Goal: Task Accomplishment & Management: Manage account settings

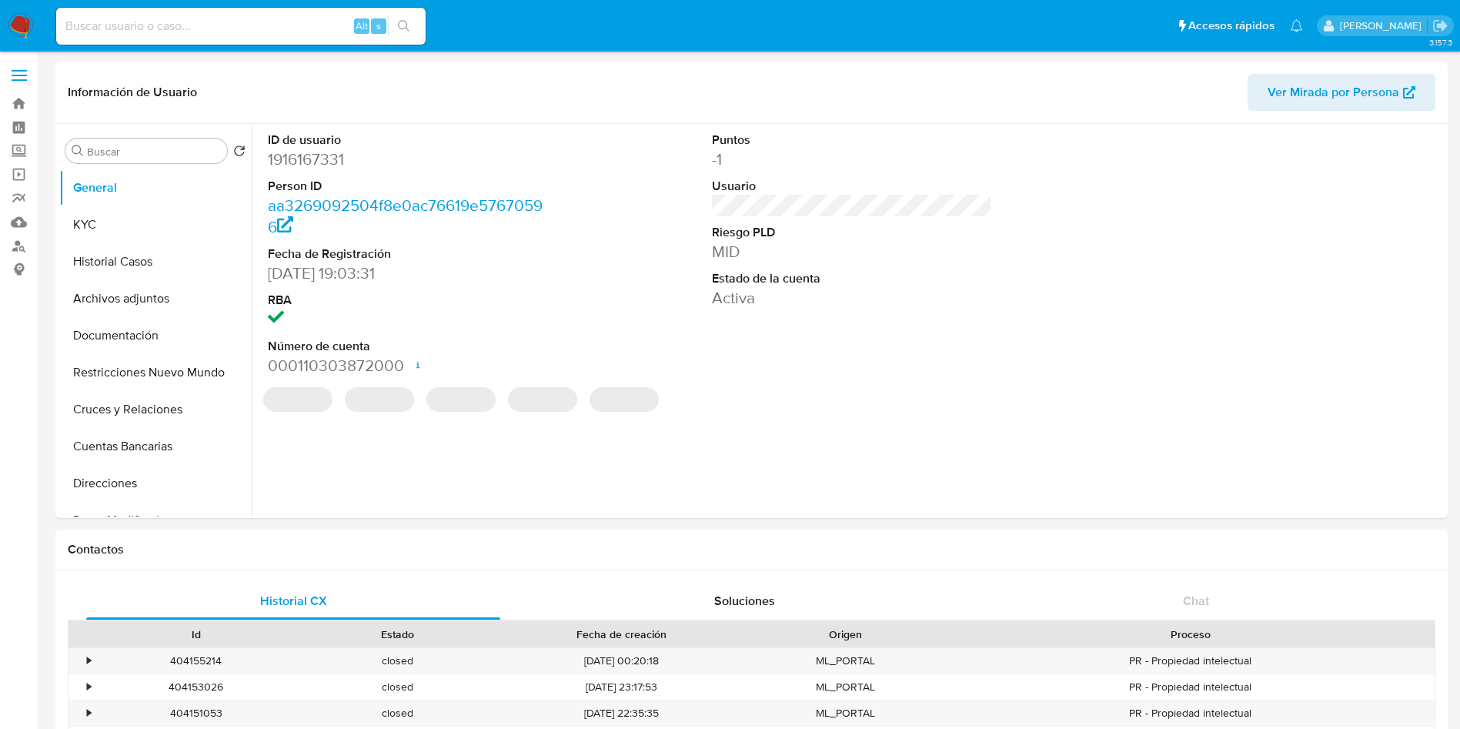
select select "10"
drag, startPoint x: 23, startPoint y: 12, endPoint x: 61, endPoint y: 12, distance: 37.7
click at [23, 13] on img at bounding box center [21, 26] width 26 height 26
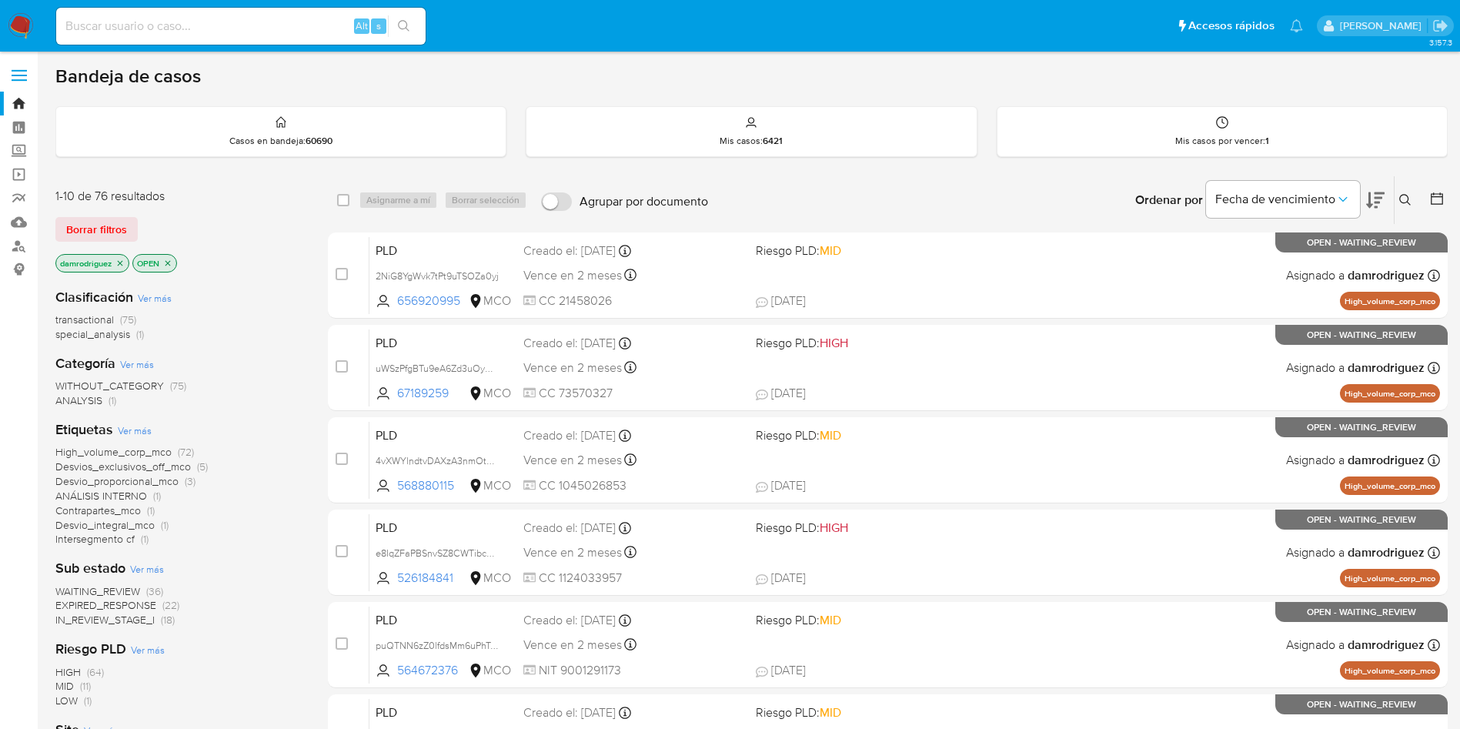
click at [1379, 205] on icon at bounding box center [1375, 200] width 18 height 18
click at [122, 261] on icon "close-filter" at bounding box center [119, 263] width 9 height 9
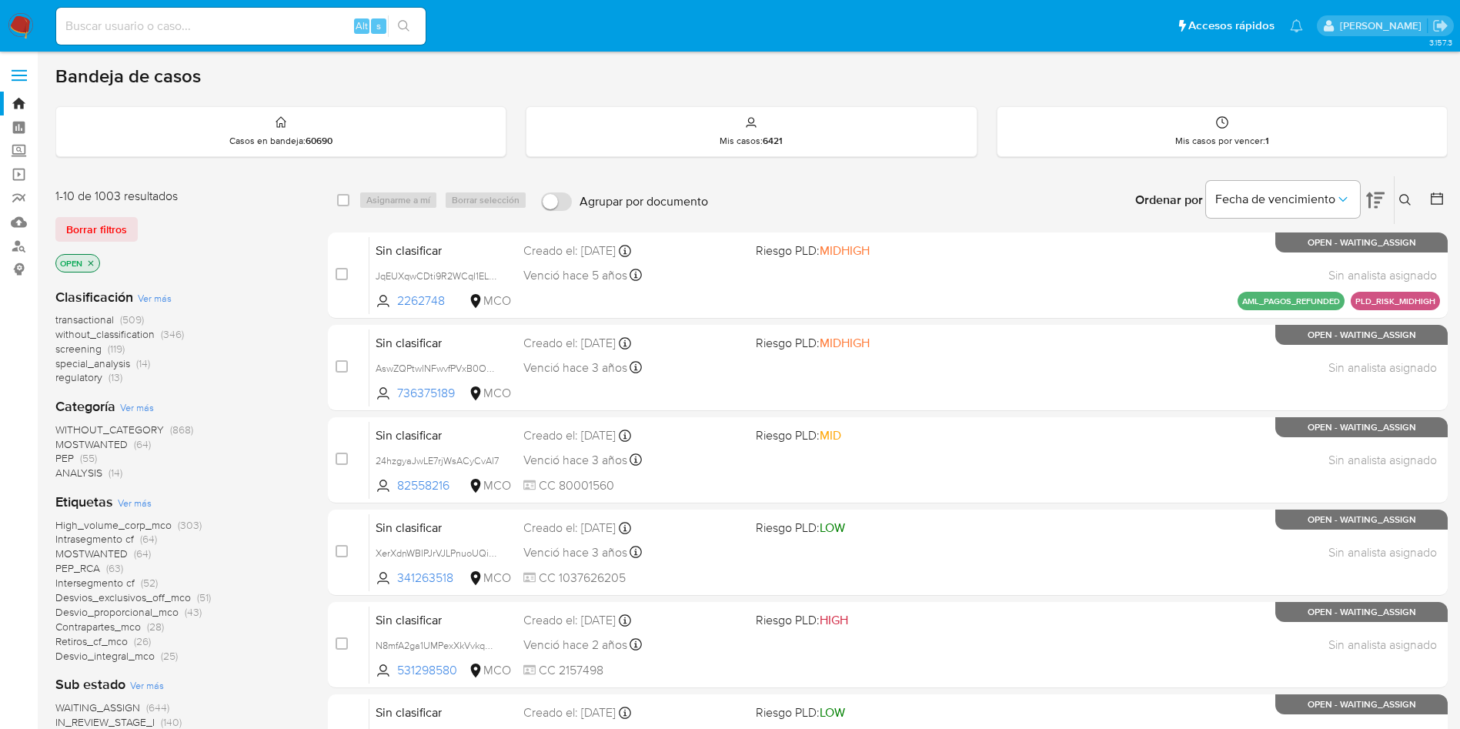
click at [84, 318] on span "transactional" at bounding box center [84, 319] width 58 height 15
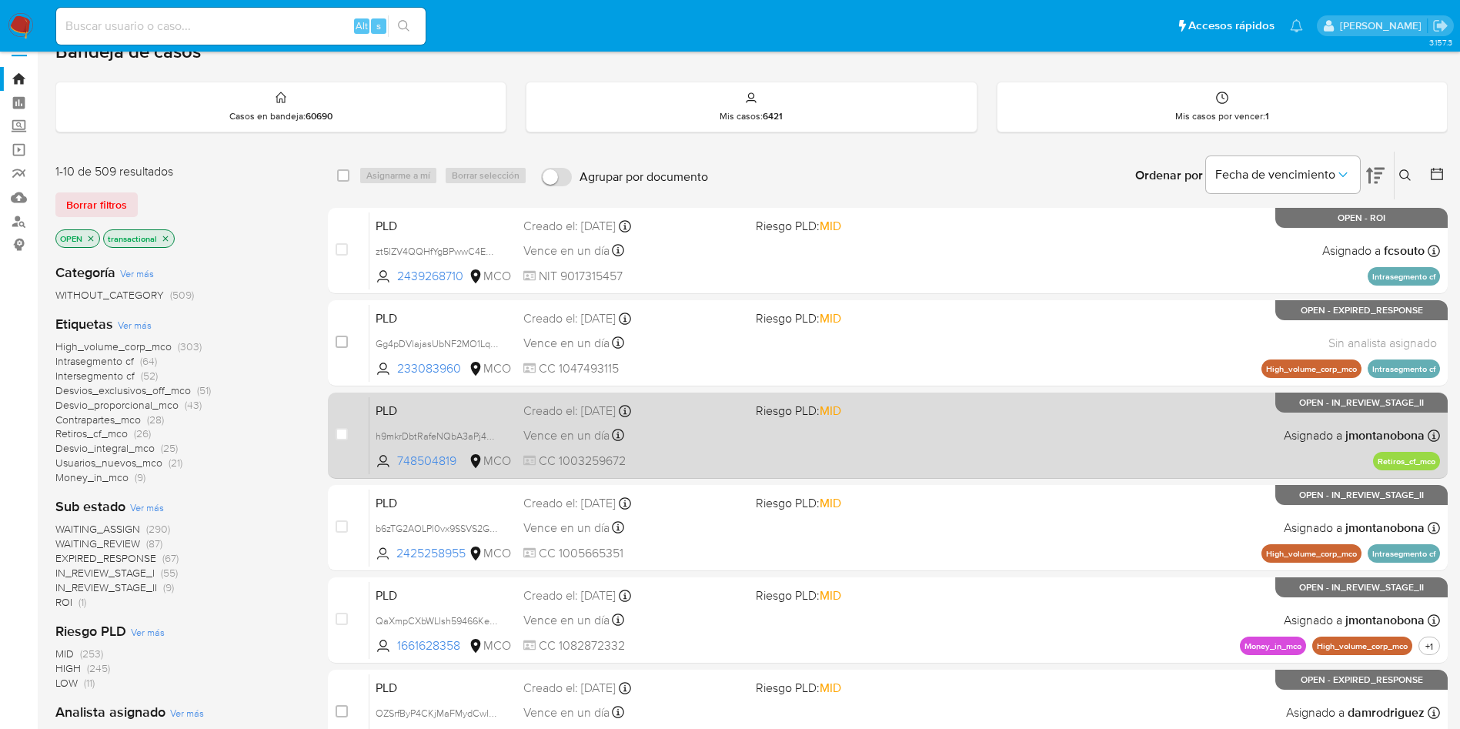
scroll to position [486, 0]
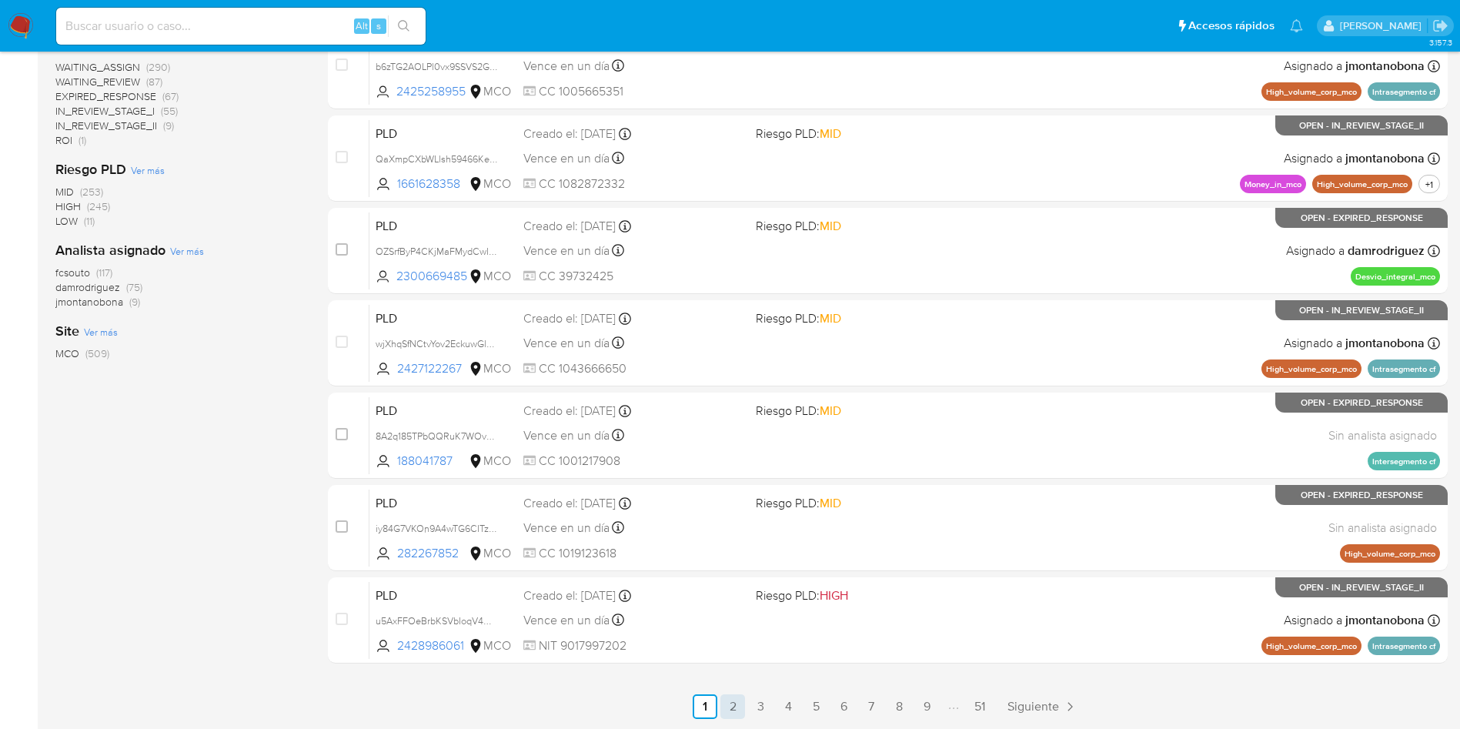
click at [729, 713] on link "2" at bounding box center [732, 706] width 25 height 25
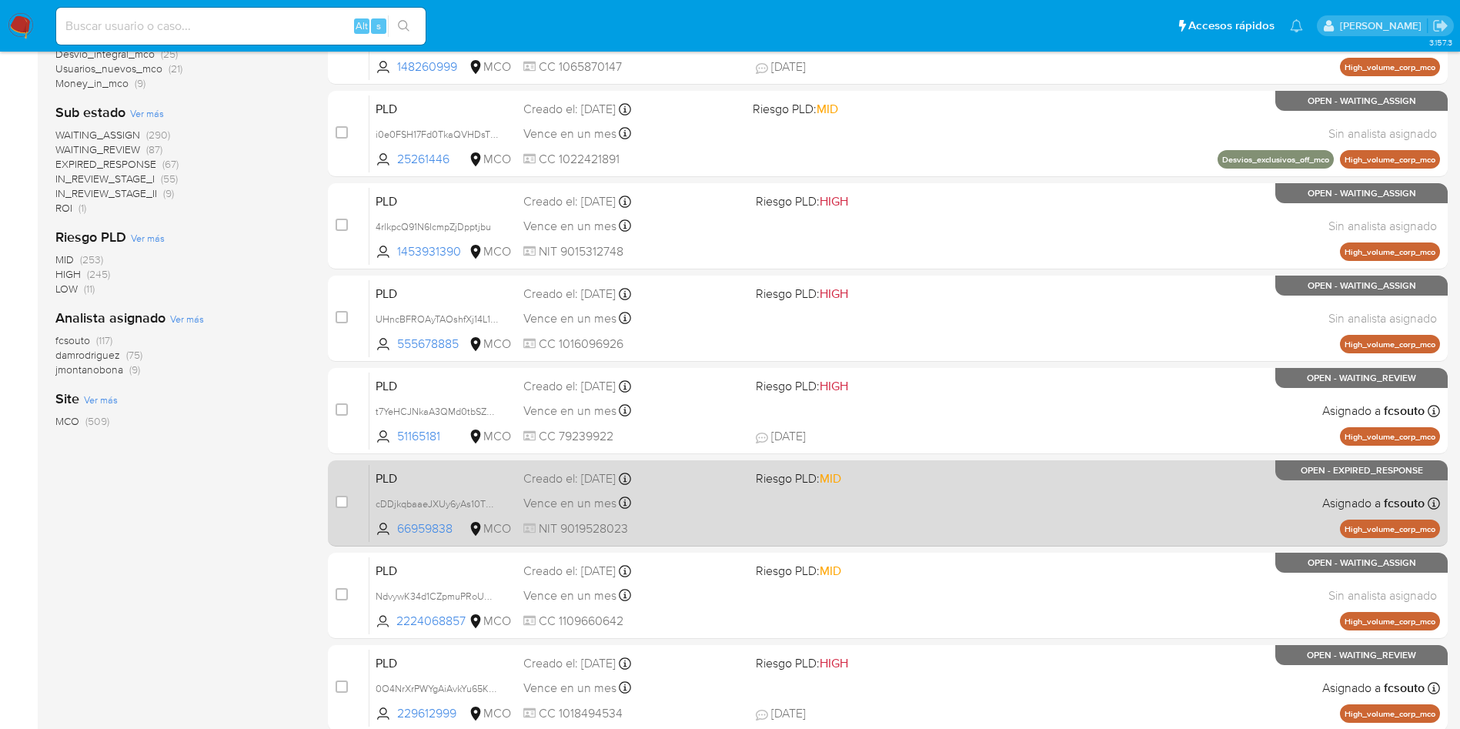
scroll to position [486, 0]
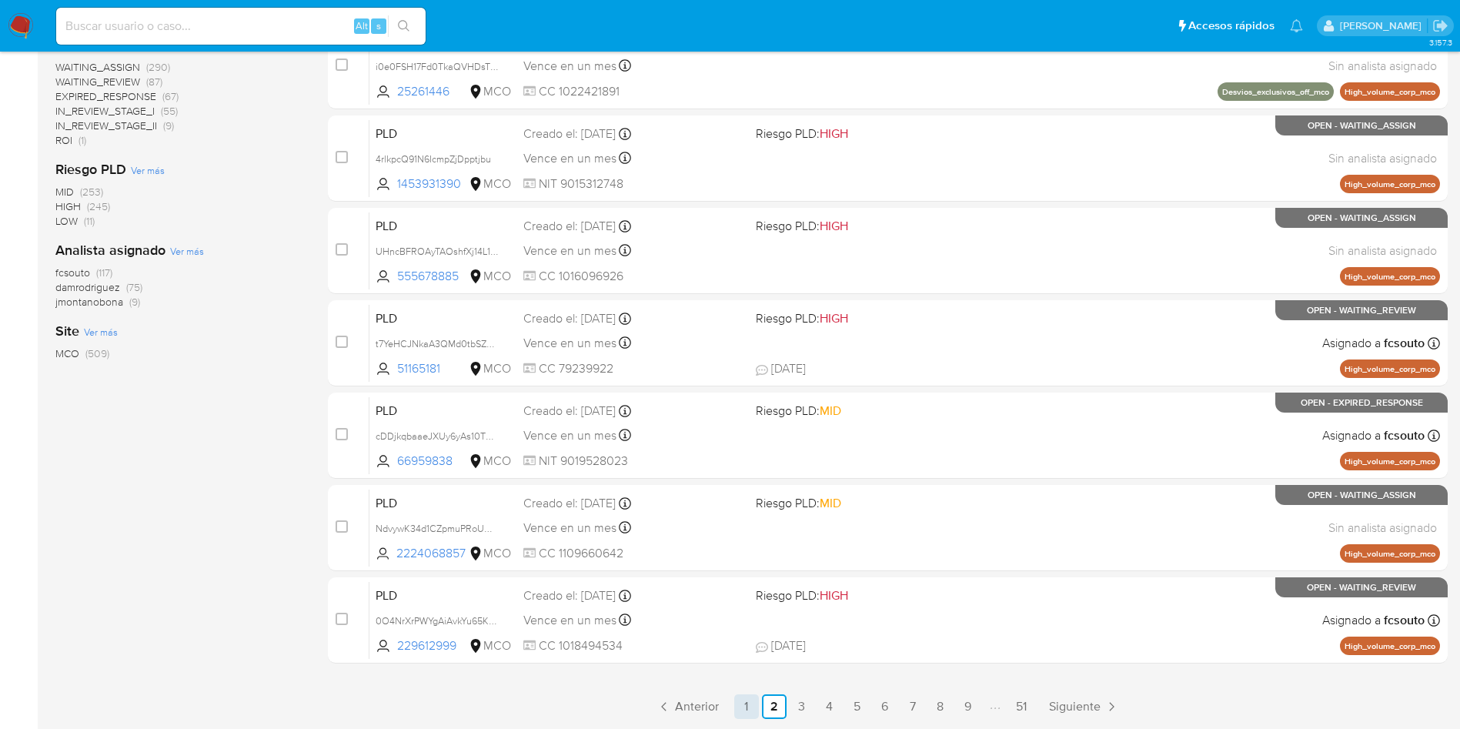
click at [742, 705] on link "1" at bounding box center [746, 706] width 25 height 25
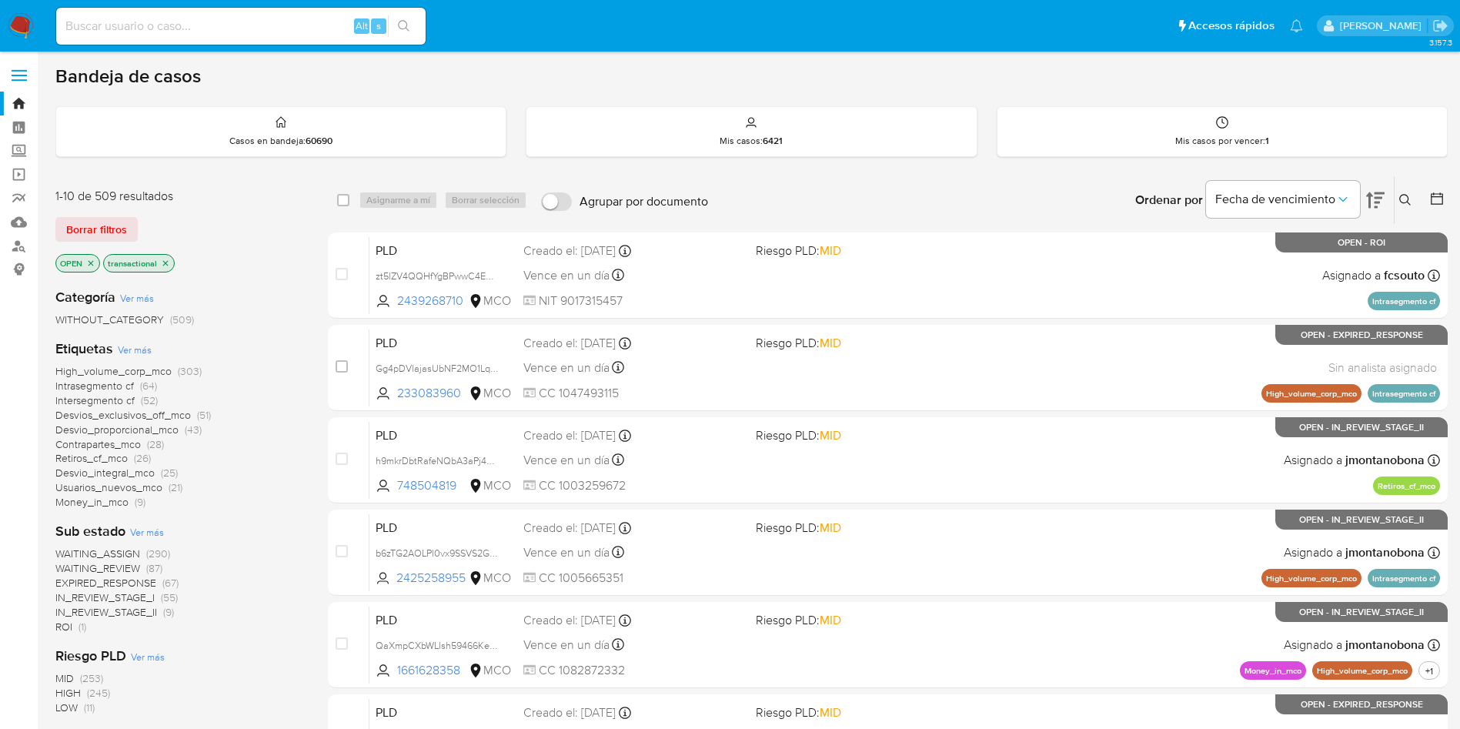
click at [22, 31] on img at bounding box center [21, 26] width 26 height 26
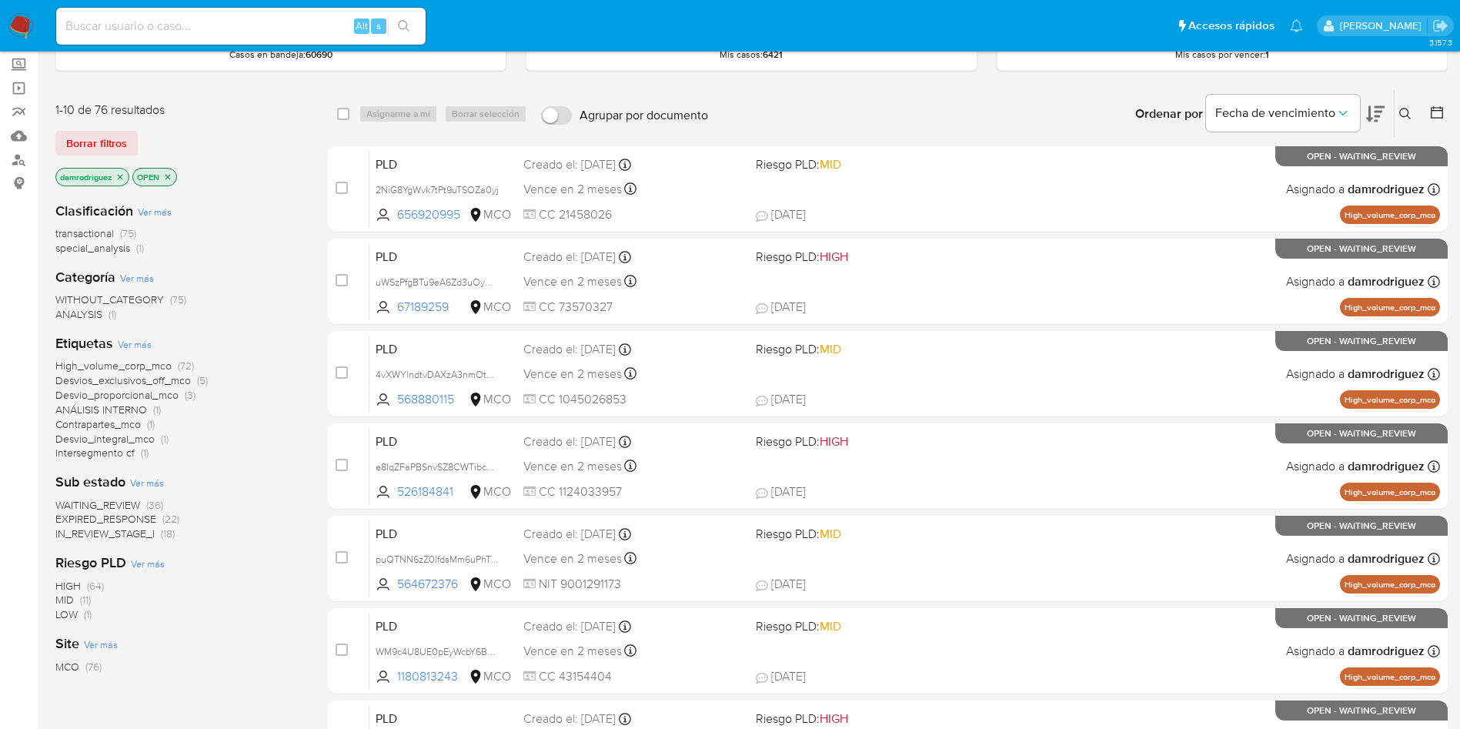
scroll to position [115, 0]
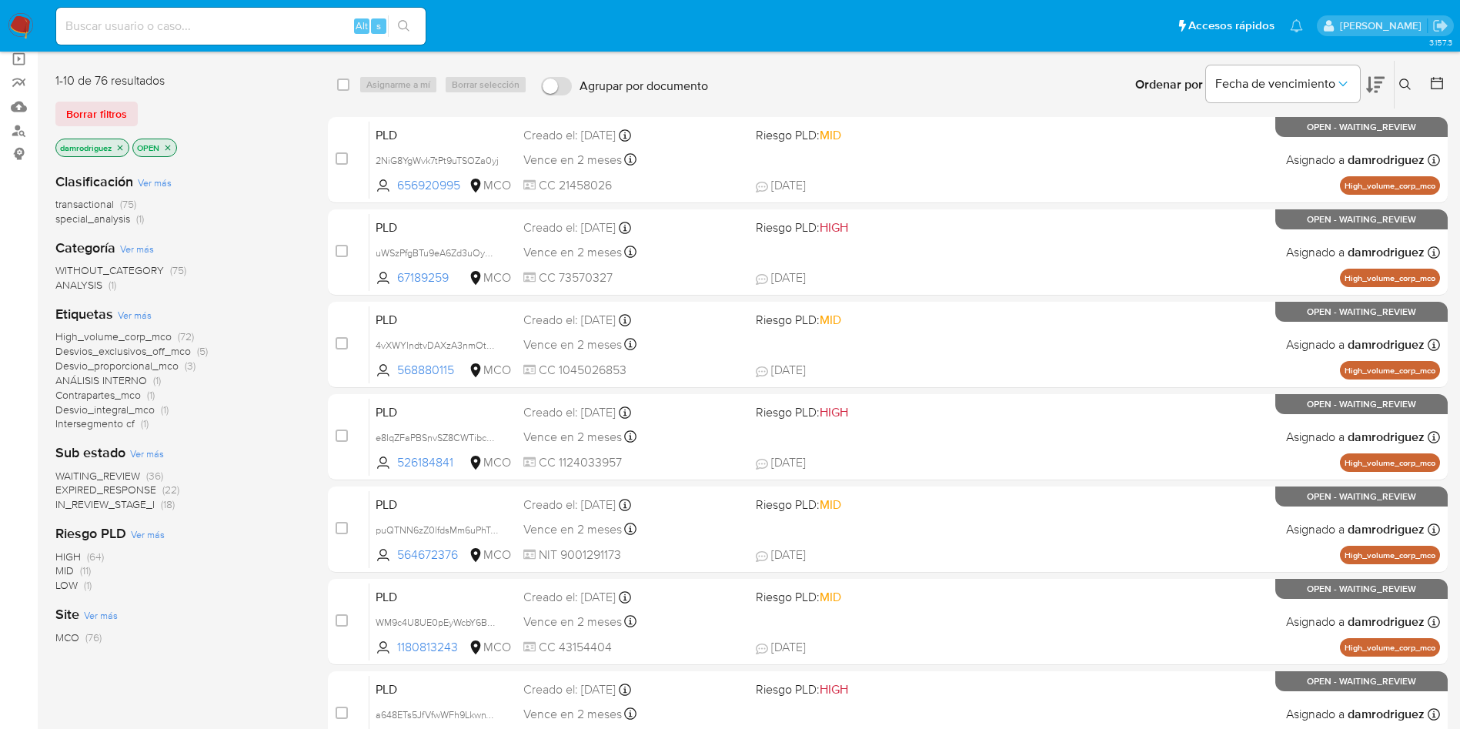
click at [112, 488] on span "EXPIRED_RESPONSE" at bounding box center [105, 489] width 101 height 15
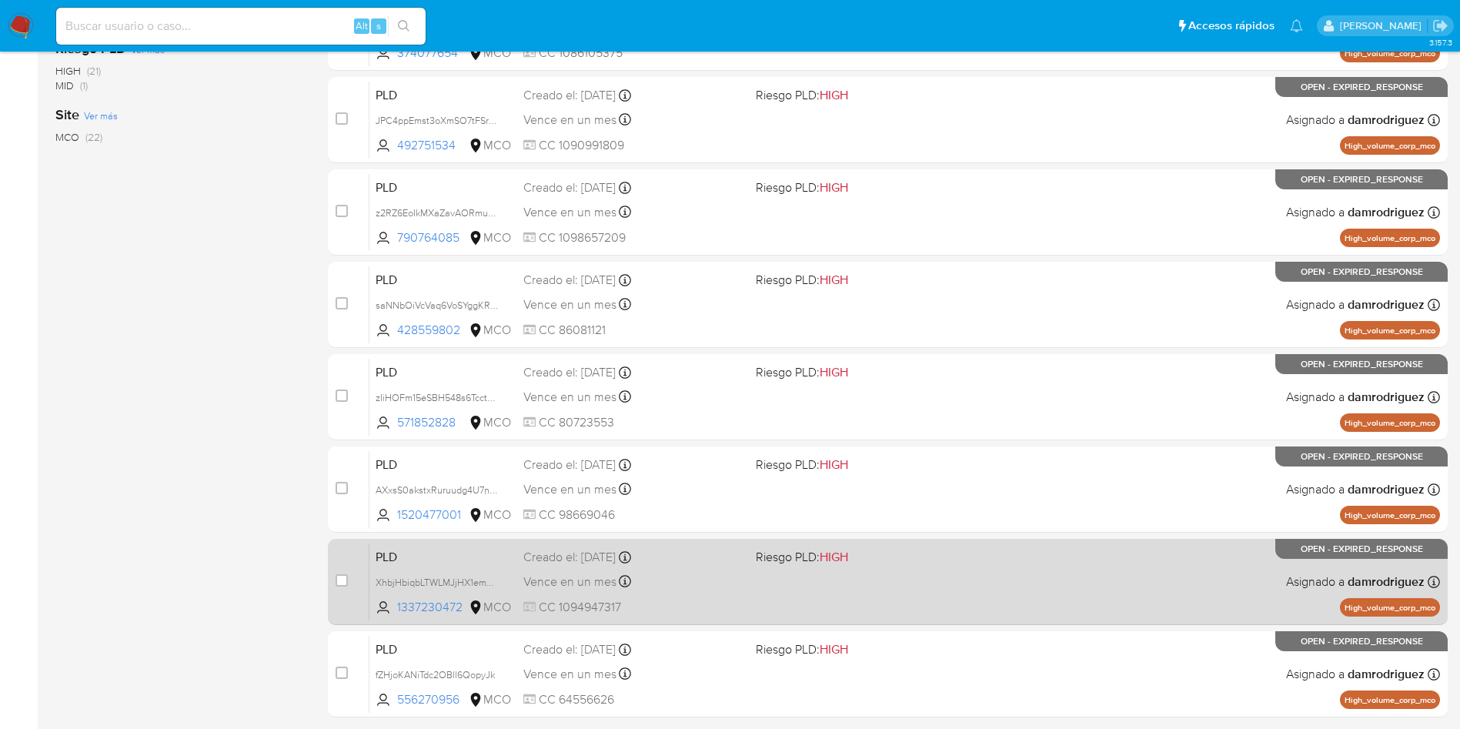
scroll to position [486, 0]
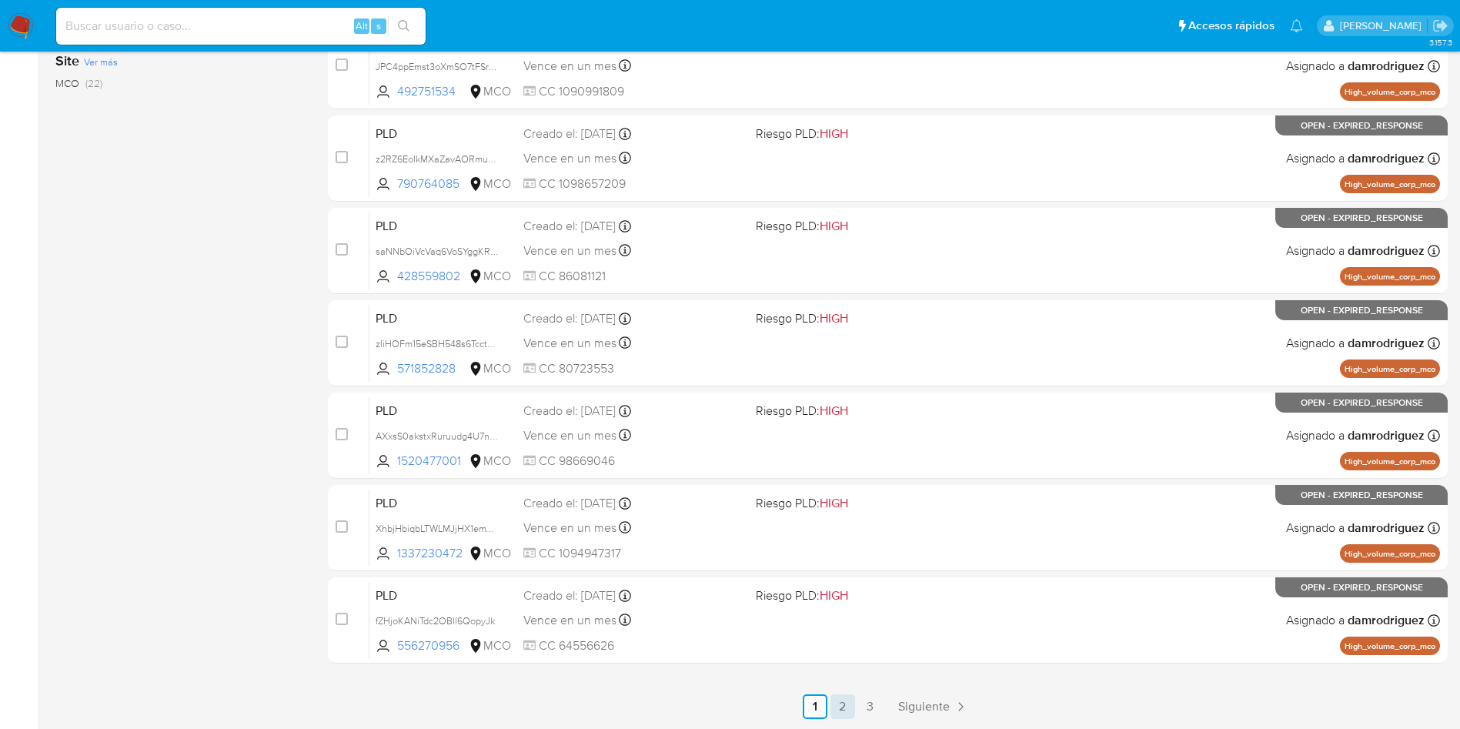
click at [846, 705] on link "2" at bounding box center [842, 706] width 25 height 25
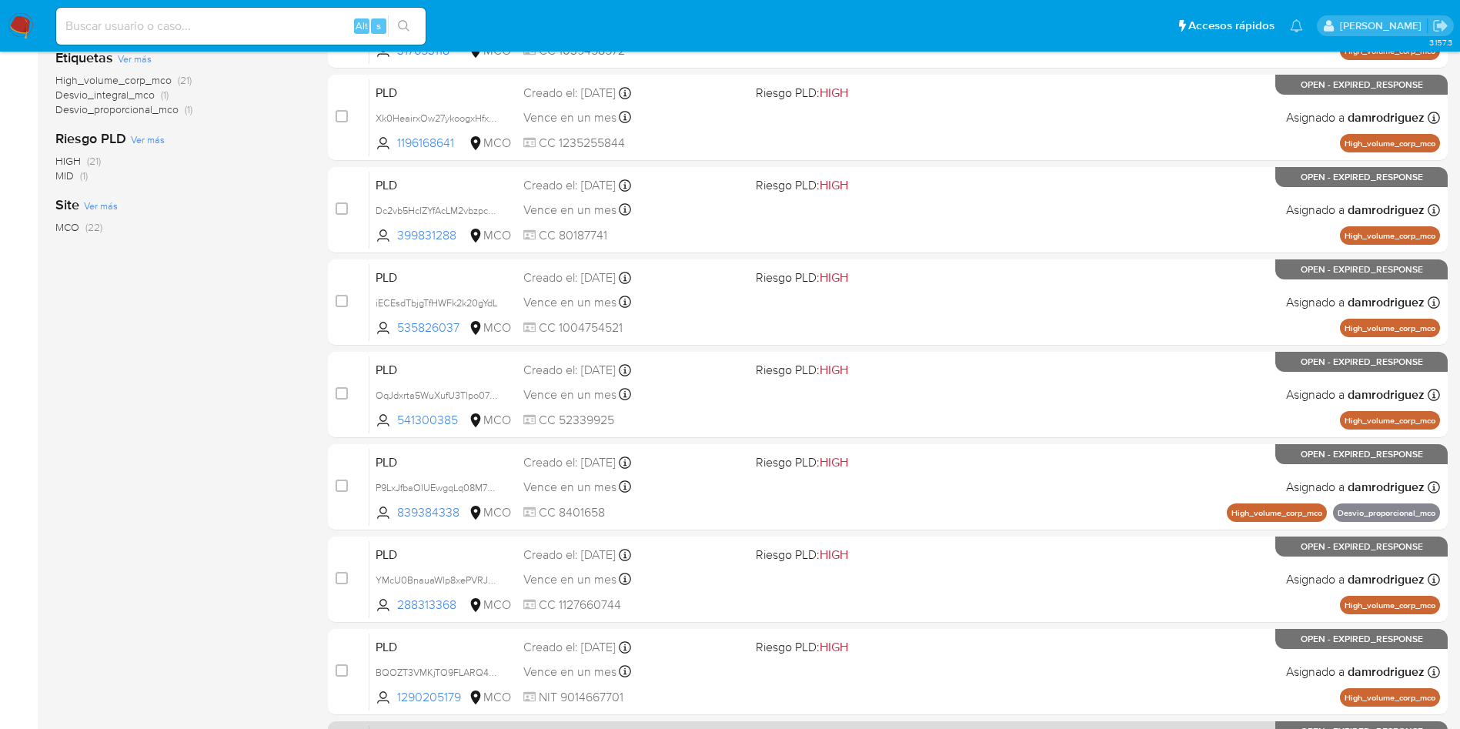
scroll to position [486, 0]
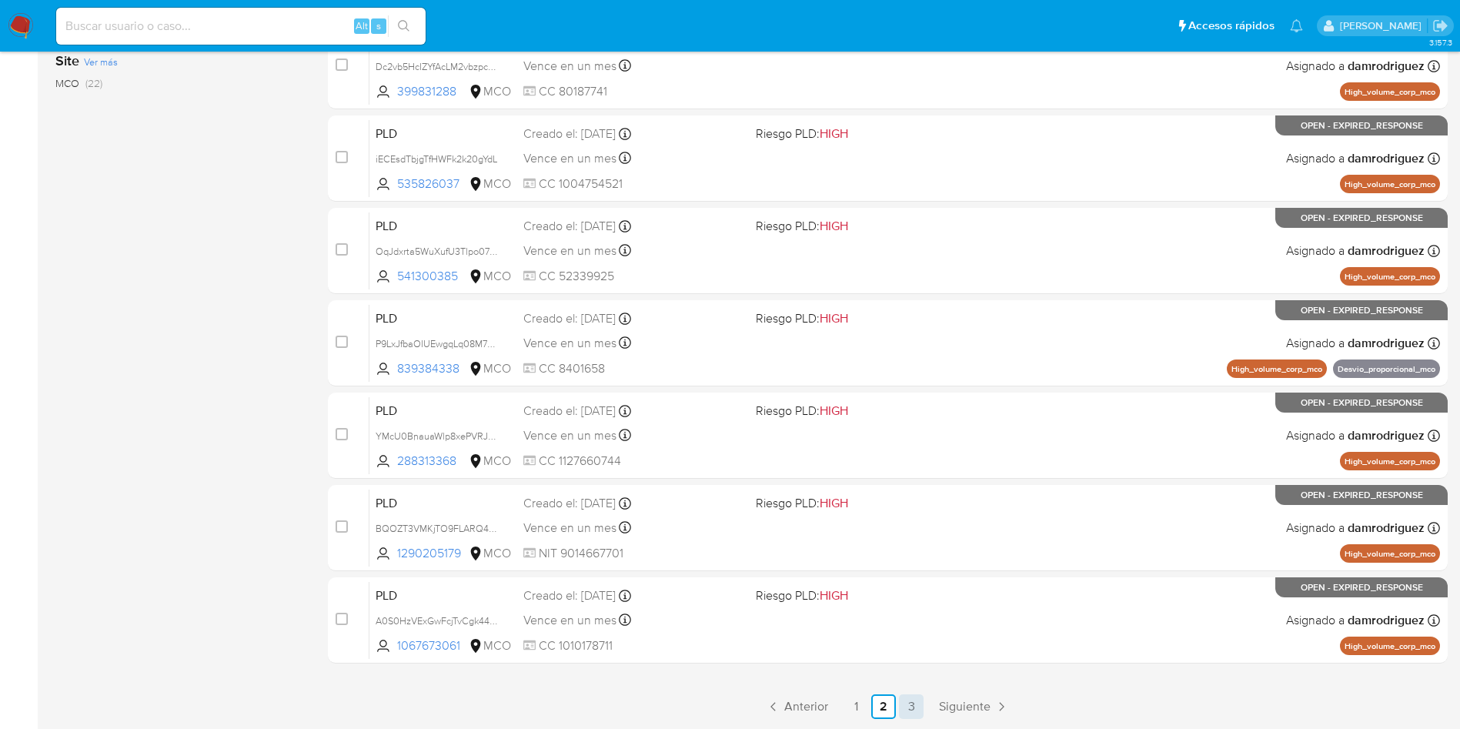
click at [914, 712] on link "3" at bounding box center [911, 706] width 25 height 25
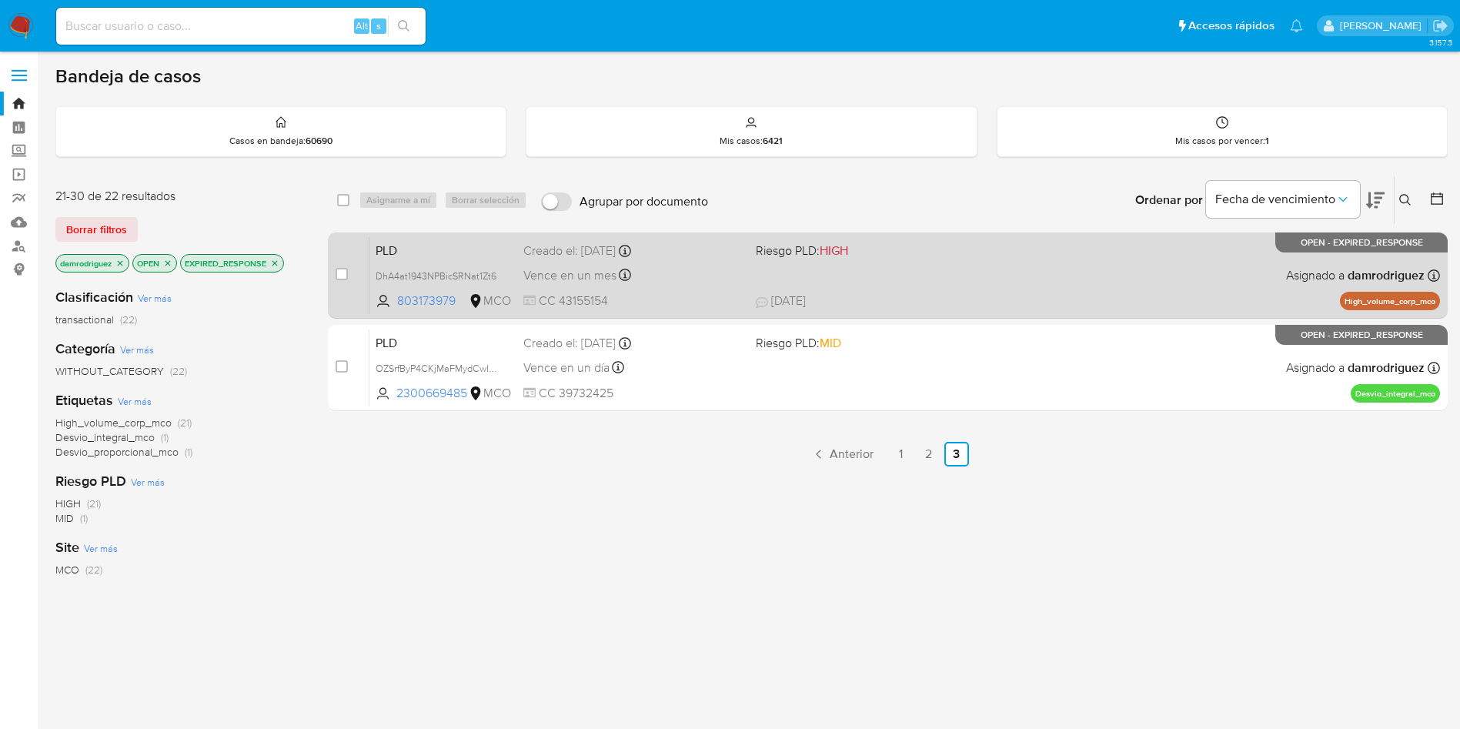
click at [488, 247] on span "PLD" at bounding box center [443, 249] width 135 height 20
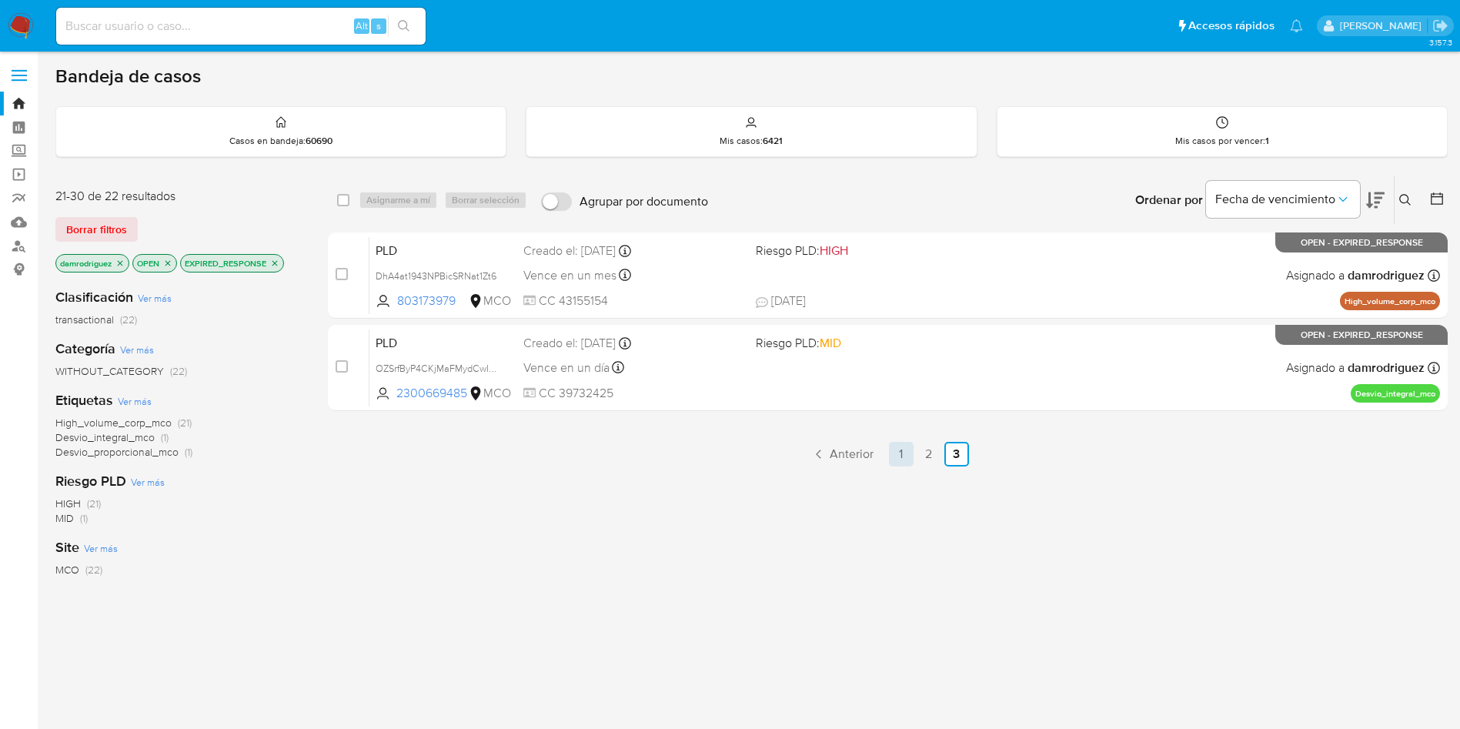
click at [904, 456] on link "1" at bounding box center [901, 454] width 25 height 25
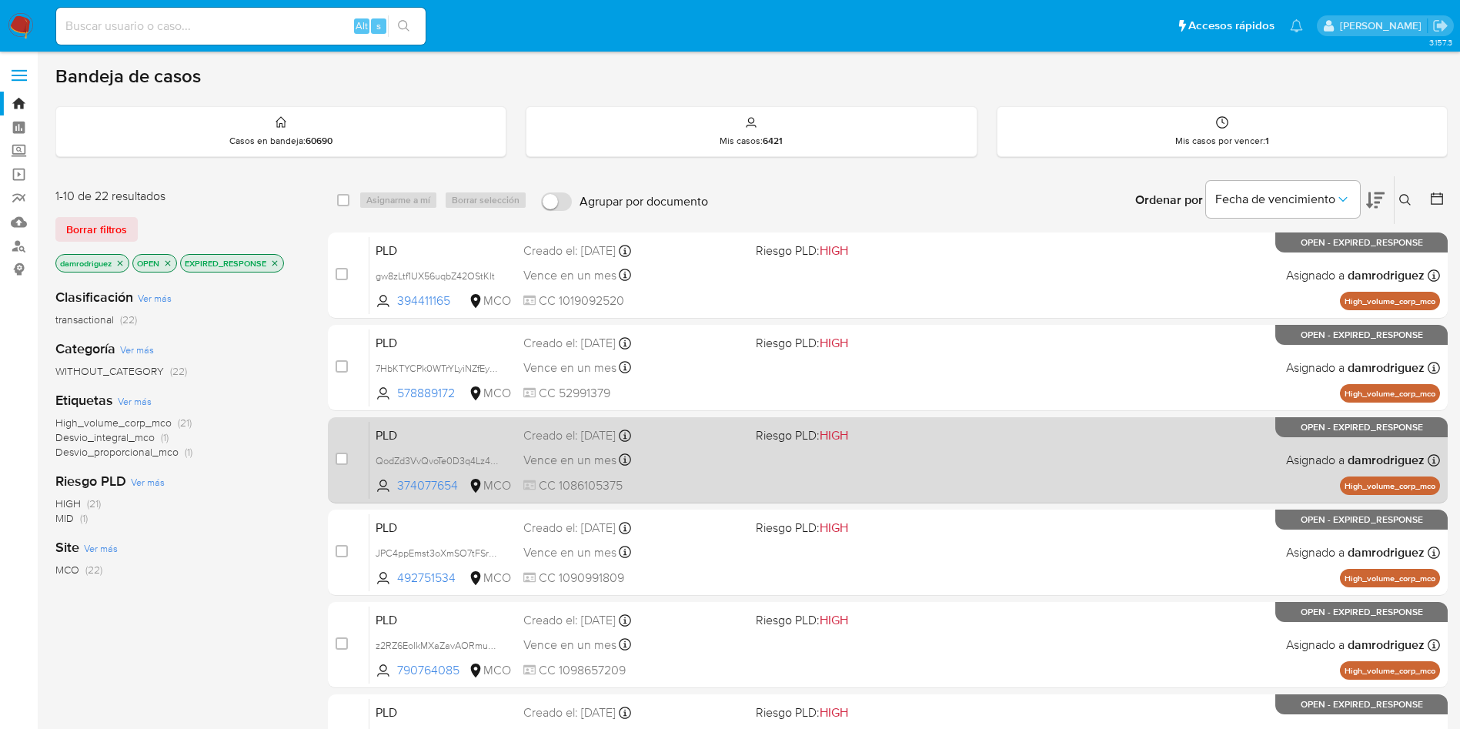
click at [503, 433] on span "PLD" at bounding box center [443, 434] width 135 height 20
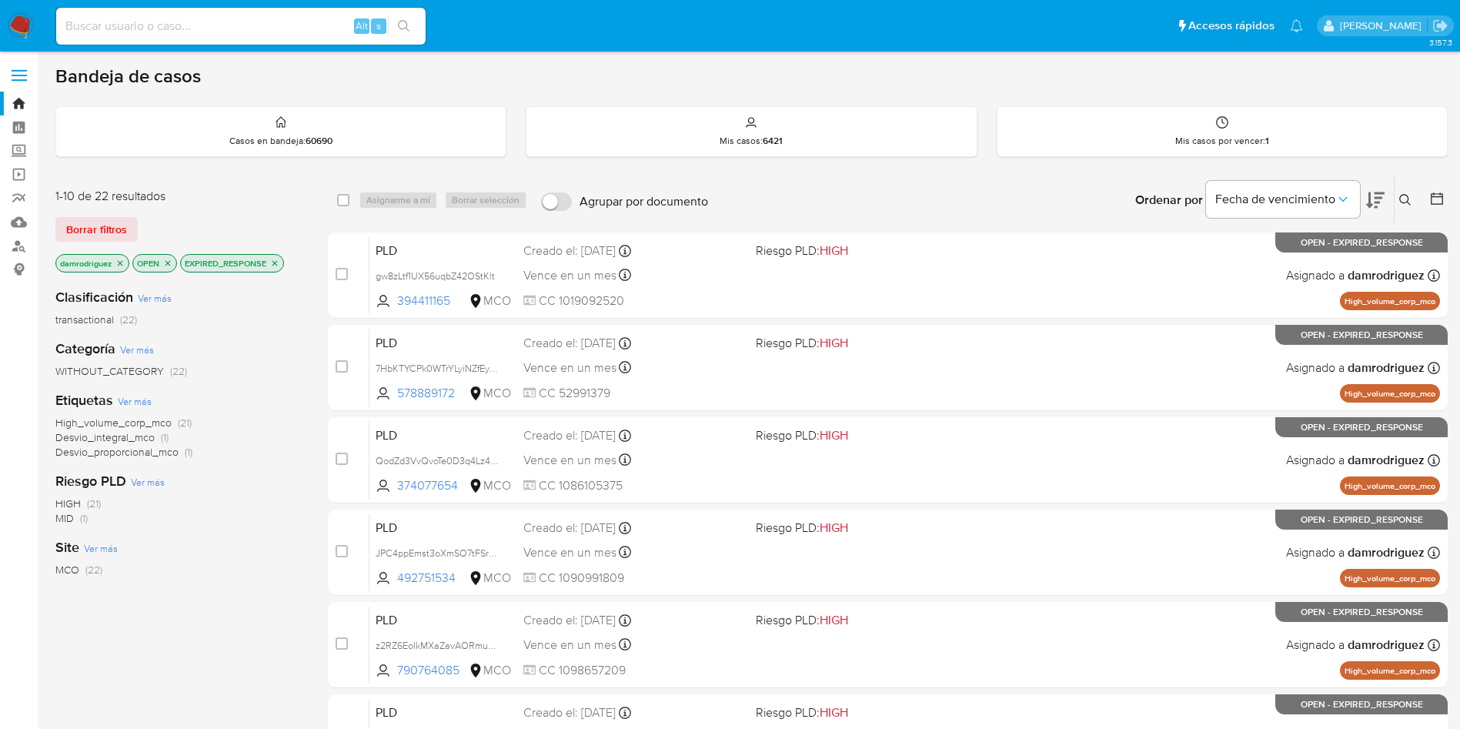
click at [18, 22] on img at bounding box center [21, 26] width 26 height 26
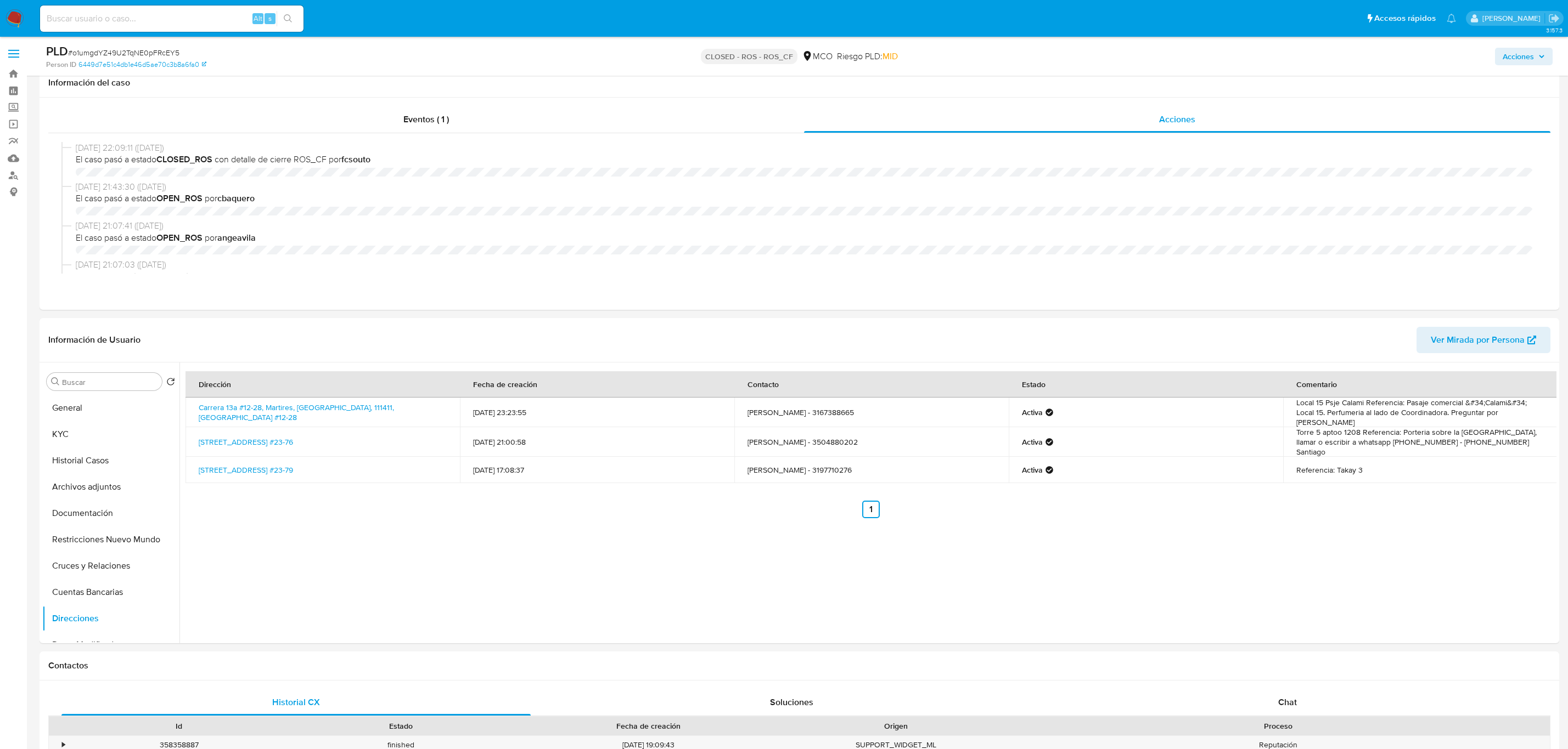
select select "10"
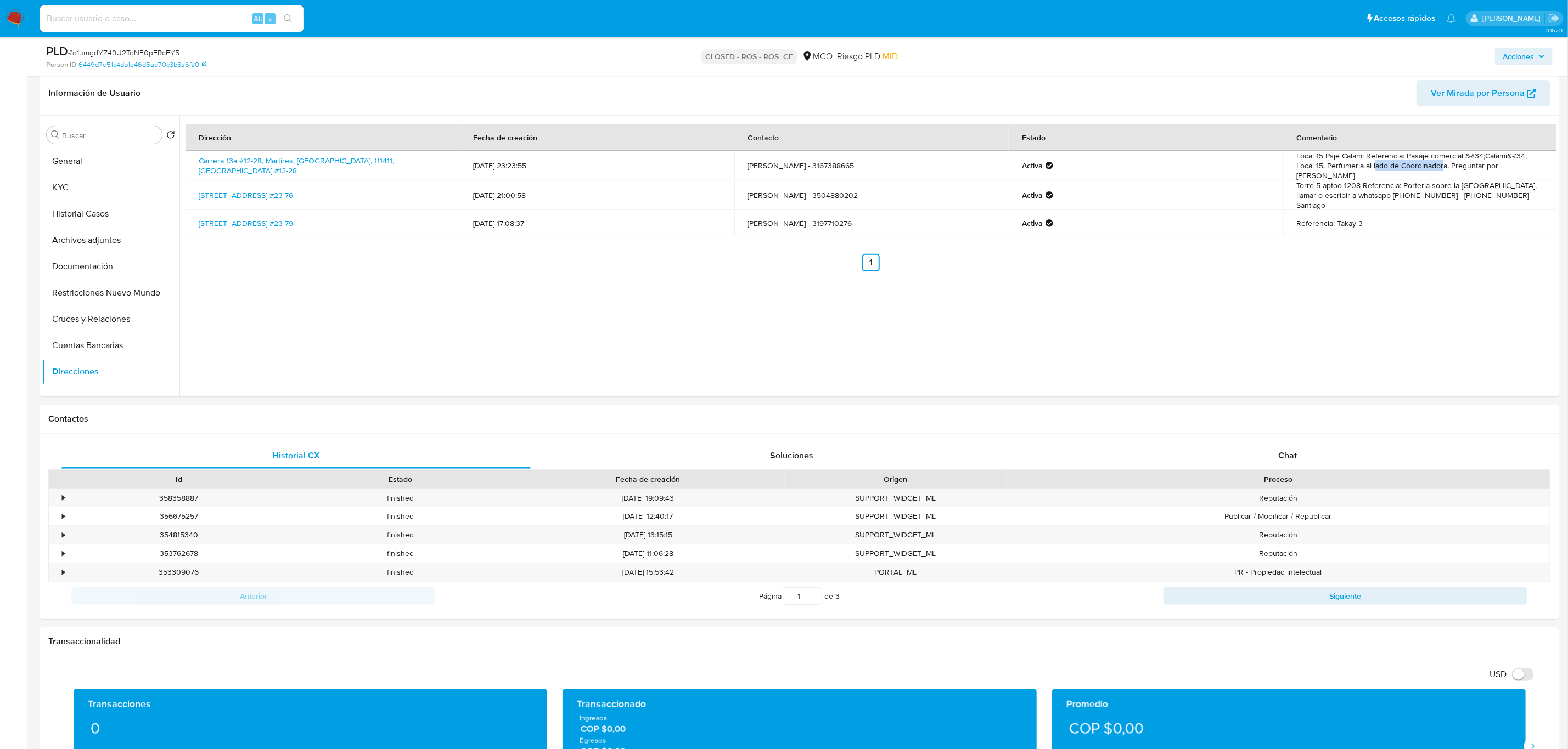
scroll to position [82, 0]
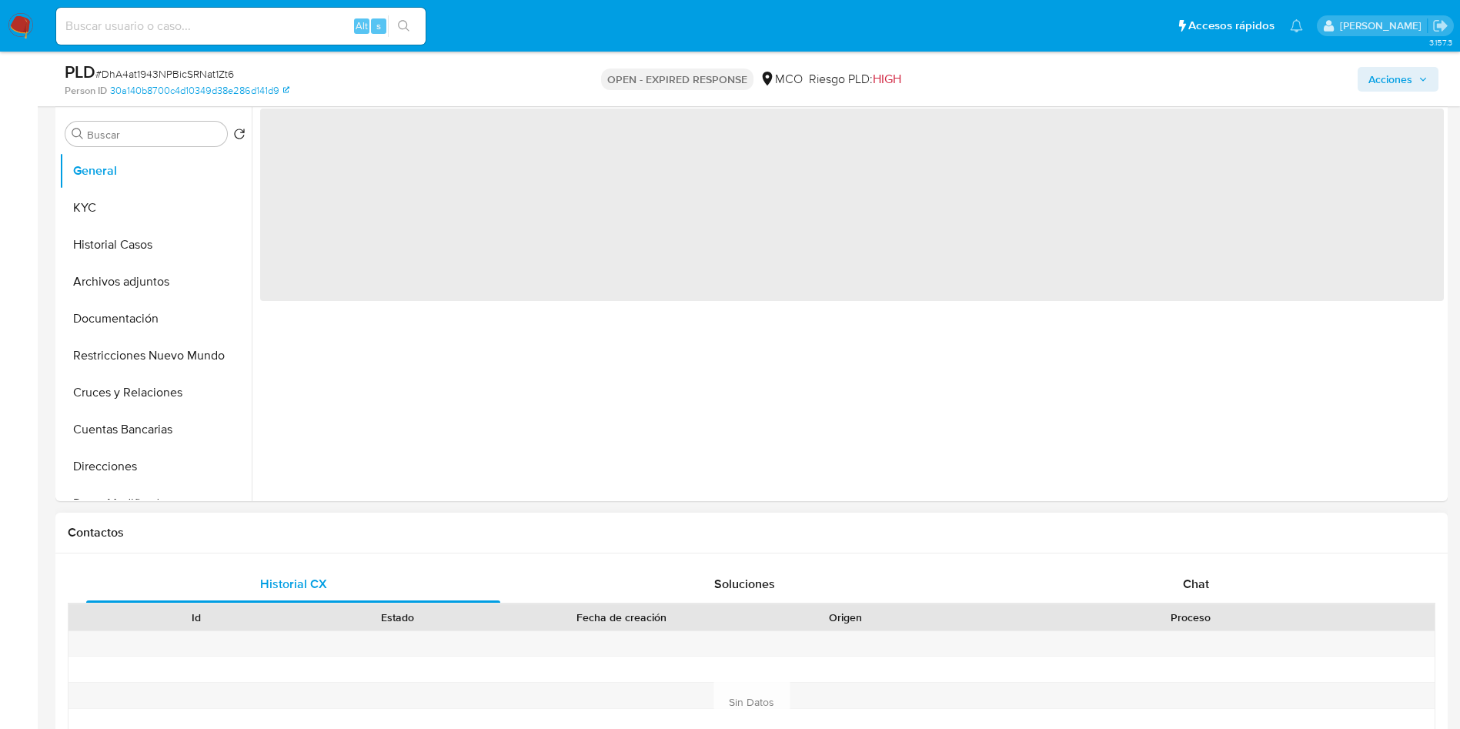
scroll to position [693, 0]
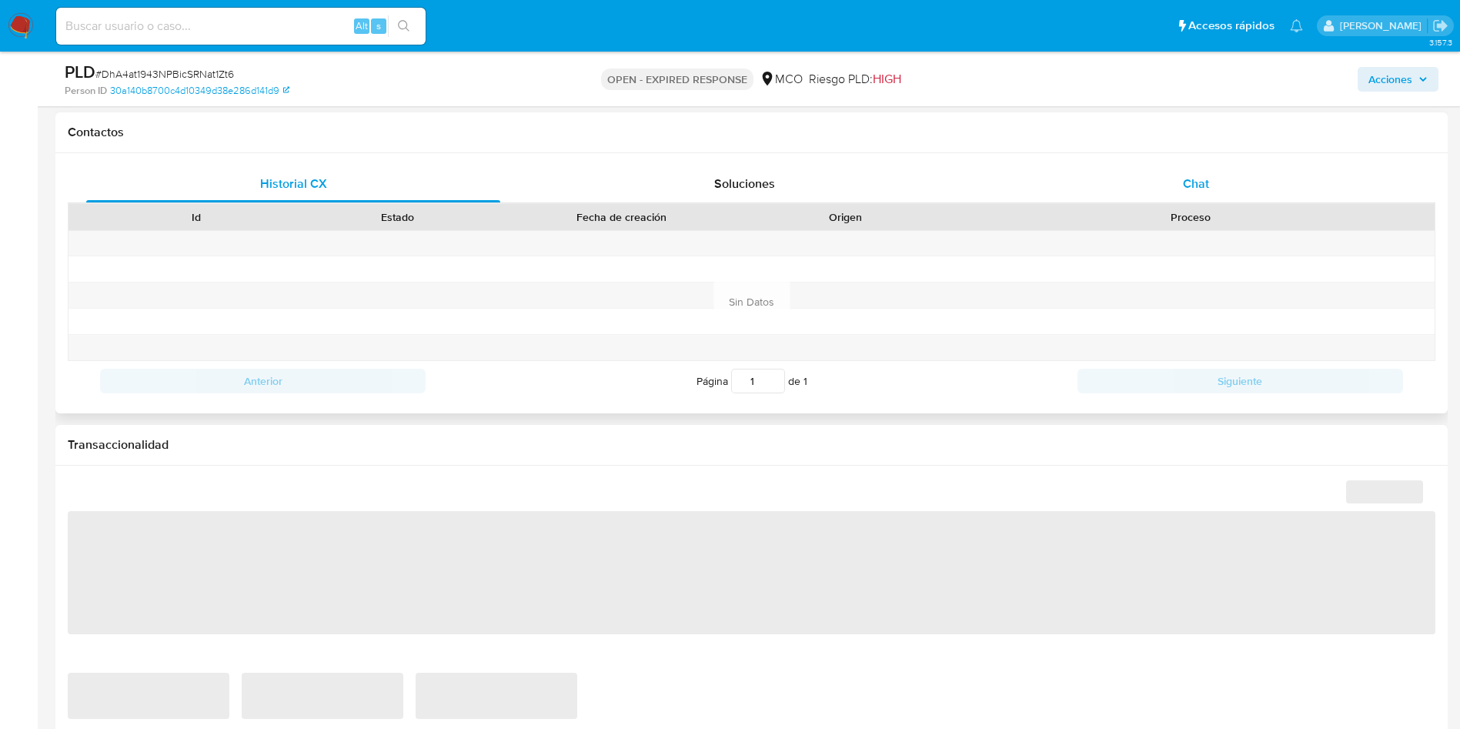
select select "10"
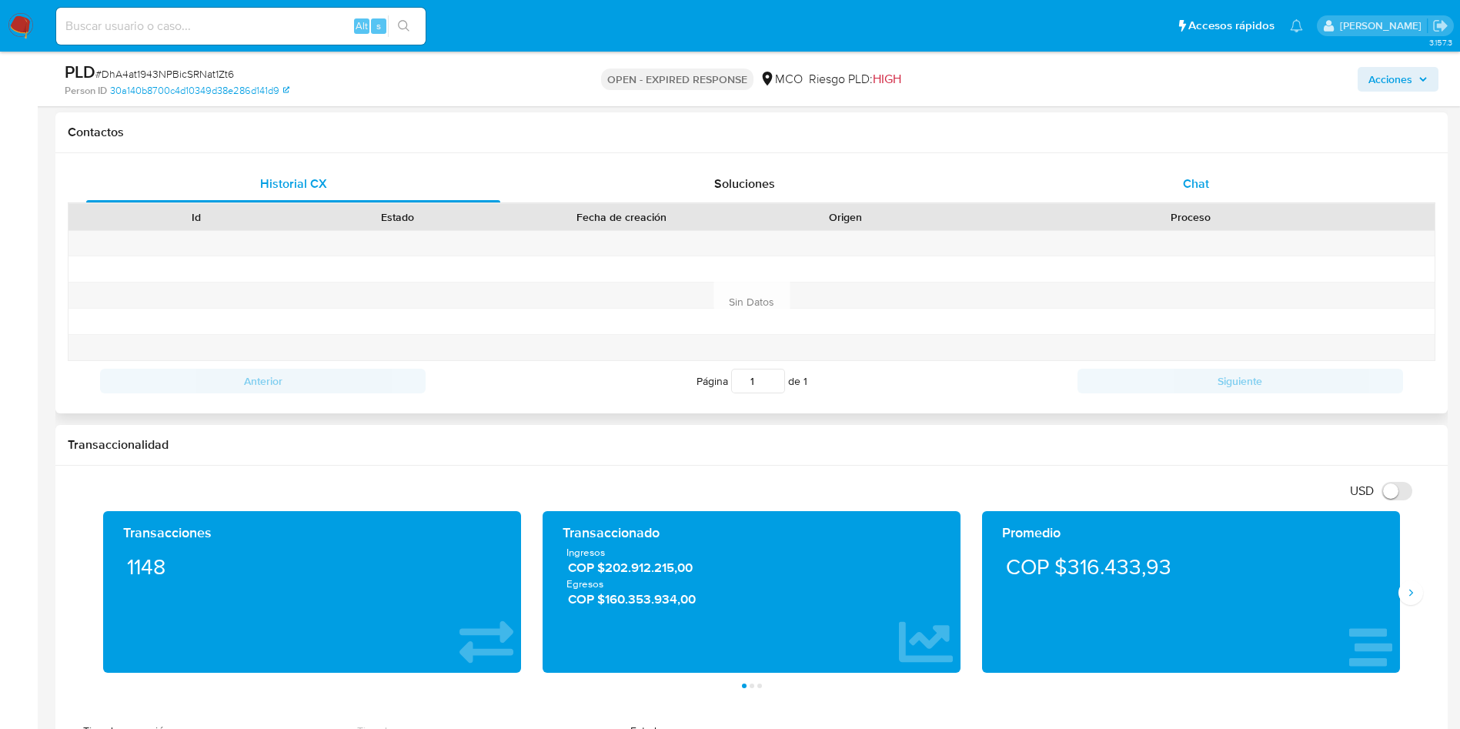
click at [1241, 186] on div "Chat" at bounding box center [1196, 183] width 414 height 37
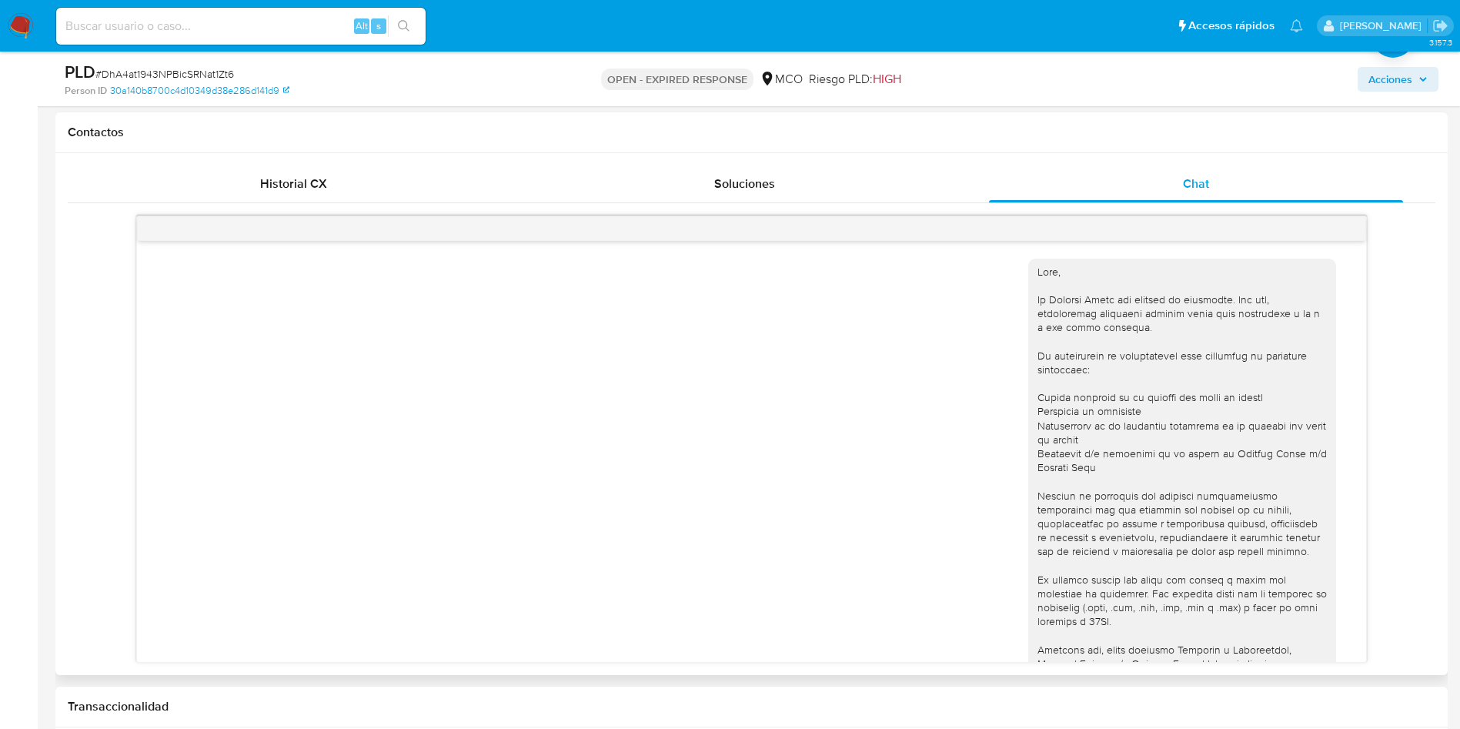
scroll to position [0, 0]
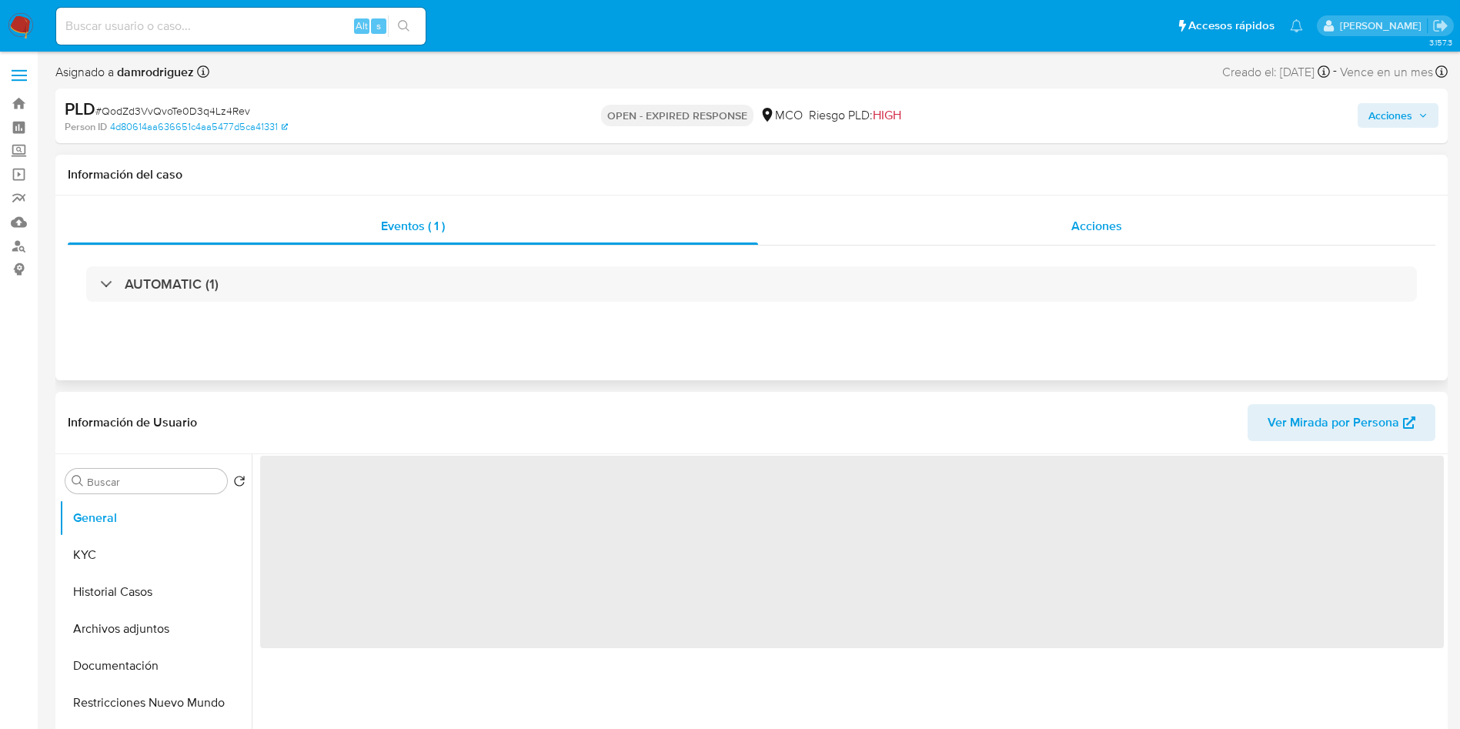
click at [1008, 234] on div "Acciones" at bounding box center [1096, 226] width 677 height 37
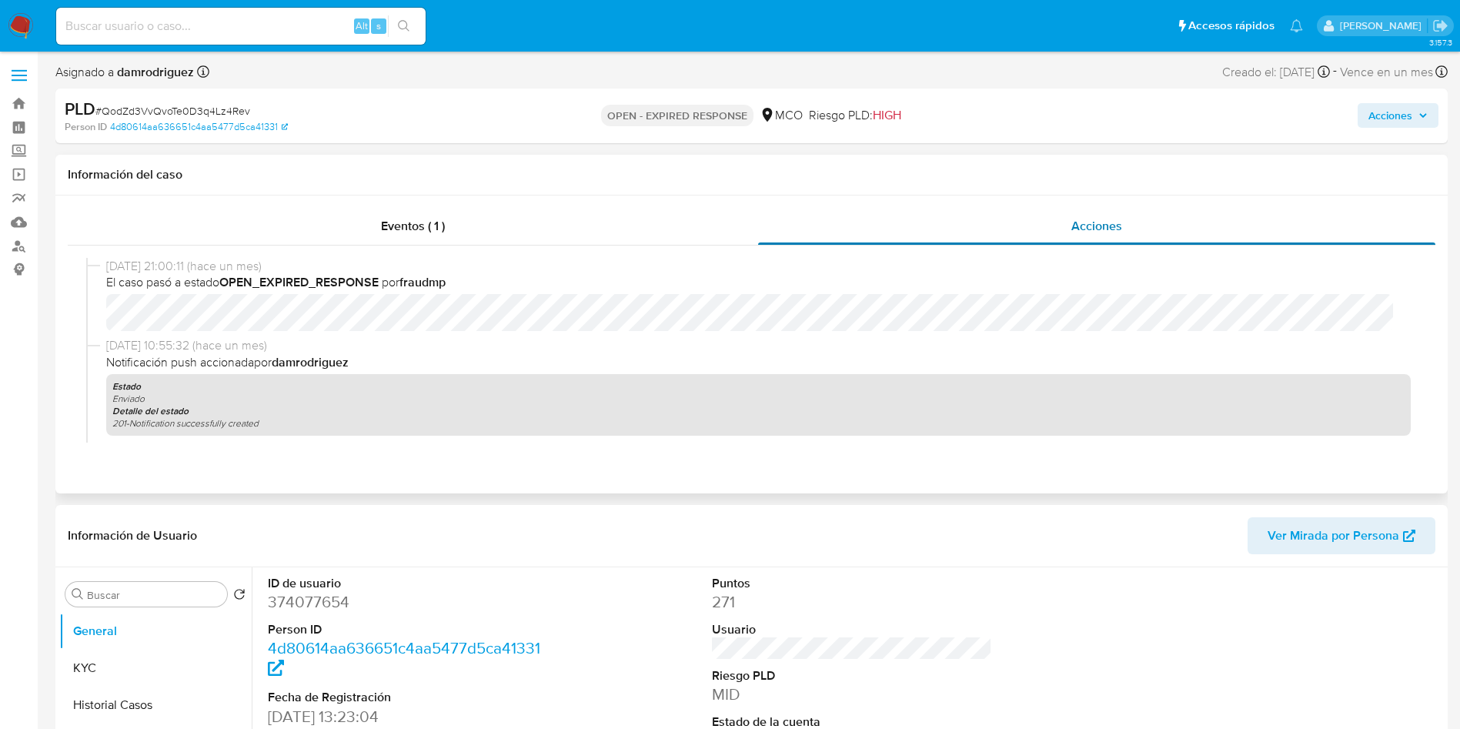
select select "10"
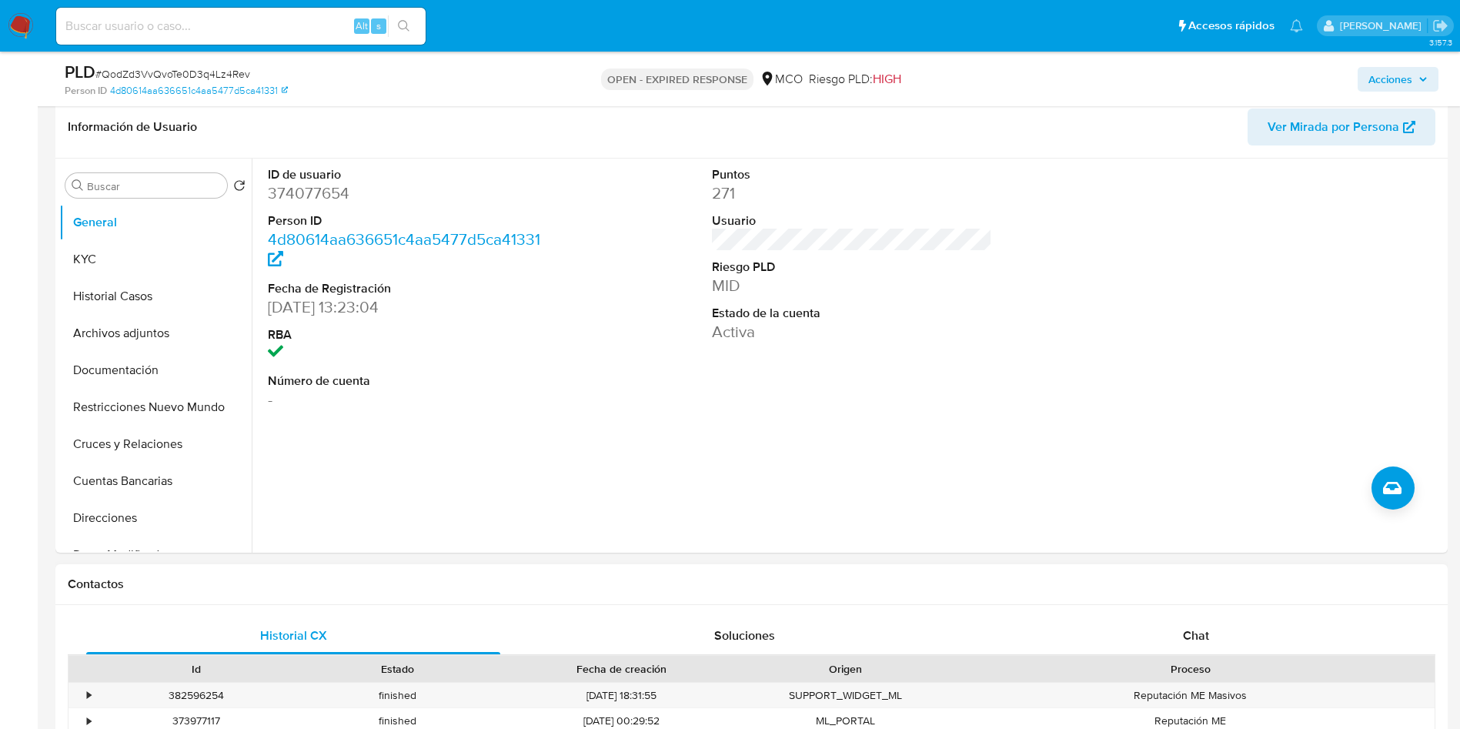
scroll to position [693, 0]
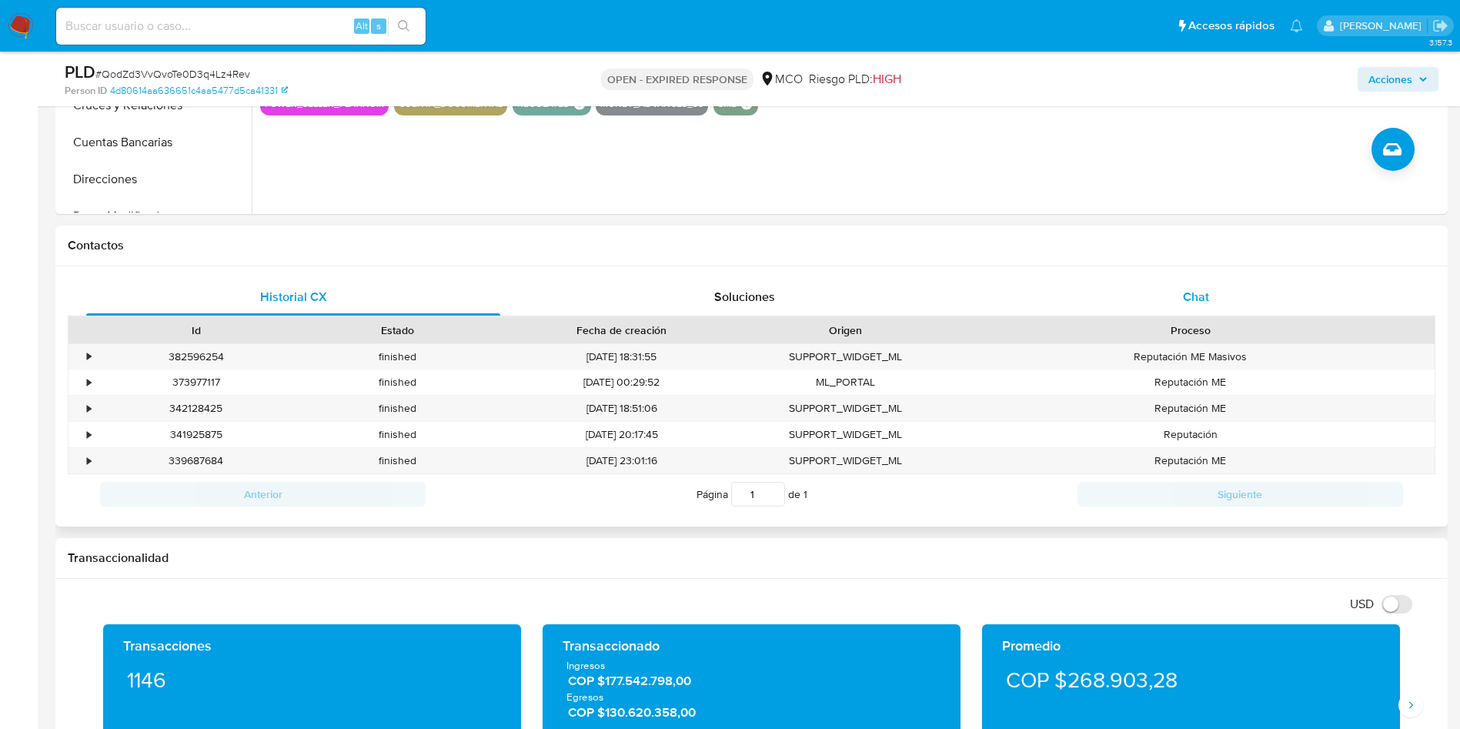
click at [1192, 310] on div "Chat" at bounding box center [1196, 297] width 414 height 37
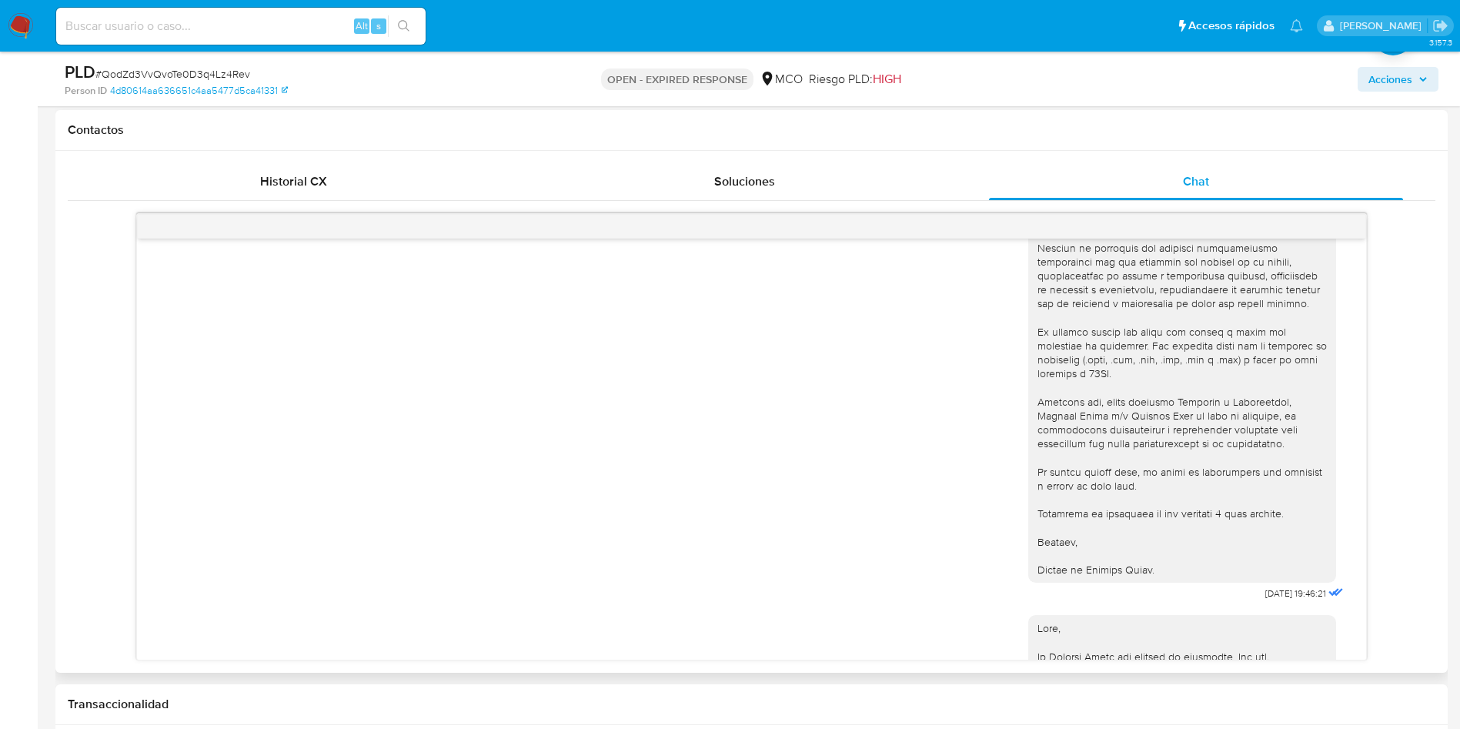
scroll to position [111, 0]
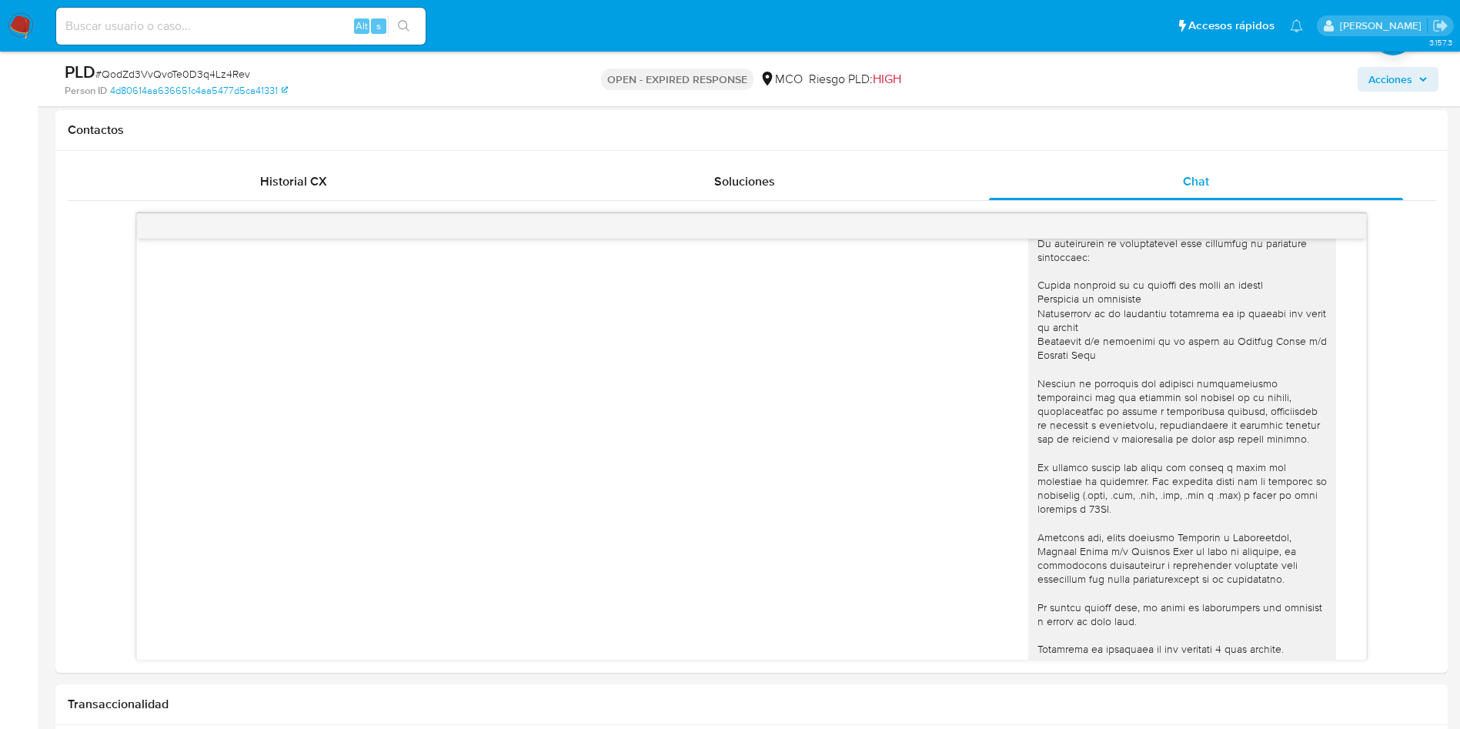
drag, startPoint x: 28, startPoint y: 30, endPoint x: 85, endPoint y: 28, distance: 57.0
click at [28, 30] on img at bounding box center [21, 26] width 26 height 26
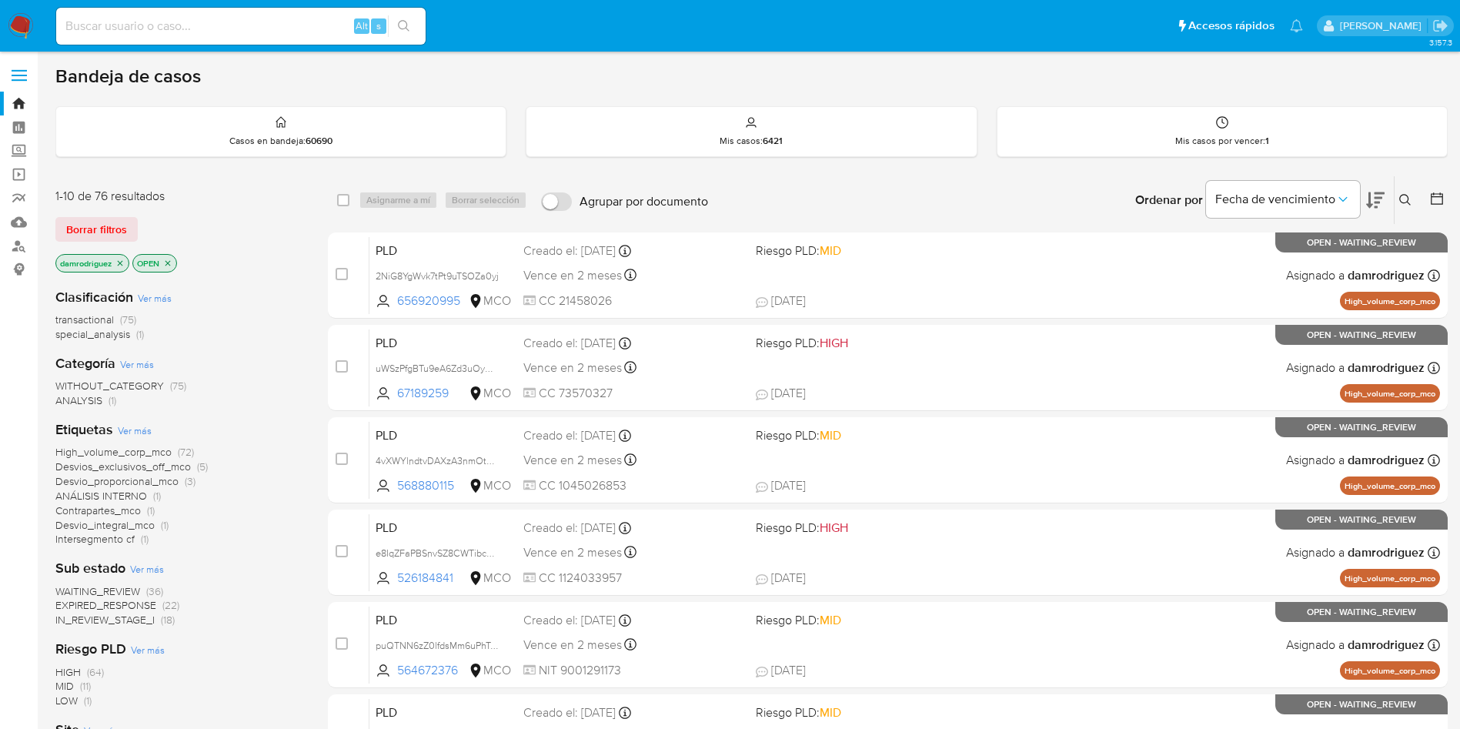
click at [118, 603] on span "EXPIRED_RESPONSE" at bounding box center [105, 604] width 101 height 15
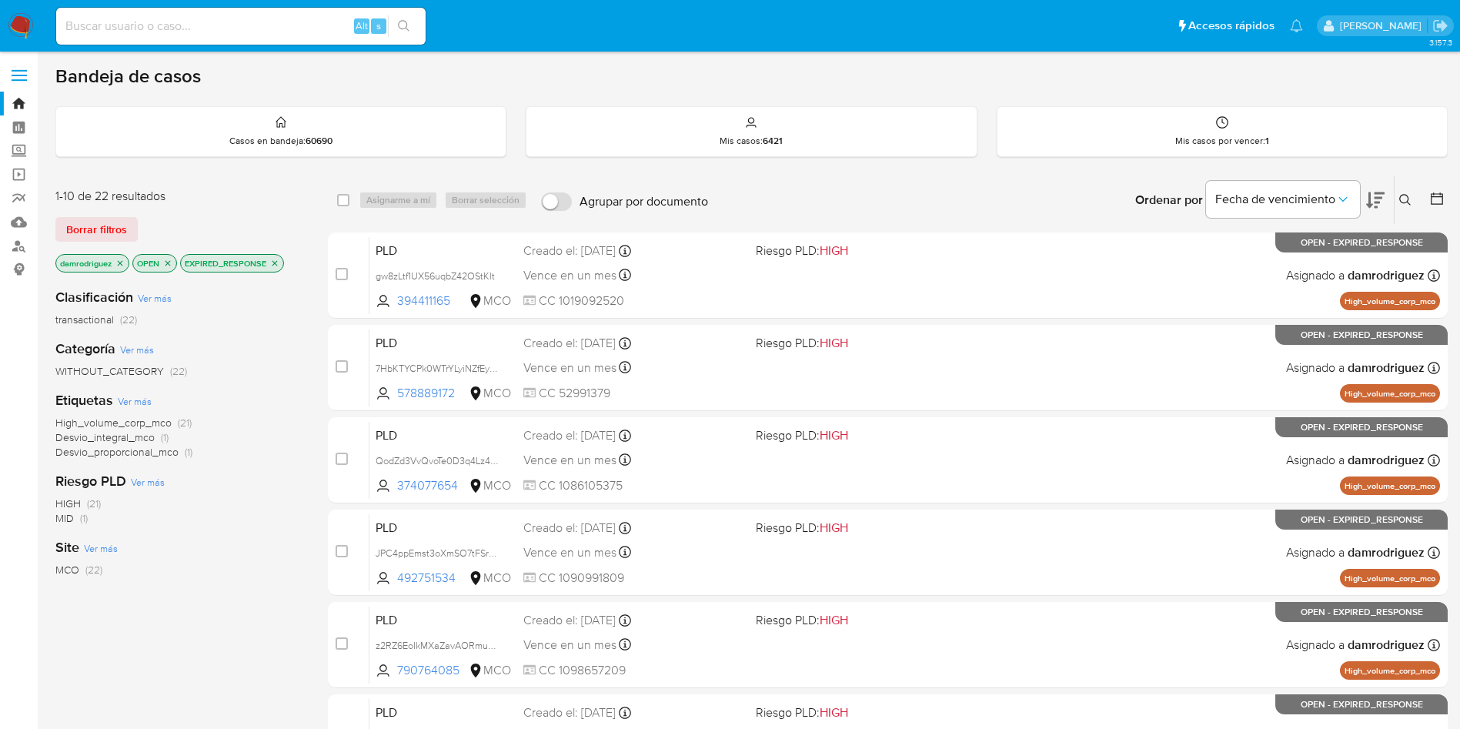
click at [286, 172] on div "Bandeja de casos Casos en bandeja : 60690 Mis casos : 6421 Mis casos por vencer…" at bounding box center [751, 635] width 1392 height 1141
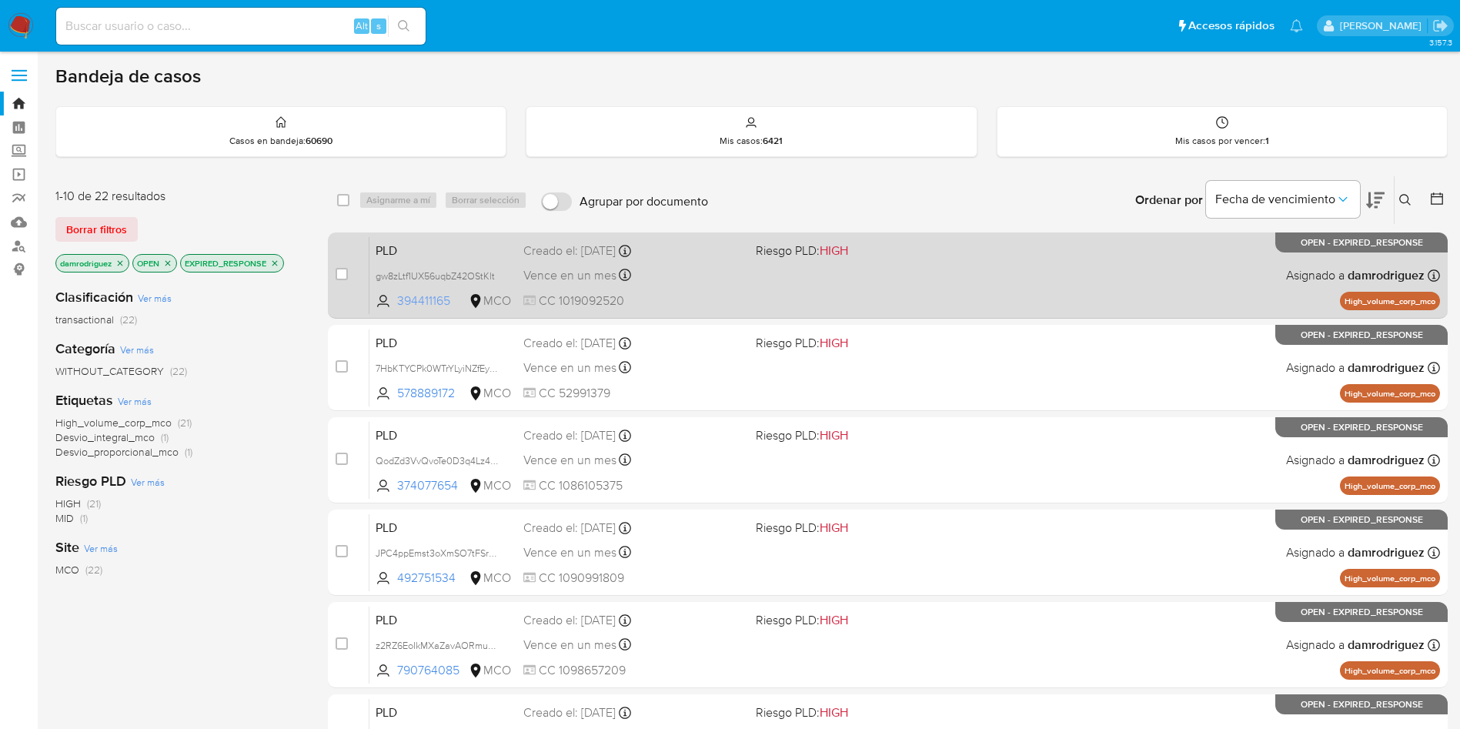
drag, startPoint x: 458, startPoint y: 296, endPoint x: 397, endPoint y: 299, distance: 60.9
click at [397, 299] on span "394411165" at bounding box center [431, 300] width 68 height 17
click at [459, 304] on span "394411165" at bounding box center [431, 300] width 68 height 17
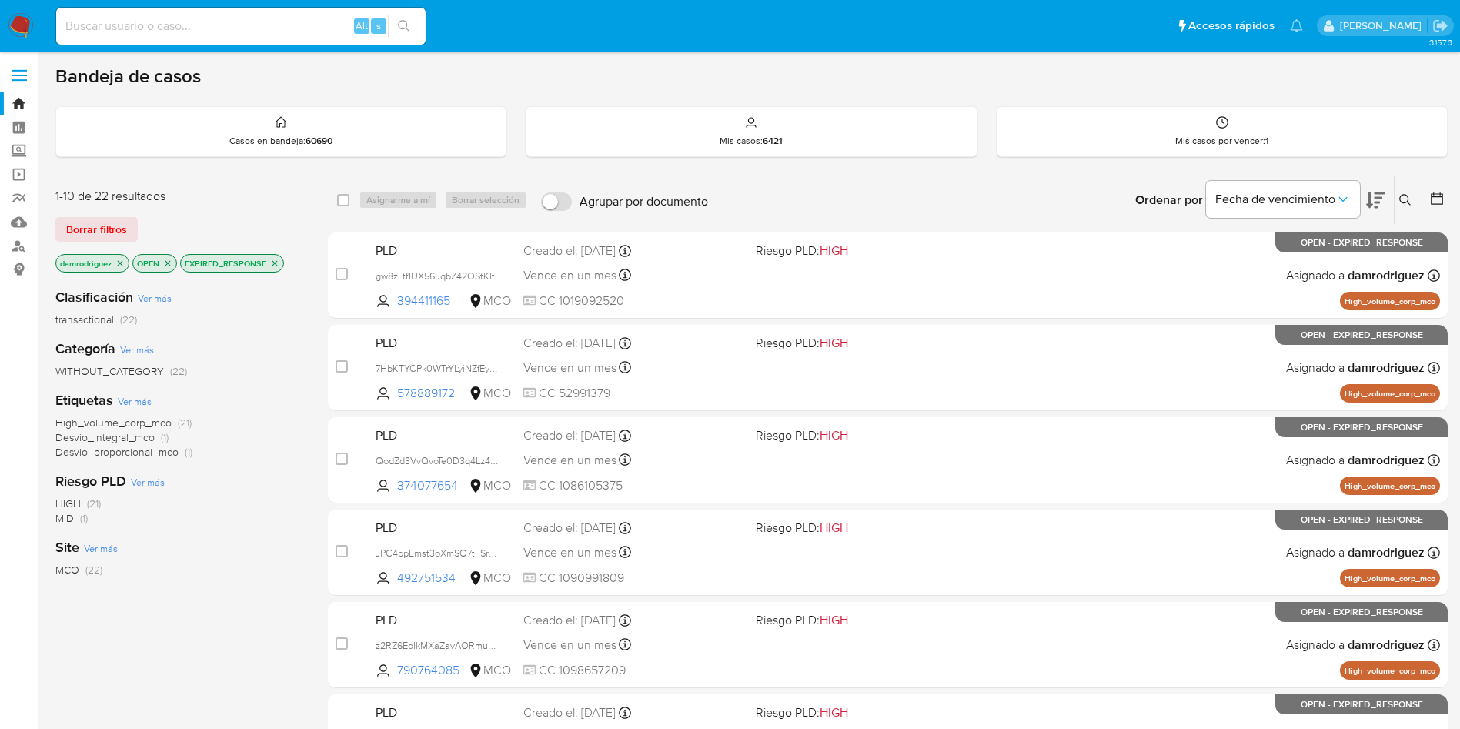
click at [299, 199] on div "1-10 de 22 resultados" at bounding box center [178, 196] width 246 height 17
drag, startPoint x: 453, startPoint y: 302, endPoint x: 266, endPoint y: 192, distance: 218.1
click at [266, 192] on div "1-10 de 22 resultados Borrar filtros damrodriguez OPEN EXPIRED_RESPONSE Clasifi…" at bounding box center [751, 690] width 1392 height 1030
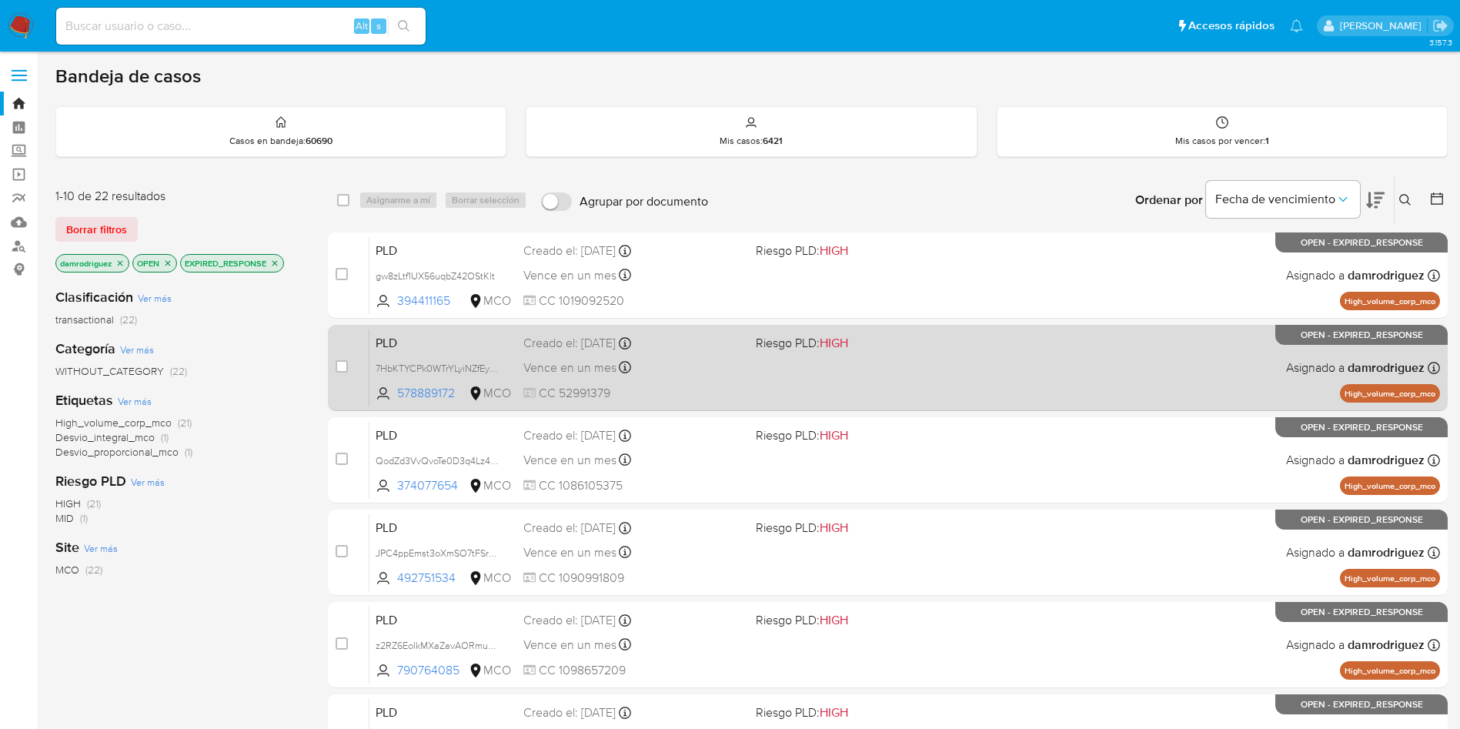
drag, startPoint x: 463, startPoint y: 392, endPoint x: 366, endPoint y: 339, distance: 109.5
click at [366, 339] on div "case-item-checkbox No es posible asignar el caso PLD 7HbKTYCPk0WTrYLyiNZfEytO 5…" at bounding box center [888, 368] width 1120 height 86
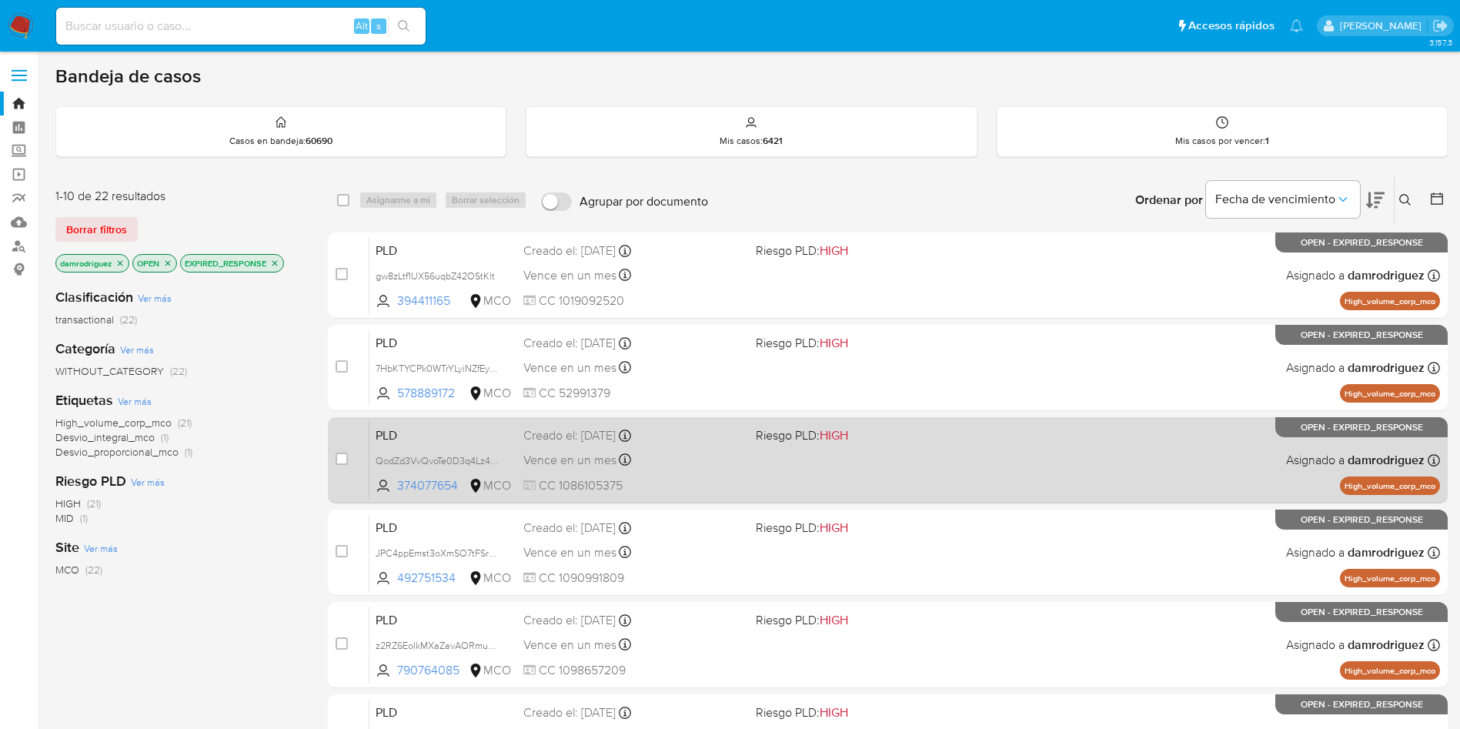
drag, startPoint x: 464, startPoint y: 484, endPoint x: 361, endPoint y: 441, distance: 111.8
click at [361, 441] on div "case-item-checkbox No es posible asignar el caso PLD QodZd3VvQvoTe0D3q4Lz4Rev 3…" at bounding box center [888, 460] width 1120 height 86
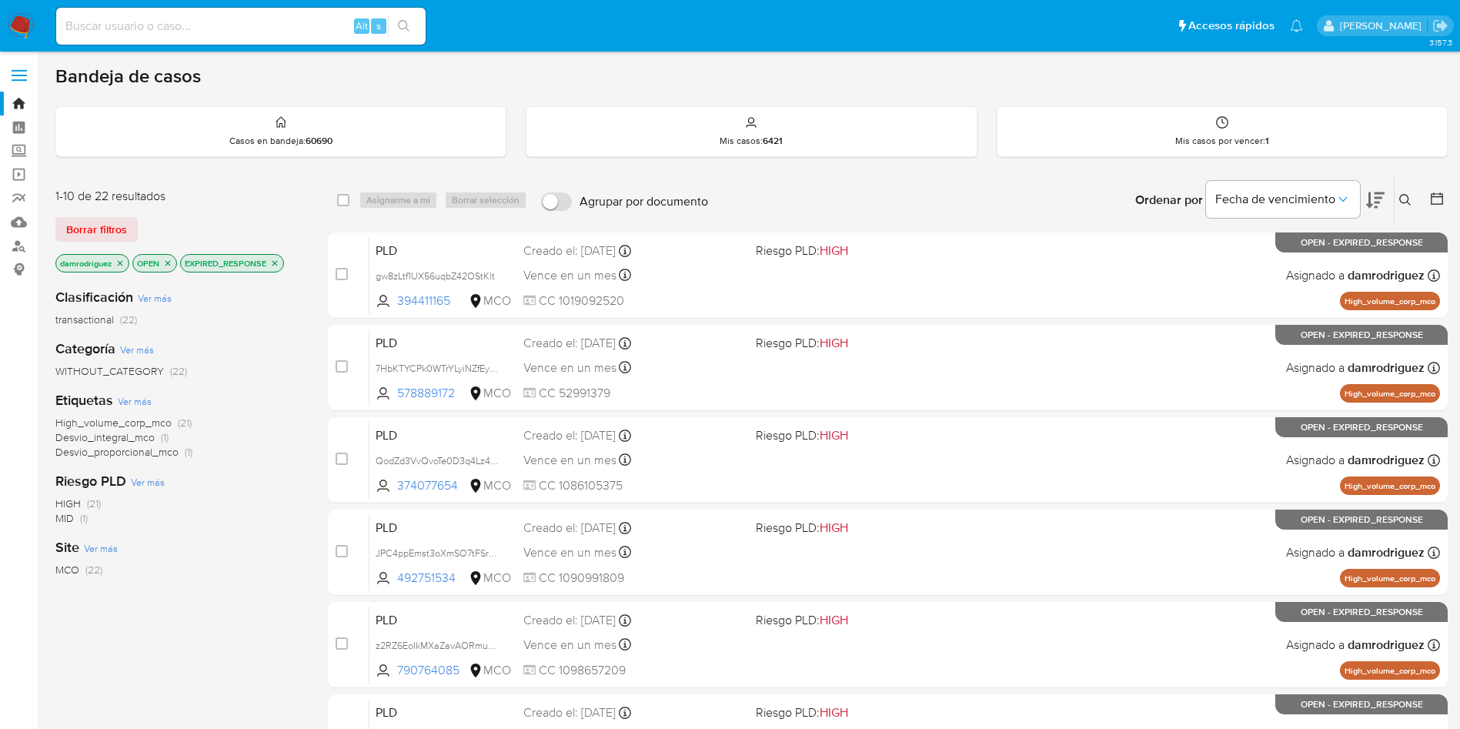
drag, startPoint x: 464, startPoint y: 580, endPoint x: 326, endPoint y: 509, distance: 154.5
click at [326, 509] on div "1-10 de 22 resultados Borrar filtros damrodriguez OPEN EXPIRED_RESPONSE Clasifi…" at bounding box center [751, 690] width 1392 height 1030
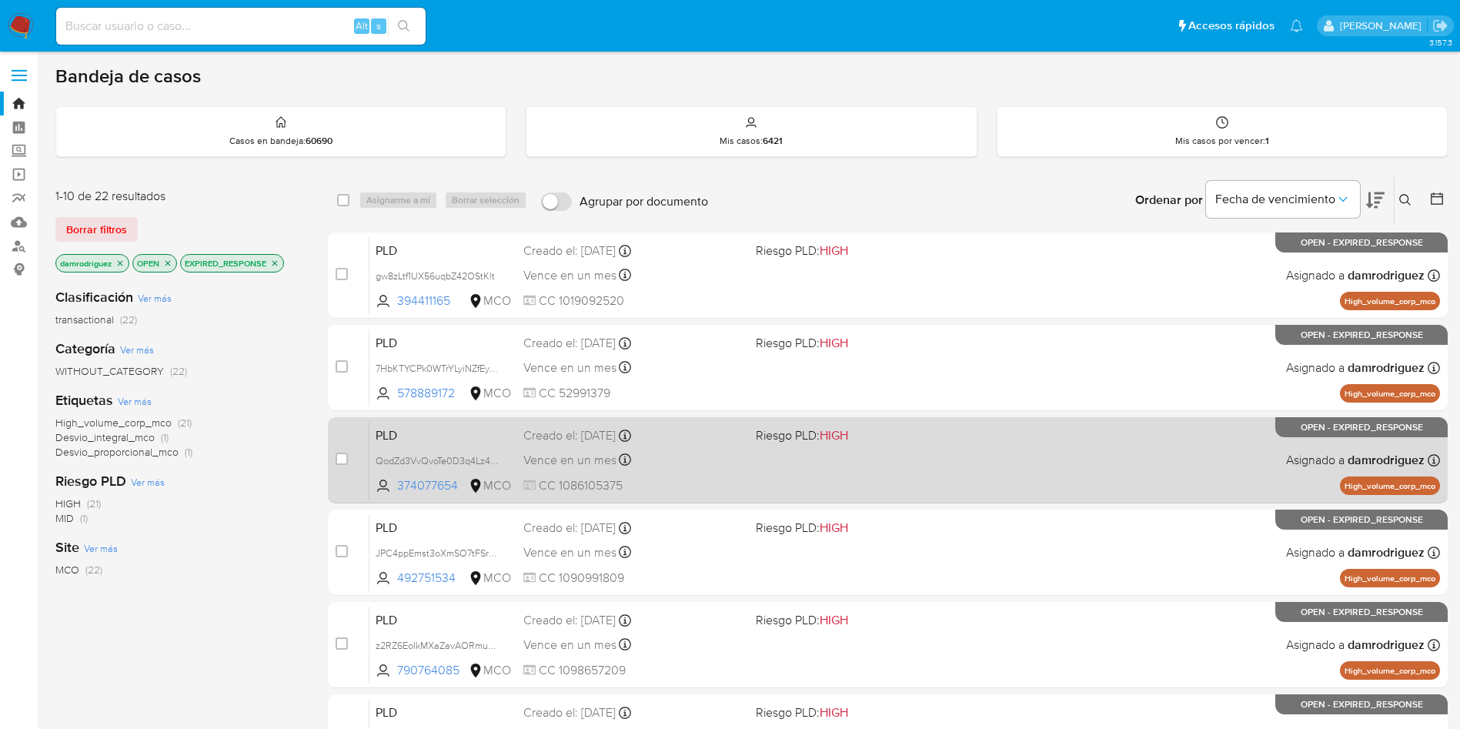
scroll to position [231, 0]
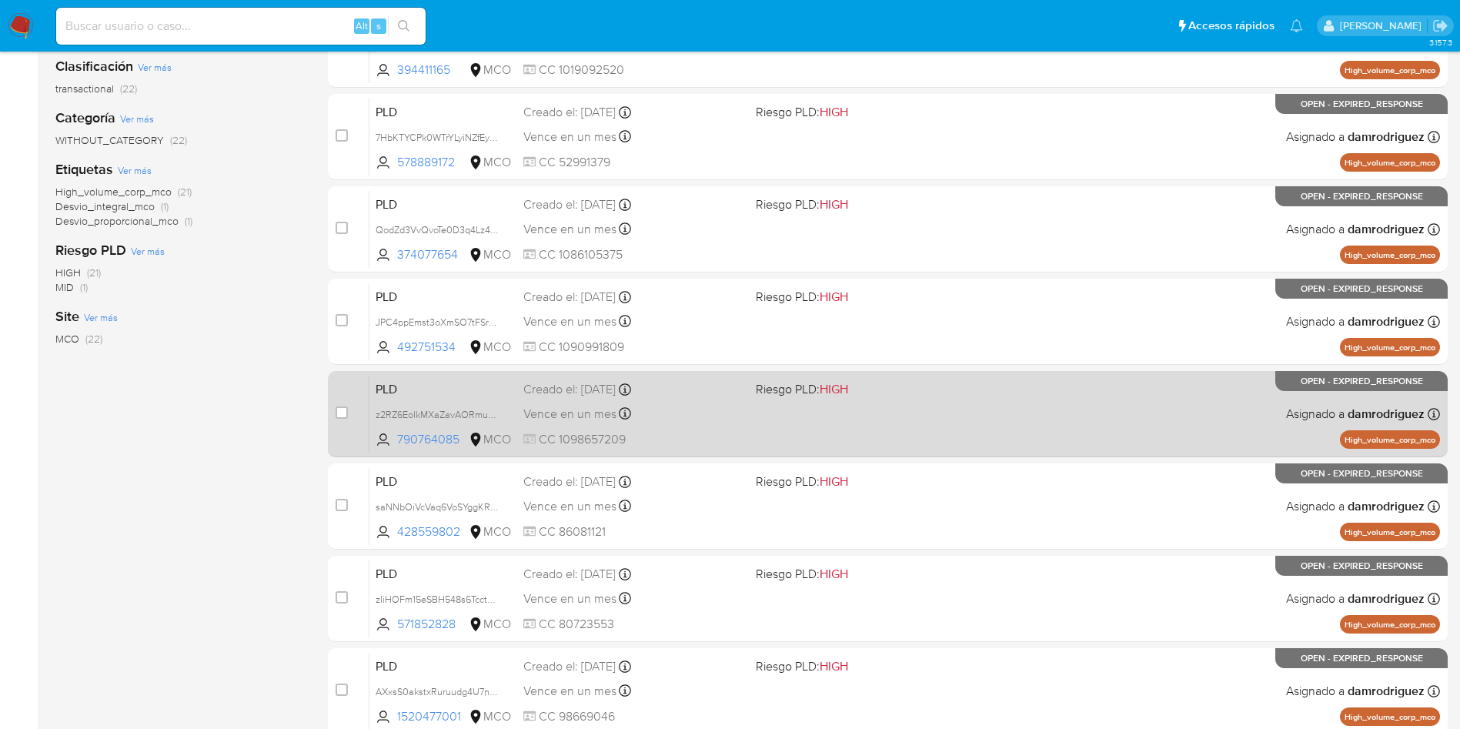
drag, startPoint x: 466, startPoint y: 441, endPoint x: 363, endPoint y: 387, distance: 115.7
click at [363, 387] on div "case-item-checkbox No es posible asignar el caso PLD z2RZ6EoIkMXaZavAORmuaNR1 7…" at bounding box center [888, 414] width 1120 height 86
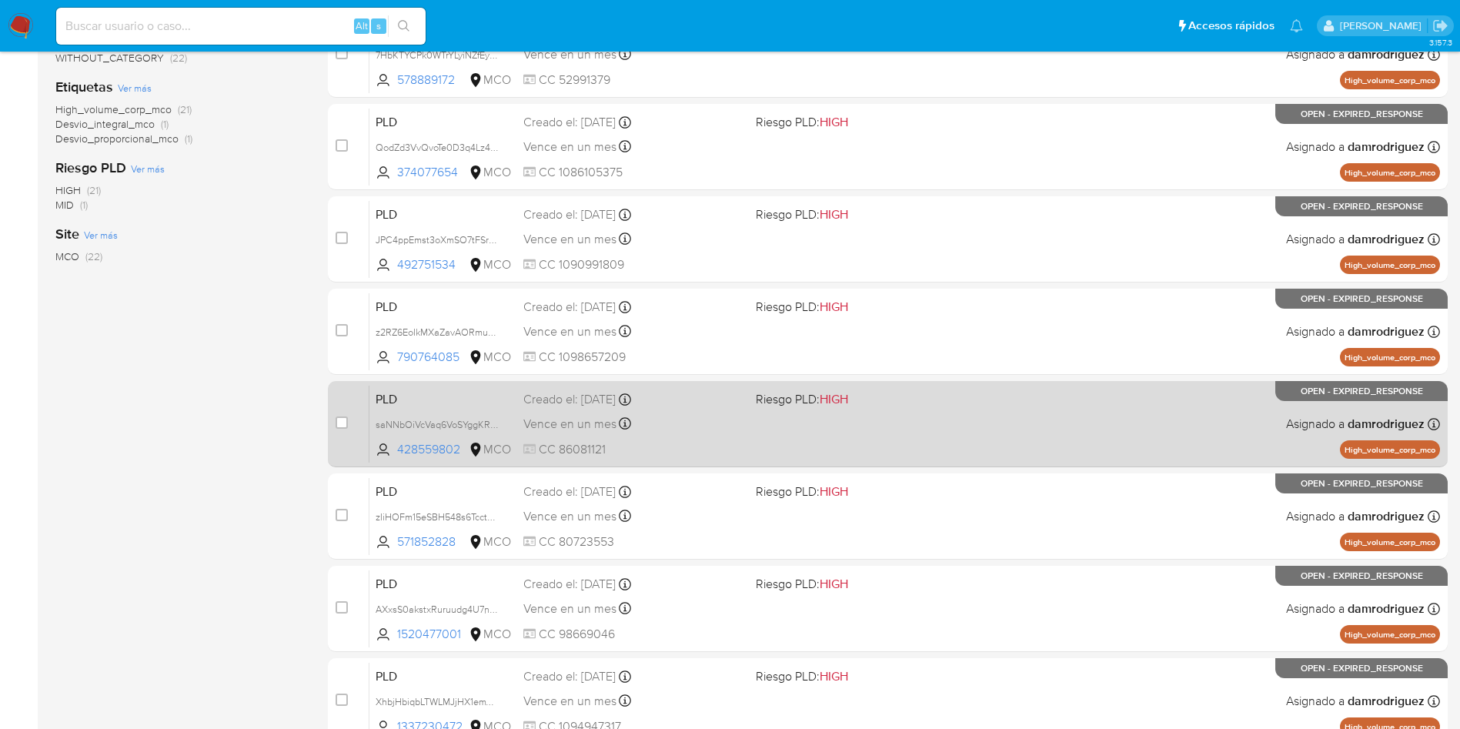
scroll to position [462, 0]
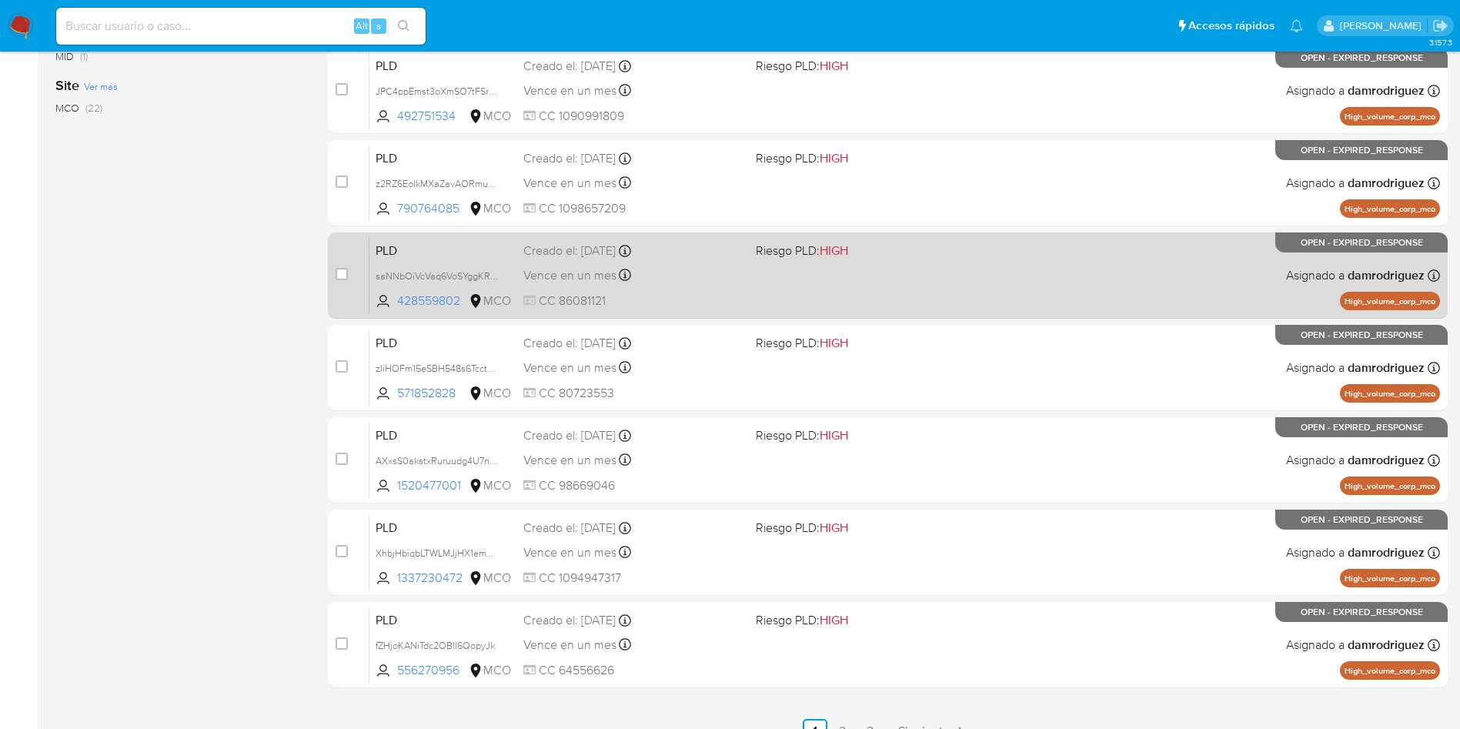
drag, startPoint x: 464, startPoint y: 306, endPoint x: 356, endPoint y: 239, distance: 126.9
click at [356, 239] on div "case-item-checkbox No es posible asignar el caso PLD saNNbOiVcVaq6VoSYggKRH4j 4…" at bounding box center [888, 275] width 1120 height 86
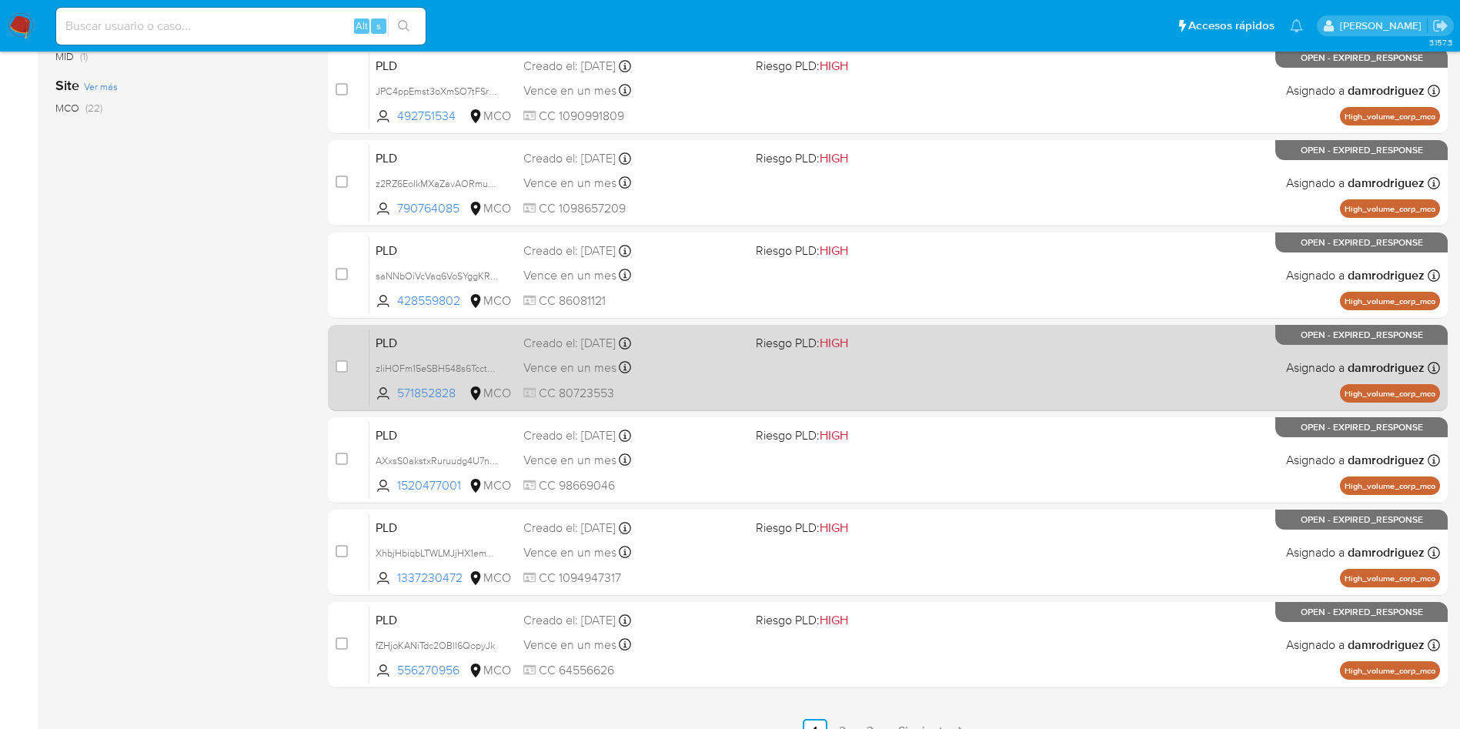
drag, startPoint x: 468, startPoint y: 393, endPoint x: 376, endPoint y: 352, distance: 100.3
click at [376, 352] on div "PLD zIiHOFm15eSBH548s6TcctYw 571852828 MCO Riesgo PLD: HIGH Creado el: 12/07/20…" at bounding box center [904, 368] width 1071 height 78
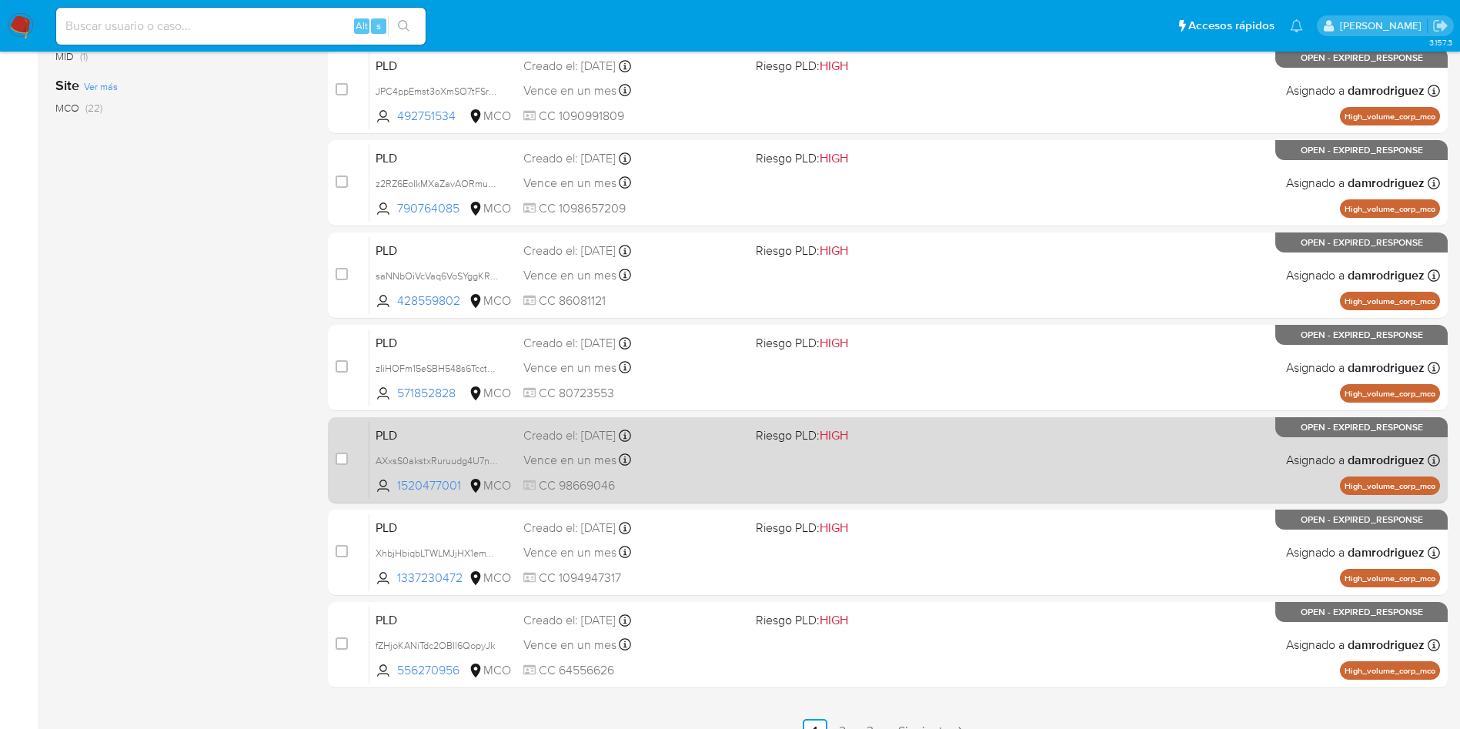
drag, startPoint x: 468, startPoint y: 491, endPoint x: 361, endPoint y: 445, distance: 116.5
click at [361, 445] on div "case-item-checkbox No es posible asignar el caso PLD AXxsS0akstxRuruudg4U7nyR 1…" at bounding box center [888, 460] width 1120 height 86
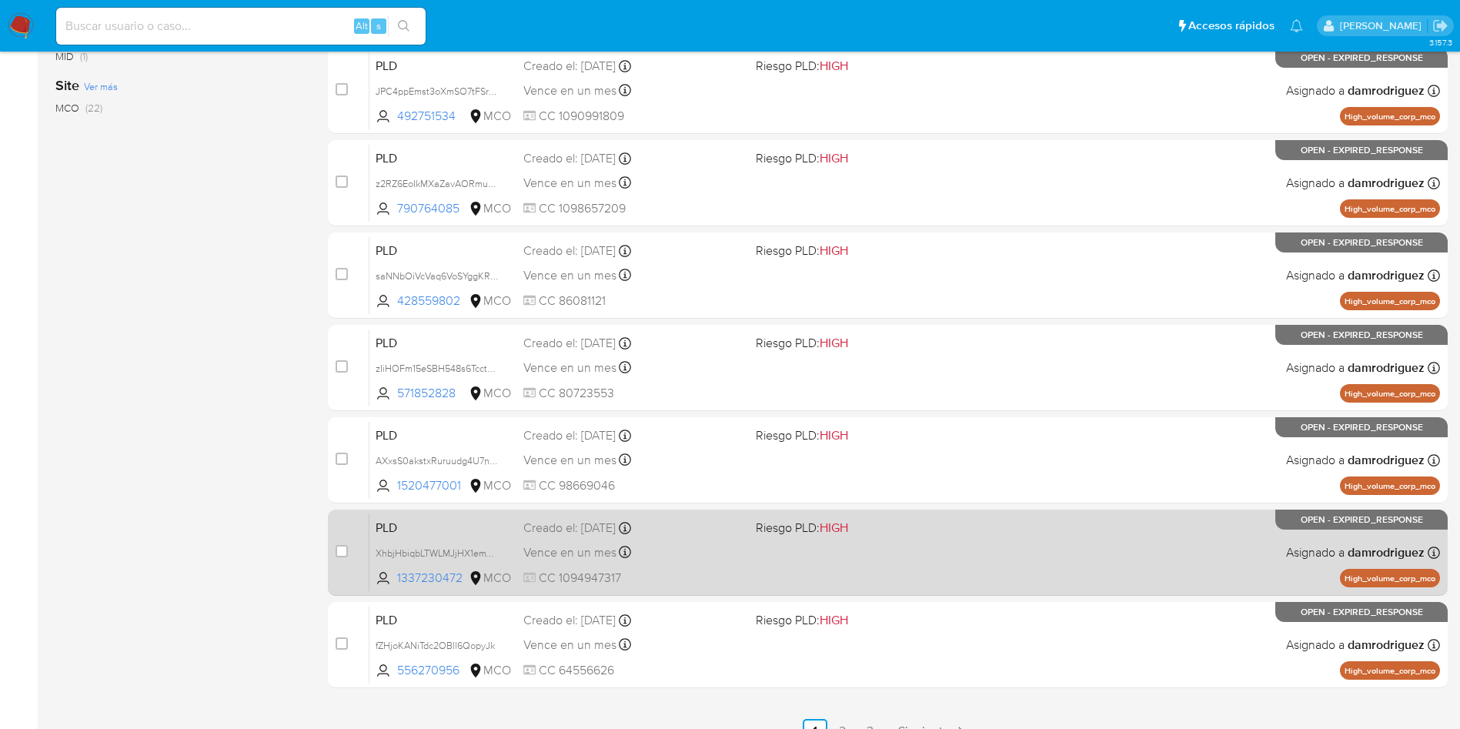
drag, startPoint x: 466, startPoint y: 576, endPoint x: 365, endPoint y: 533, distance: 110.0
click at [365, 533] on div "case-item-checkbox No es posible asignar el caso PLD XhbjHbiqbLTWLMJjHX1emYZx 1…" at bounding box center [888, 552] width 1120 height 86
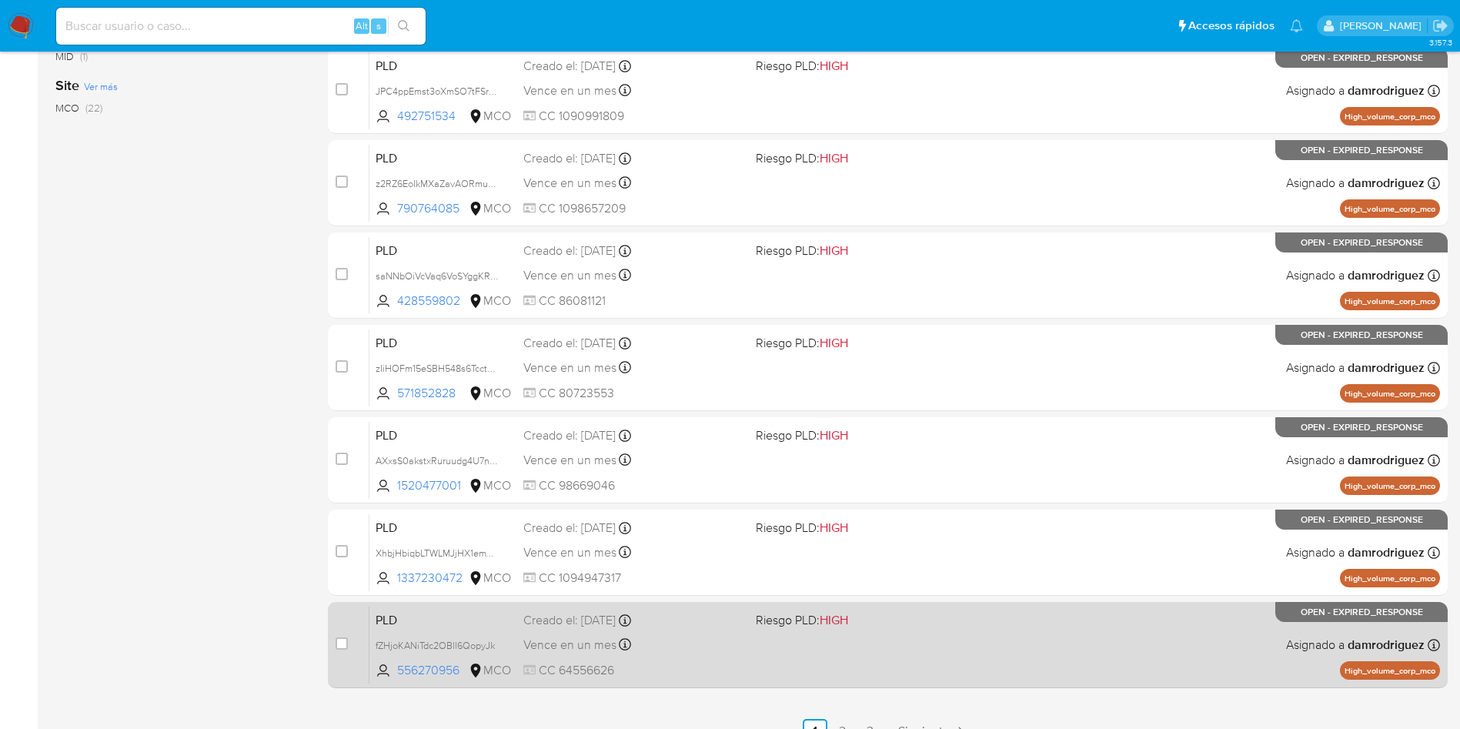
drag, startPoint x: 469, startPoint y: 670, endPoint x: 348, endPoint y: 618, distance: 131.4
click at [348, 618] on div "case-item-checkbox No es posible asignar el caso PLD fZHjoKANiTdc2OBll6QopyJk 5…" at bounding box center [888, 645] width 1120 height 86
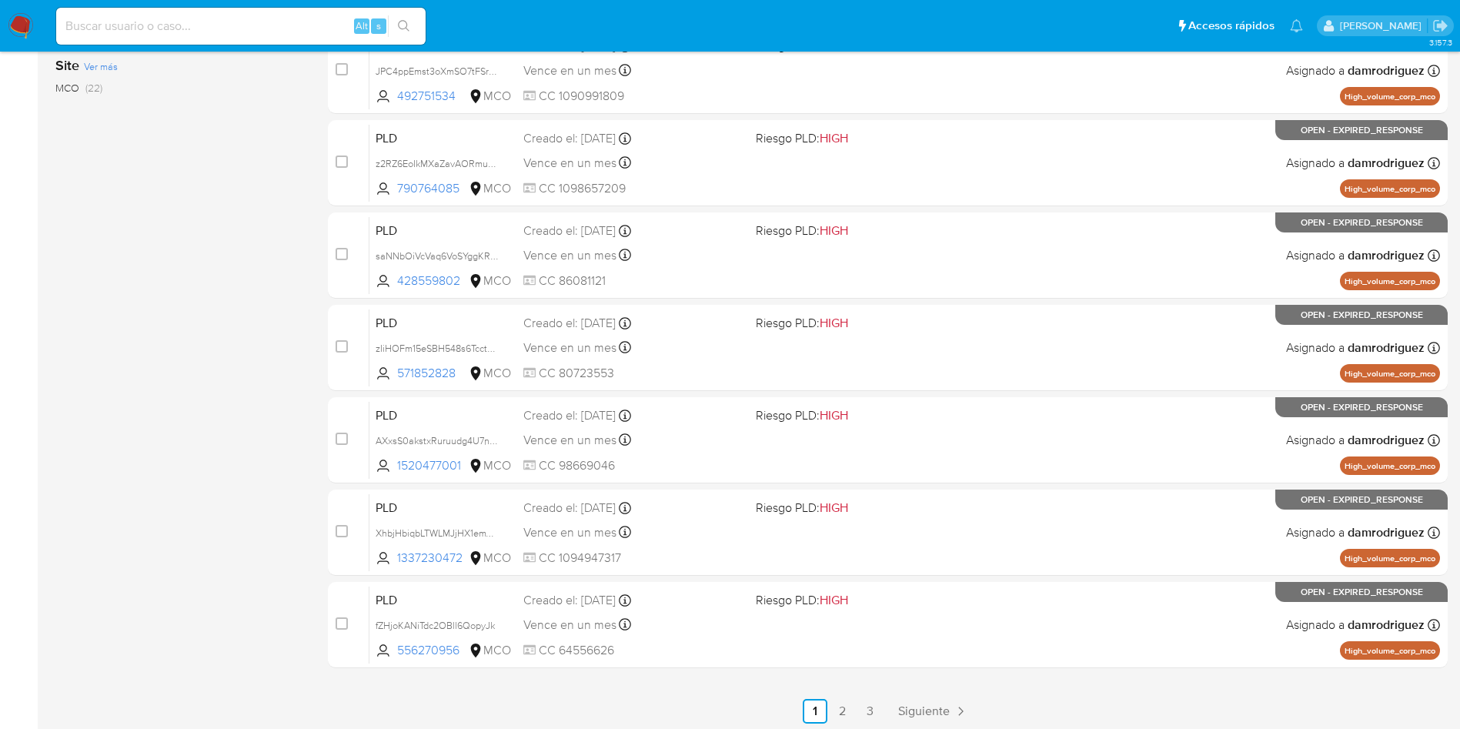
scroll to position [486, 0]
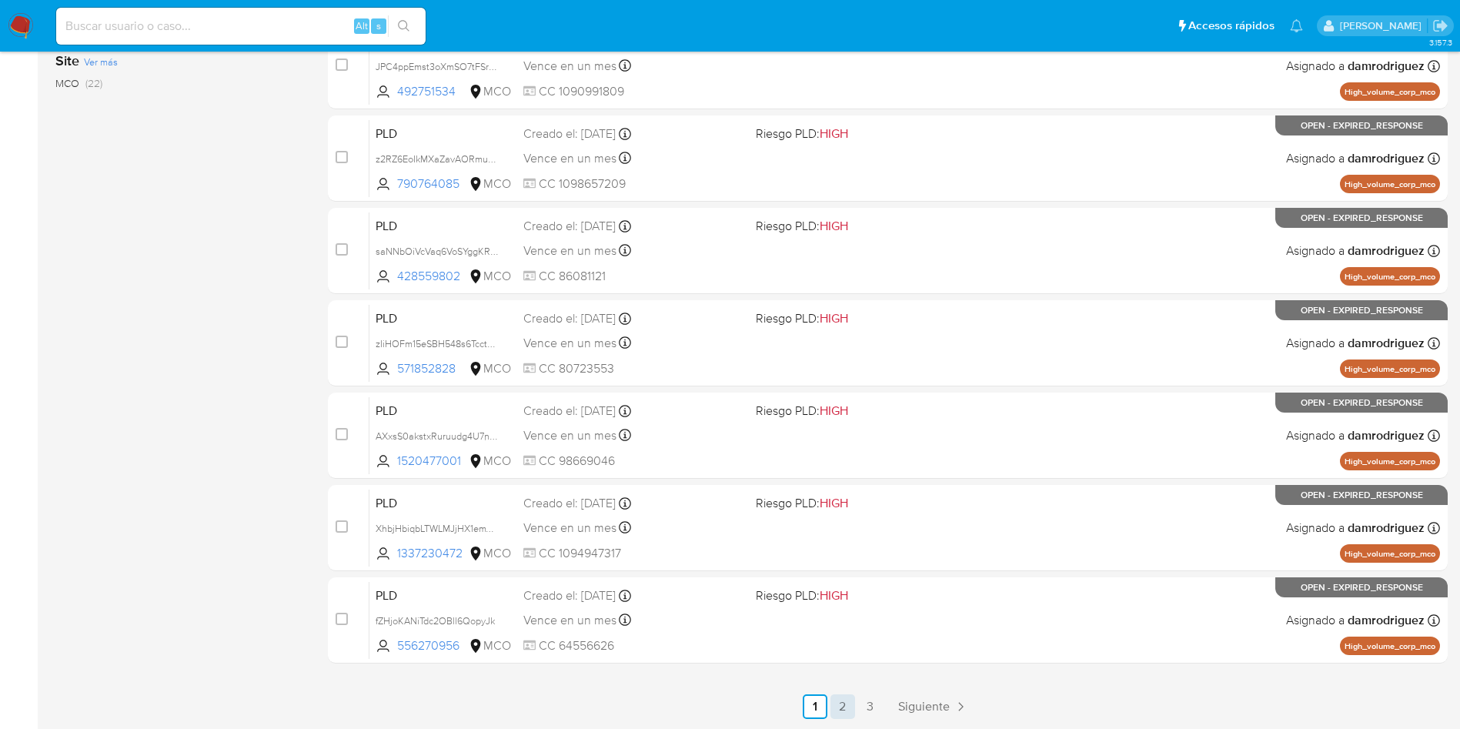
click at [840, 710] on link "2" at bounding box center [842, 706] width 25 height 25
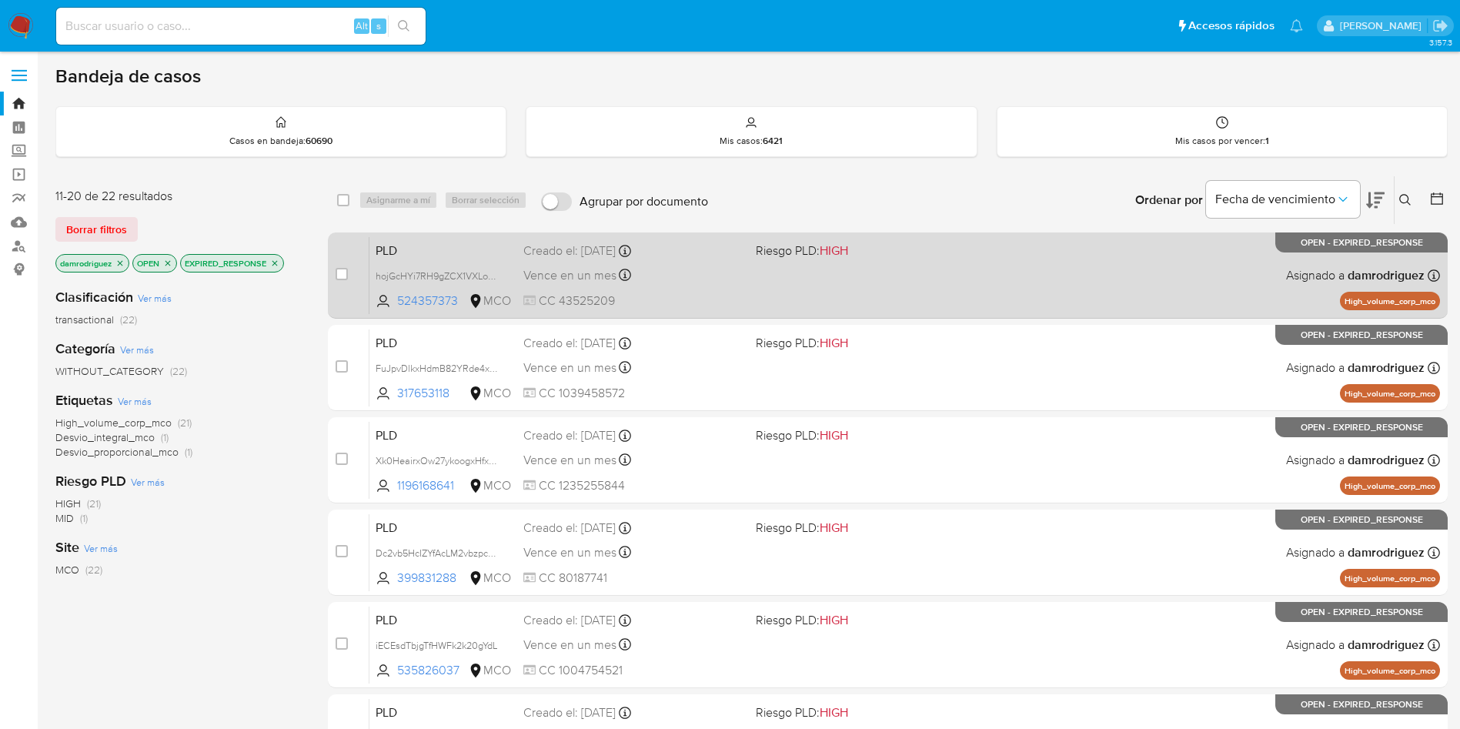
drag, startPoint x: 463, startPoint y: 300, endPoint x: 367, endPoint y: 259, distance: 104.5
click at [367, 259] on div "case-item-checkbox No es posible asignar el caso PLD hojGcHYi7RH9gZCX1VXLotp0 5…" at bounding box center [888, 275] width 1120 height 86
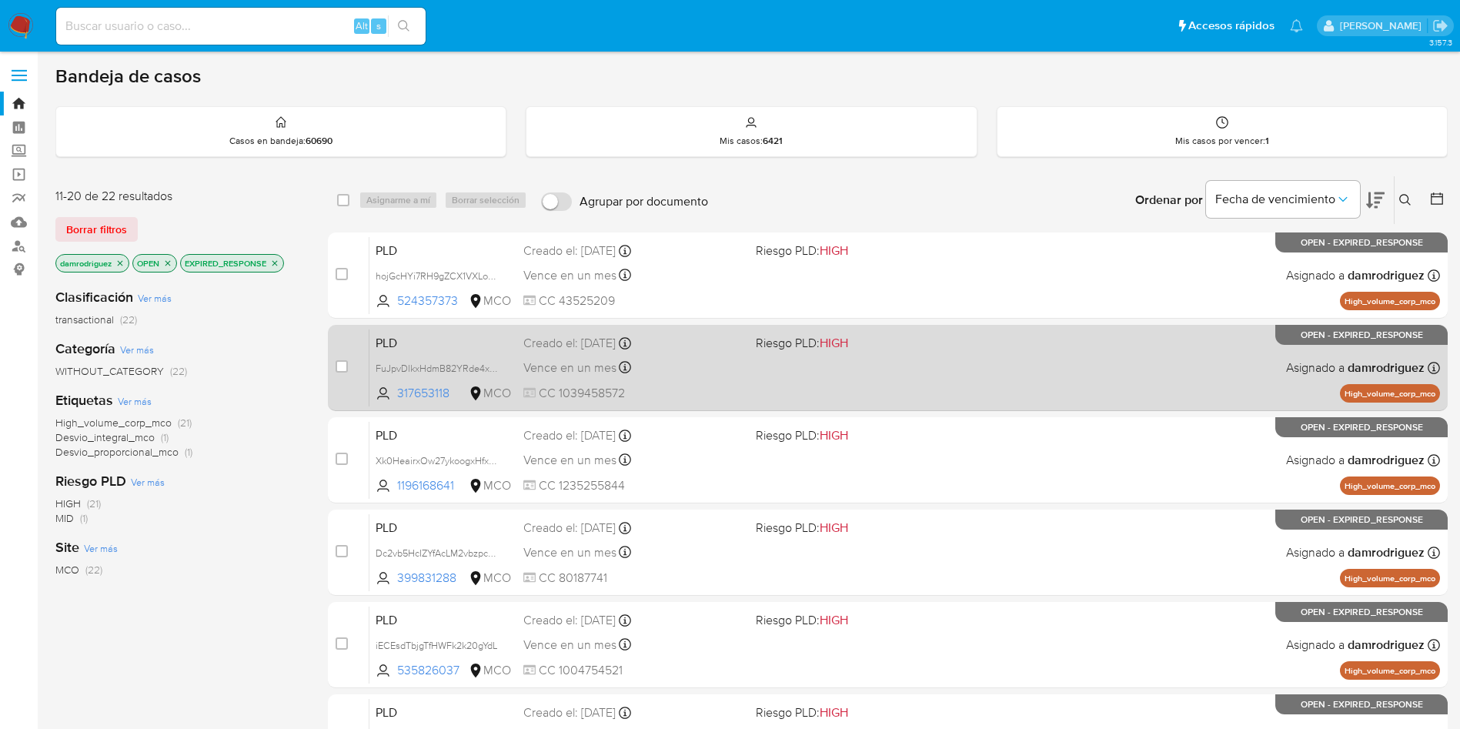
drag, startPoint x: 458, startPoint y: 395, endPoint x: 362, endPoint y: 352, distance: 104.7
click at [362, 352] on div "case-item-checkbox No es posible asignar el caso PLD FuJpvDlkxHdmB82YRde4xD1W 3…" at bounding box center [888, 368] width 1120 height 86
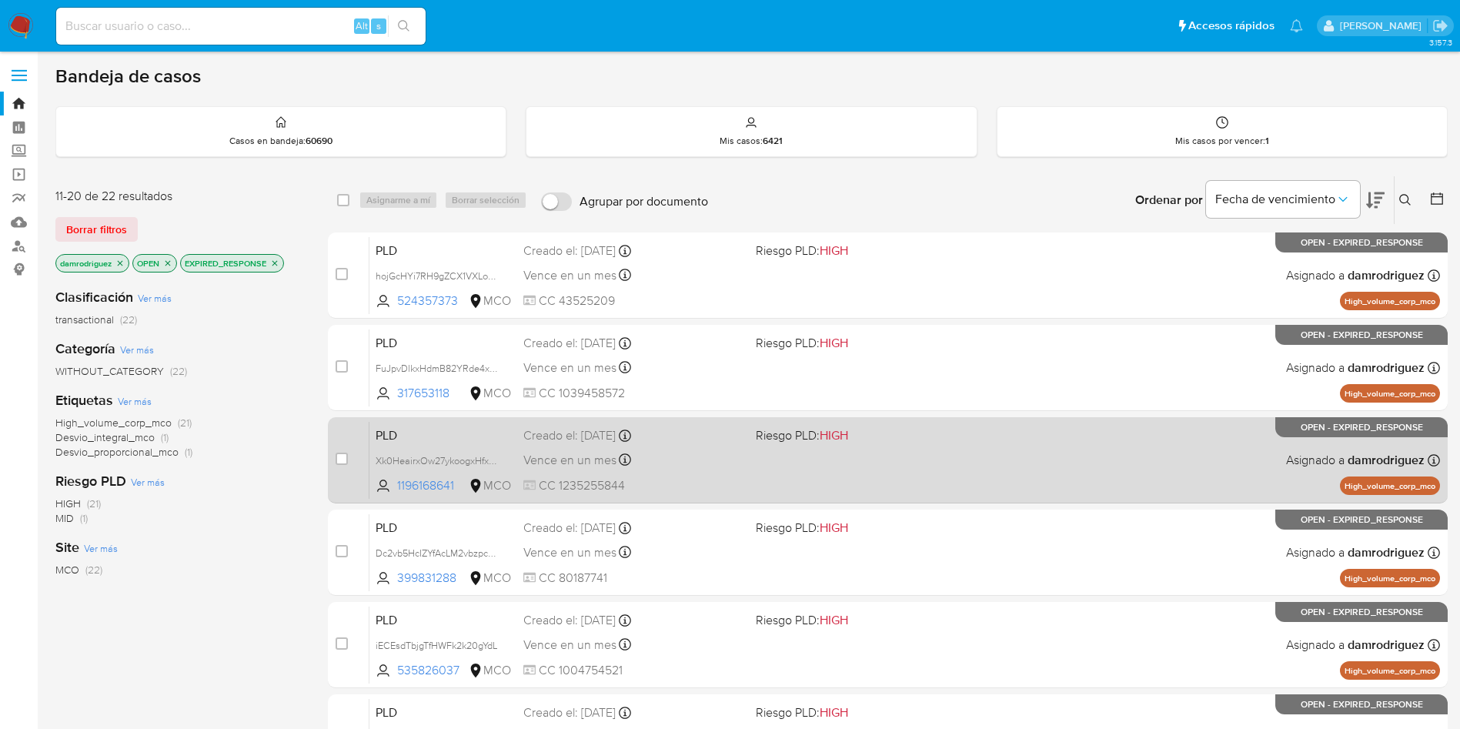
drag, startPoint x: 464, startPoint y: 488, endPoint x: 363, endPoint y: 429, distance: 116.6
click at [363, 438] on div "case-item-checkbox No es posible asignar el caso PLD Xk0HeairxOw27ykoogxHfxAB 1…" at bounding box center [888, 460] width 1120 height 86
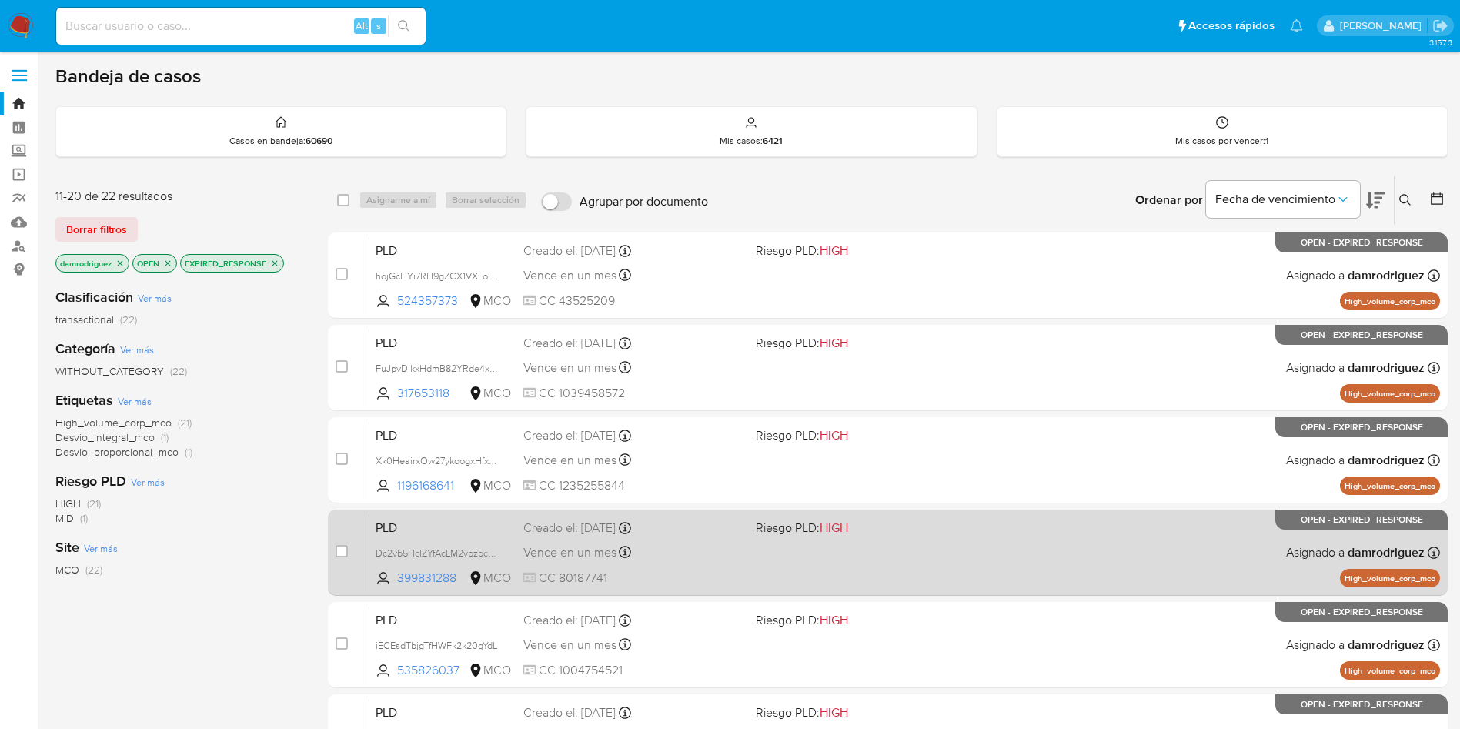
drag, startPoint x: 468, startPoint y: 578, endPoint x: 356, endPoint y: 520, distance: 125.6
click at [356, 520] on div "case-item-checkbox No es posible asignar el caso PLD Dc2vb5HcIZYfAcLM2vbzpcVh 3…" at bounding box center [888, 552] width 1120 height 86
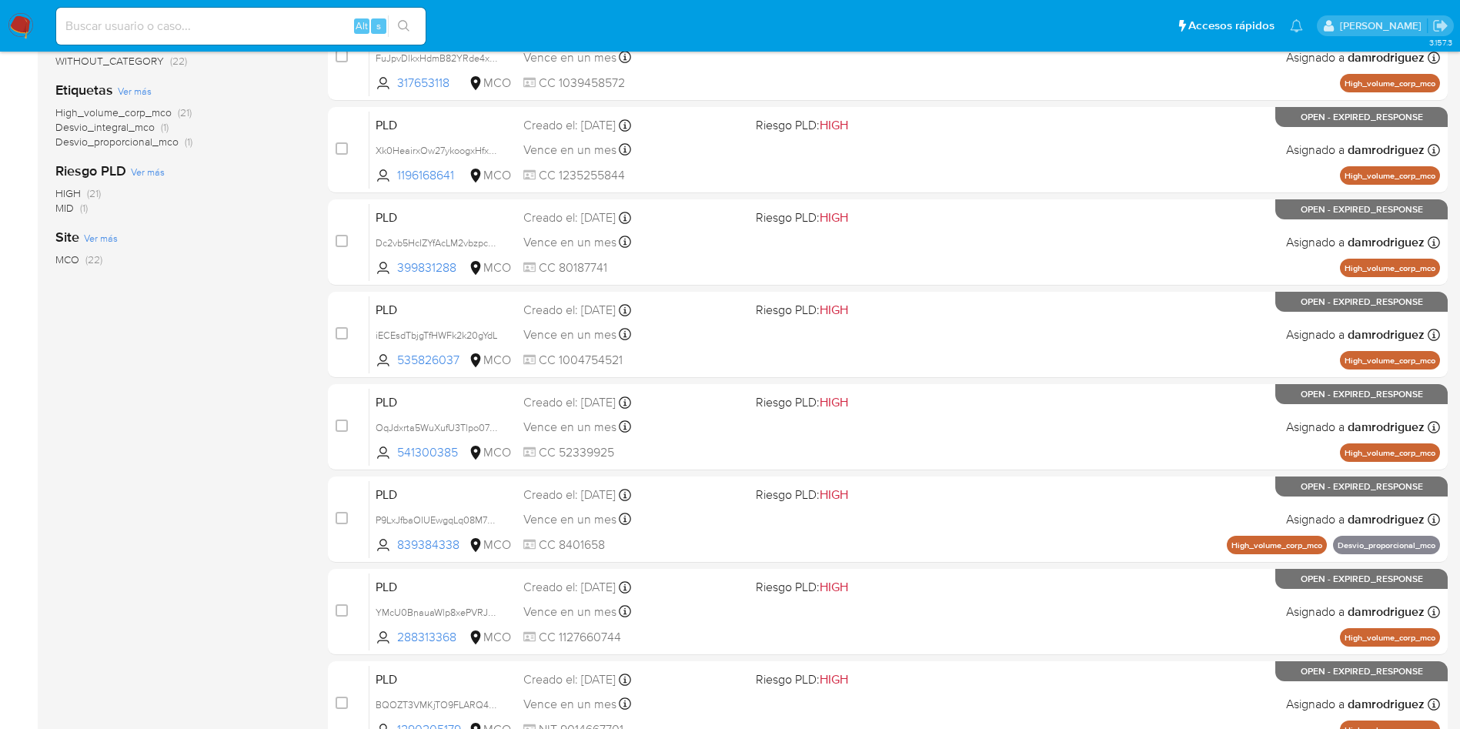
scroll to position [346, 0]
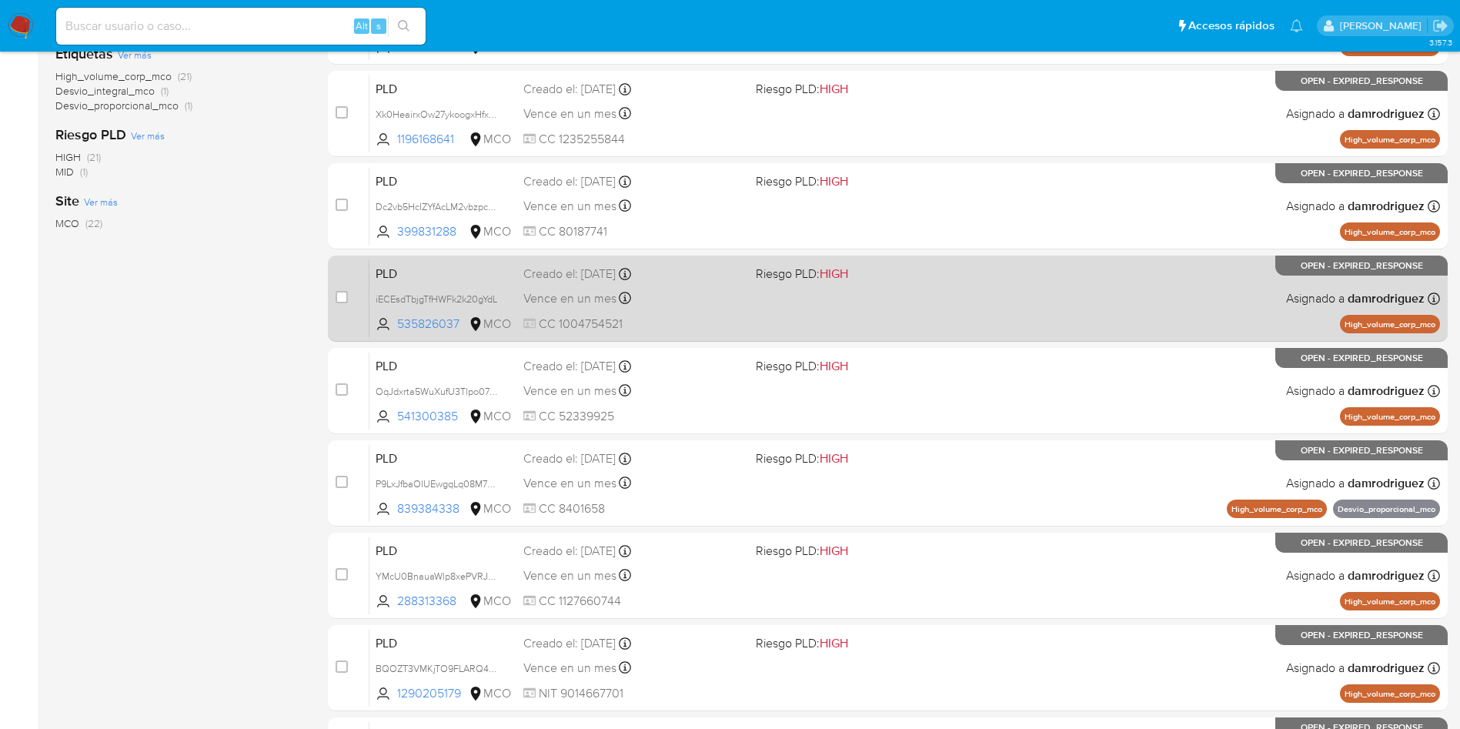
drag, startPoint x: 466, startPoint y: 326, endPoint x: 358, endPoint y: 279, distance: 117.5
click at [358, 279] on div "case-item-checkbox No es posible asignar el caso PLD iECEsdTbjgTfHWFk2k20gYdL 5…" at bounding box center [888, 299] width 1120 height 86
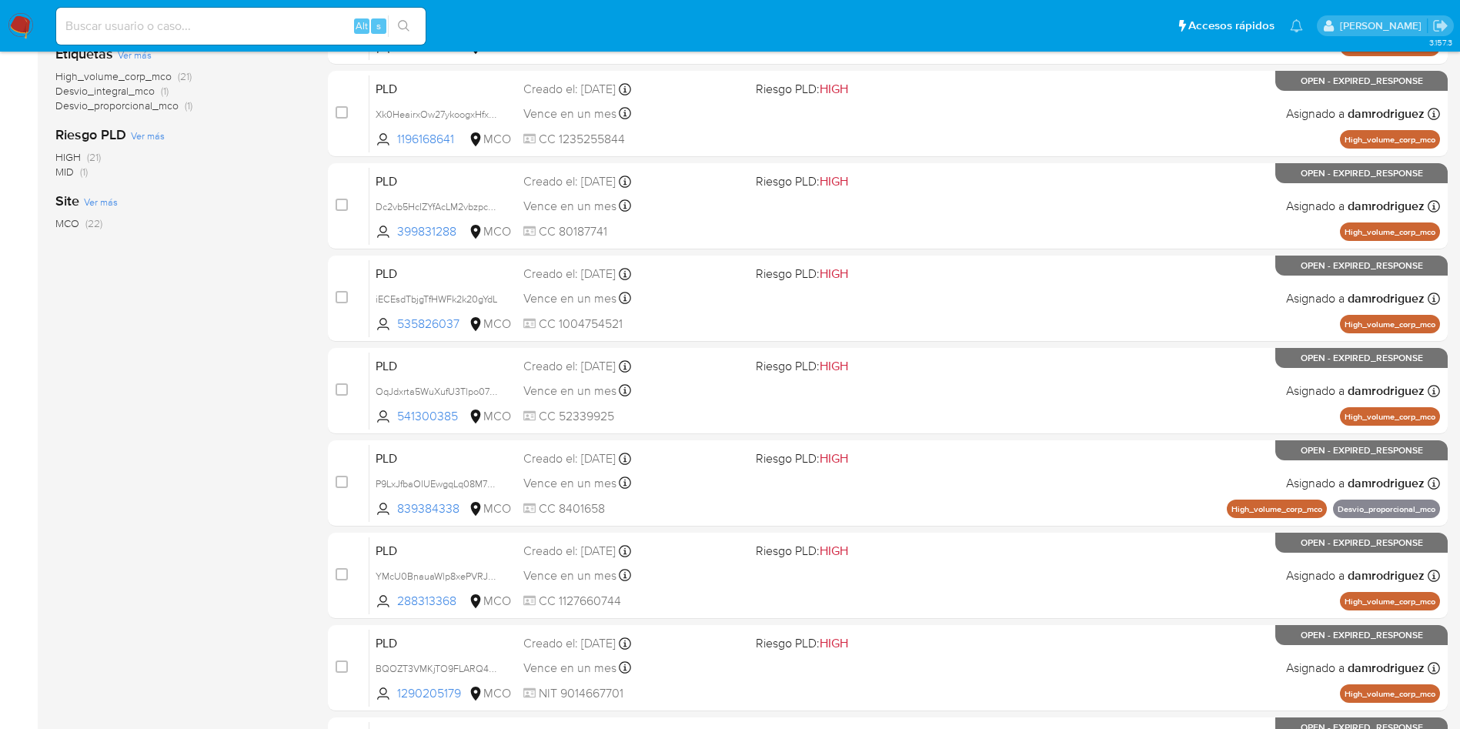
drag, startPoint x: 461, startPoint y: 416, endPoint x: 341, endPoint y: 343, distance: 140.2
click at [341, 343] on div "case-item-checkbox No es posible asignar el caso PLD hojGcHYi7RH9gZCX1VXLotp0 5…" at bounding box center [888, 344] width 1120 height 917
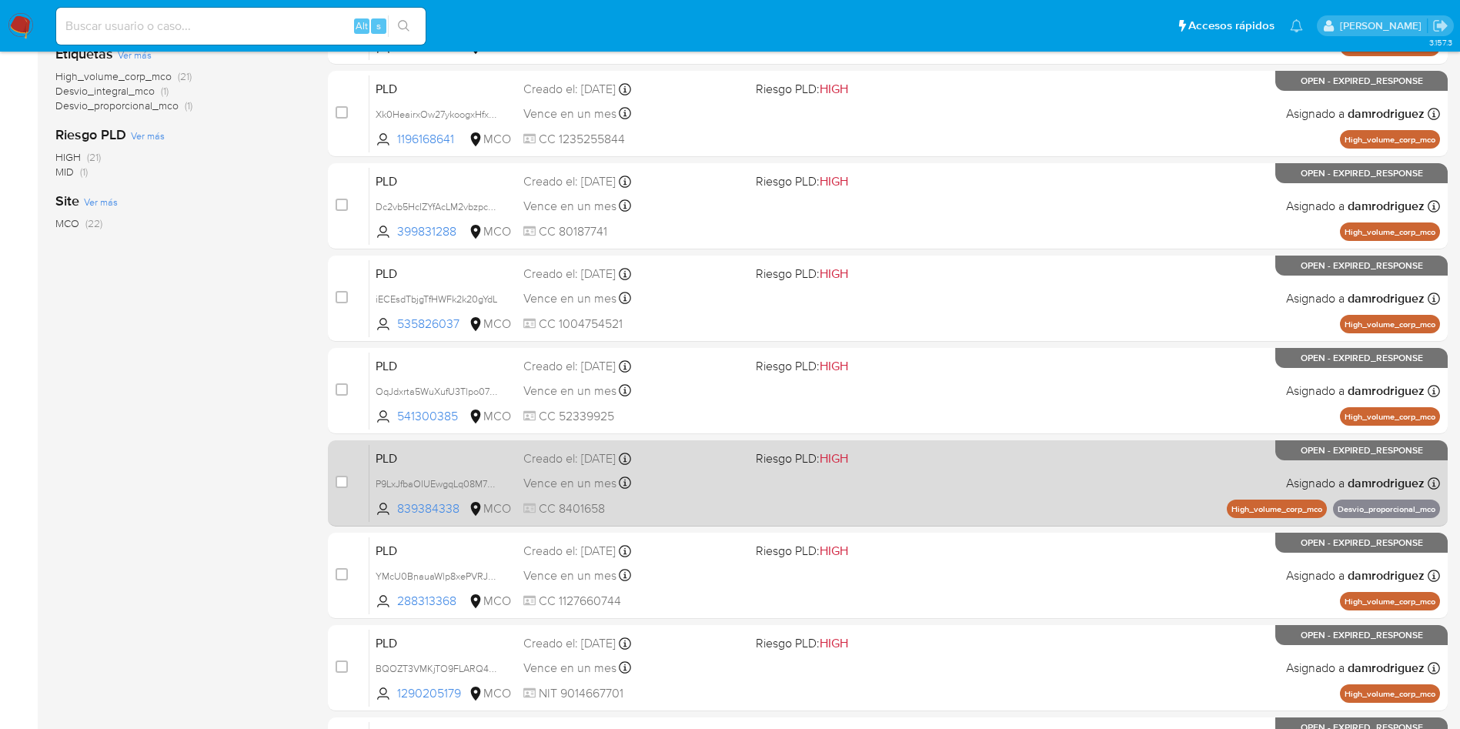
drag, startPoint x: 467, startPoint y: 510, endPoint x: 356, endPoint y: 455, distance: 124.6
click at [356, 455] on div "case-item-checkbox No es posible asignar el caso PLD P9LxJfbaOIUEwgqLq08M7gTK 8…" at bounding box center [888, 483] width 1120 height 86
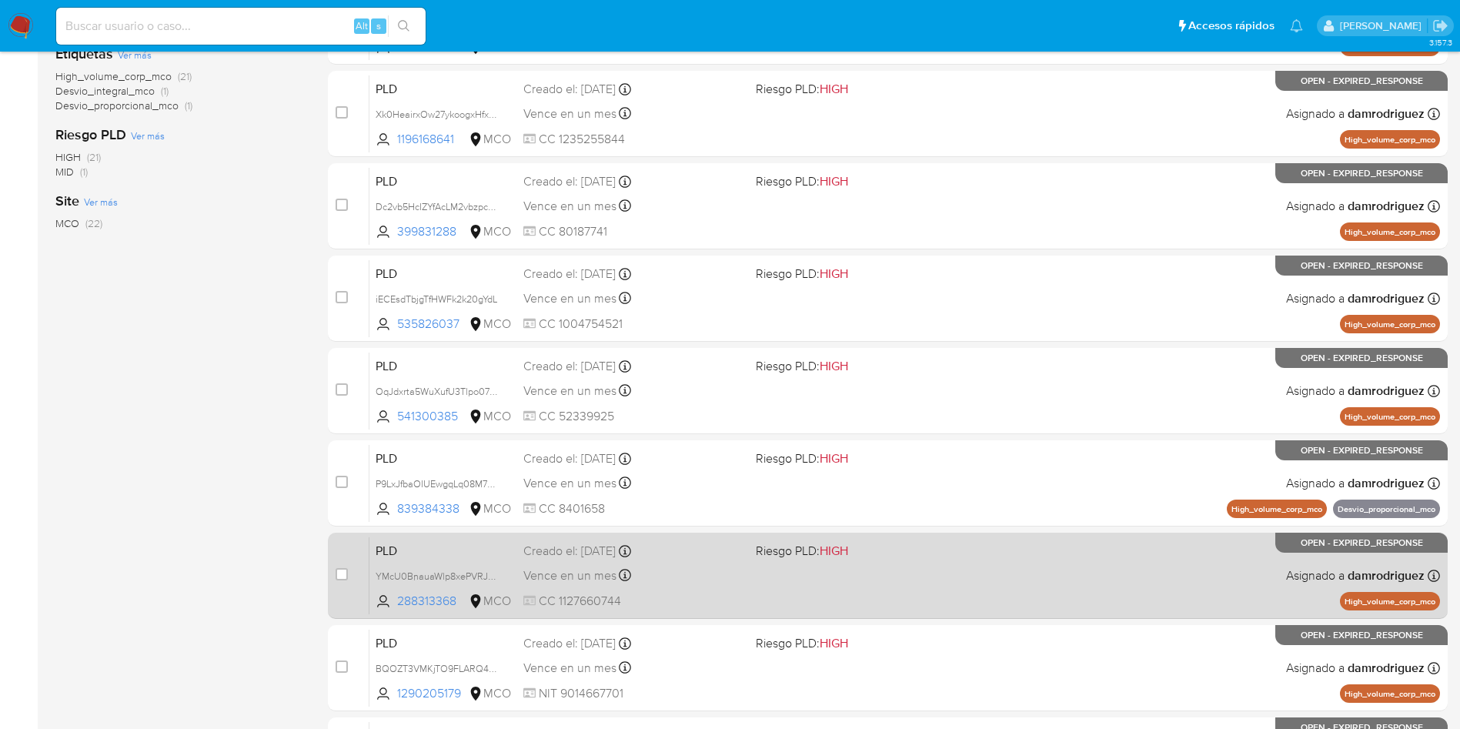
drag, startPoint x: 464, startPoint y: 600, endPoint x: 357, endPoint y: 546, distance: 119.8
click at [357, 546] on div "case-item-checkbox No es posible asignar el caso PLD YMcU0BnauaWlp8xePVRJRZtO 2…" at bounding box center [888, 576] width 1120 height 86
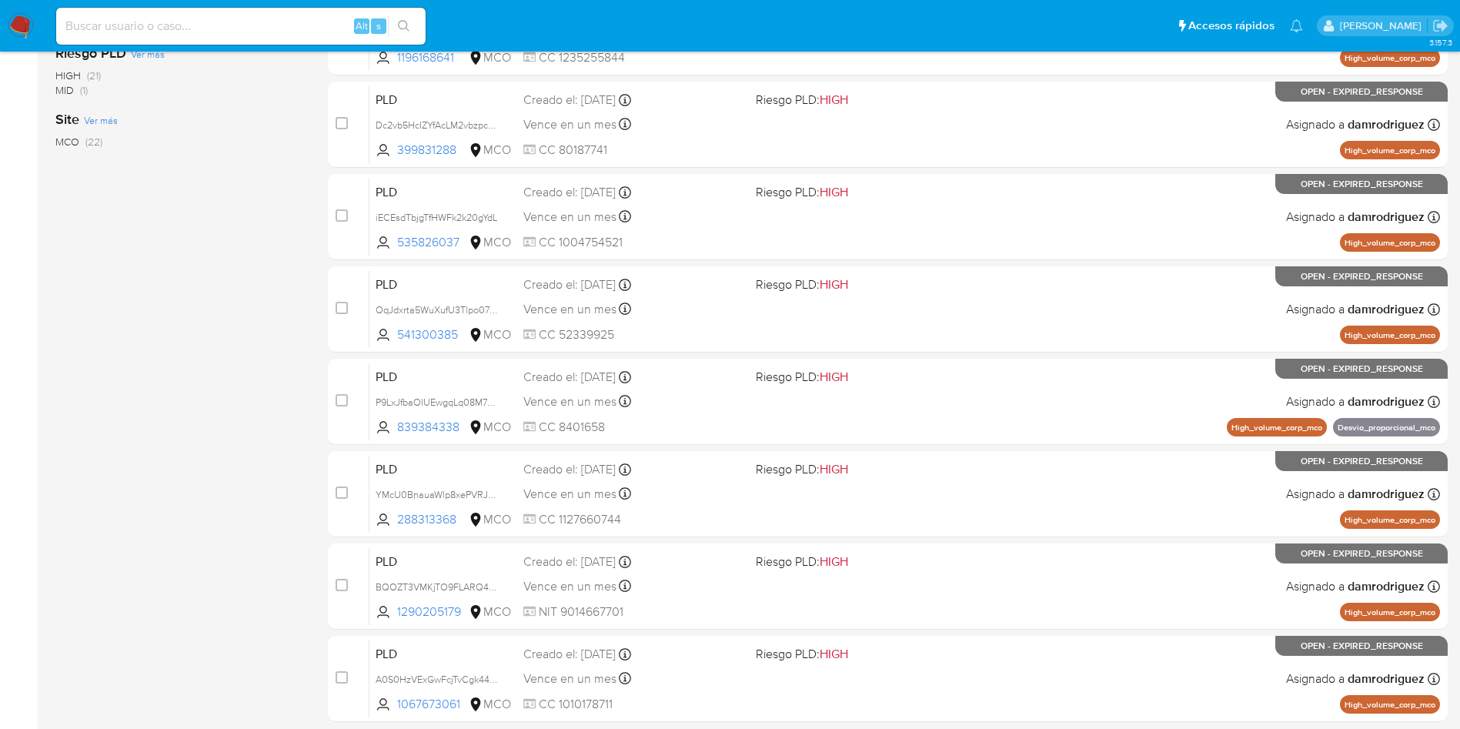
scroll to position [486, 0]
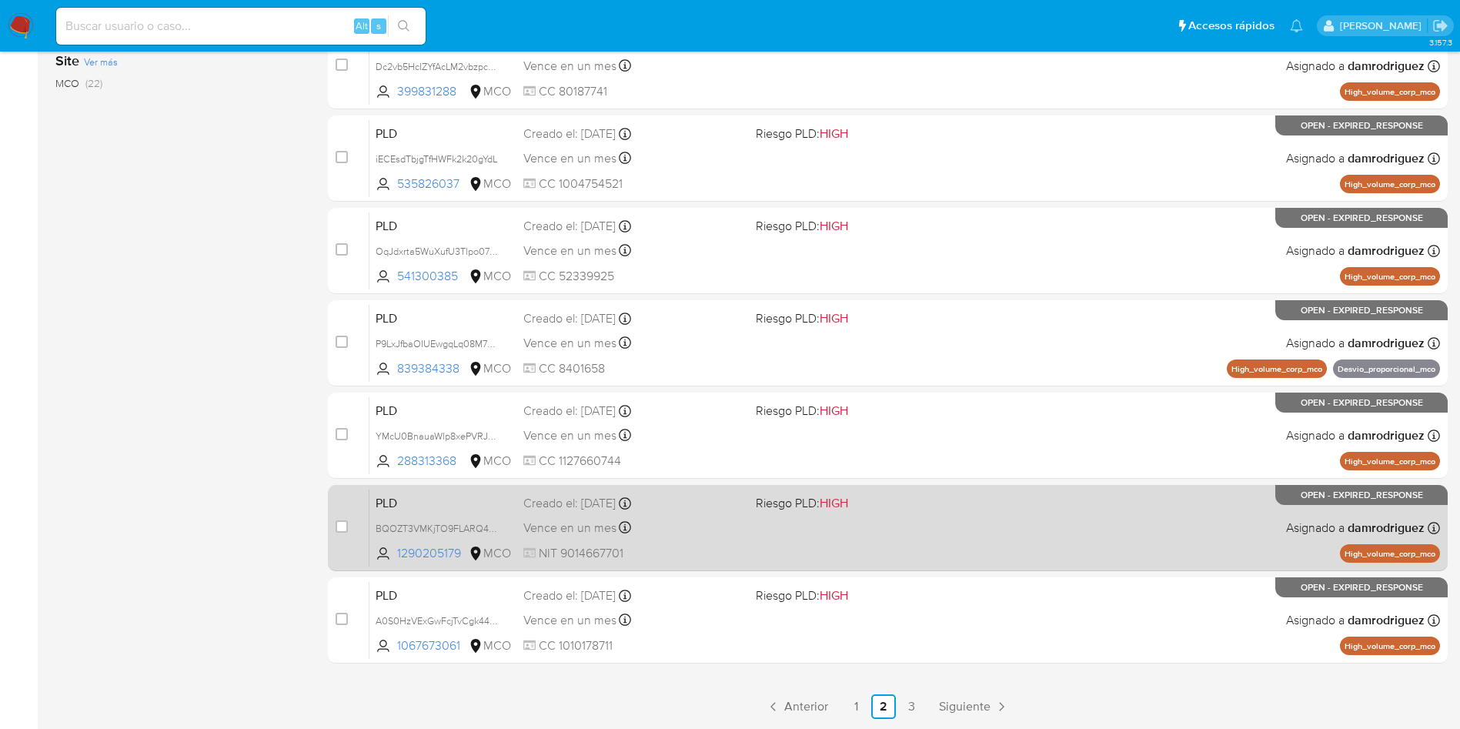
drag, startPoint x: 466, startPoint y: 557, endPoint x: 359, endPoint y: 513, distance: 116.3
click at [359, 513] on div "case-item-checkbox No es posible asignar el caso PLD BQOZT3VMKjTO9FLARQ4pcJCq 1…" at bounding box center [888, 528] width 1120 height 86
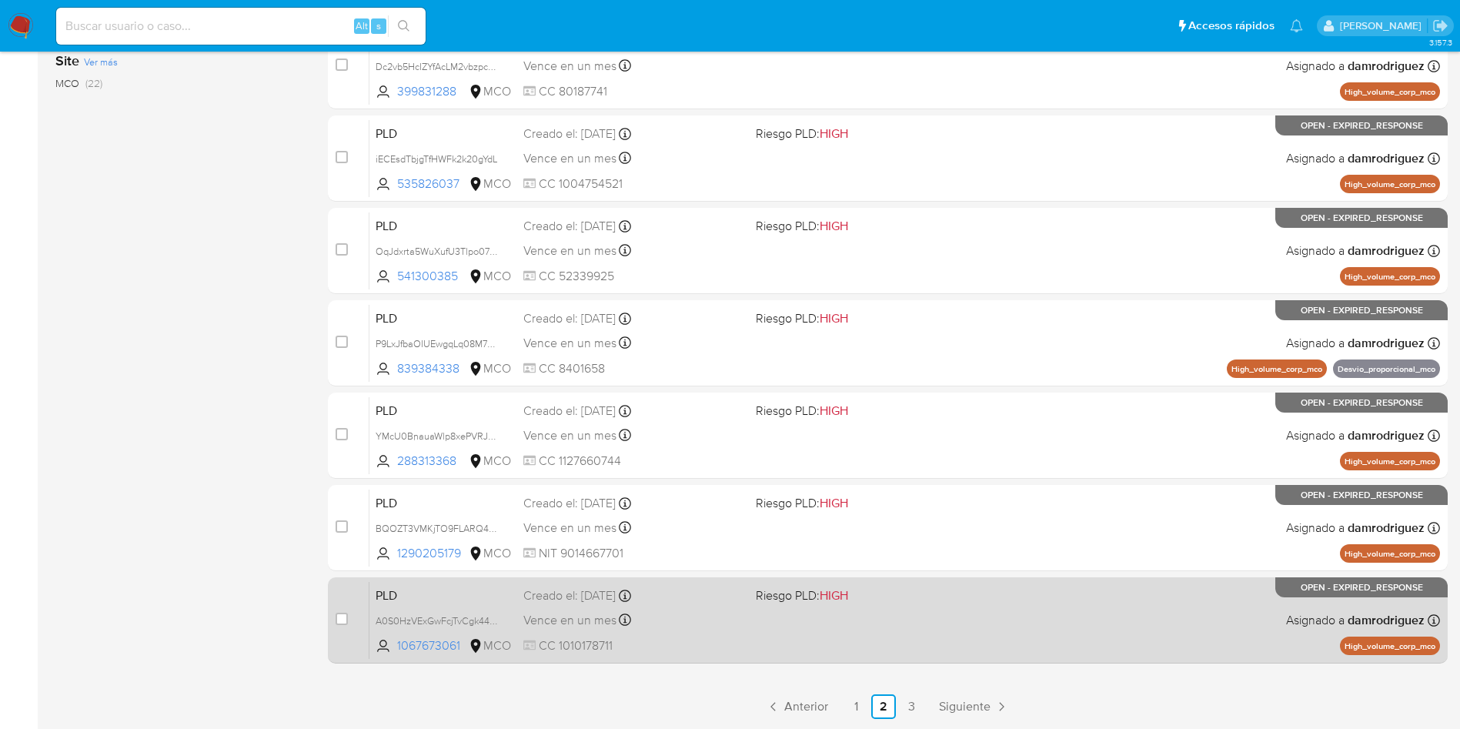
drag, startPoint x: 471, startPoint y: 649, endPoint x: 356, endPoint y: 612, distance: 120.5
click at [356, 612] on div "case-item-checkbox No es posible asignar el caso PLD A0S0HzVExGwFcjTvCgk44BJf 1…" at bounding box center [888, 620] width 1120 height 86
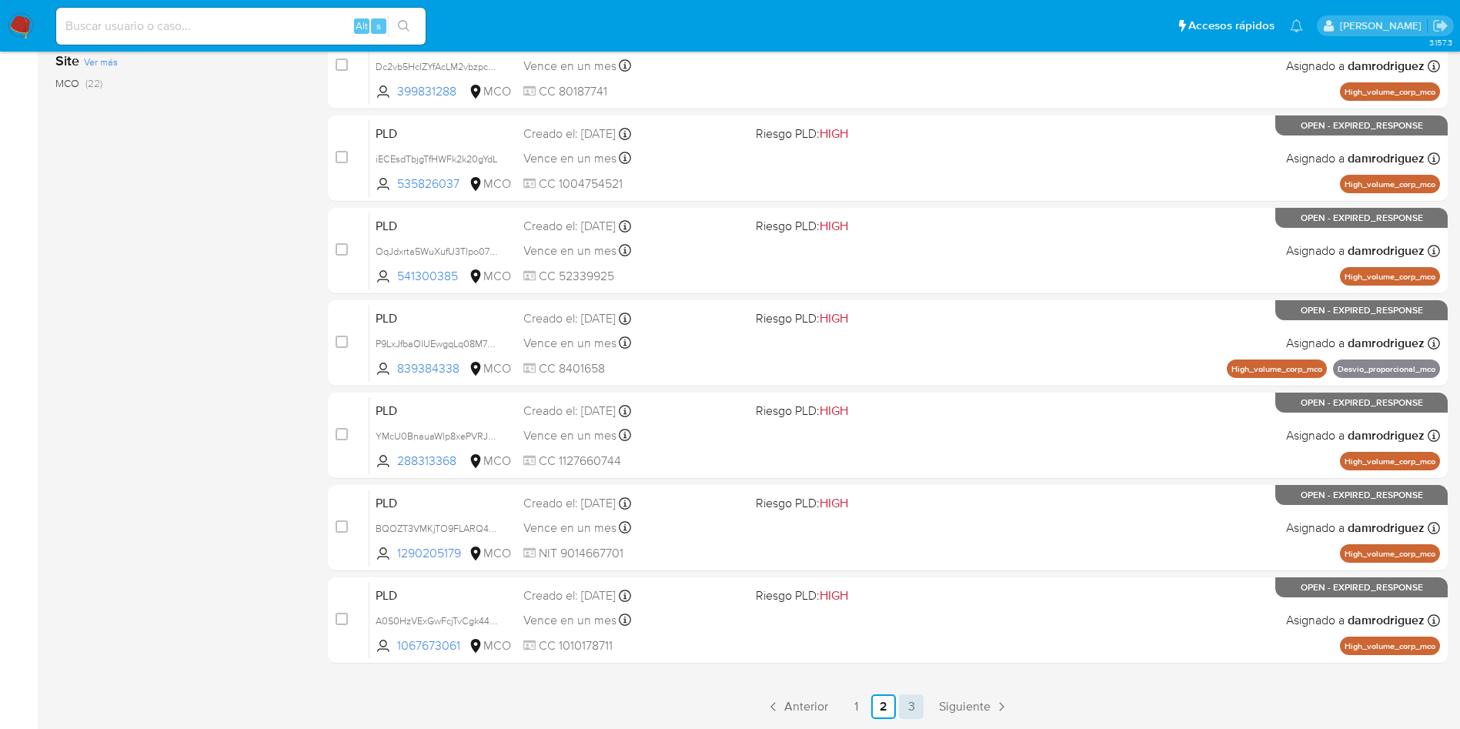
click at [913, 706] on link "3" at bounding box center [911, 706] width 25 height 25
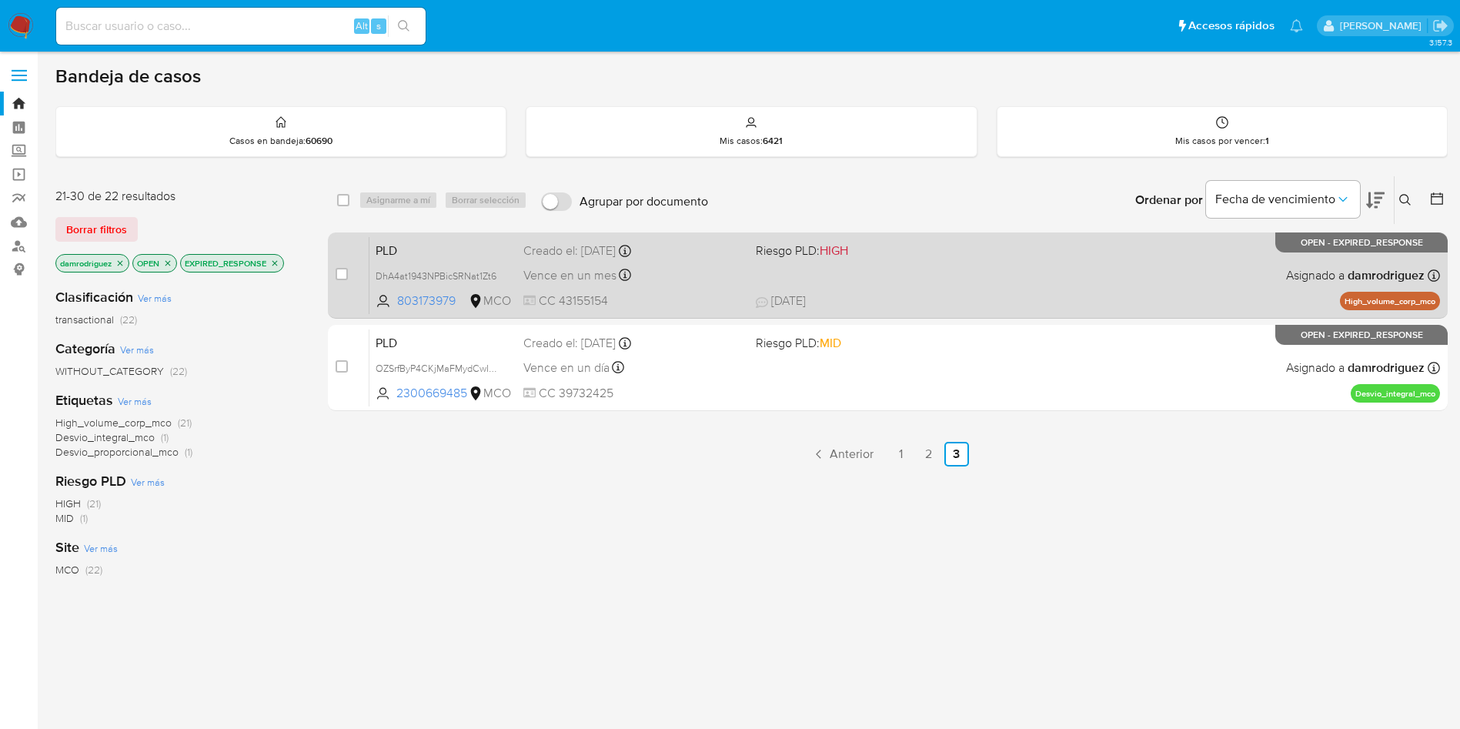
drag, startPoint x: 462, startPoint y: 302, endPoint x: 362, endPoint y: 252, distance: 111.5
click at [362, 252] on div "case-item-checkbox No es posible asignar el caso PLD DhA4at1943NPBicSRNat1Zt6 8…" at bounding box center [888, 275] width 1120 height 86
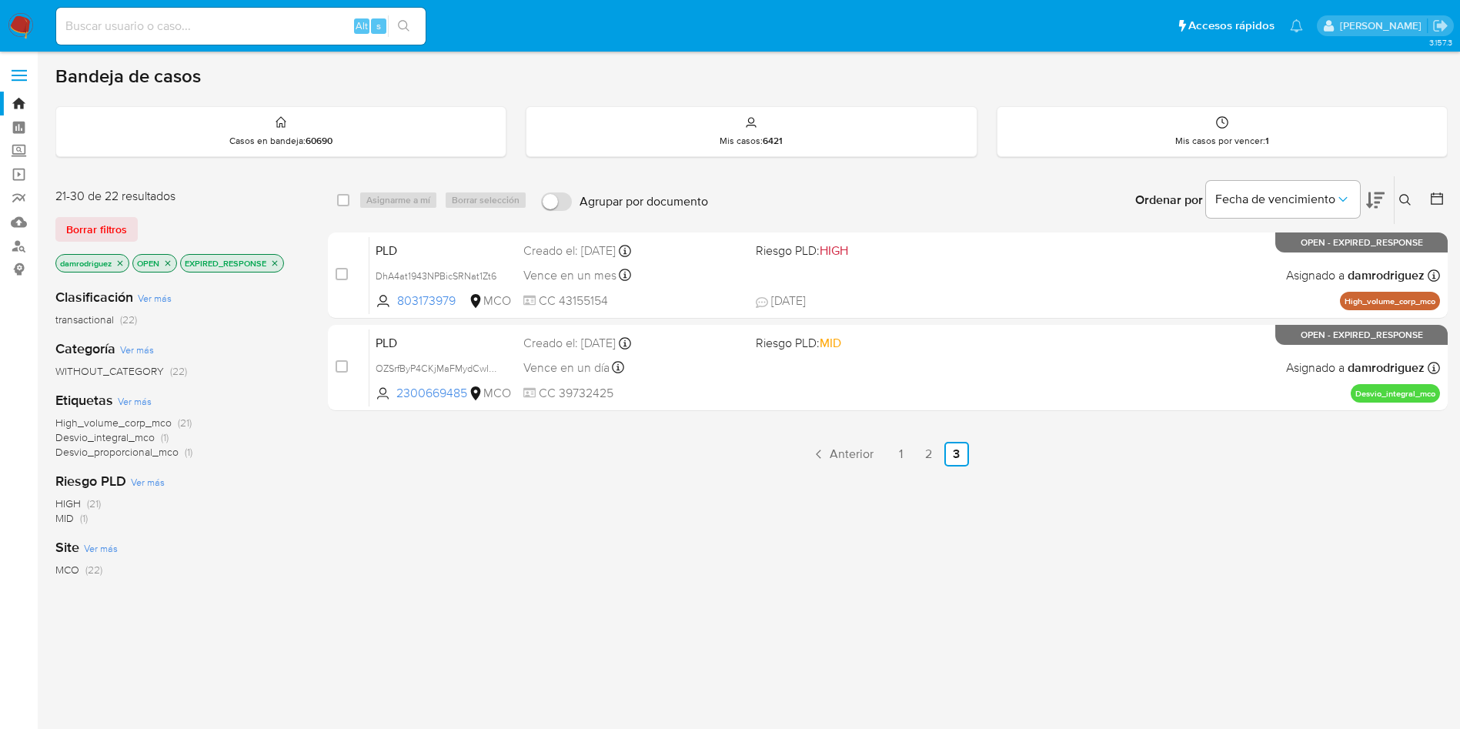
click at [276, 261] on icon "close-filter" at bounding box center [274, 263] width 9 height 9
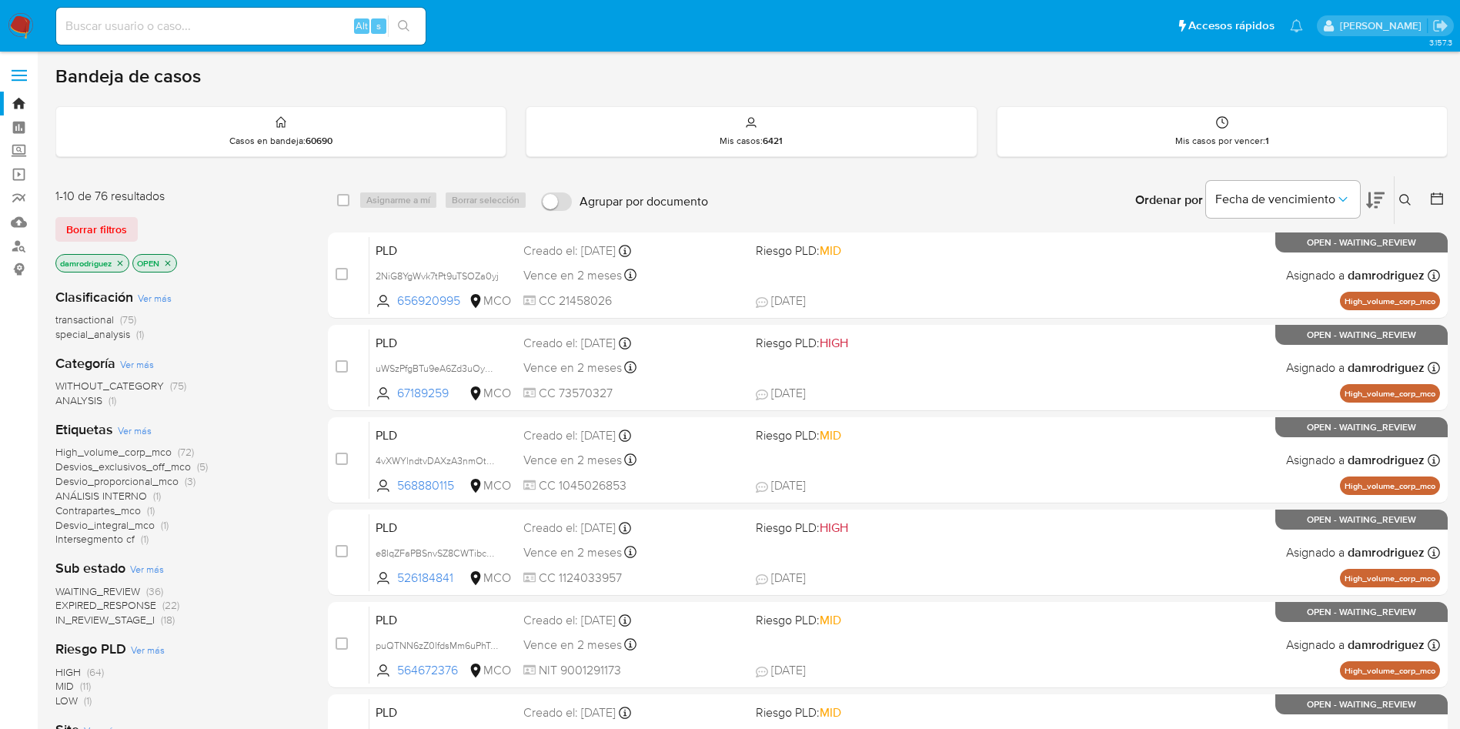
click at [1444, 205] on icon at bounding box center [1436, 198] width 15 height 15
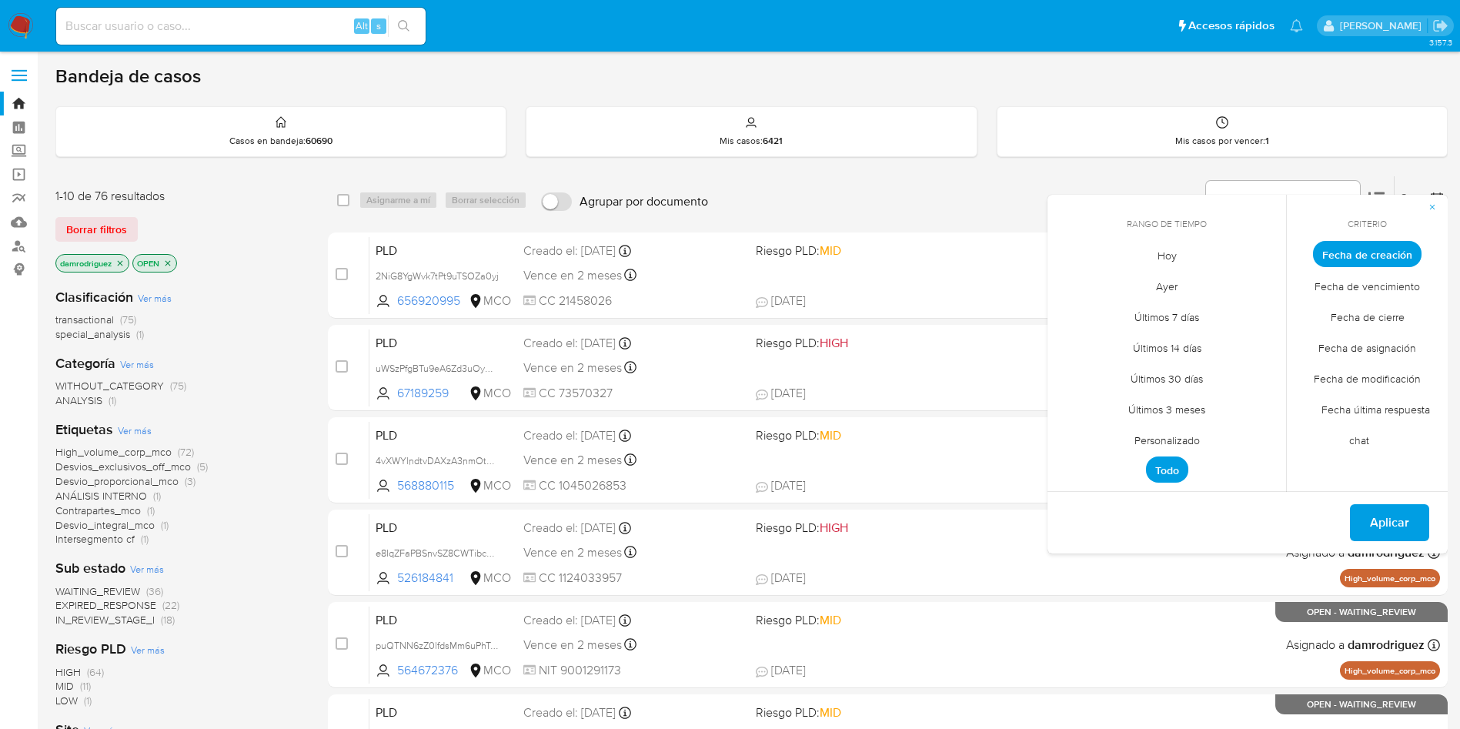
click at [1154, 433] on span "Personalizado" at bounding box center [1167, 440] width 98 height 32
click at [1071, 286] on icon "Mes anterior" at bounding box center [1071, 282] width 18 height 18
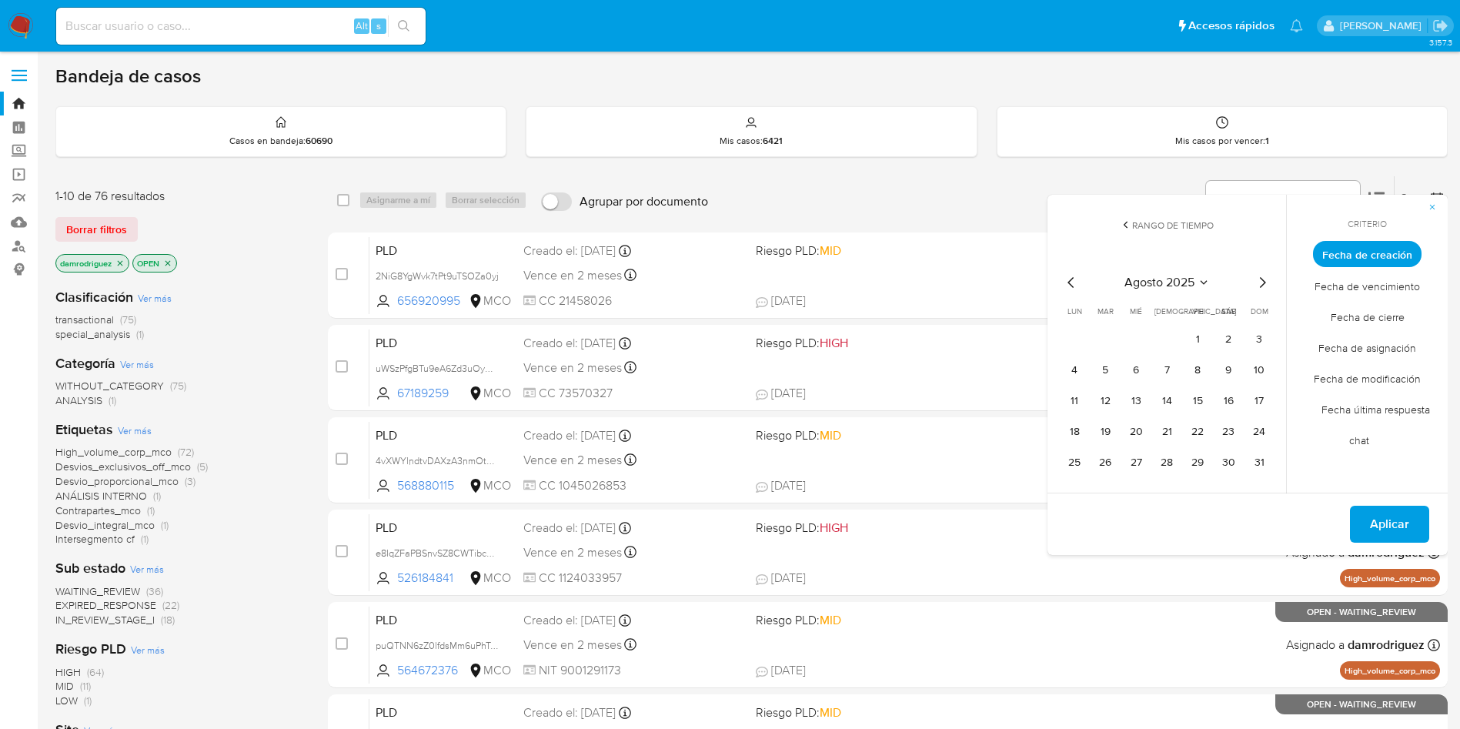
click at [1073, 283] on icon "Mes anterior" at bounding box center [1071, 282] width 18 height 18
click at [1074, 283] on icon "Mes anterior" at bounding box center [1071, 282] width 18 height 18
click at [1074, 399] on button "9" at bounding box center [1074, 401] width 25 height 25
click at [1197, 395] on button "13" at bounding box center [1197, 401] width 25 height 25
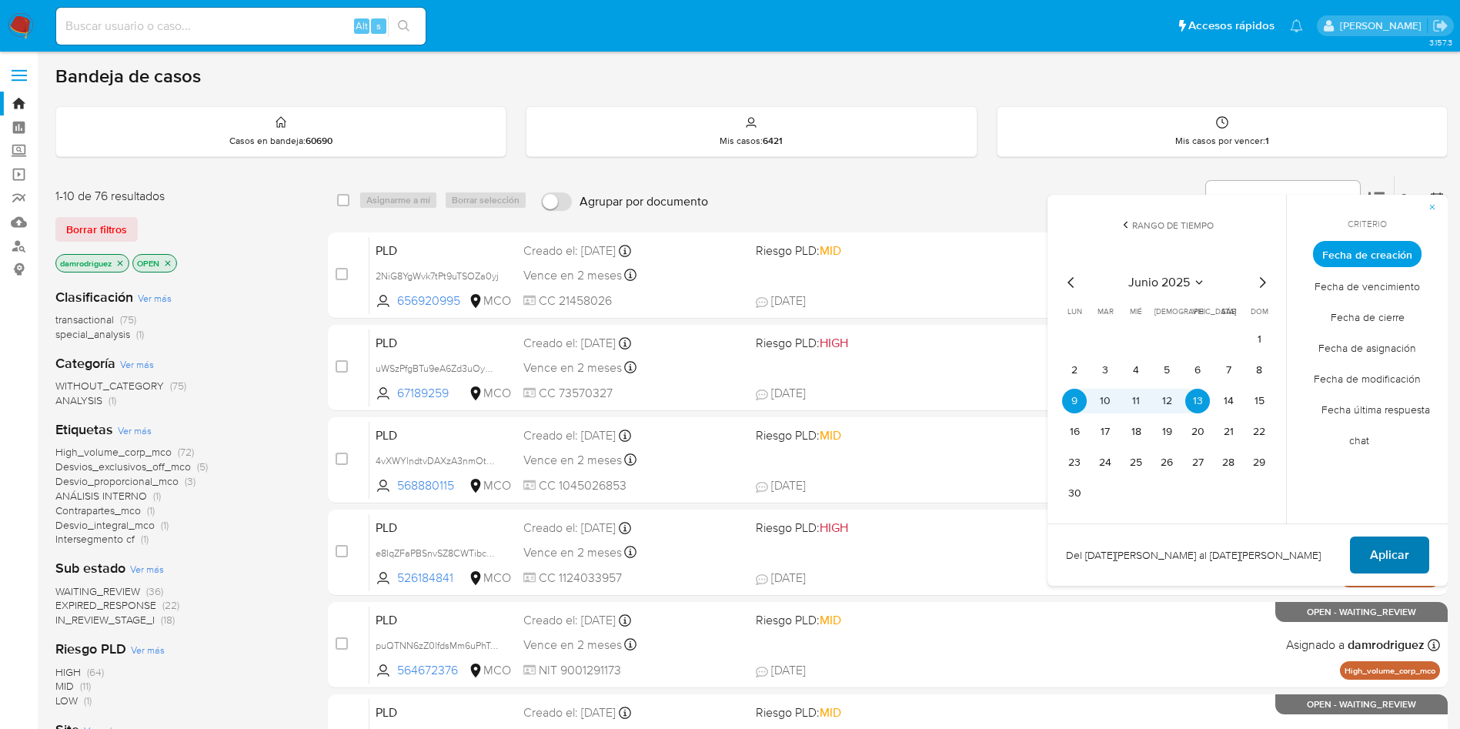
click at [1392, 568] on span "Aplicar" at bounding box center [1389, 555] width 39 height 34
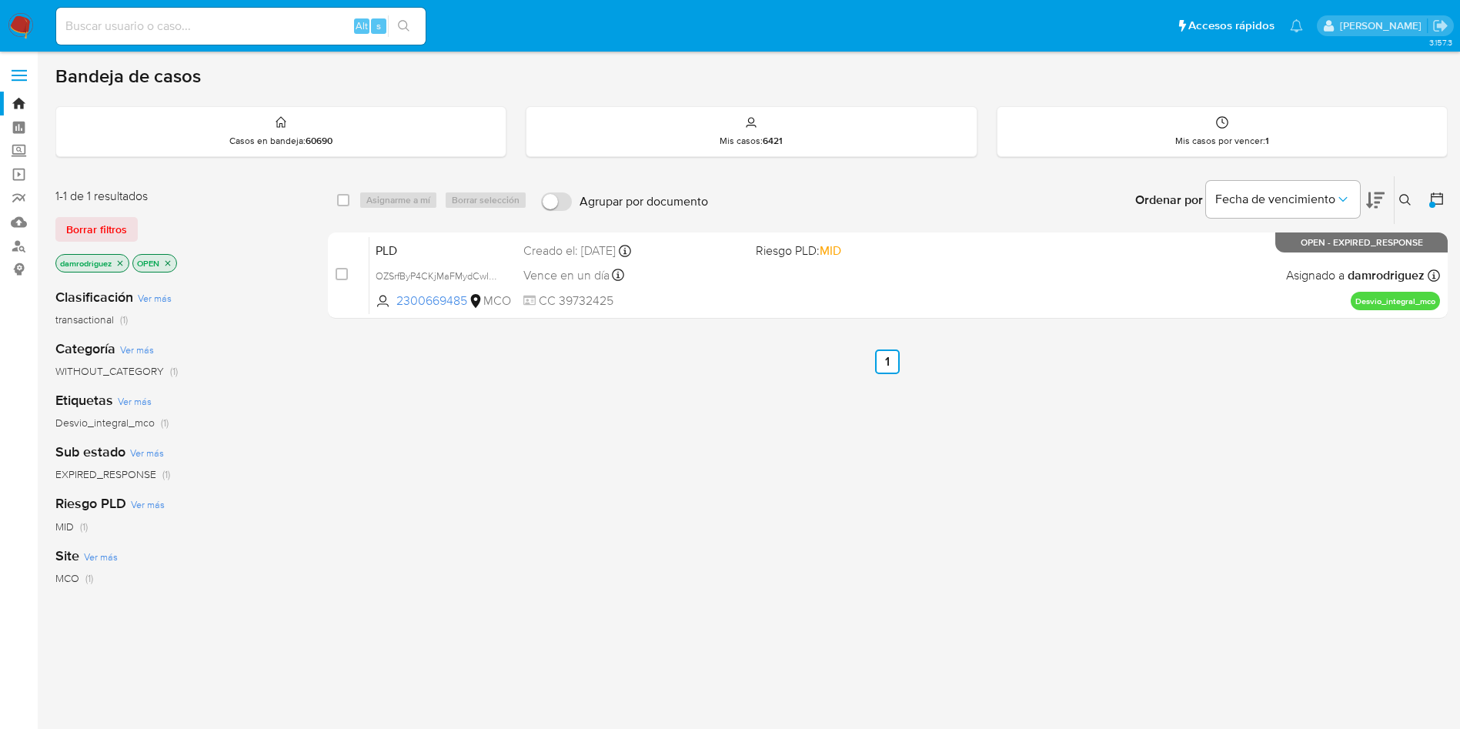
click at [1437, 195] on icon at bounding box center [1436, 198] width 15 height 15
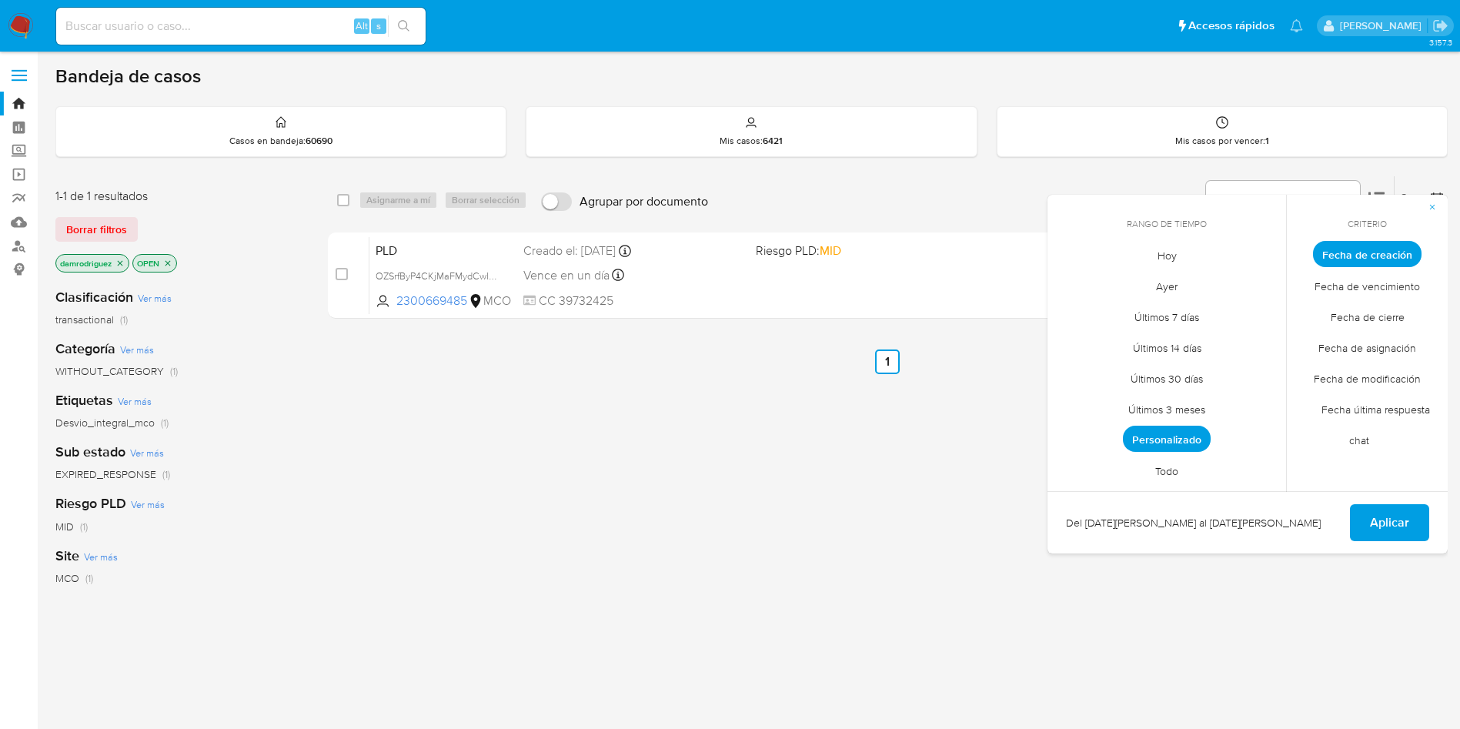
click at [1183, 433] on span "Personalizado" at bounding box center [1167, 439] width 88 height 26
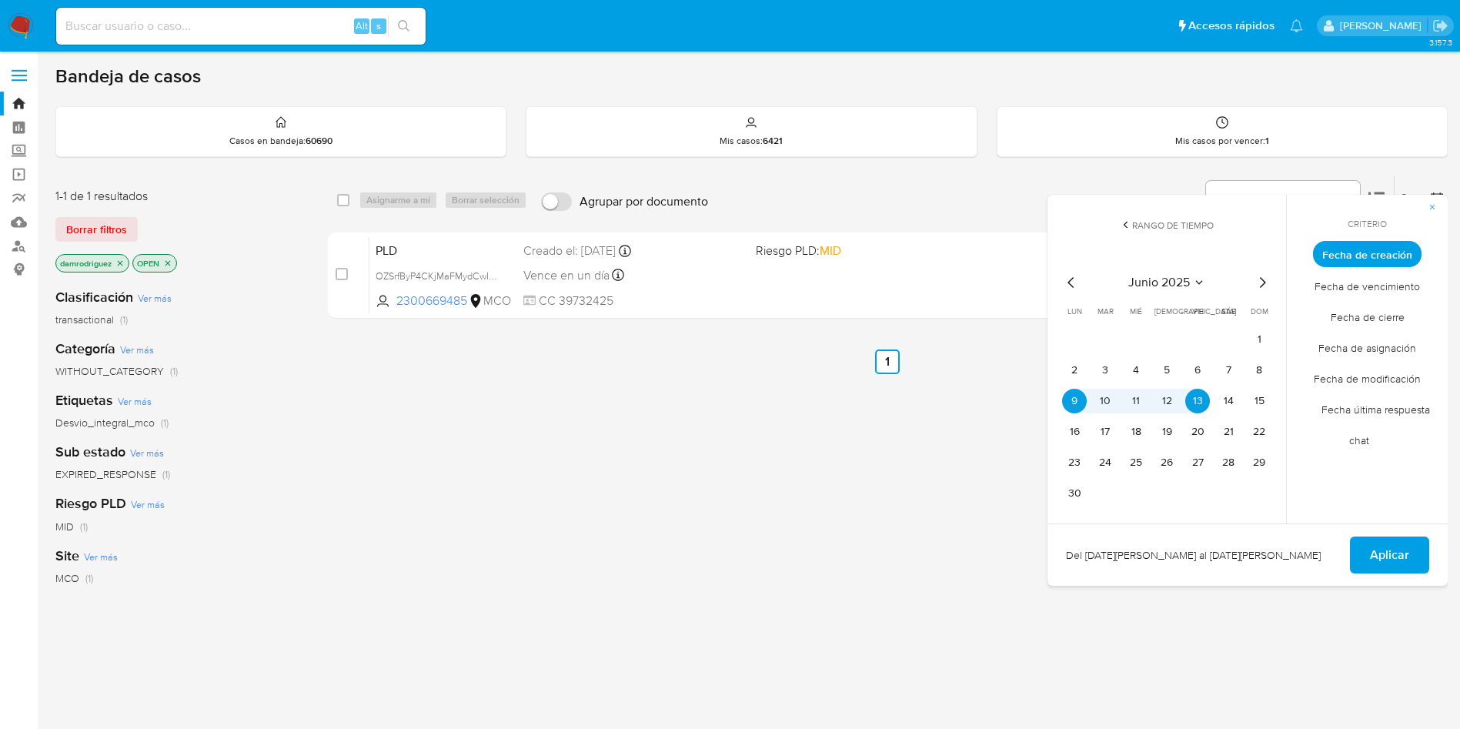
click at [1258, 279] on icon "Mes siguiente" at bounding box center [1262, 282] width 18 height 18
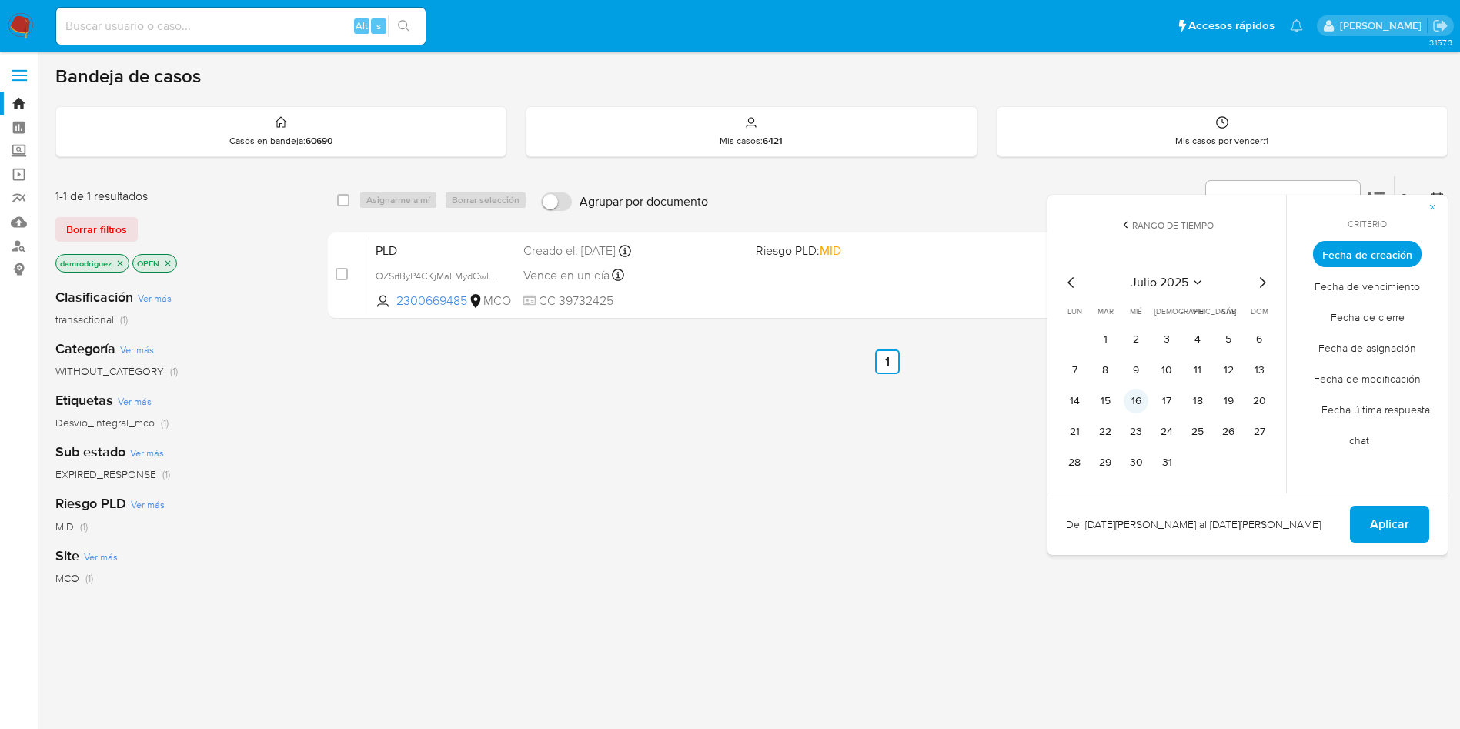
drag, startPoint x: 1171, startPoint y: 373, endPoint x: 1146, endPoint y: 389, distance: 29.7
click at [1171, 372] on button "10" at bounding box center [1166, 370] width 25 height 25
click at [1121, 400] on tr "14 15 16 17 18 19 20" at bounding box center [1166, 401] width 209 height 25
click at [1114, 399] on button "15" at bounding box center [1105, 401] width 25 height 25
click at [1374, 521] on span "Aplicar" at bounding box center [1389, 524] width 39 height 34
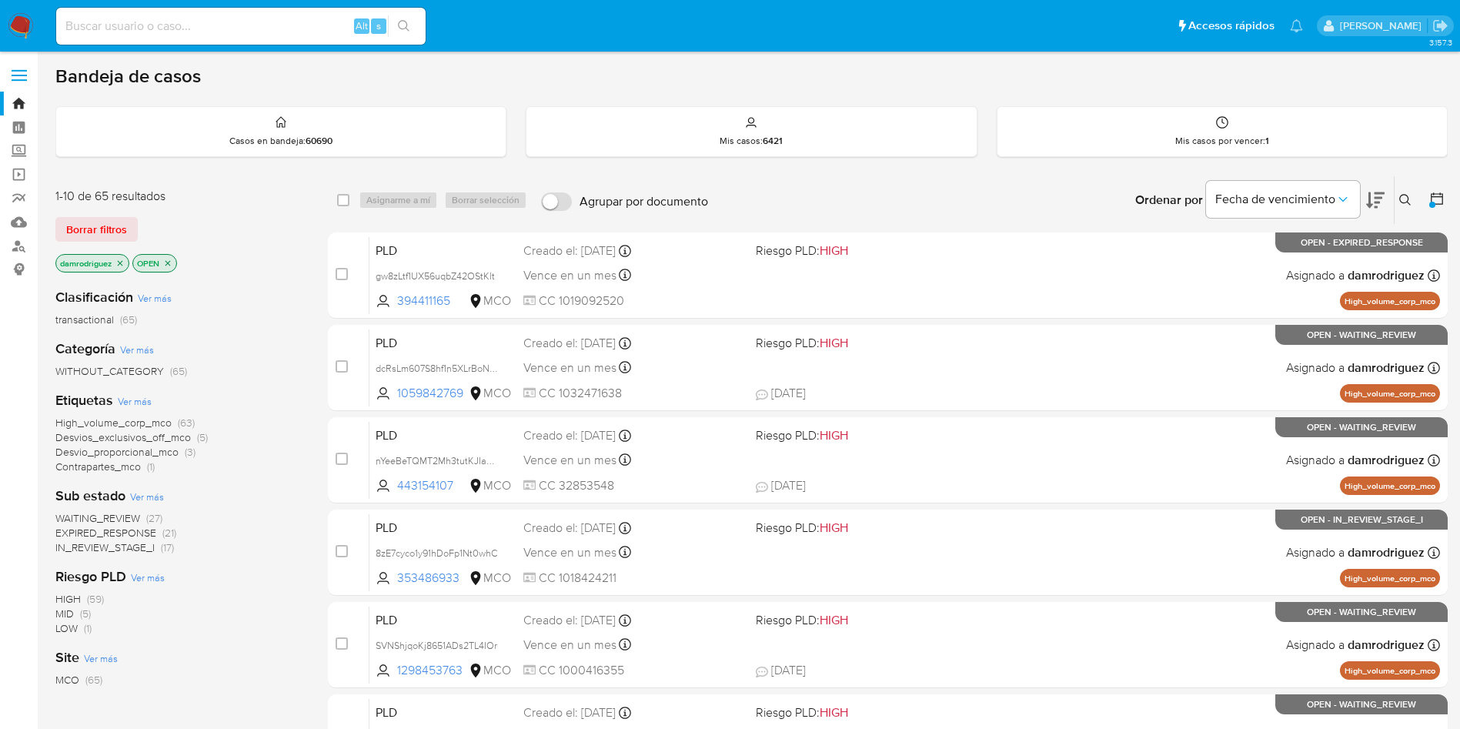
click at [302, 240] on div "1-10 de 65 resultados Borrar filtros damrodriguez OPEN Clasificación Ver más tr…" at bounding box center [179, 493] width 248 height 611
click at [208, 28] on input at bounding box center [240, 26] width 369 height 20
paste input "fPt9uLQPTupcBnk4ru10MPYv"
type input "fPt9uLQPTupcBnk4ru10MPYv"
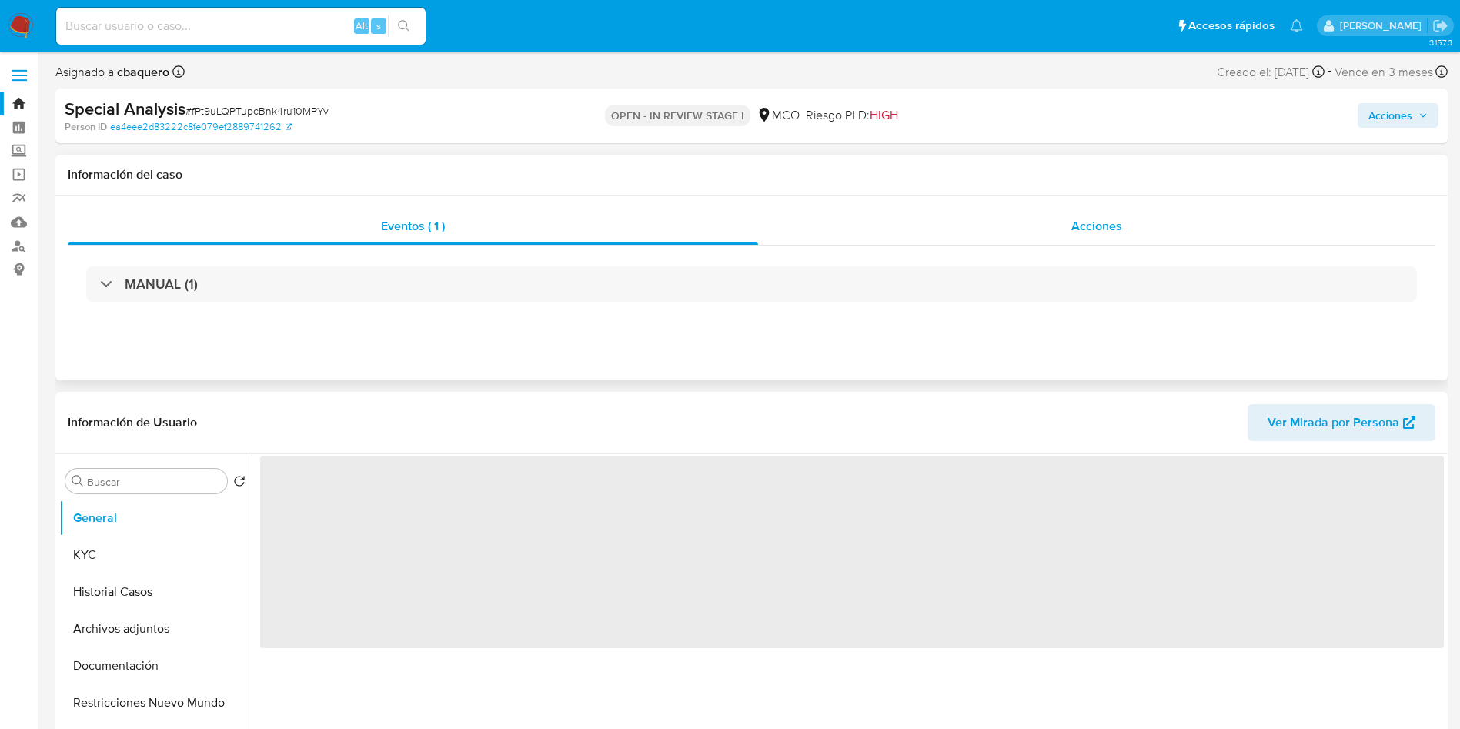
click at [957, 232] on div "Acciones" at bounding box center [1096, 226] width 677 height 37
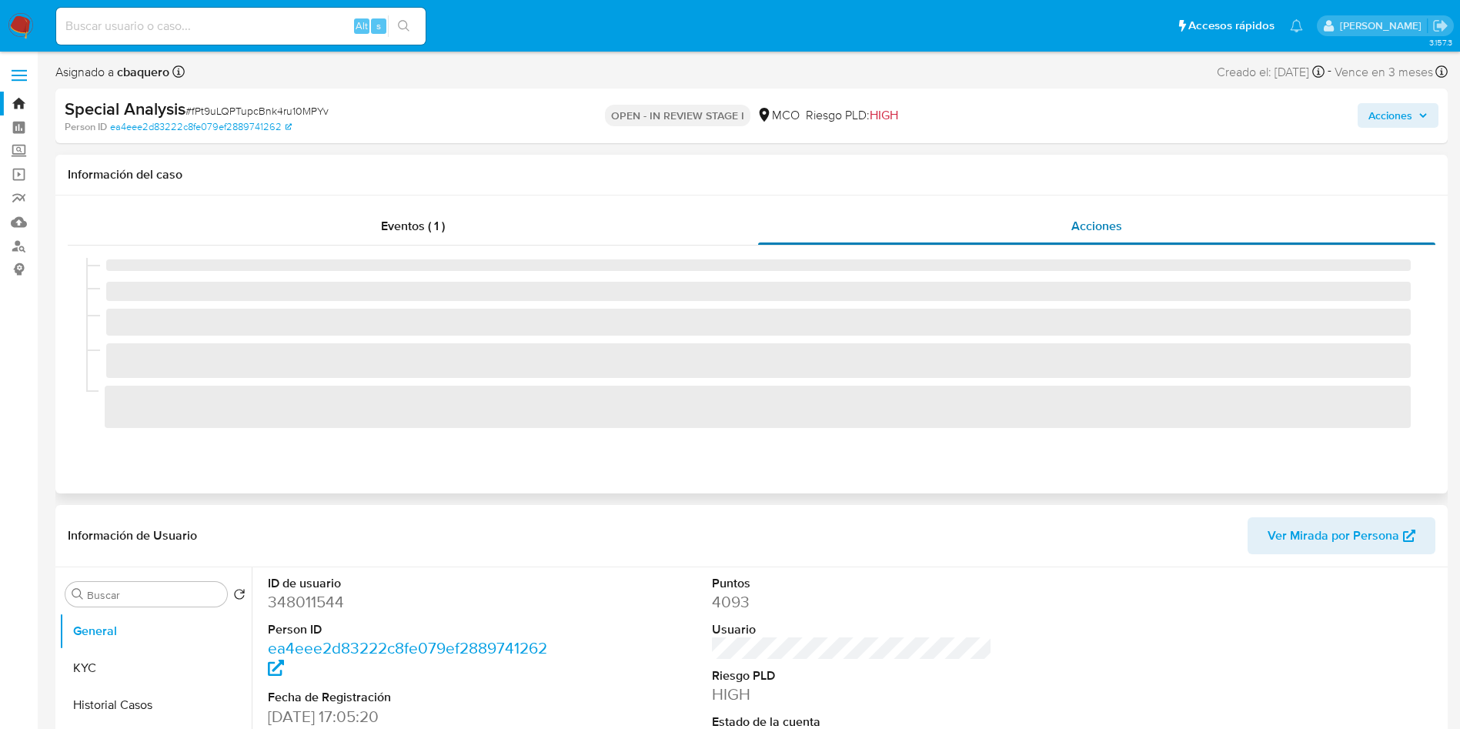
select select "10"
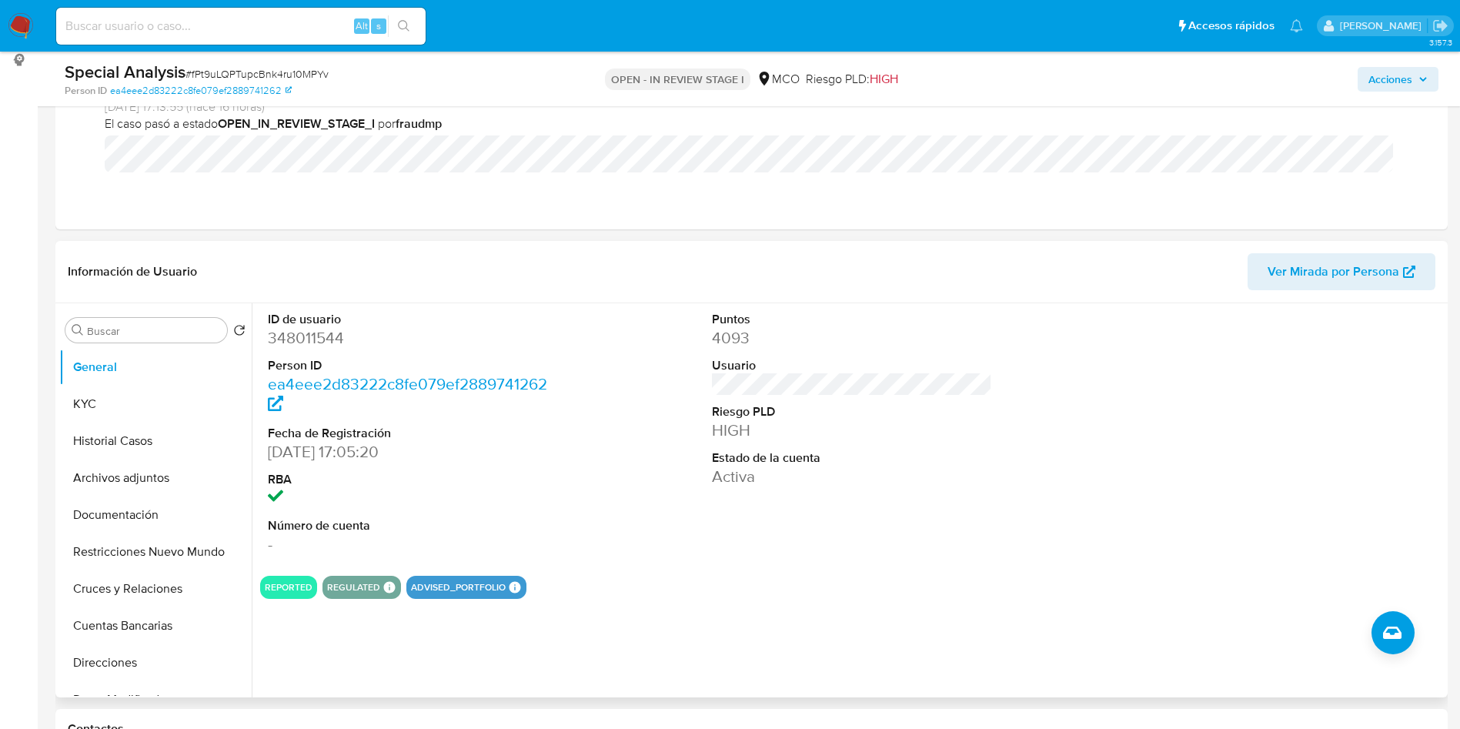
scroll to position [231, 0]
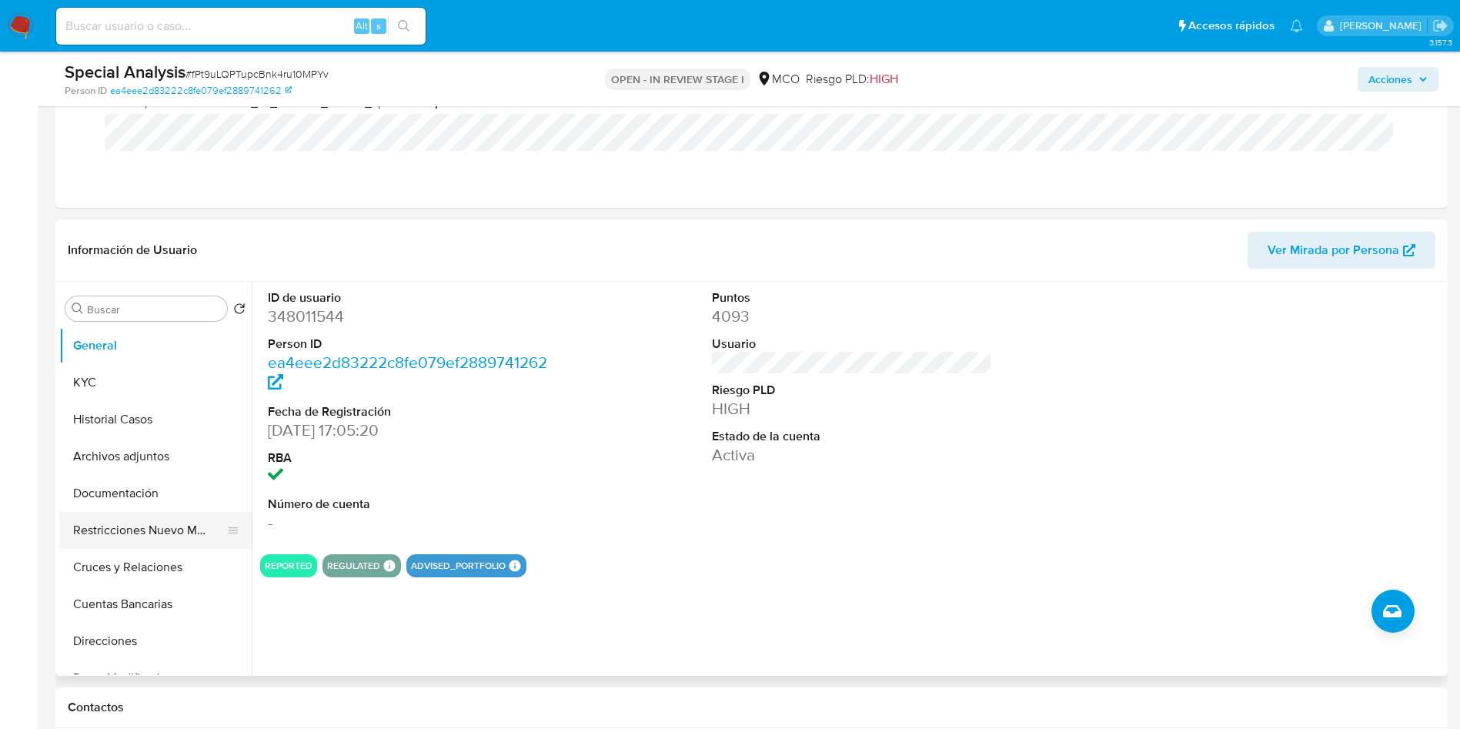
click at [138, 523] on button "Restricciones Nuevo Mundo" at bounding box center [149, 530] width 180 height 37
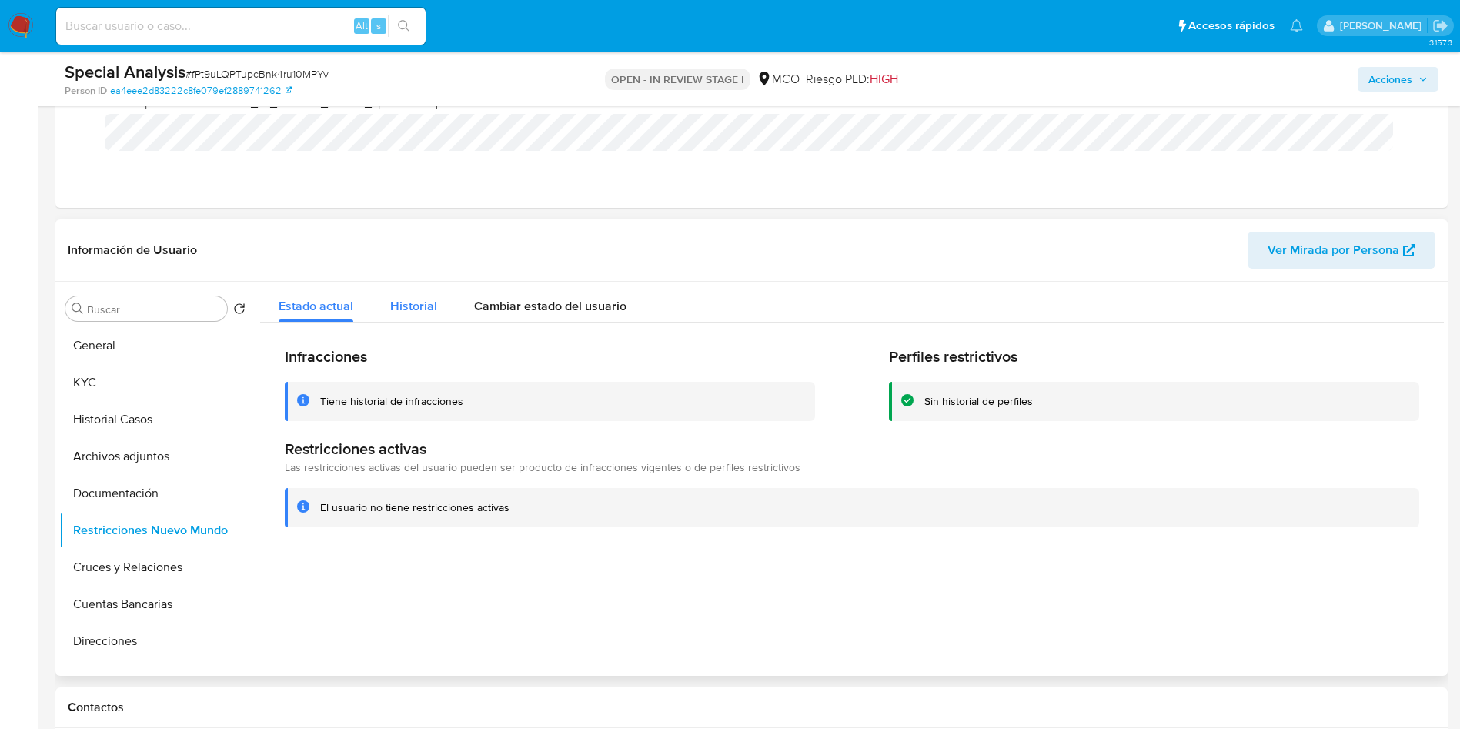
click at [415, 308] on span "Historial" at bounding box center [413, 306] width 47 height 18
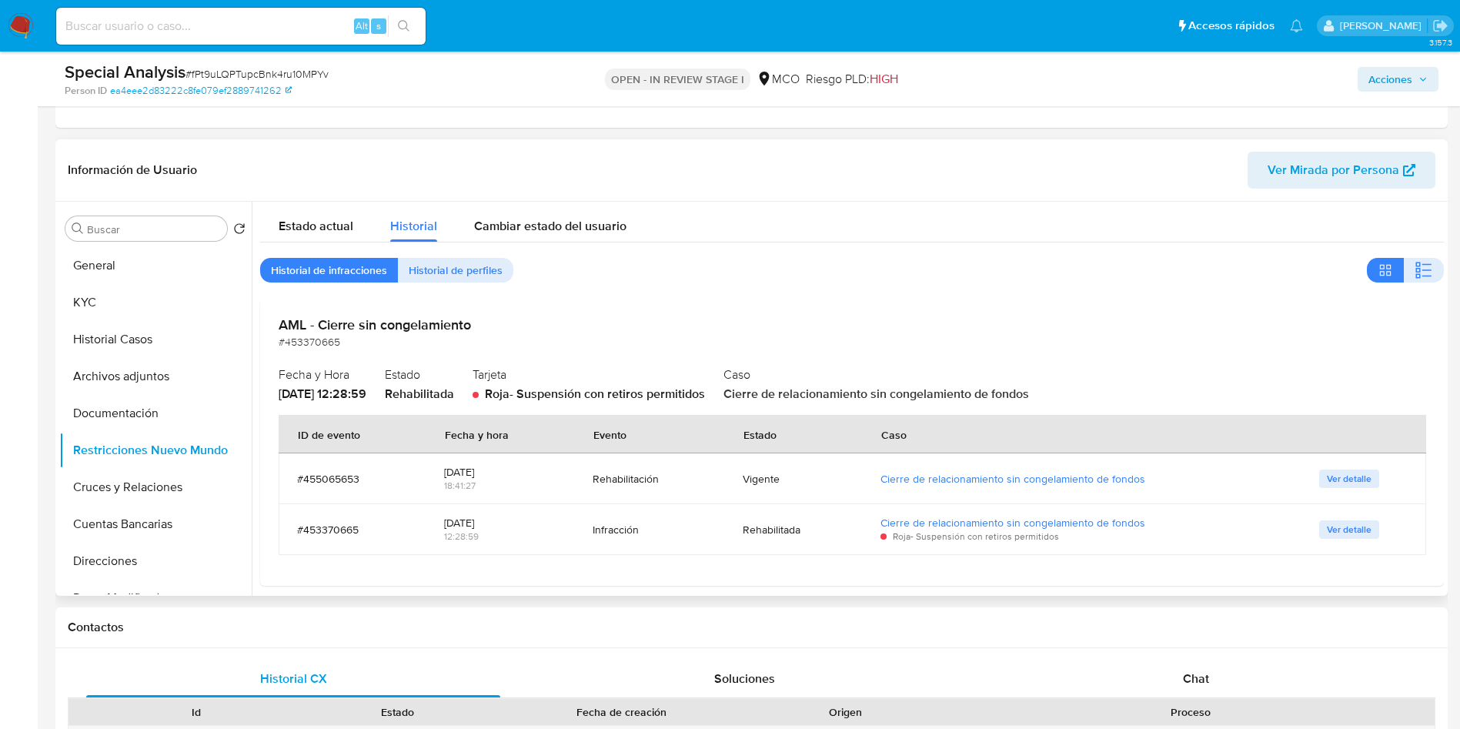
scroll to position [346, 0]
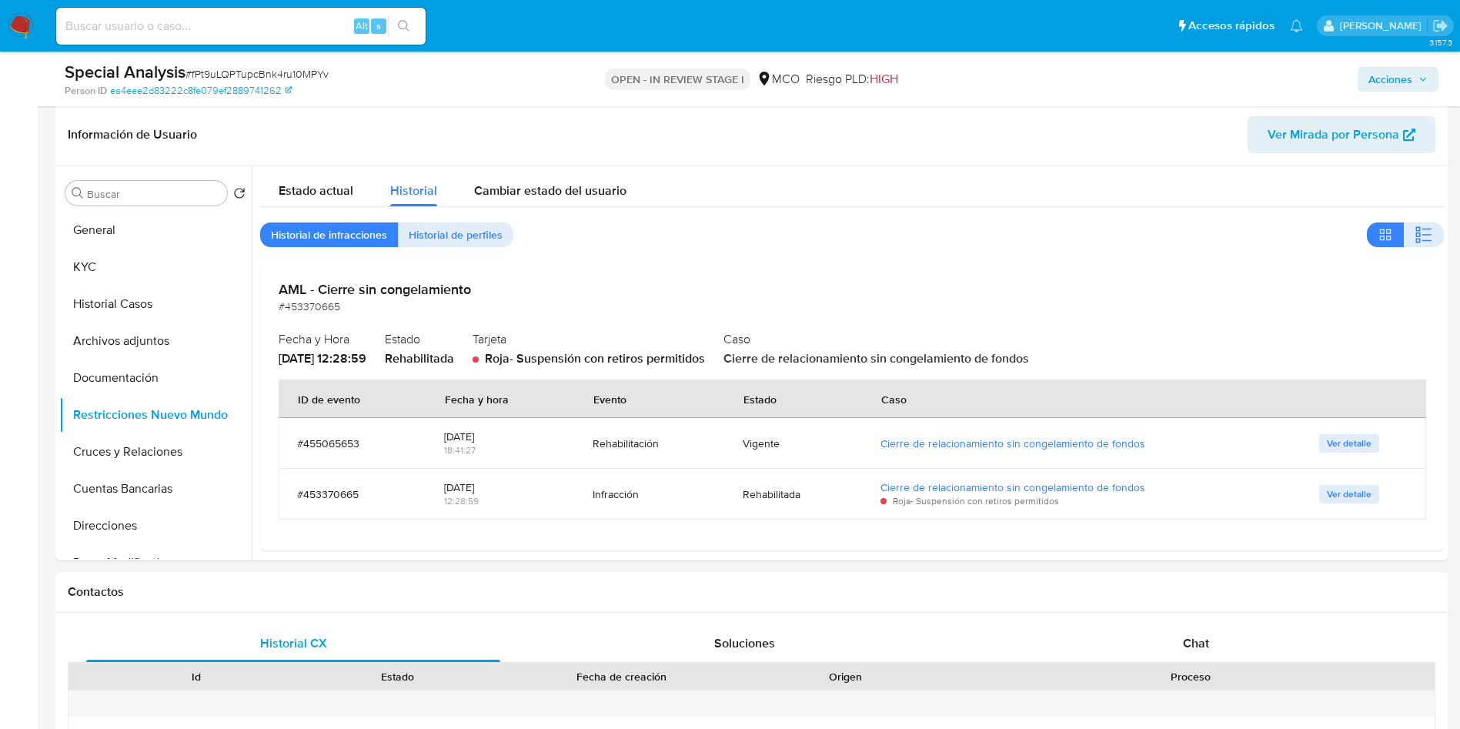
click at [28, 22] on img at bounding box center [21, 26] width 26 height 26
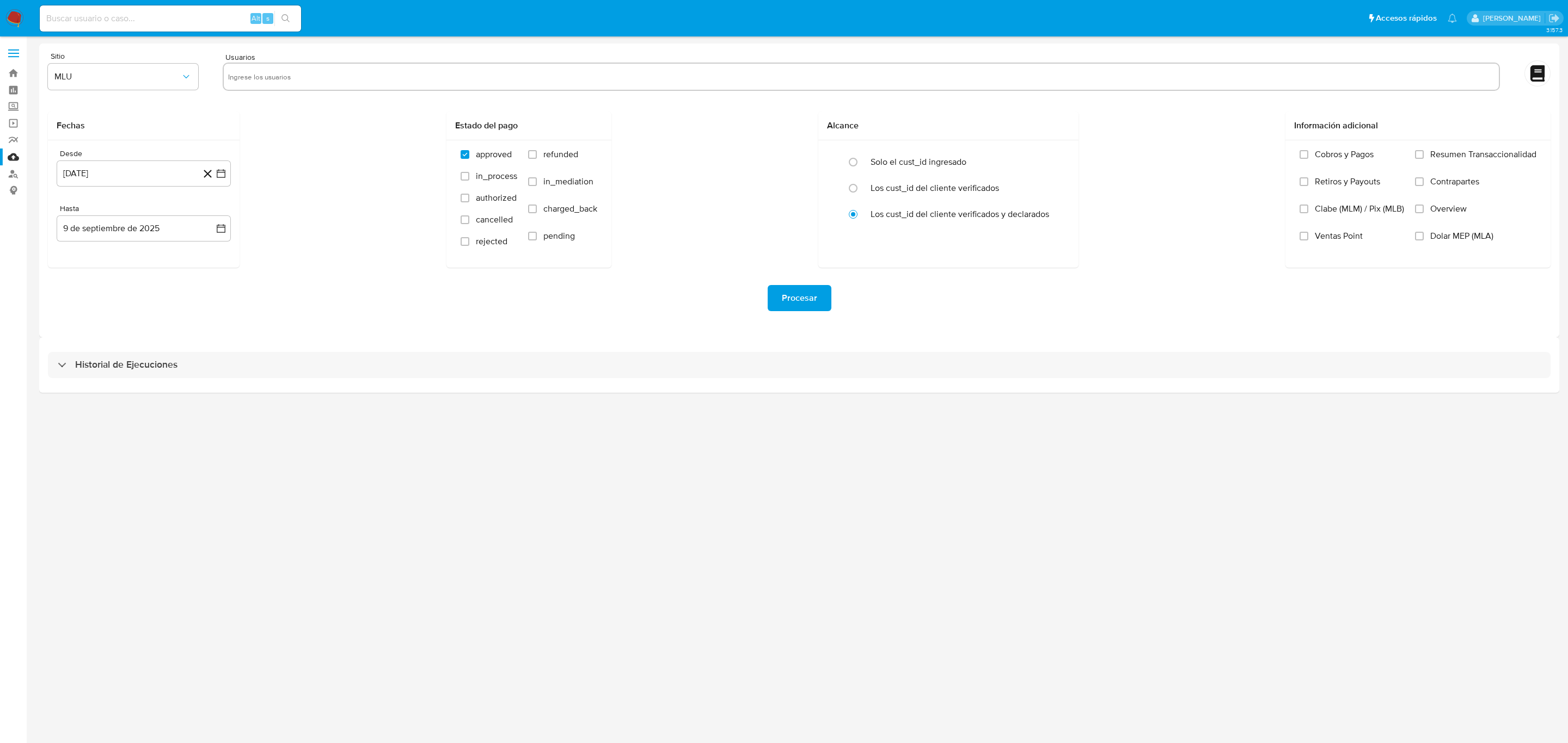
click at [325, 69] on input "text" at bounding box center [861, 76] width 1266 height 18
paste input "394411165"
type input "394411165"
click at [344, 81] on input "text" at bounding box center [893, 76] width 1202 height 18
paste input "578889172"
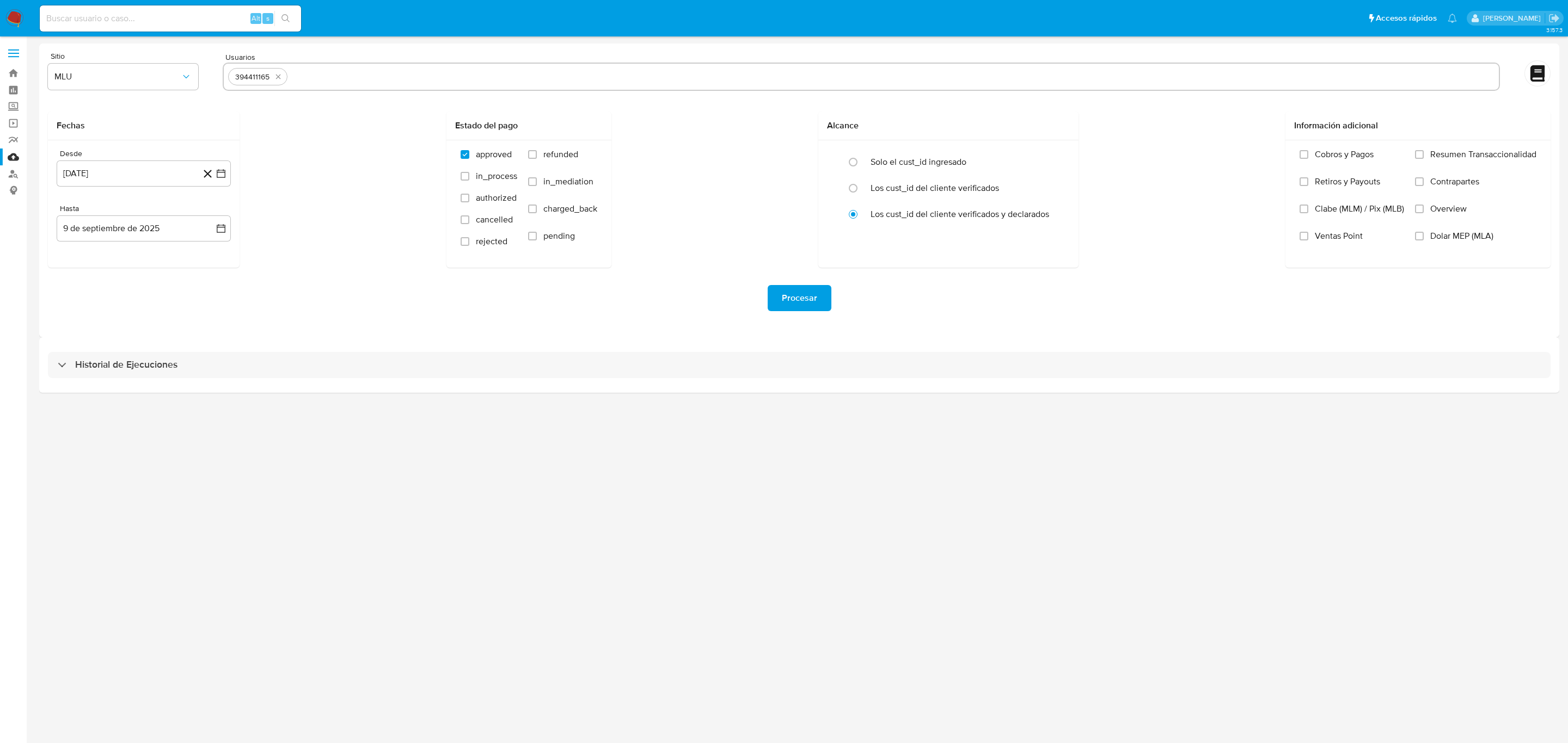
type input "578889172"
click at [441, 76] on input "text" at bounding box center [926, 76] width 1137 height 18
paste input "374077654"
type input "374077654"
click at [456, 84] on input "text" at bounding box center [960, 76] width 1069 height 18
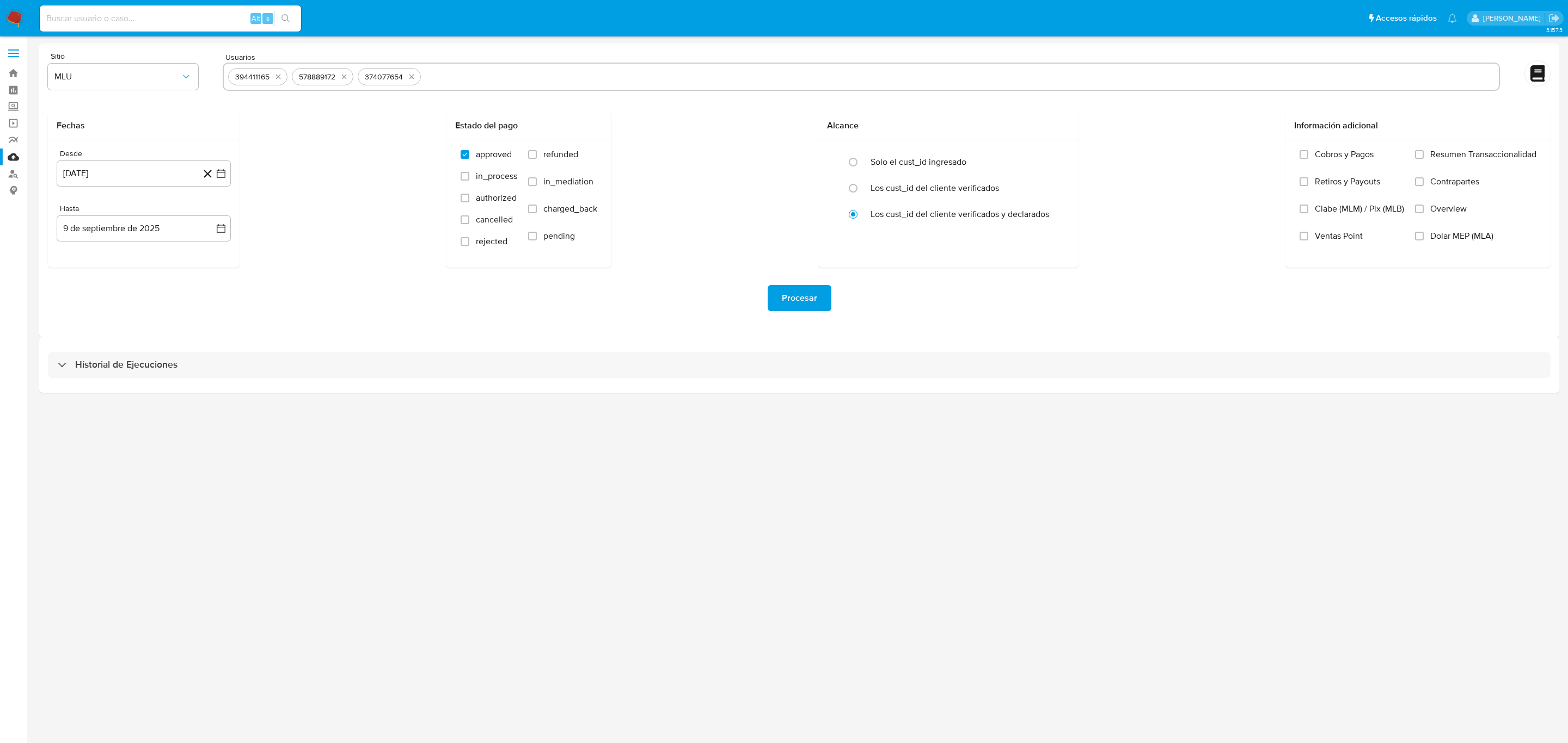
paste input "492751534"
type input "492751534"
click at [516, 79] on input "text" at bounding box center [993, 76] width 1003 height 18
paste input "790764085"
type input "790764085"
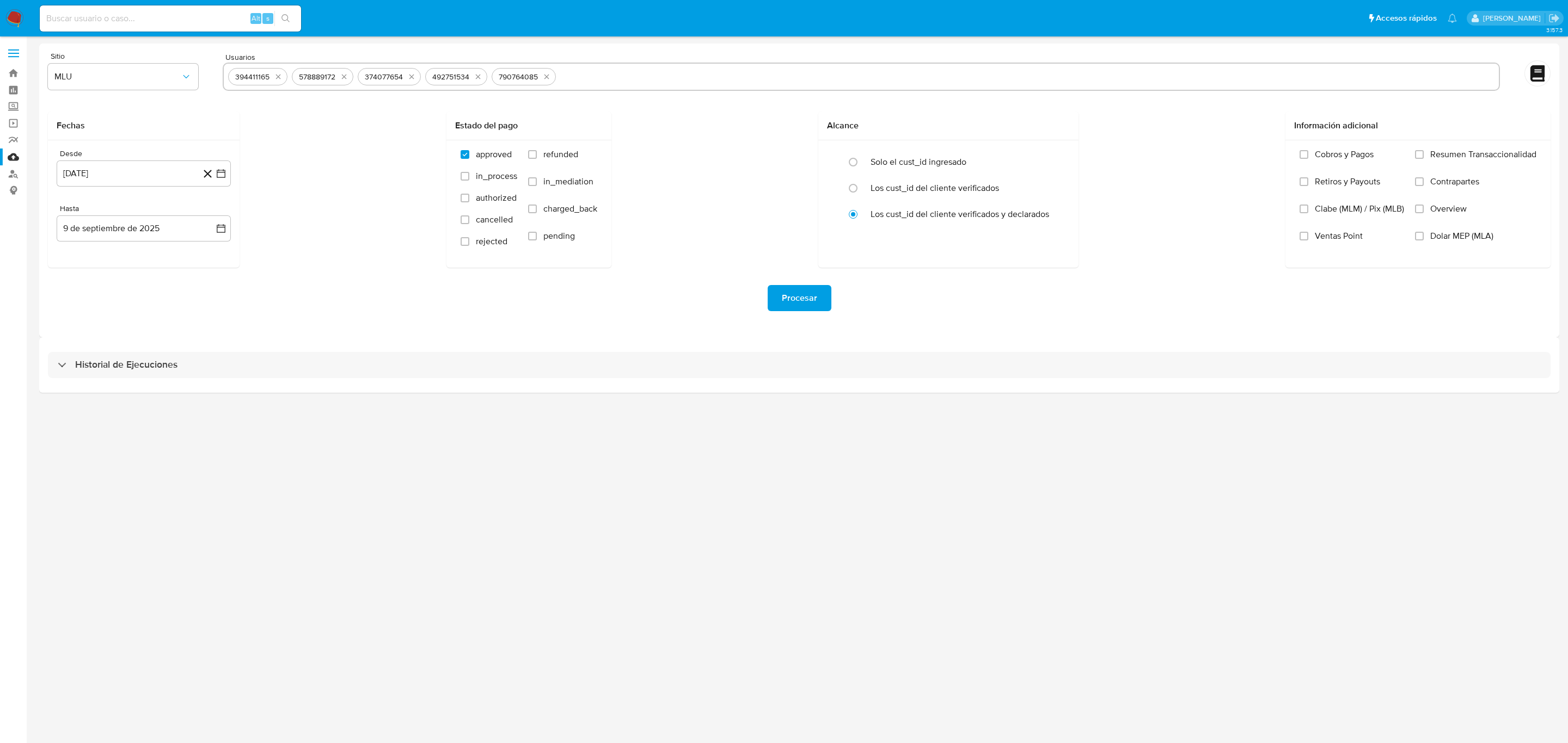
click at [596, 75] on input "text" at bounding box center [1027, 76] width 934 height 18
paste input "428559802"
type input "428559802"
click at [656, 77] on input "text" at bounding box center [1062, 76] width 865 height 18
paste input "571852828"
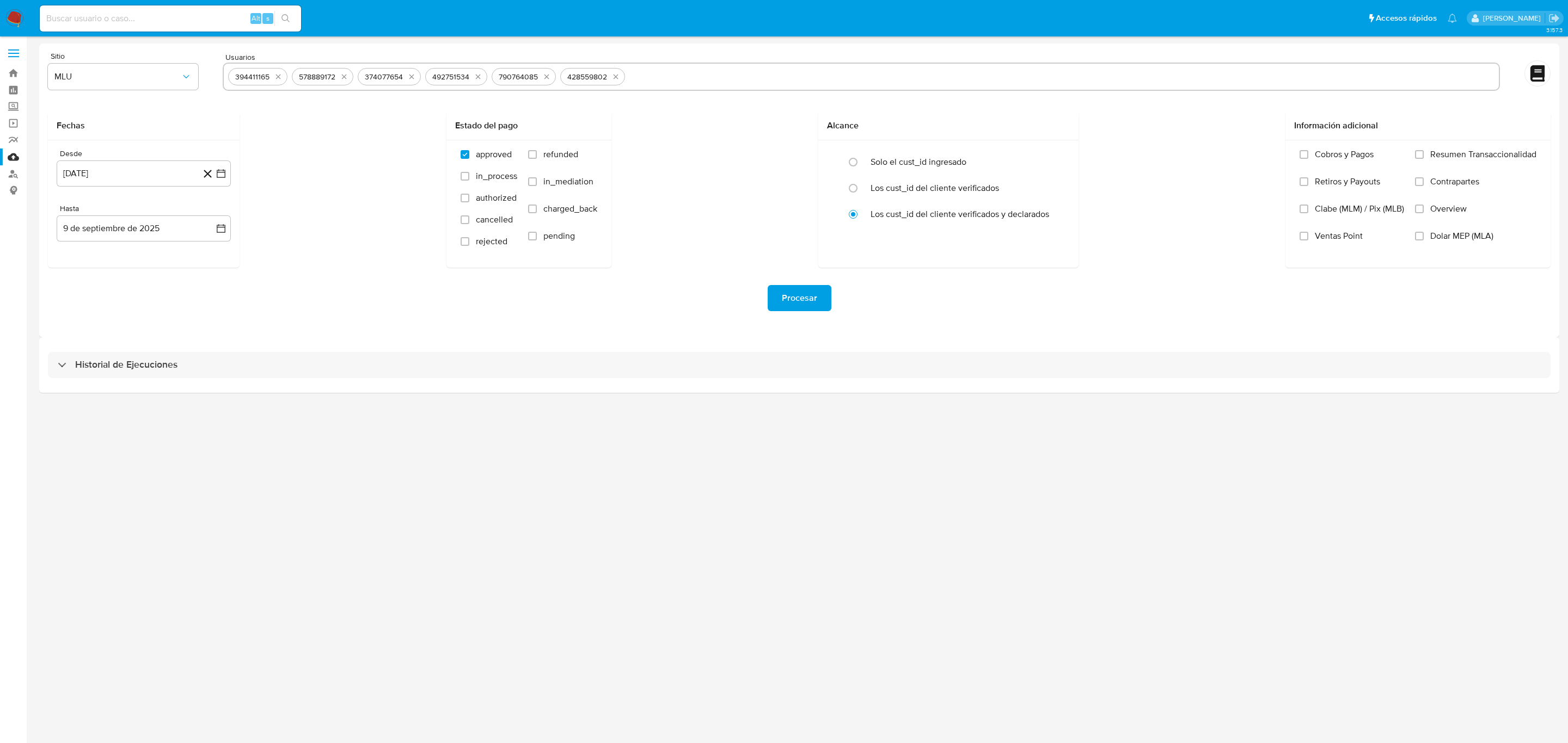
type input "571852828"
click at [778, 77] on input "text" at bounding box center [1095, 76] width 798 height 18
paste input "1520477001"
type input "1520477001"
click at [843, 80] on input "text" at bounding box center [1130, 76] width 728 height 18
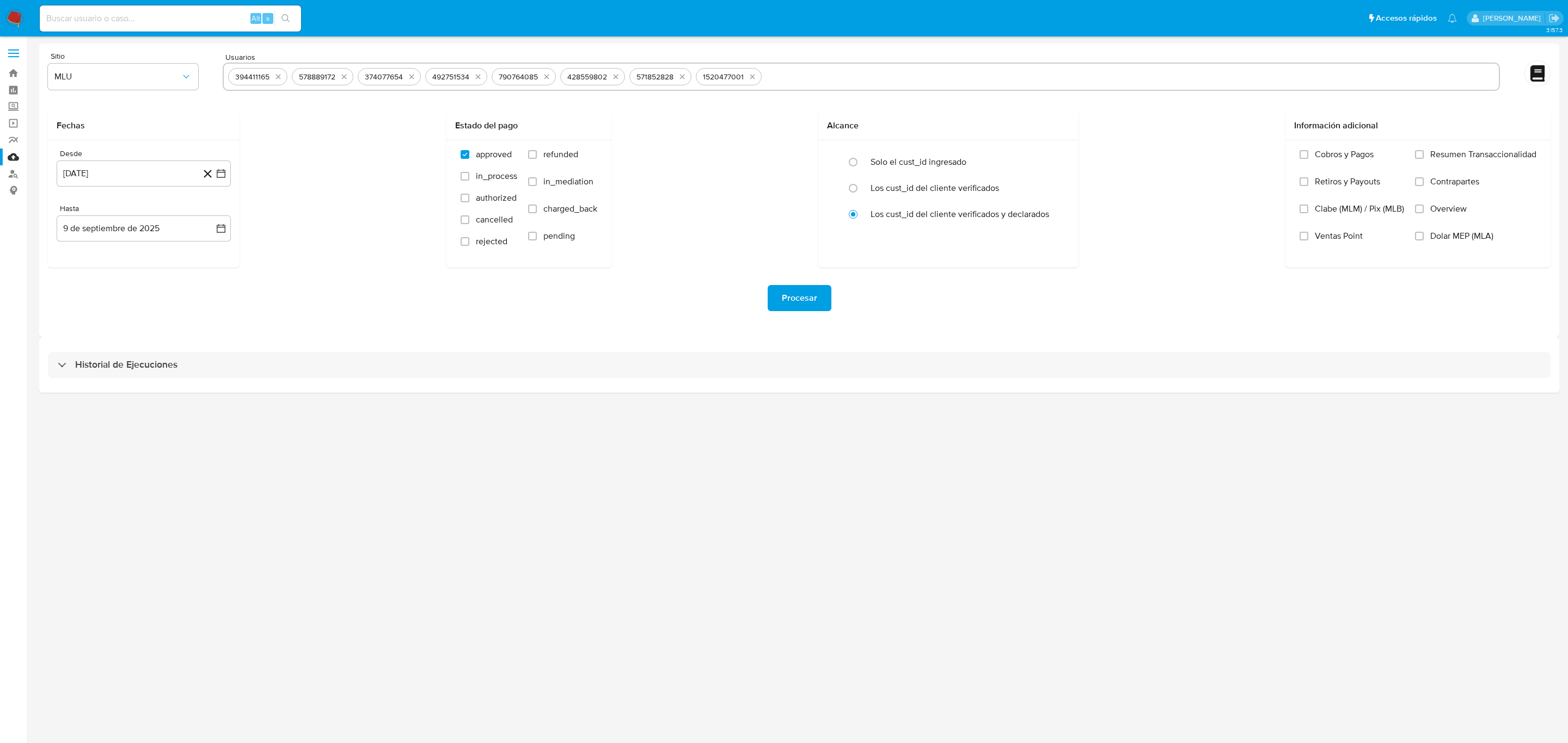
paste input "1337230472"
type input "1337230472"
click at [843, 79] on input "text" at bounding box center [1166, 76] width 658 height 18
paste input "556270956"
type input "556270956"
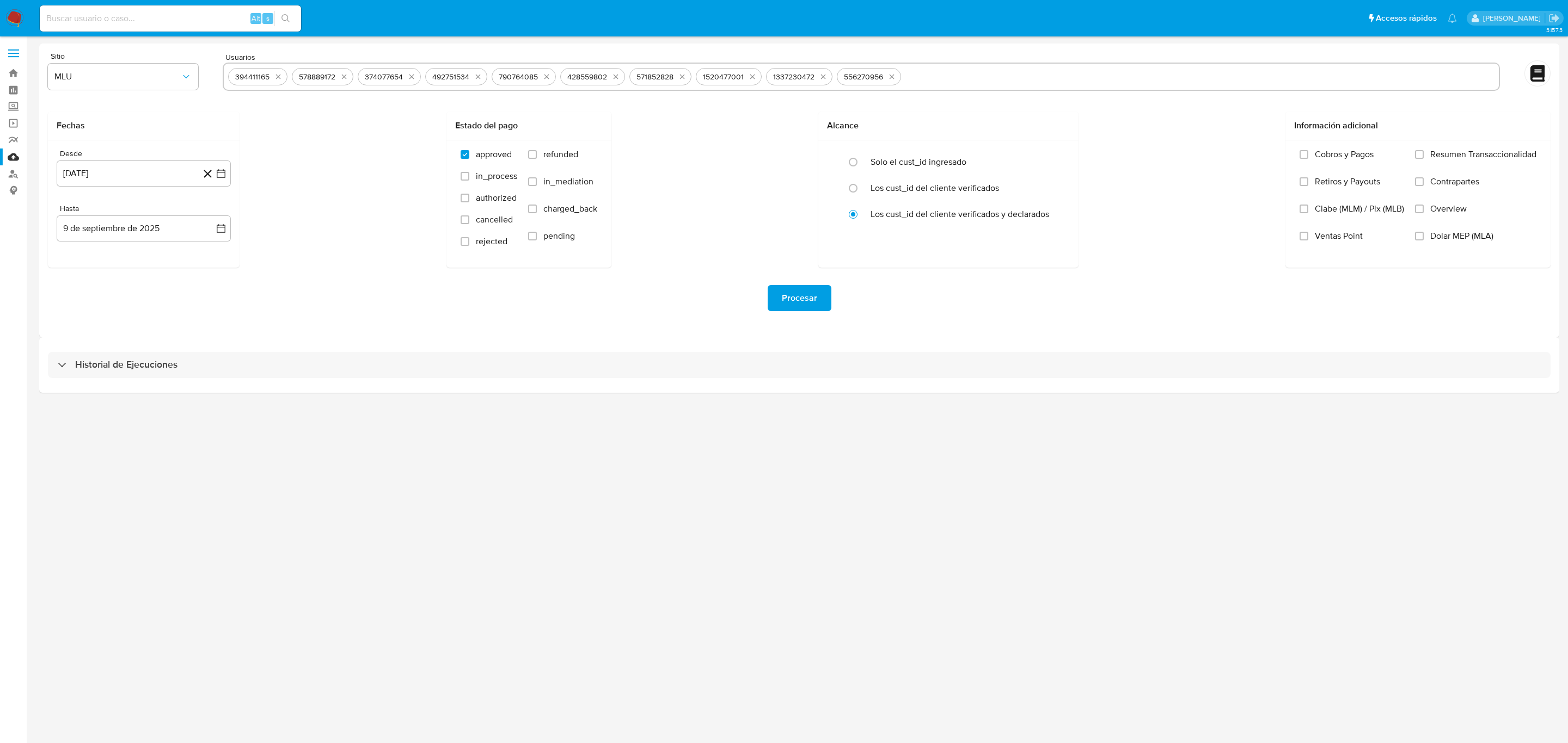
drag, startPoint x: 356, startPoint y: 622, endPoint x: 172, endPoint y: 157, distance: 500.1
click at [356, 515] on div "3.157.3" at bounding box center [798, 390] width 1520 height 693
click at [131, 194] on div "Desde 9 de agosto de 2024 9-08-2024 Hasta 9 de septiembre de 2025 9-09-2025" at bounding box center [144, 204] width 192 height 127
click at [136, 178] on button "9 de agosto de 2024" at bounding box center [144, 173] width 174 height 26
click at [208, 212] on icon "Mes siguiente" at bounding box center [211, 213] width 13 height 13
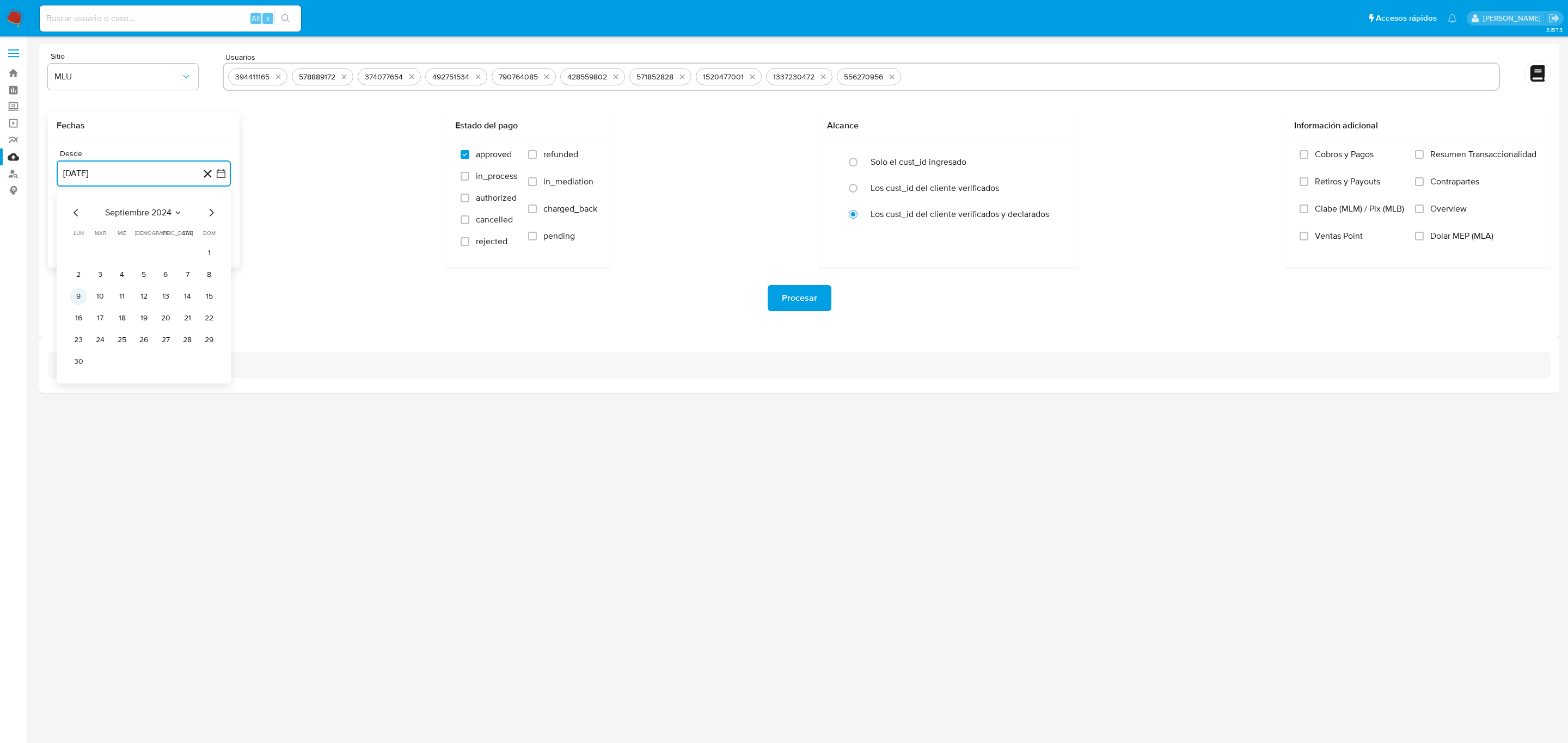
drag, startPoint x: 79, startPoint y: 297, endPoint x: 91, endPoint y: 264, distance: 35.1
click at [77, 297] on button "9" at bounding box center [79, 296] width 18 height 18
click at [136, 75] on span "MLU" at bounding box center [117, 76] width 127 height 11
click at [93, 158] on div "MCO" at bounding box center [120, 158] width 131 height 26
click at [573, 157] on span "refunded" at bounding box center [560, 154] width 35 height 11
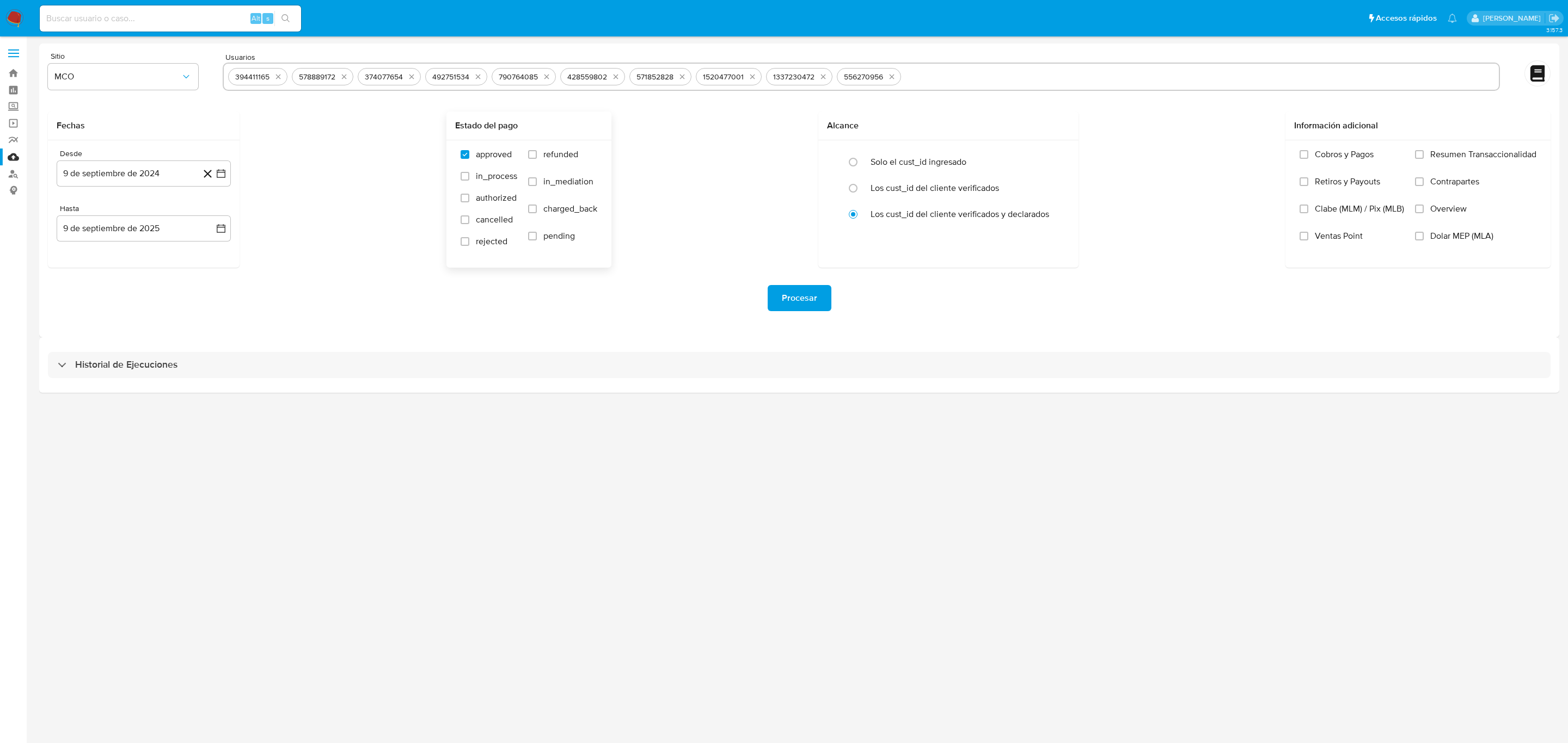
click at [537, 157] on input "refunded" at bounding box center [533, 154] width 8 height 8
checkbox input "true"
click at [564, 208] on span "charged_back" at bounding box center [570, 209] width 54 height 11
click at [537, 208] on input "charged_back" at bounding box center [533, 209] width 8 height 8
checkbox input "true"
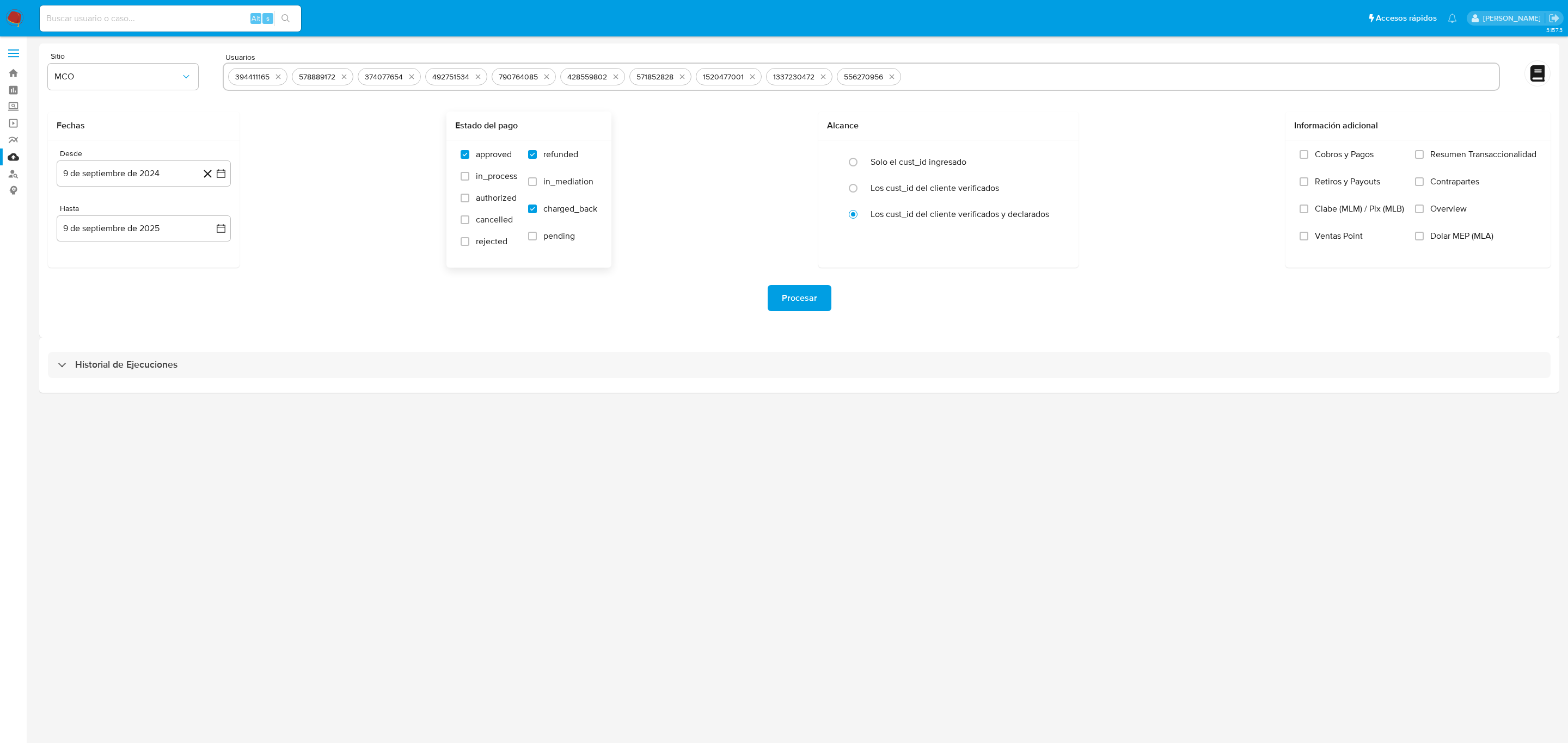
click at [487, 248] on label "rejected" at bounding box center [489, 247] width 57 height 22
click at [469, 246] on input "rejected" at bounding box center [465, 242] width 8 height 8
checkbox input "true"
click at [794, 296] on span "Procesar" at bounding box center [799, 298] width 35 height 24
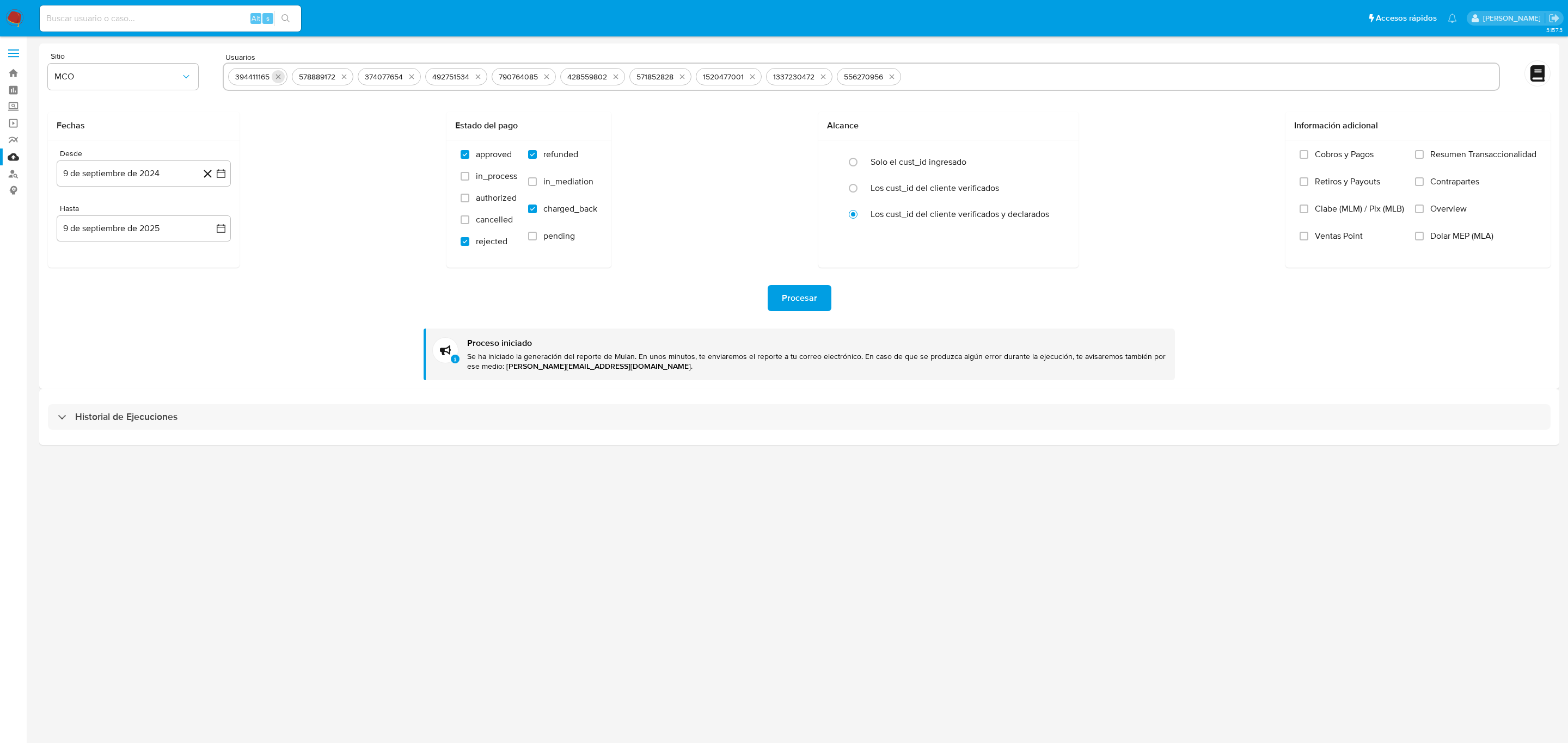
click at [275, 74] on icon "quitar 394411165" at bounding box center [278, 76] width 8 height 8
click at [275, 74] on button "quitar 578889172" at bounding box center [280, 76] width 13 height 13
click at [342, 74] on button "quitar 374077654" at bounding box center [348, 76] width 13 height 13
click at [278, 74] on button "quitar 492751534" at bounding box center [281, 76] width 13 height 13
click at [345, 74] on icon "quitar 790764085" at bounding box center [349, 76] width 8 height 8
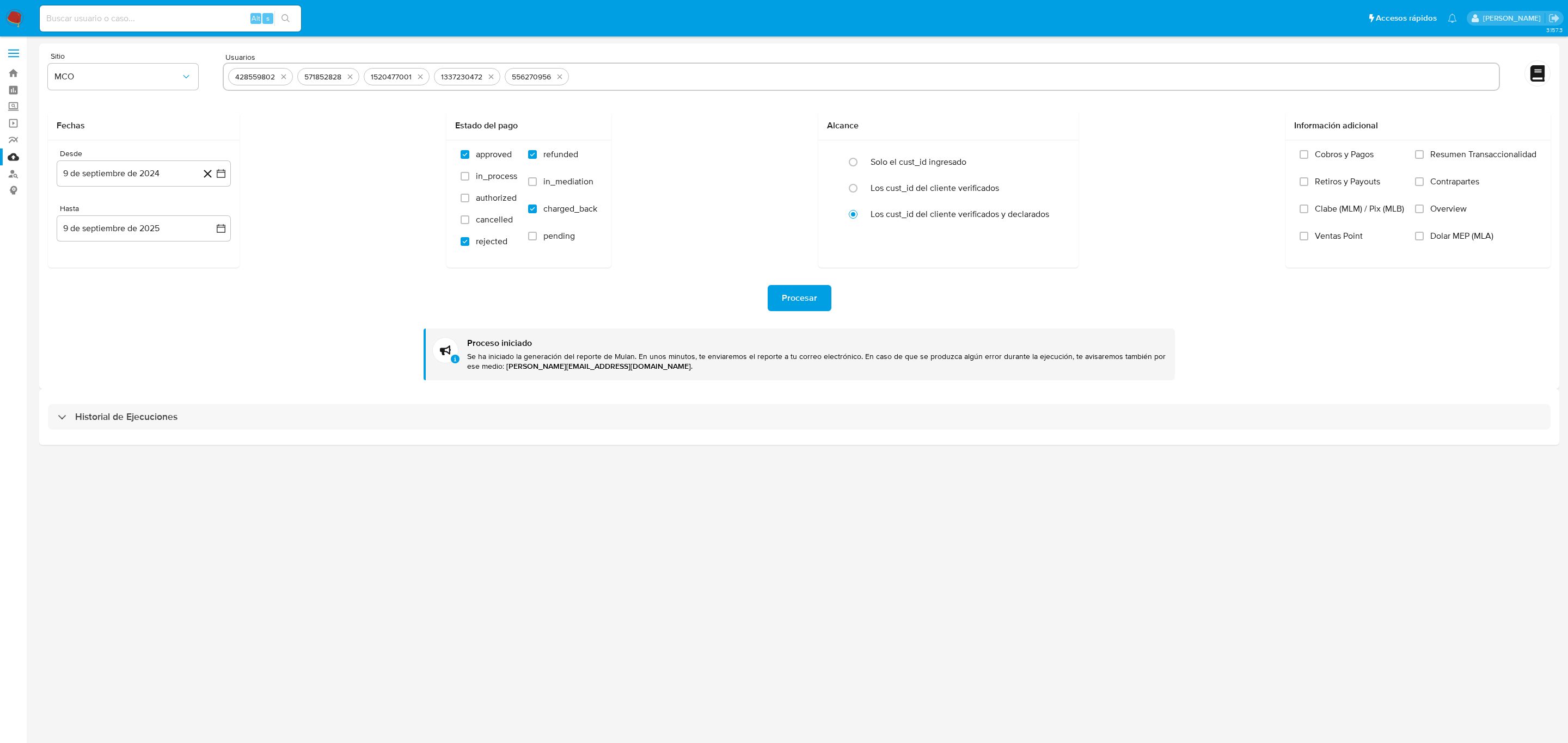
click at [279, 74] on icon "quitar 428559802" at bounding box center [284, 76] width 8 height 8
click at [279, 74] on icon "quitar 571852828" at bounding box center [281, 76] width 8 height 8
click at [347, 74] on icon "quitar 1520477001" at bounding box center [351, 76] width 8 height 8
click at [279, 74] on button "quitar 1337230472" at bounding box center [285, 76] width 13 height 13
click at [349, 74] on icon "quitar 556270956" at bounding box center [354, 76] width 8 height 8
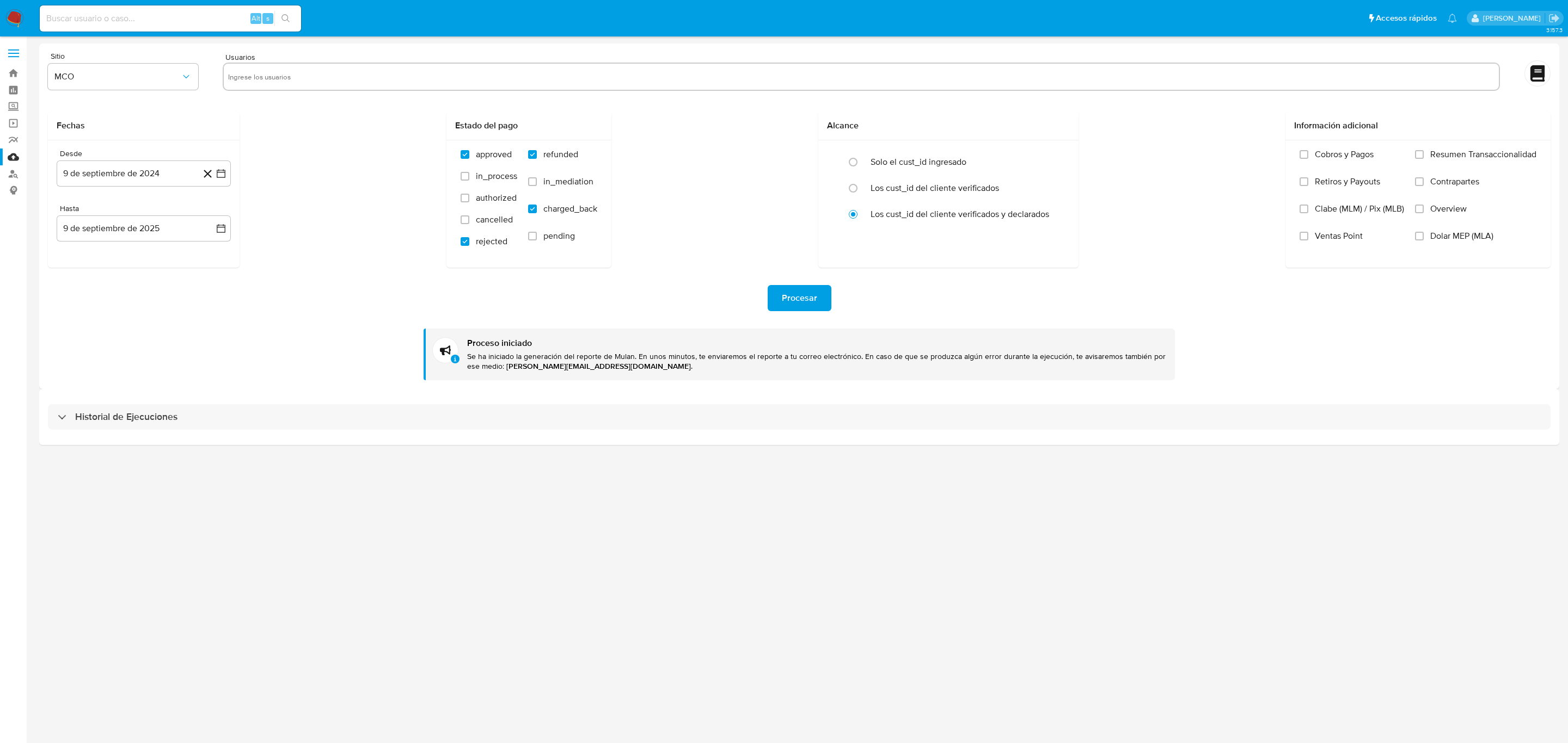
click at [279, 74] on input "text" at bounding box center [861, 76] width 1266 height 18
click at [363, 70] on input "text" at bounding box center [861, 76] width 1266 height 18
paste input "524357373"
type input "524357373"
click at [335, 80] on input "text" at bounding box center [895, 76] width 1199 height 18
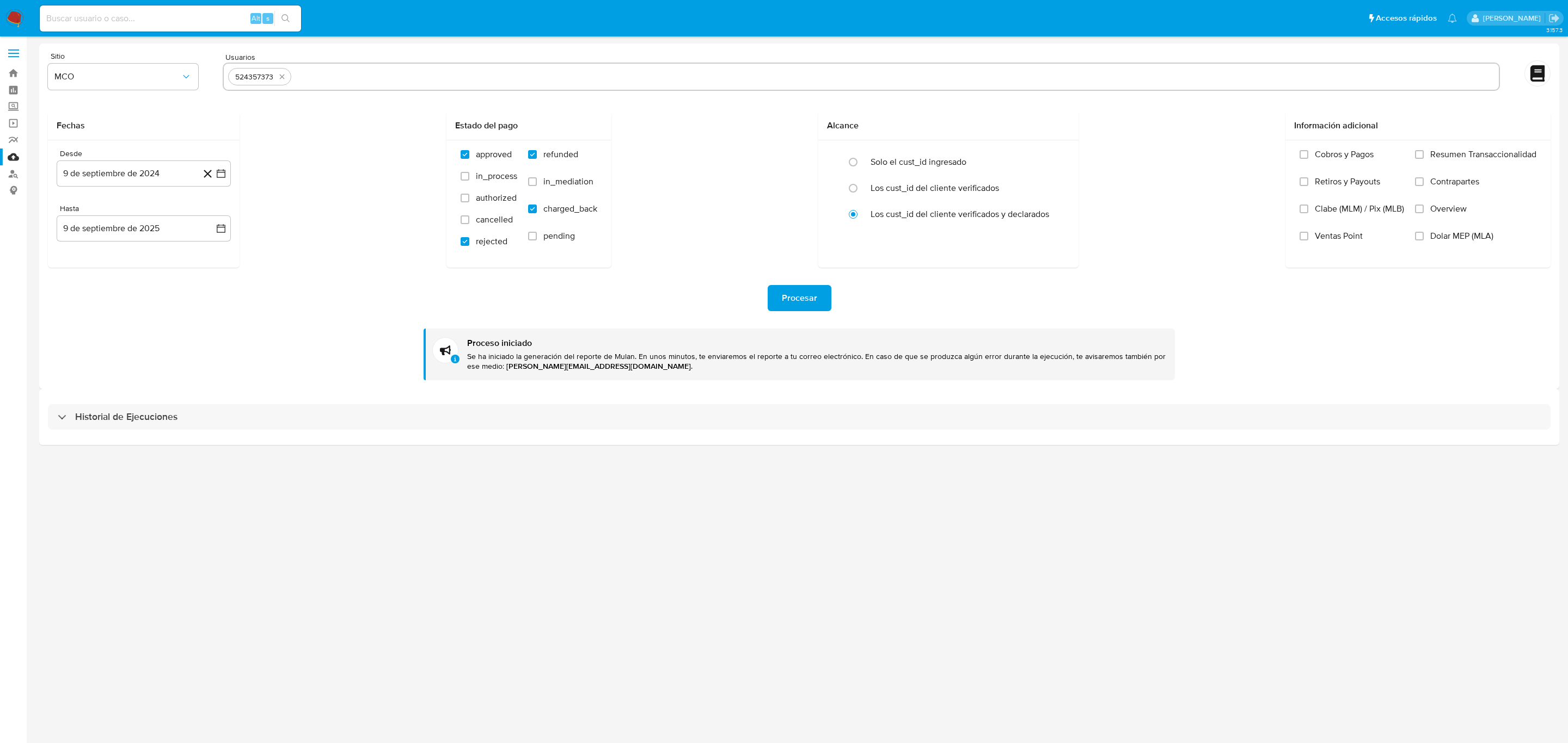
paste input "317653118"
type input "317653118"
click at [396, 86] on div "524357373 317653118" at bounding box center [861, 77] width 1277 height 28
click at [402, 68] on input "text" at bounding box center [926, 76] width 1135 height 18
paste input "1196168641"
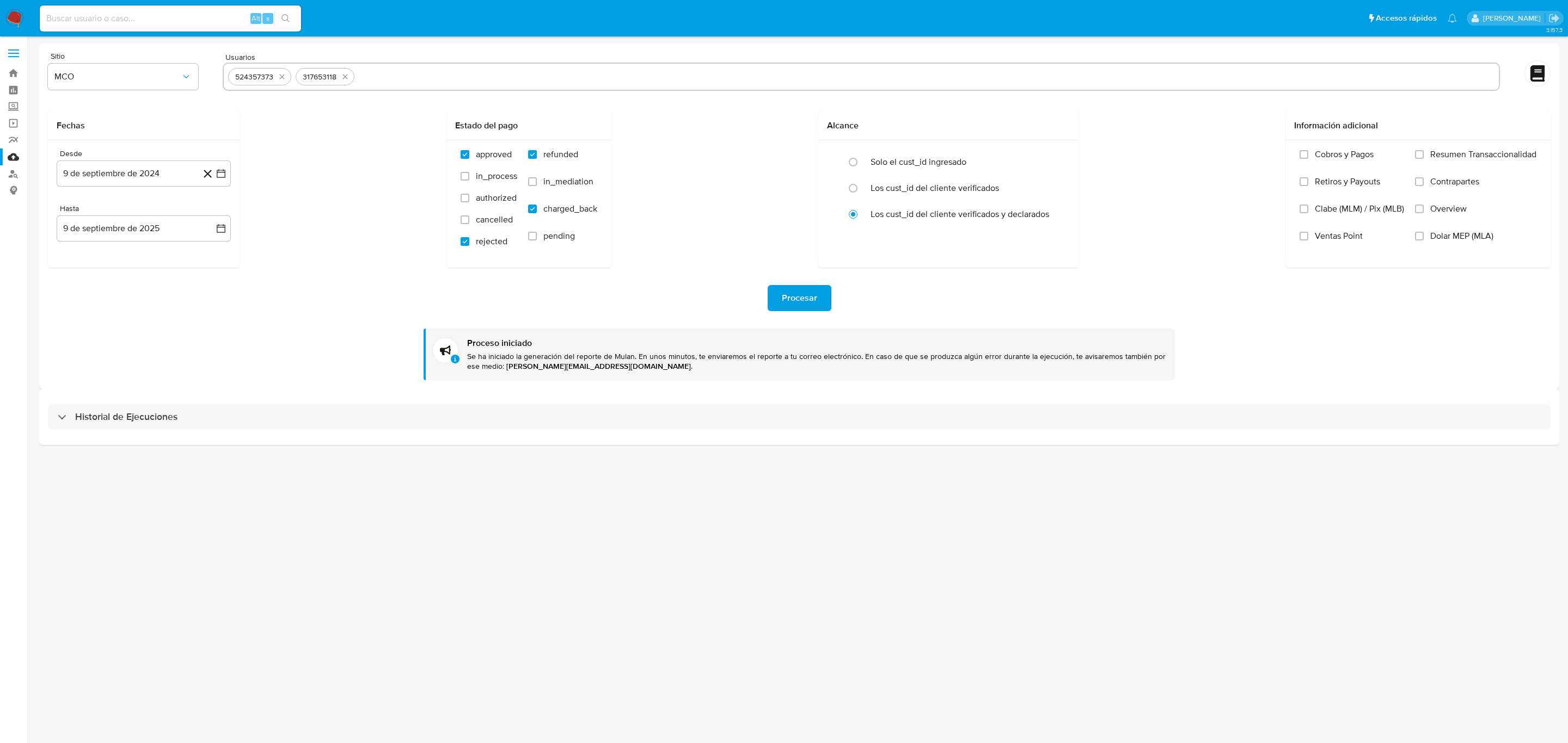
type input "1196168641"
click at [445, 74] on input "text" at bounding box center [960, 76] width 1069 height 18
paste input "399831288"
type input "399831288"
click at [529, 68] on input "text" at bounding box center [993, 76] width 1002 height 18
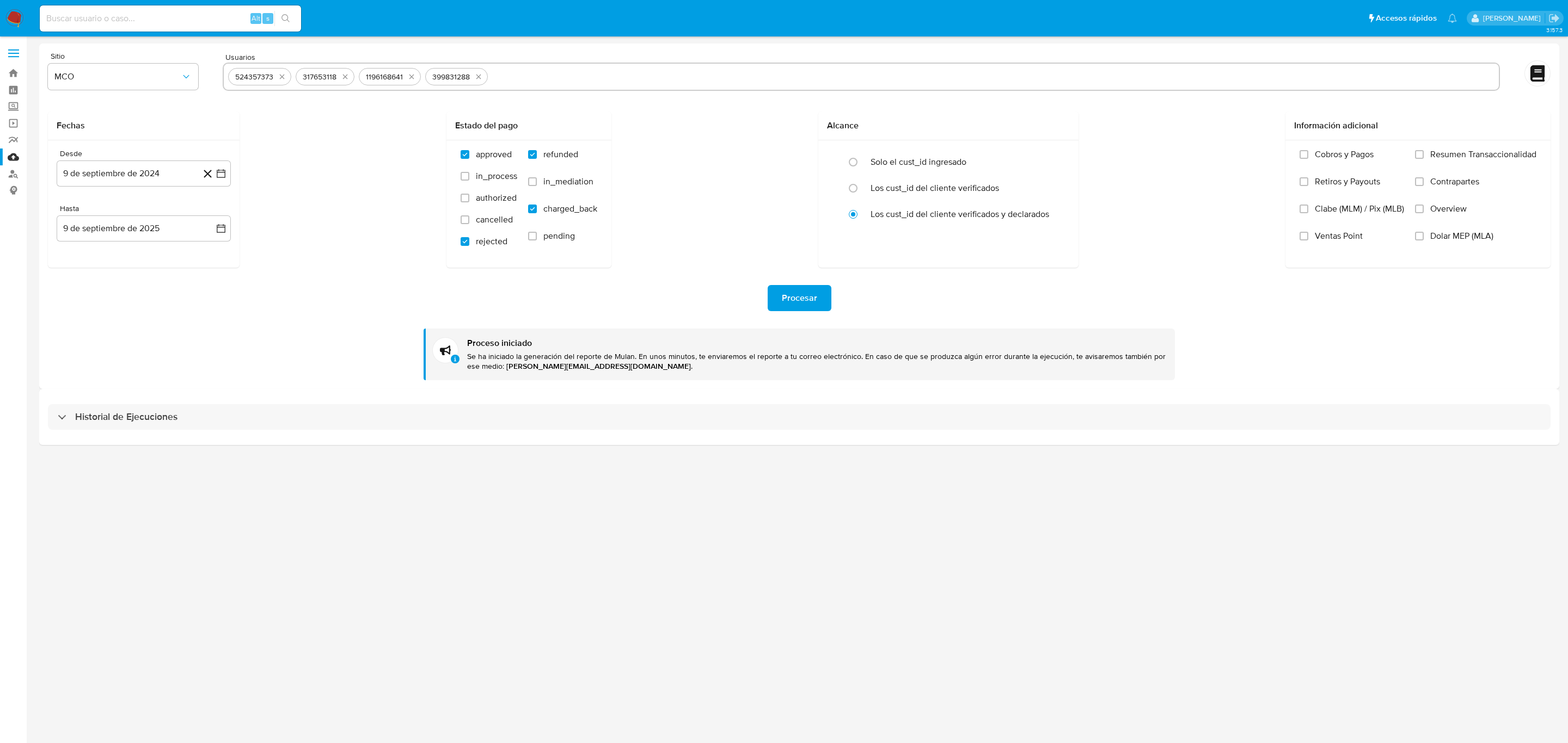
paste input "535826037"
type input "535826037"
click at [622, 71] on input "text" at bounding box center [1028, 76] width 934 height 18
paste input "541300385"
type input "541300385"
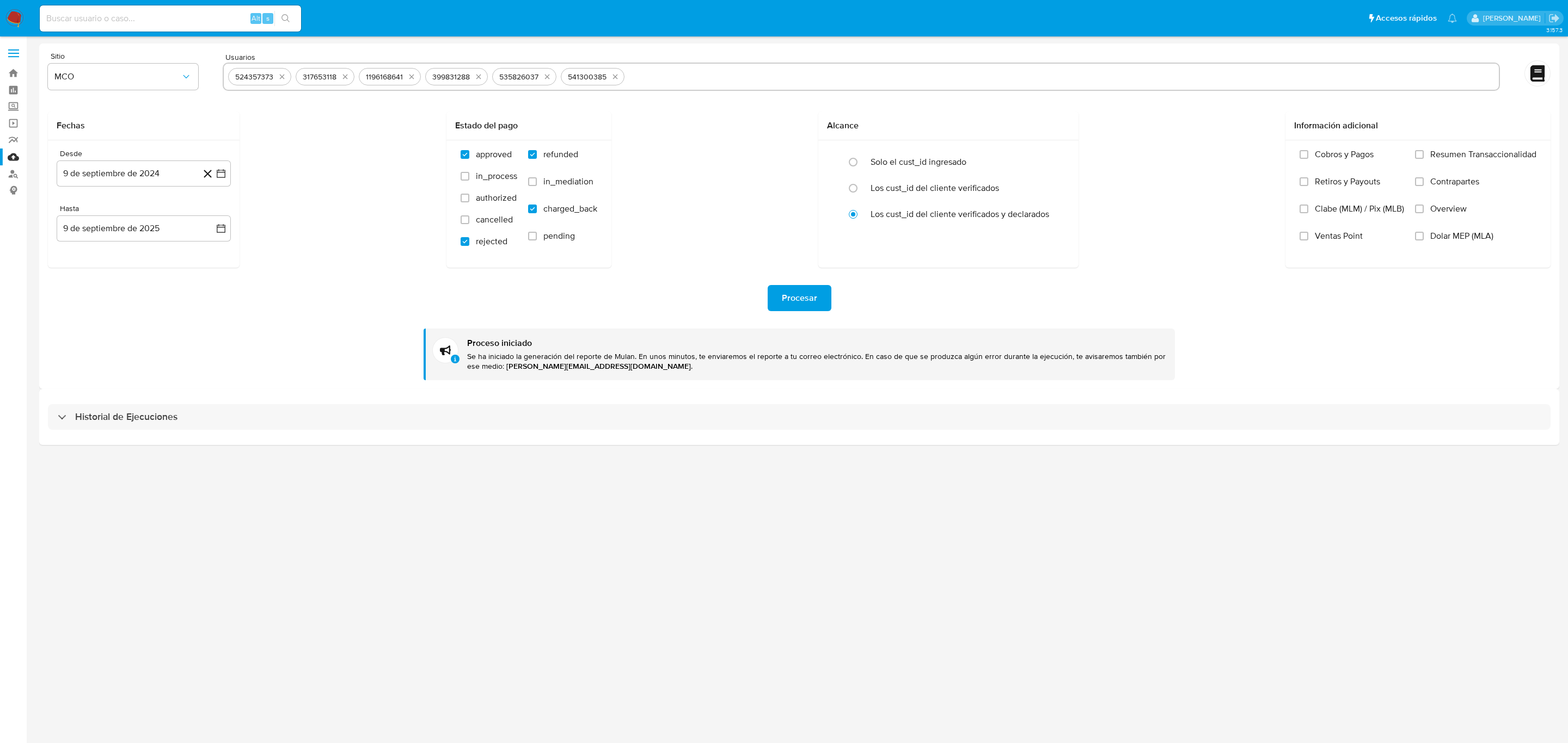
click at [663, 87] on div "524357373 317653118 1196168641 399831288 535826037 541300385" at bounding box center [861, 77] width 1277 height 28
click at [663, 81] on input "text" at bounding box center [1062, 76] width 866 height 18
paste input "839384338"
type input "839384338"
click at [738, 76] on input "text" at bounding box center [1096, 76] width 797 height 18
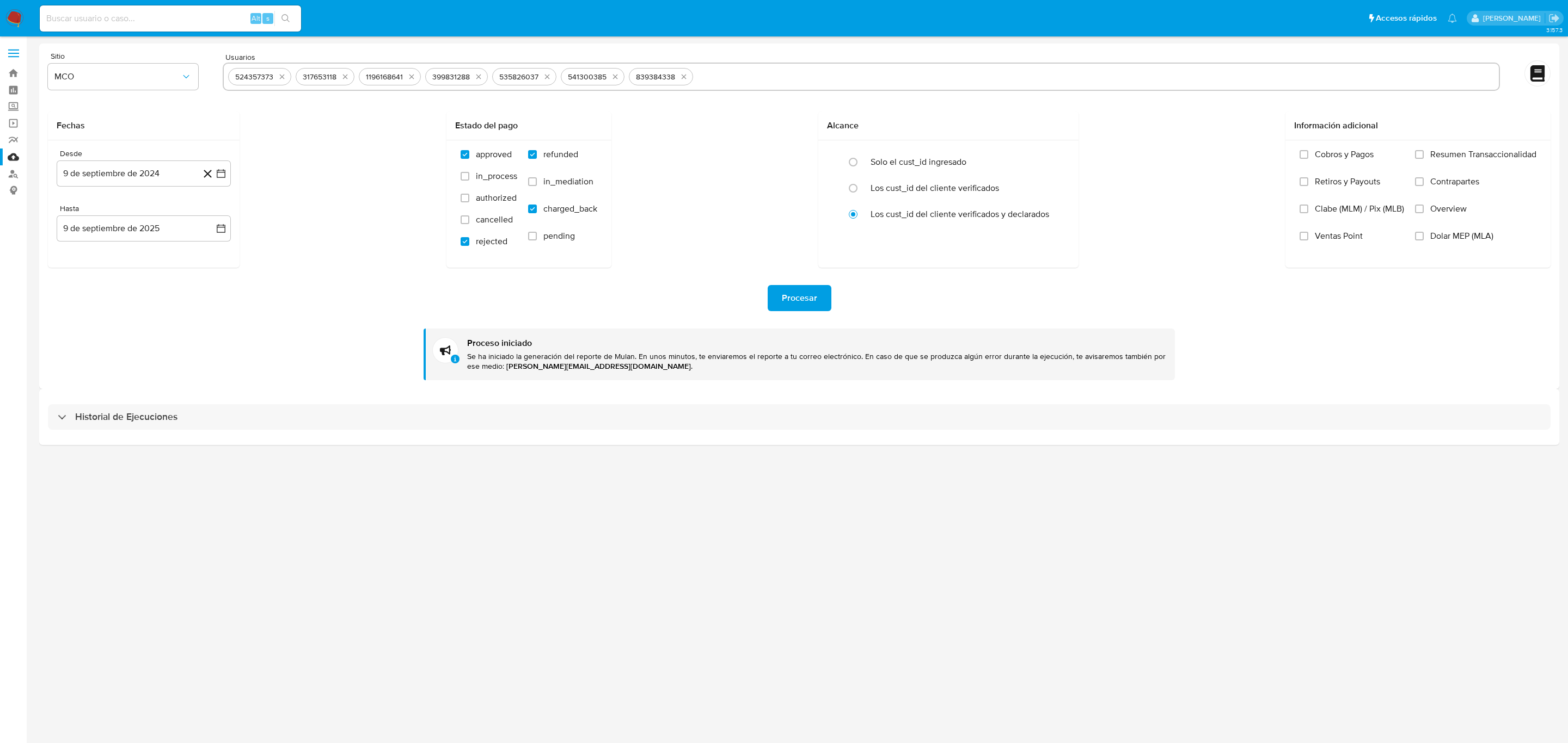
paste input "288313368"
type input "288313368"
click at [812, 86] on div "524357373 317653118 1196168641 399831288 535826037 541300385 839384338 288313368" at bounding box center [861, 77] width 1277 height 28
click at [812, 85] on input "text" at bounding box center [1129, 76] width 730 height 18
paste input "1290205179"
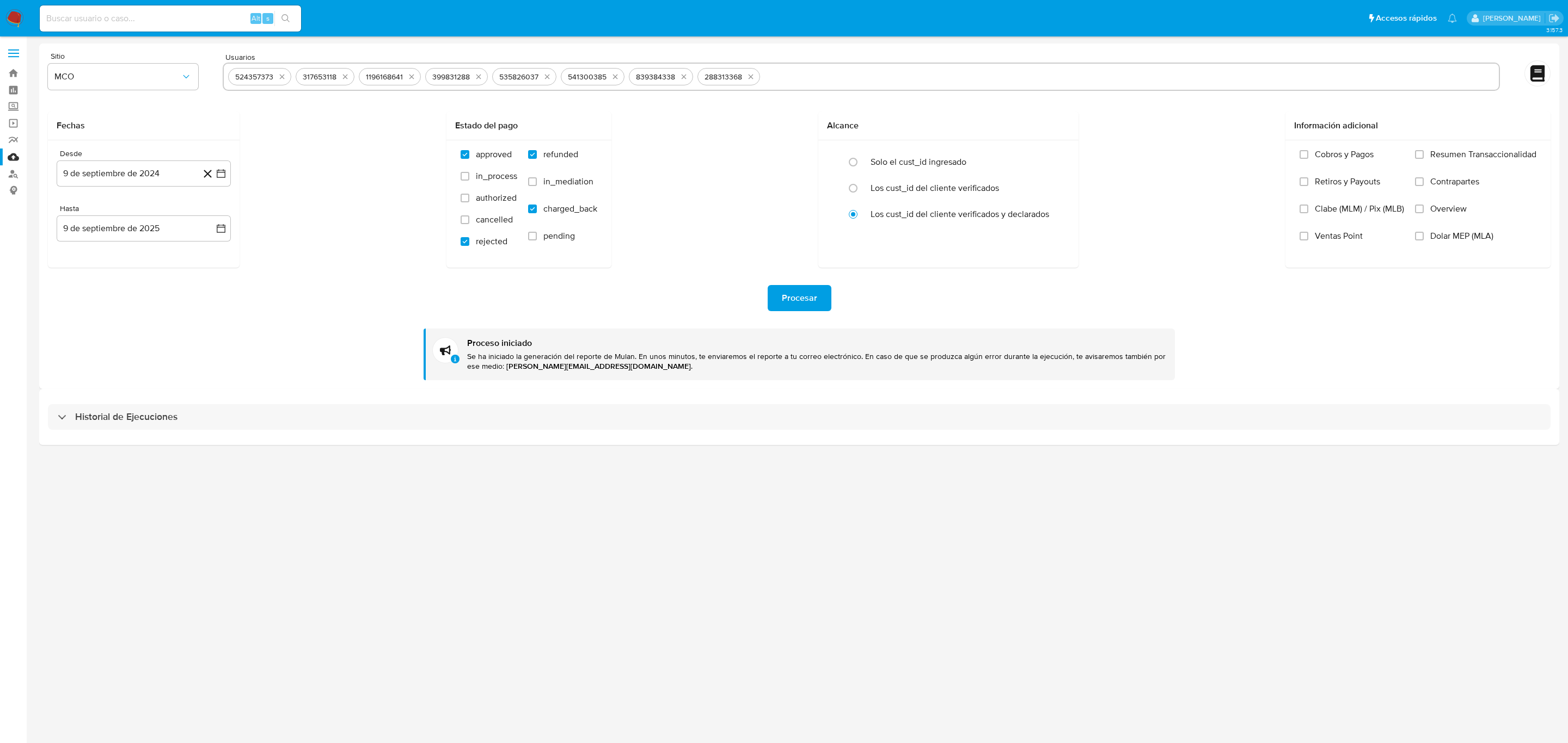
type input "1290205179"
click at [859, 70] on input "text" at bounding box center [1164, 76] width 660 height 18
paste input "1067673061"
type input "1067673061"
click at [799, 299] on span "Procesar" at bounding box center [799, 298] width 35 height 24
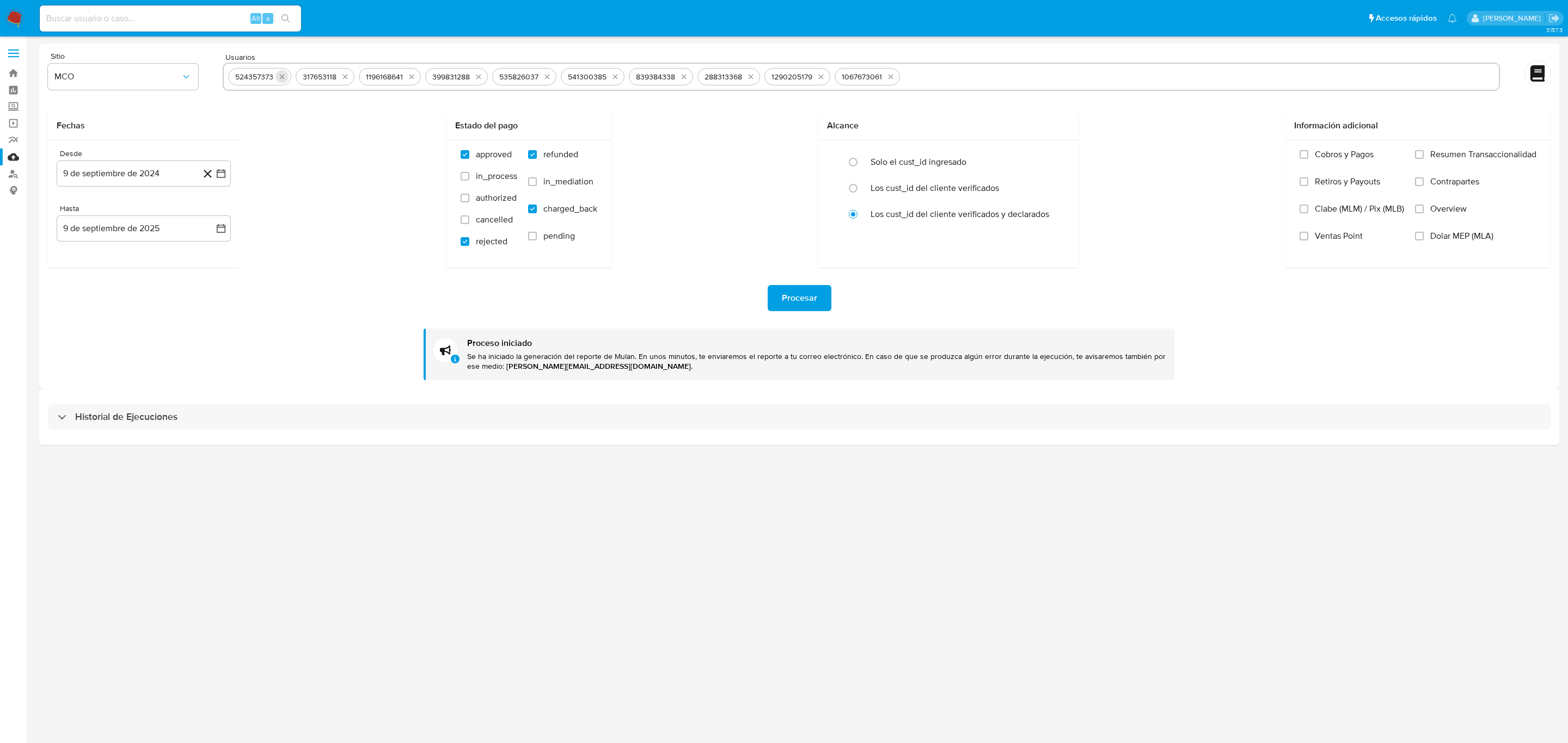
click at [281, 76] on icon "quitar 524357373" at bounding box center [282, 76] width 5 height 5
click at [341, 76] on icon "quitar 317653118" at bounding box center [345, 76] width 8 height 8
click at [281, 76] on icon "quitar 1196168641" at bounding box center [281, 76] width 8 height 8
click at [281, 76] on icon "quitar 399831288" at bounding box center [281, 76] width 5 height 5
click at [346, 76] on icon "quitar 535826037" at bounding box center [350, 76] width 8 height 8
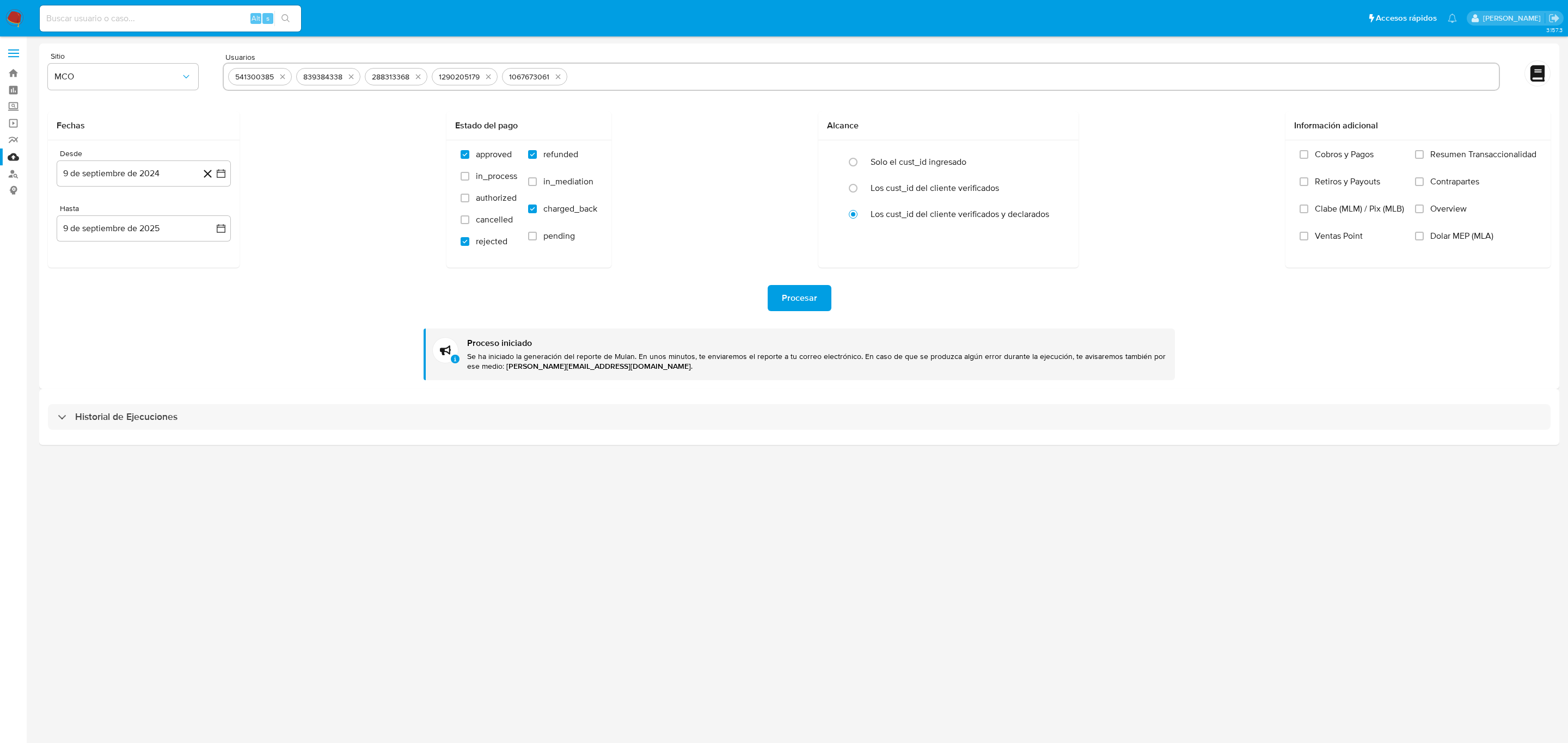
click at [281, 76] on icon "quitar 541300385" at bounding box center [282, 76] width 5 height 5
click at [347, 76] on icon "quitar 839384338" at bounding box center [351, 76] width 8 height 8
click at [281, 76] on icon "quitar 288313368" at bounding box center [281, 76] width 5 height 5
click at [281, 76] on icon "quitar 1290205179" at bounding box center [284, 76] width 8 height 8
click at [350, 76] on icon "quitar 1067673061" at bounding box center [354, 76] width 8 height 8
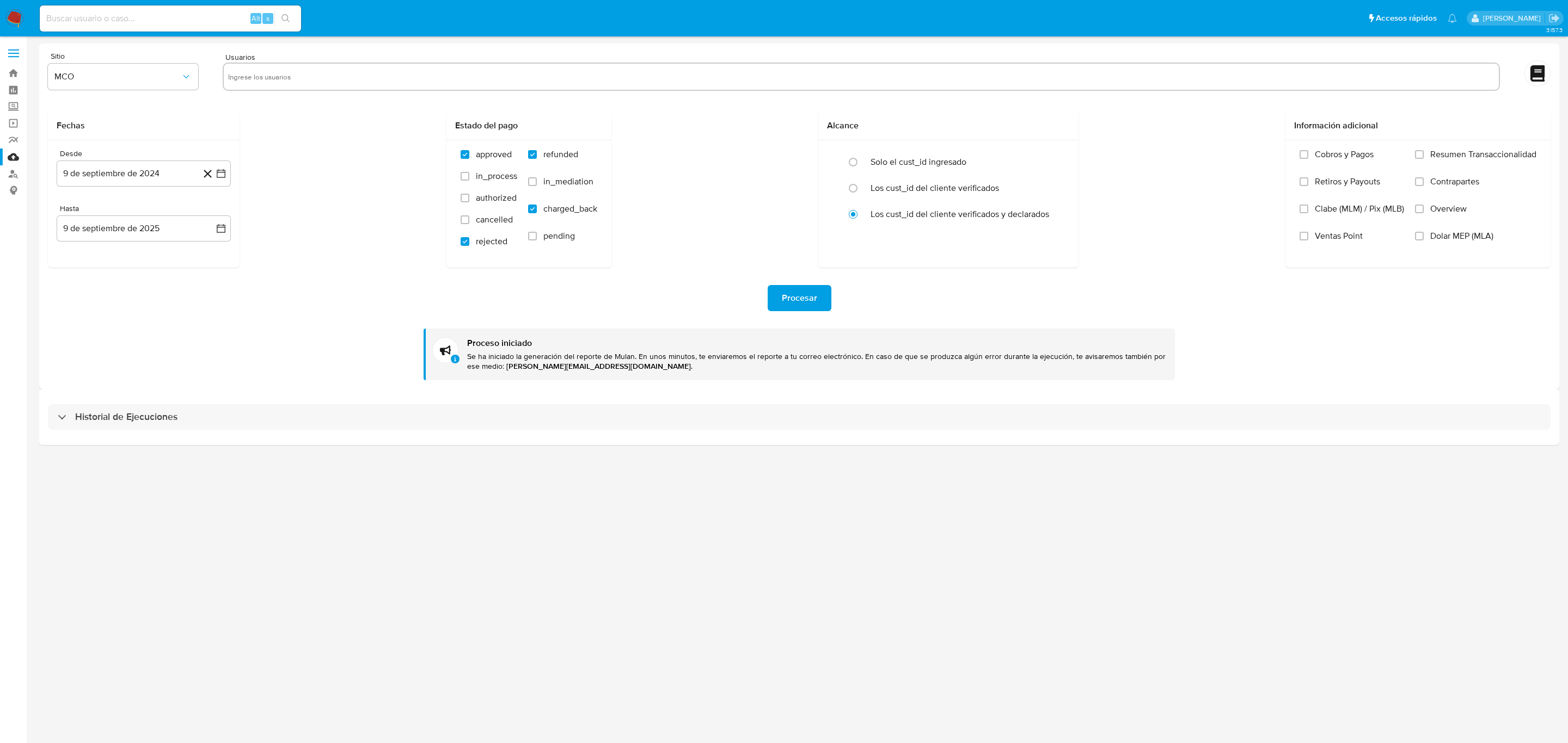
click at [294, 80] on input "text" at bounding box center [861, 76] width 1266 height 18
paste input "803173979"
type input "803173979"
click at [793, 296] on span "Procesar" at bounding box center [799, 298] width 35 height 24
click at [278, 76] on icon "quitar 803173979" at bounding box center [281, 76] width 8 height 8
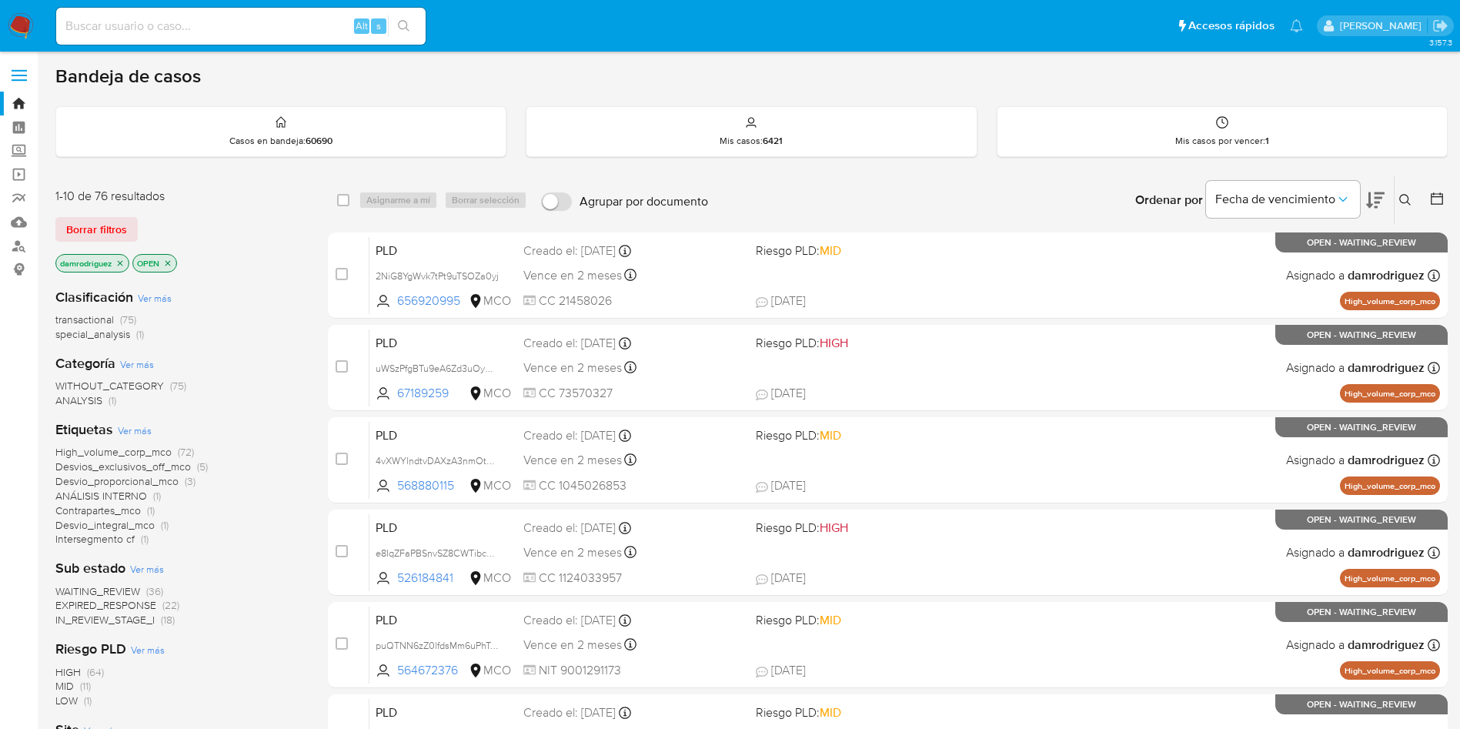
click at [1005, 192] on div "Ordenar por Fecha de vencimiento No es posible ordenar los resultados mientras …" at bounding box center [1082, 200] width 732 height 48
click at [1438, 199] on icon at bounding box center [1436, 198] width 15 height 15
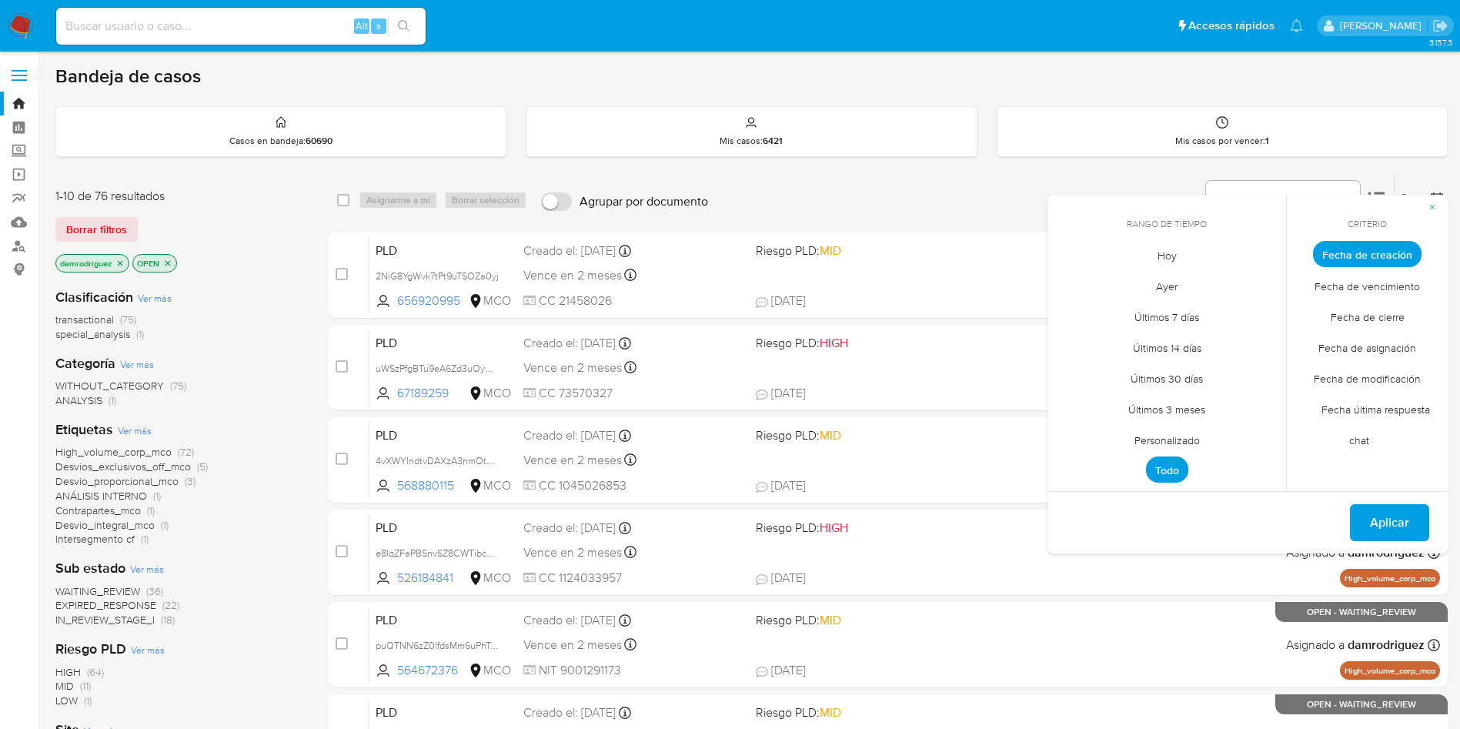
click at [1438, 199] on button "button" at bounding box center [1432, 207] width 31 height 25
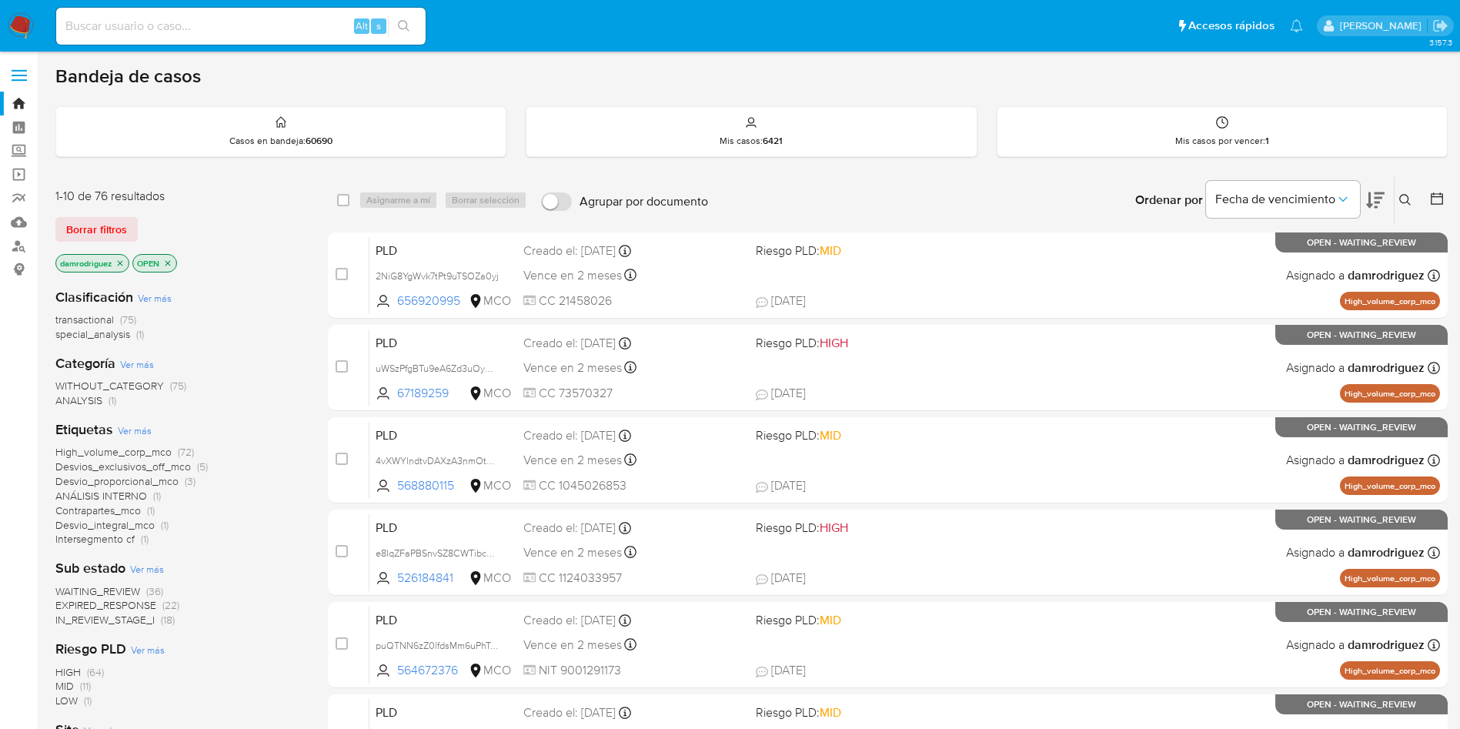
click at [16, 30] on img at bounding box center [21, 26] width 26 height 26
click at [1435, 195] on icon at bounding box center [1436, 198] width 15 height 15
click at [1436, 199] on icon at bounding box center [1436, 198] width 15 height 15
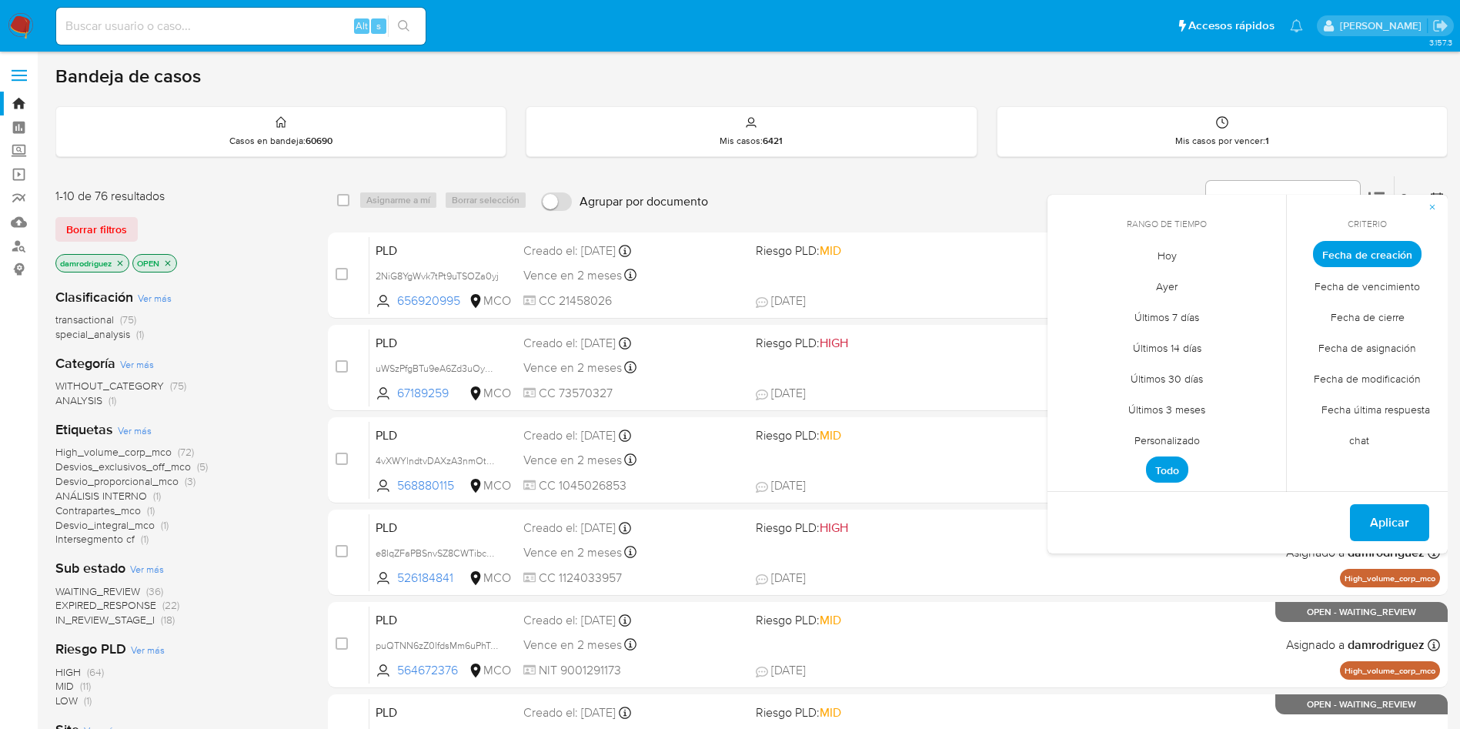
click at [1165, 439] on span "Personalizado" at bounding box center [1167, 440] width 98 height 32
click at [1073, 287] on icon "Mes anterior" at bounding box center [1070, 282] width 6 height 11
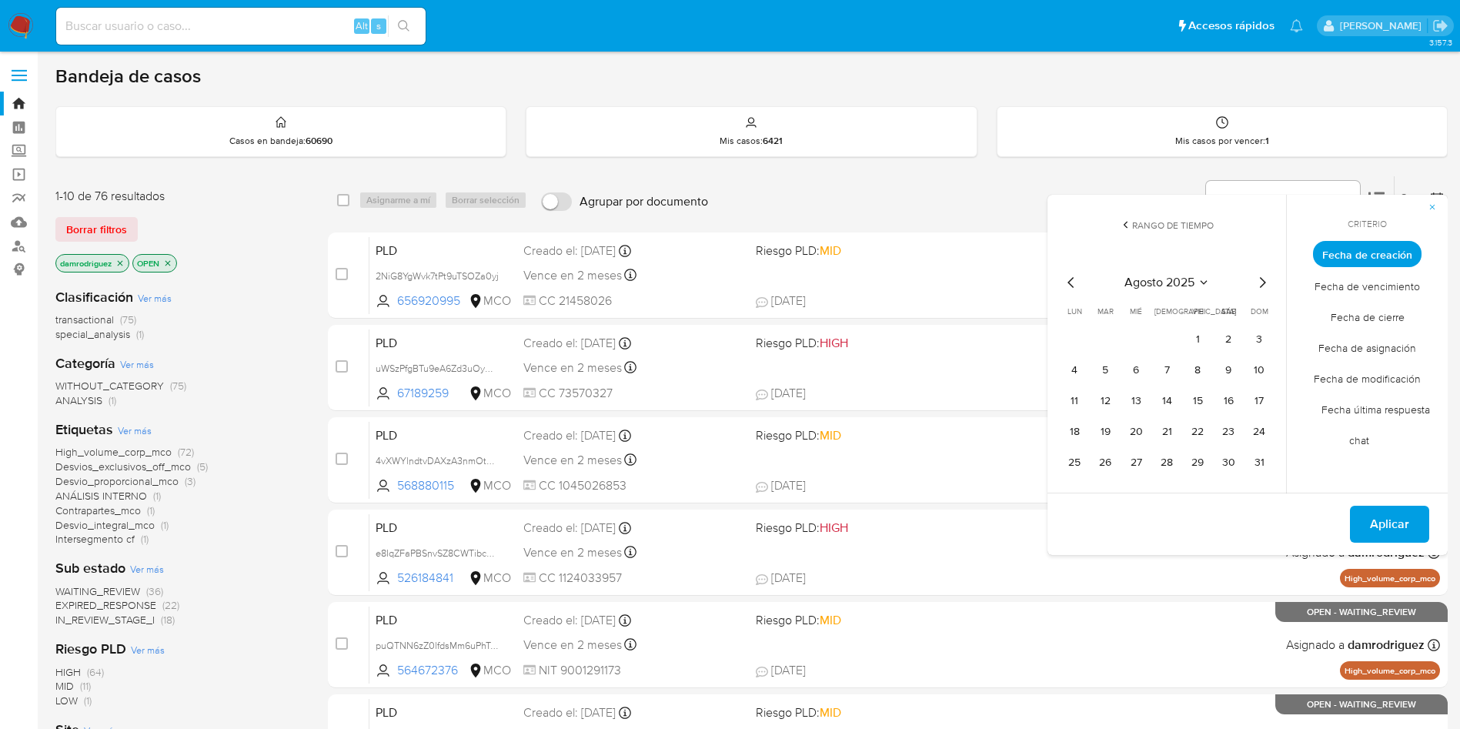
click at [1073, 287] on icon "Mes anterior" at bounding box center [1070, 282] width 6 height 11
click at [1164, 369] on button "10" at bounding box center [1166, 370] width 25 height 25
drag, startPoint x: 1104, startPoint y: 396, endPoint x: 1287, endPoint y: 432, distance: 186.0
click at [1104, 397] on button "15" at bounding box center [1105, 401] width 25 height 25
click at [1384, 527] on span "Aplicar" at bounding box center [1389, 524] width 39 height 34
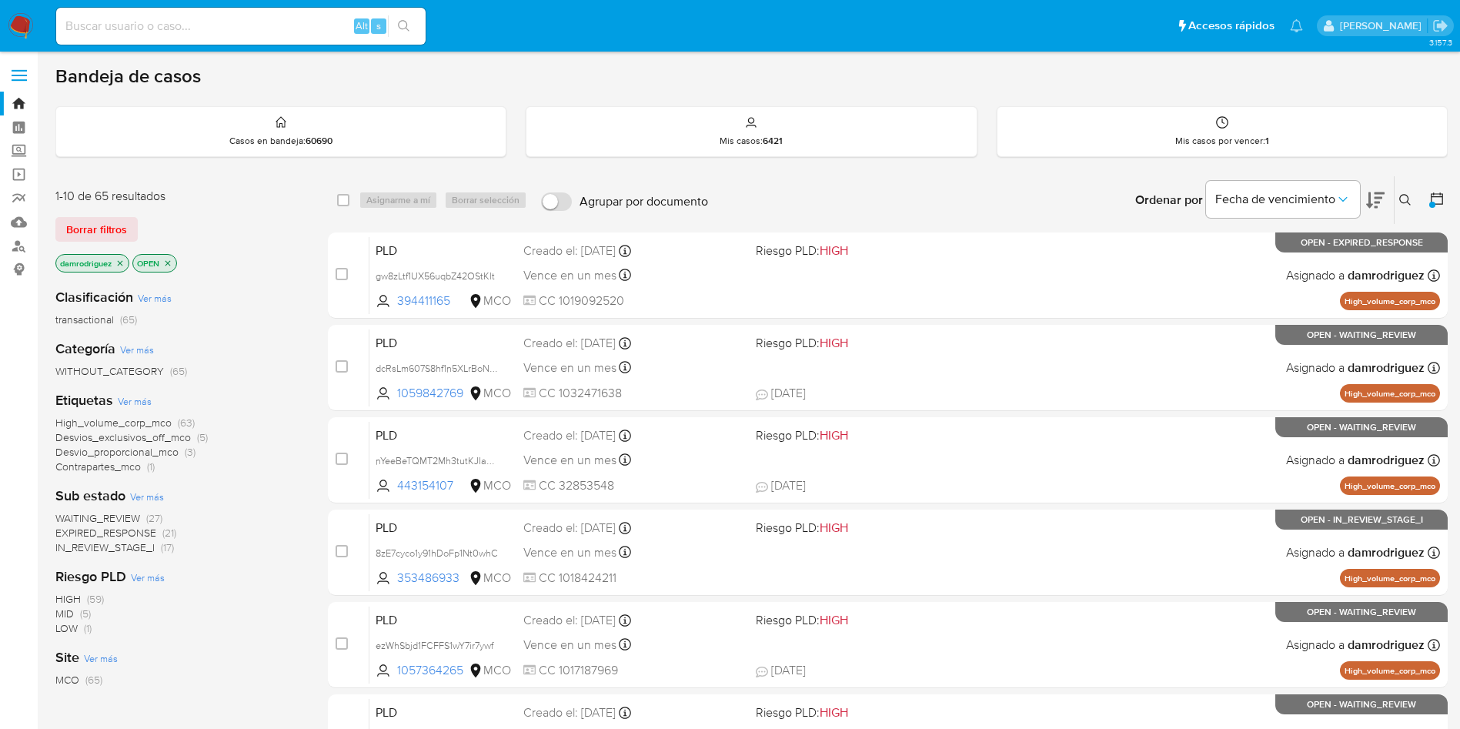
click at [130, 552] on span "IN_REVIEW_STAGE_I" at bounding box center [104, 547] width 99 height 15
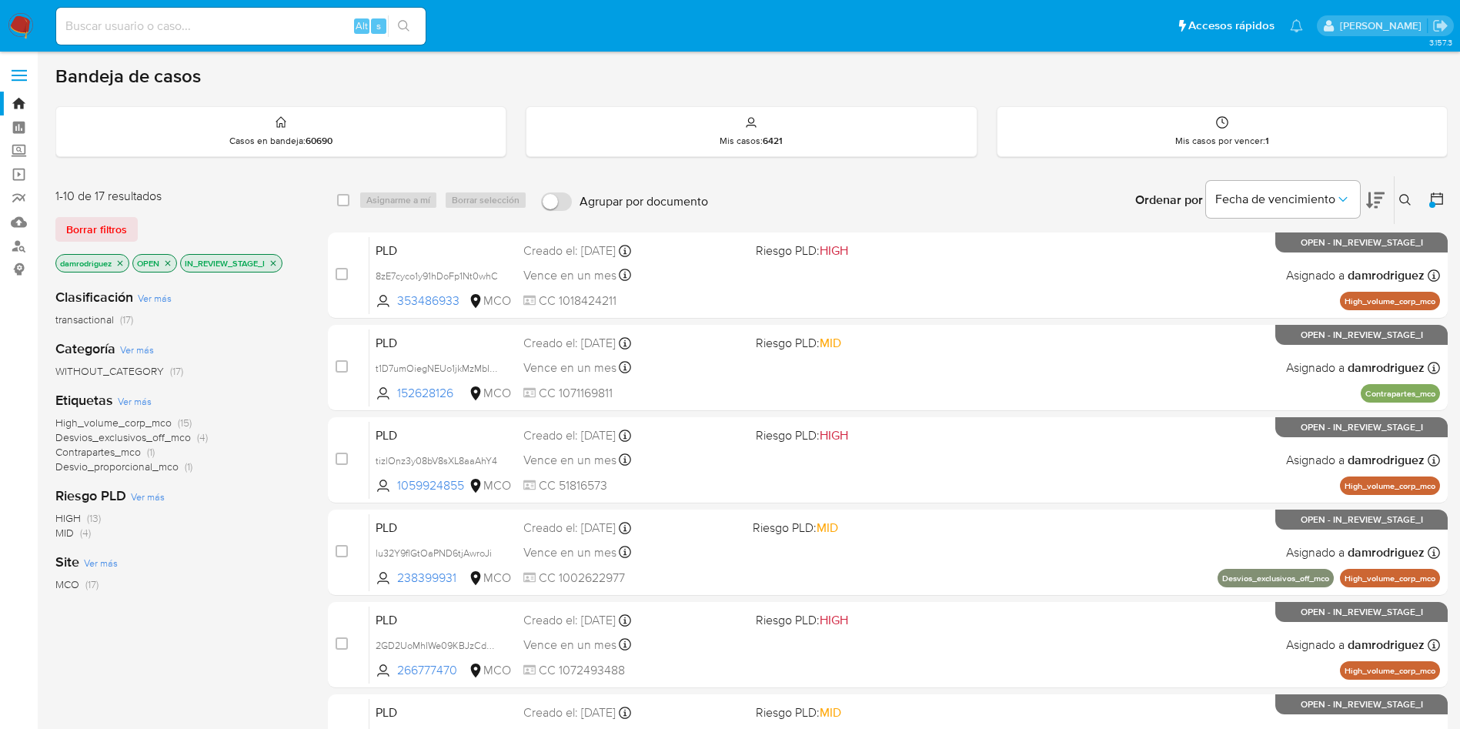
click at [278, 259] on icon "close-filter" at bounding box center [273, 263] width 9 height 9
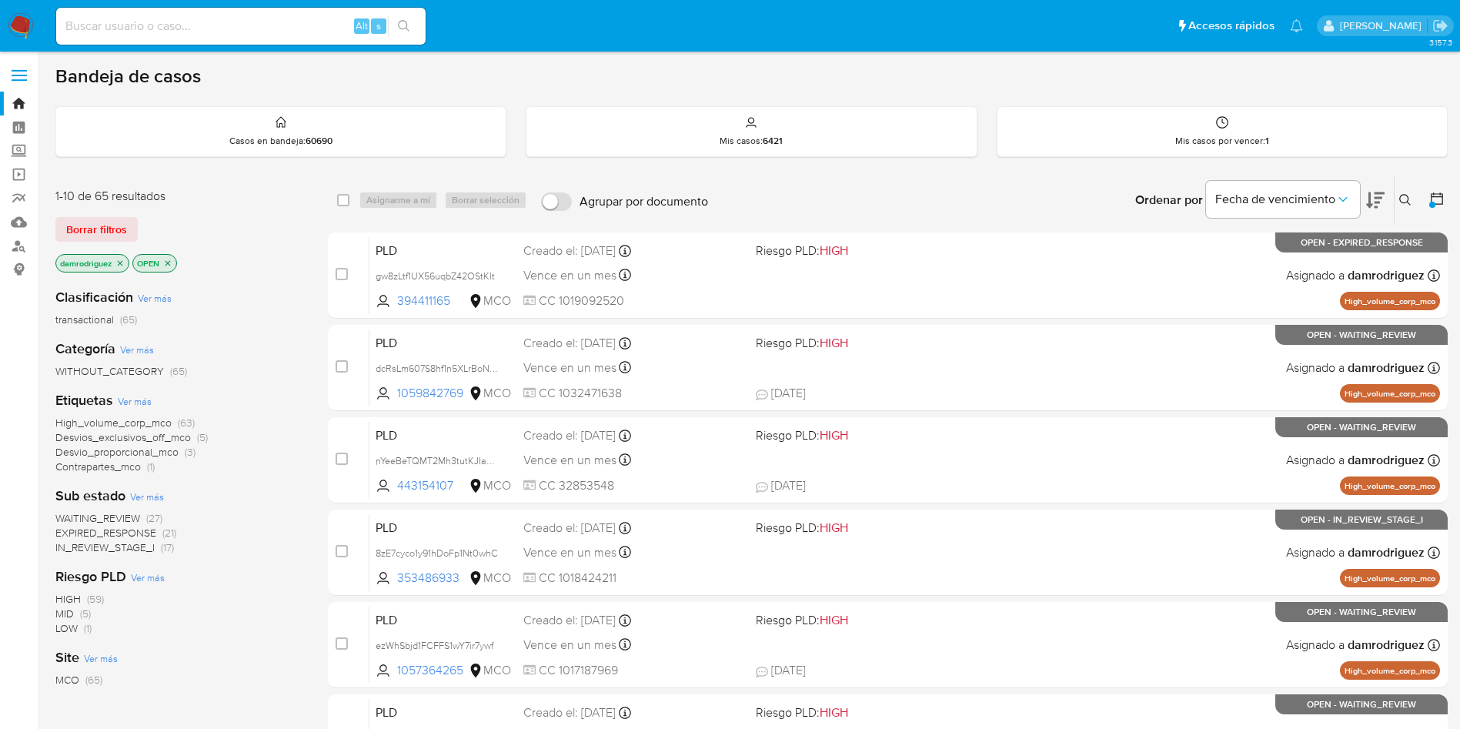
click at [172, 262] on icon "close-filter" at bounding box center [167, 263] width 9 height 9
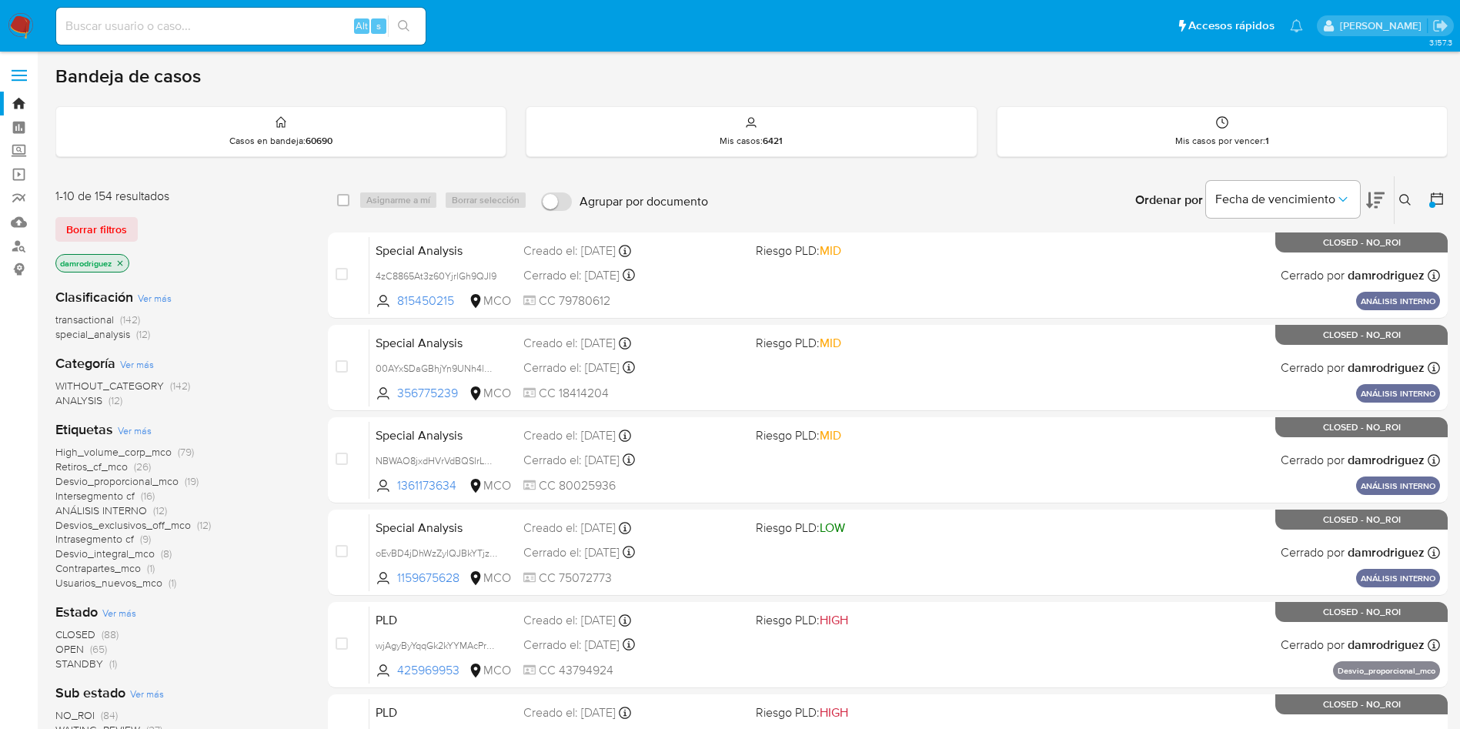
click at [17, 22] on img at bounding box center [21, 26] width 26 height 26
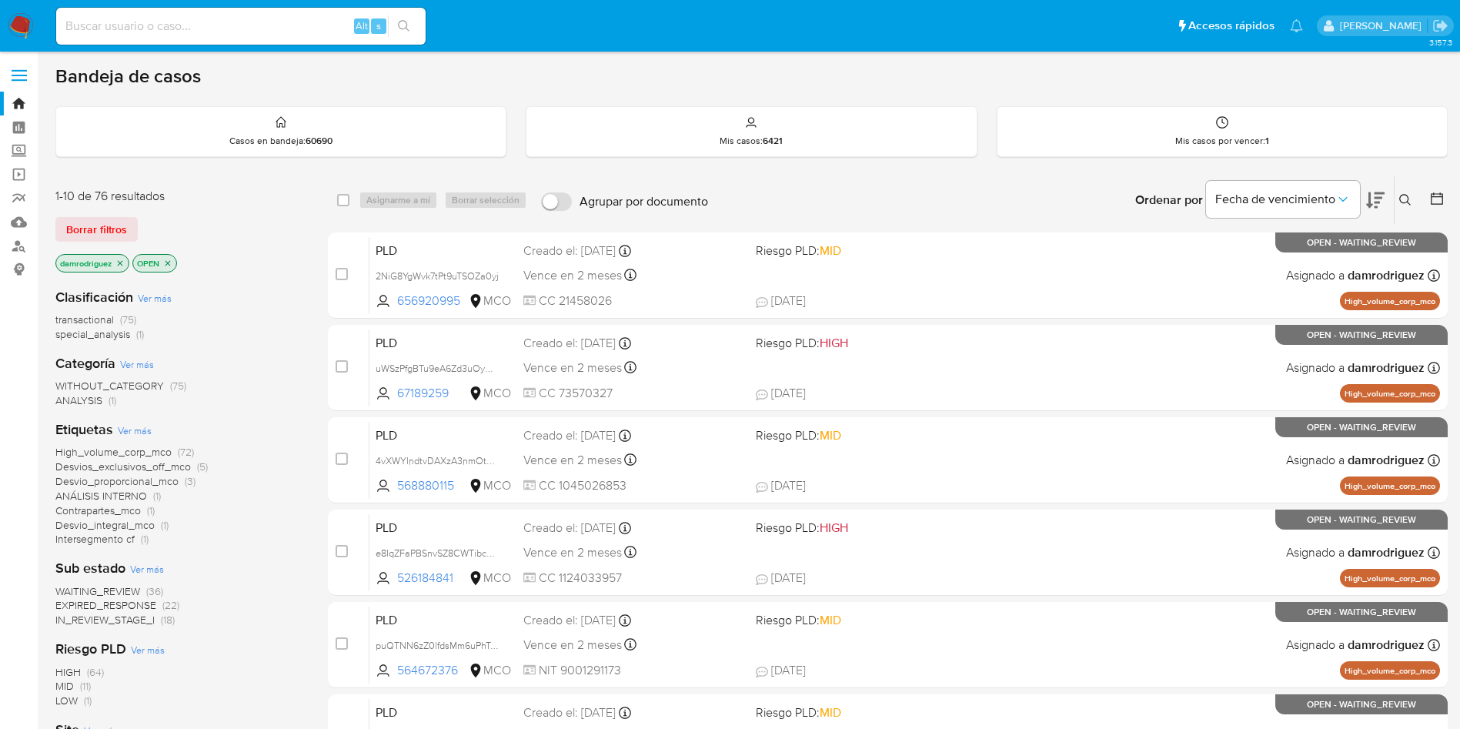
click at [142, 602] on span "EXPIRED_RESPONSE" at bounding box center [105, 604] width 101 height 15
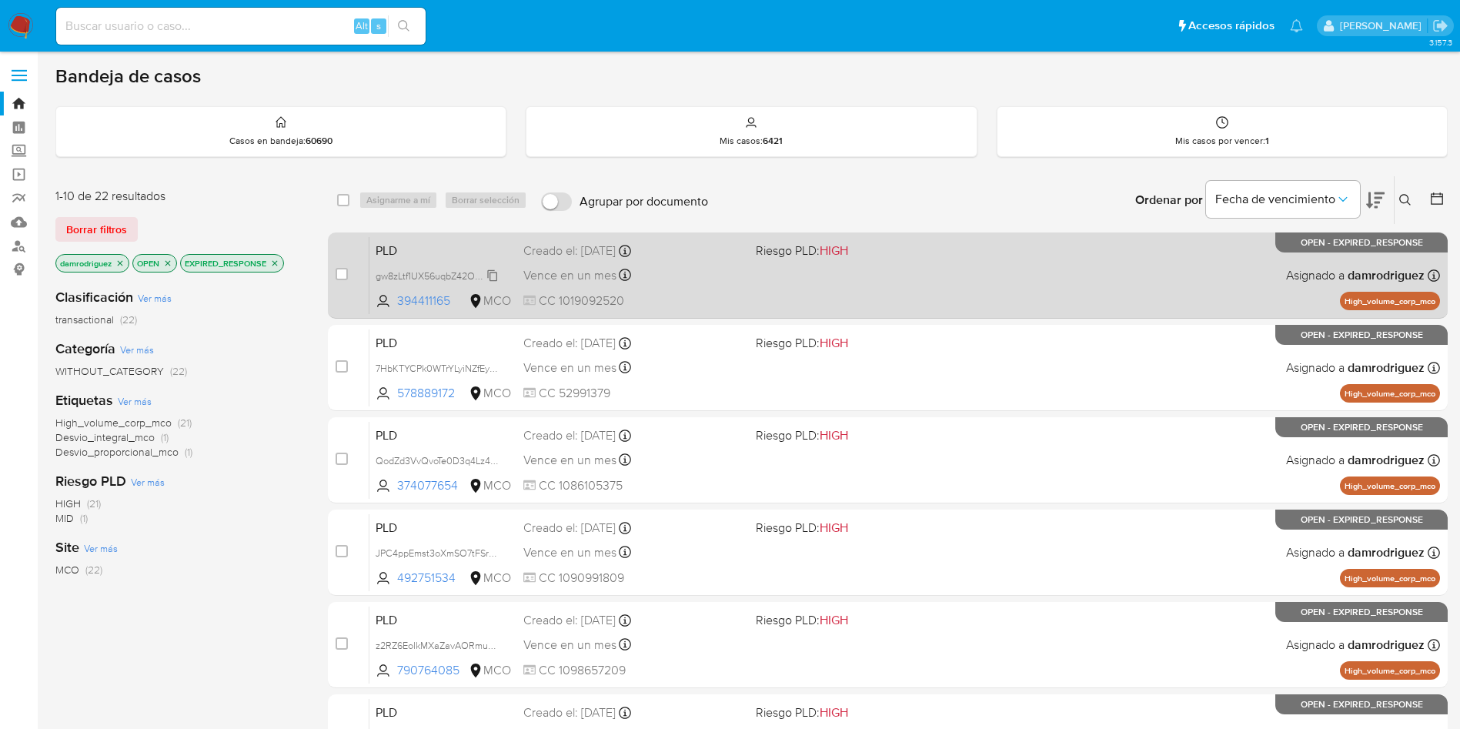
click at [446, 276] on span "gw8zLtf1UX56uqbZ42OStKlt" at bounding box center [435, 274] width 119 height 17
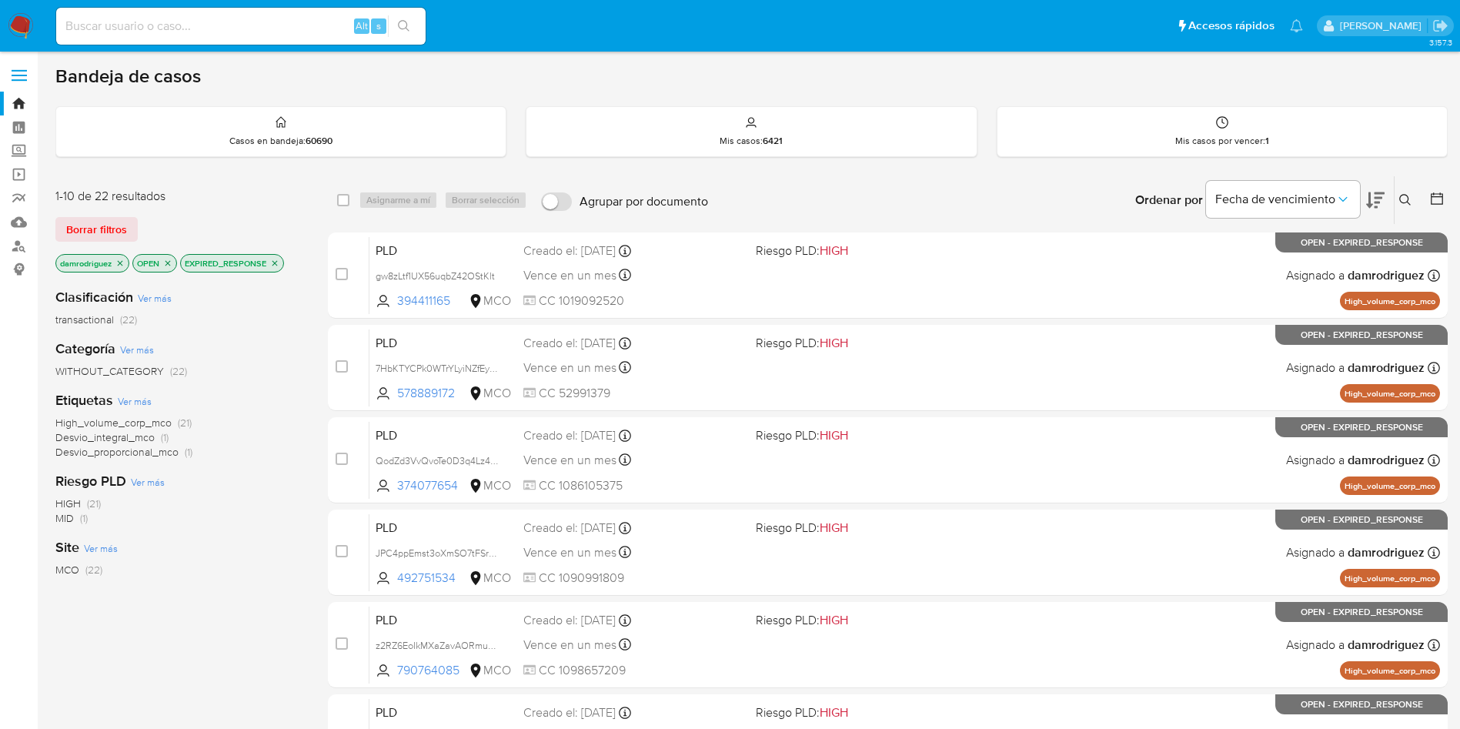
click at [310, 215] on div "1-10 de 22 resultados Borrar filtros damrodriguez OPEN EXPIRED_RESPONSE Clasifi…" at bounding box center [751, 690] width 1392 height 1030
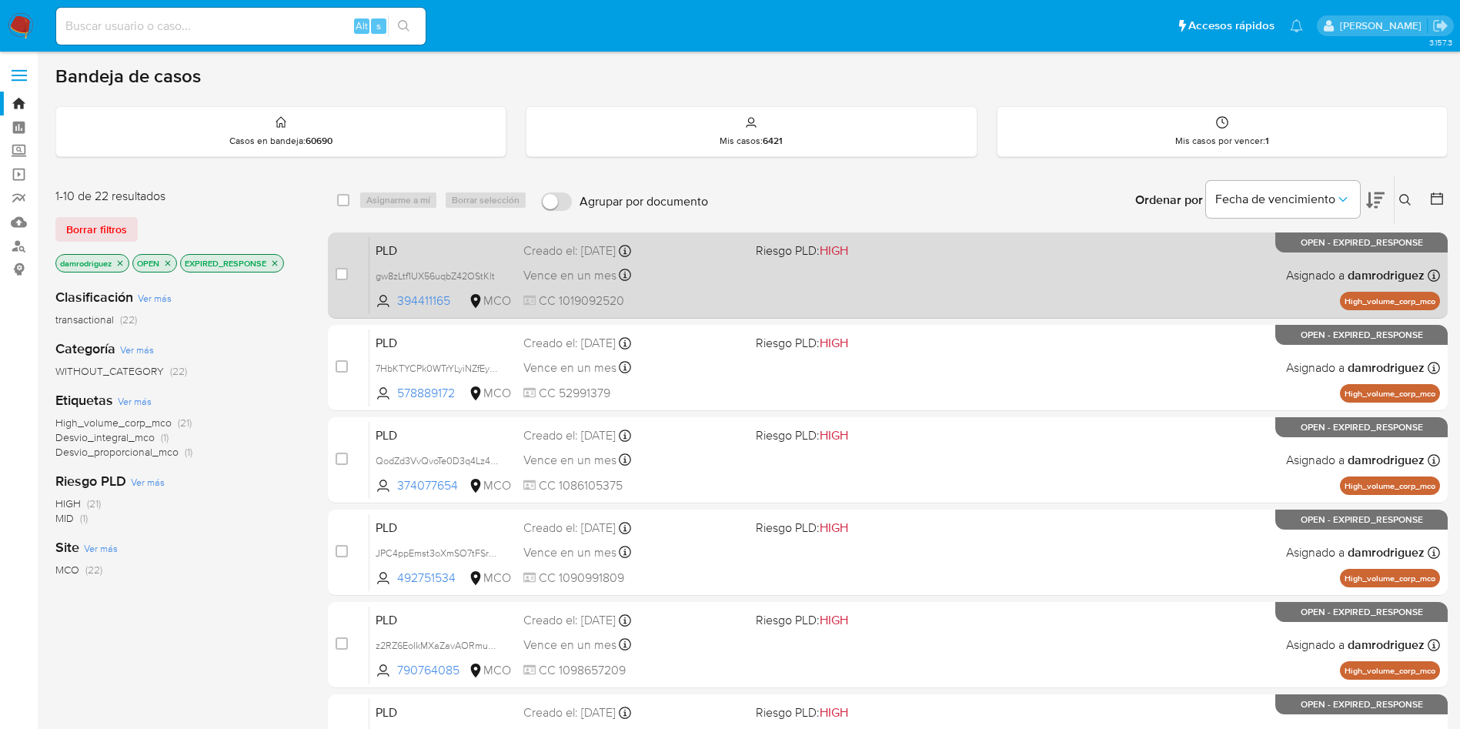
click at [419, 244] on span "PLD" at bounding box center [443, 249] width 135 height 20
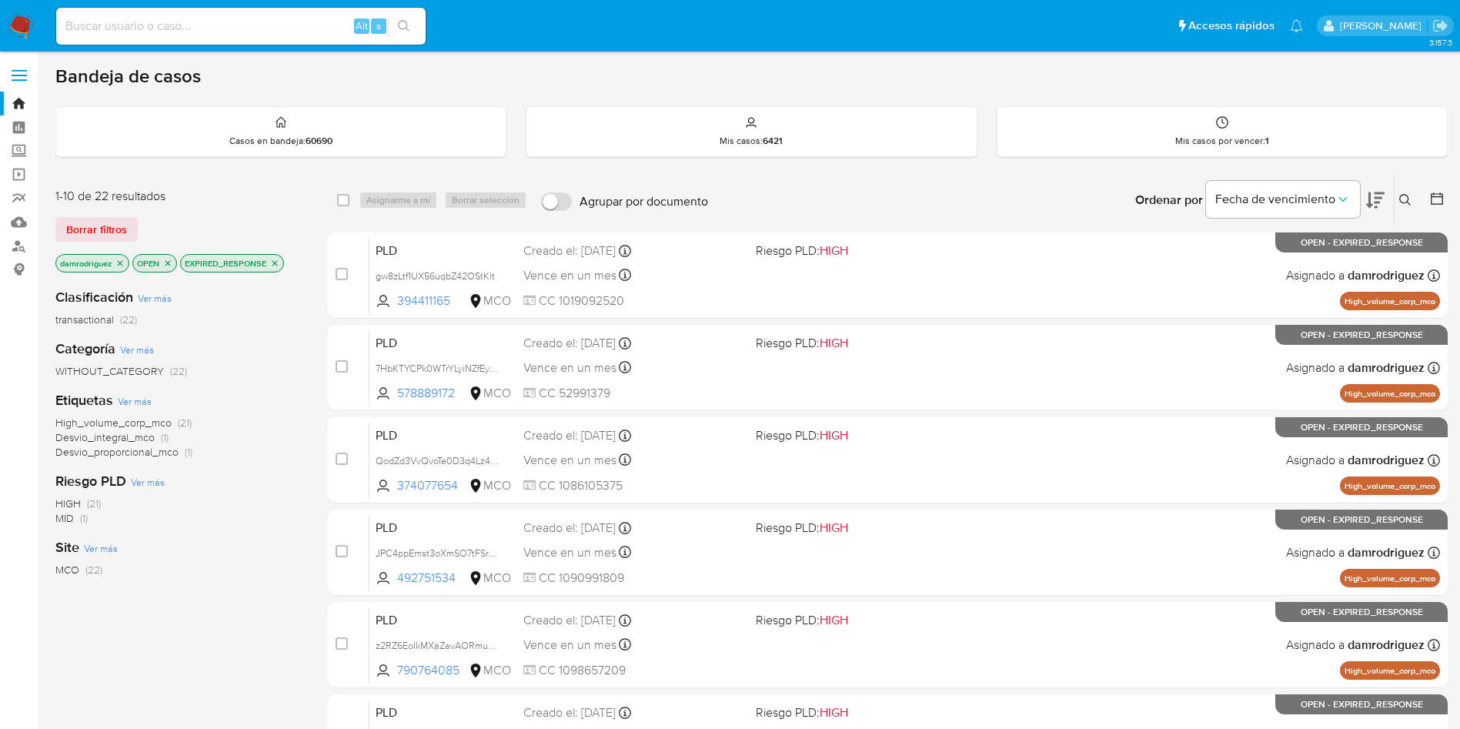
click at [272, 264] on icon "close-filter" at bounding box center [274, 263] width 9 height 9
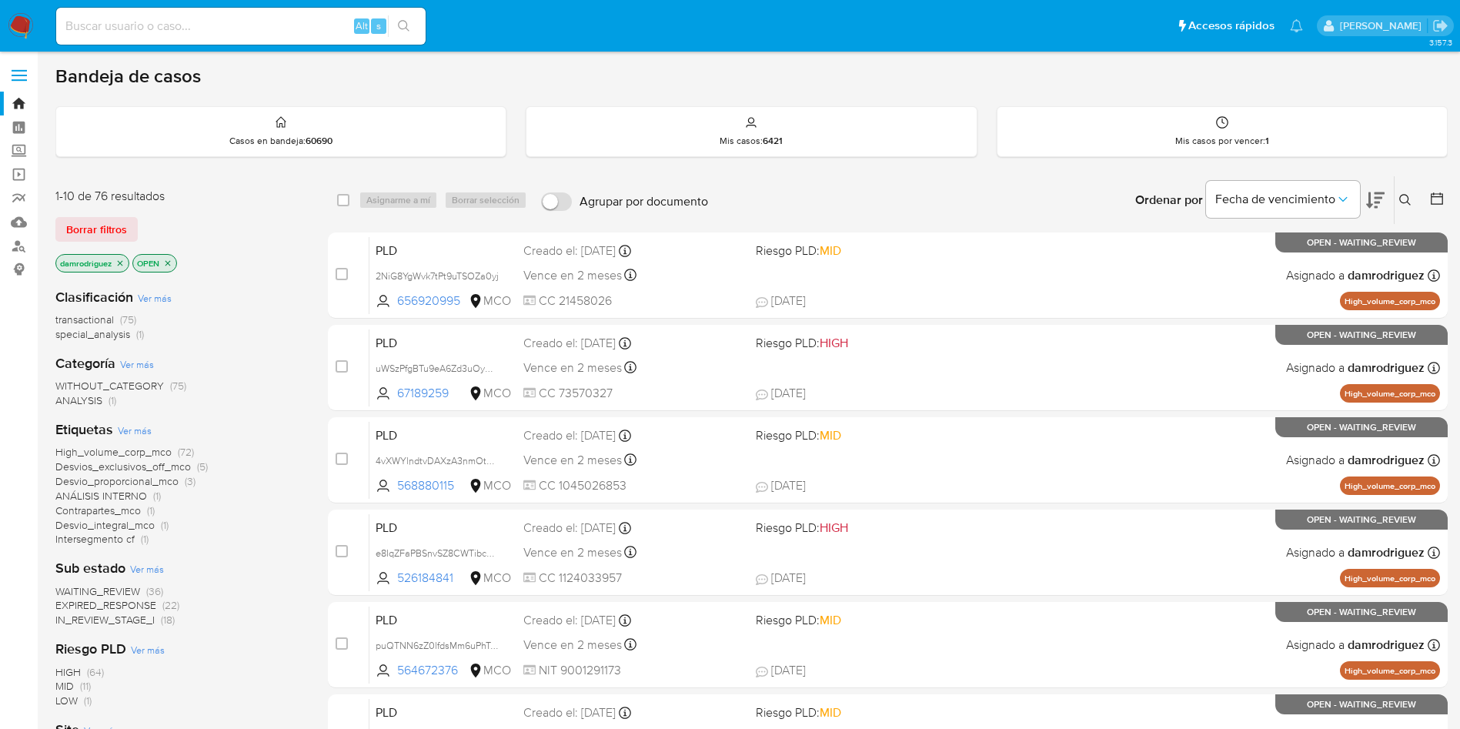
click at [98, 586] on span "WAITING_REVIEW" at bounding box center [97, 590] width 85 height 15
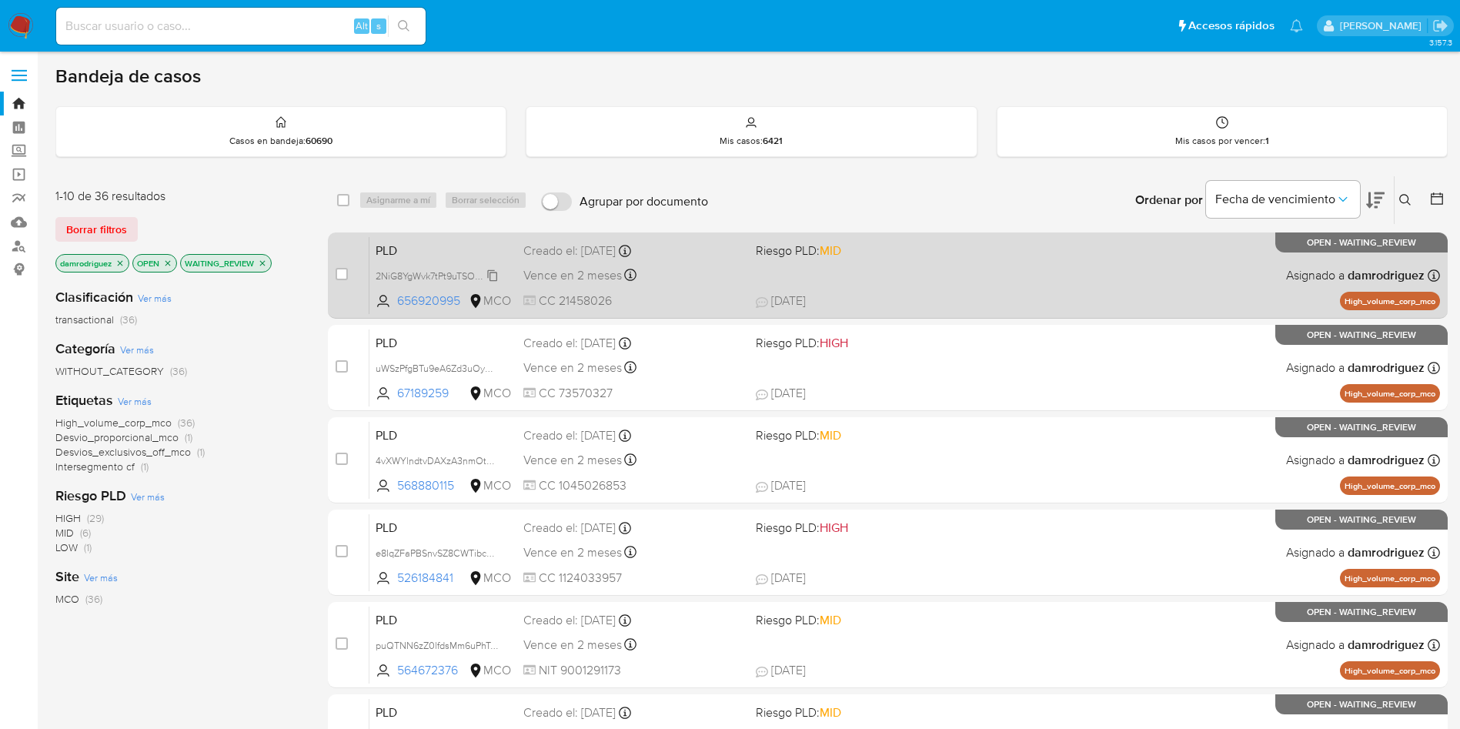
click at [415, 269] on span "2NiG8YgWvk7tPt9uTSOZa0yj" at bounding box center [437, 274] width 123 height 17
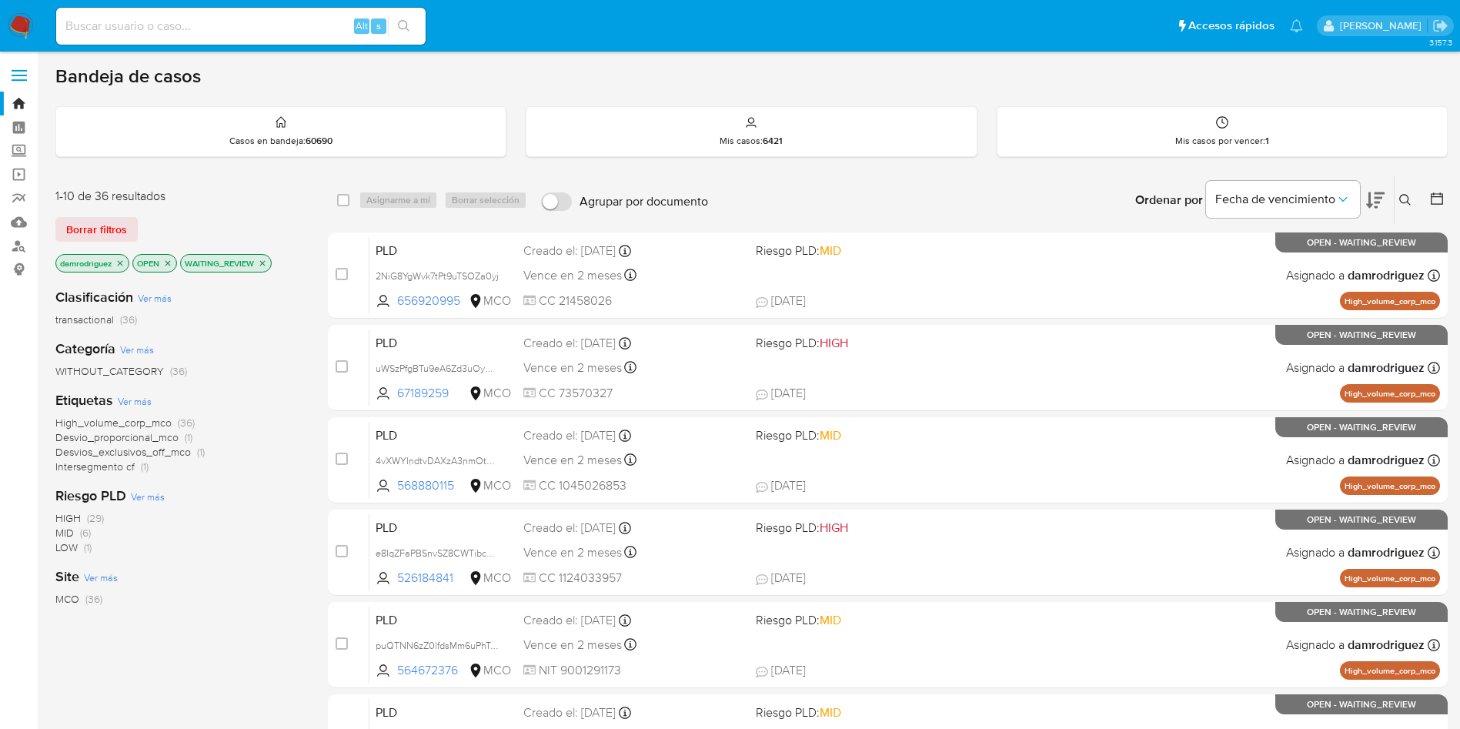
click at [261, 261] on icon "close-filter" at bounding box center [262, 263] width 9 height 9
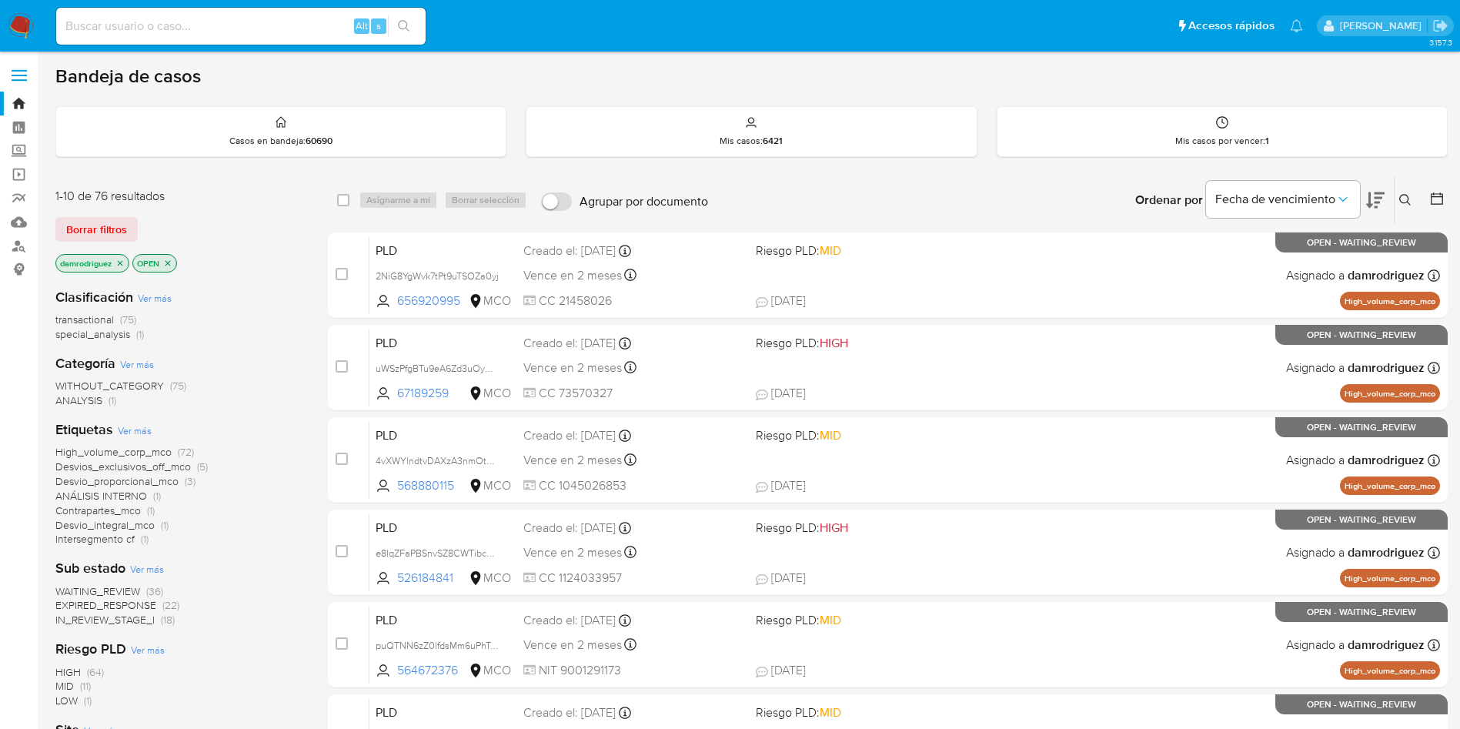
click at [266, 221] on div "Borrar filtros" at bounding box center [178, 229] width 246 height 25
click at [326, 507] on div "1-10 de 76 resultados Borrar filtros damrodriguez OPEN Clasificación Ver más tr…" at bounding box center [751, 690] width 1392 height 1030
click at [115, 621] on span "IN_REVIEW_STAGE_I" at bounding box center [104, 619] width 99 height 15
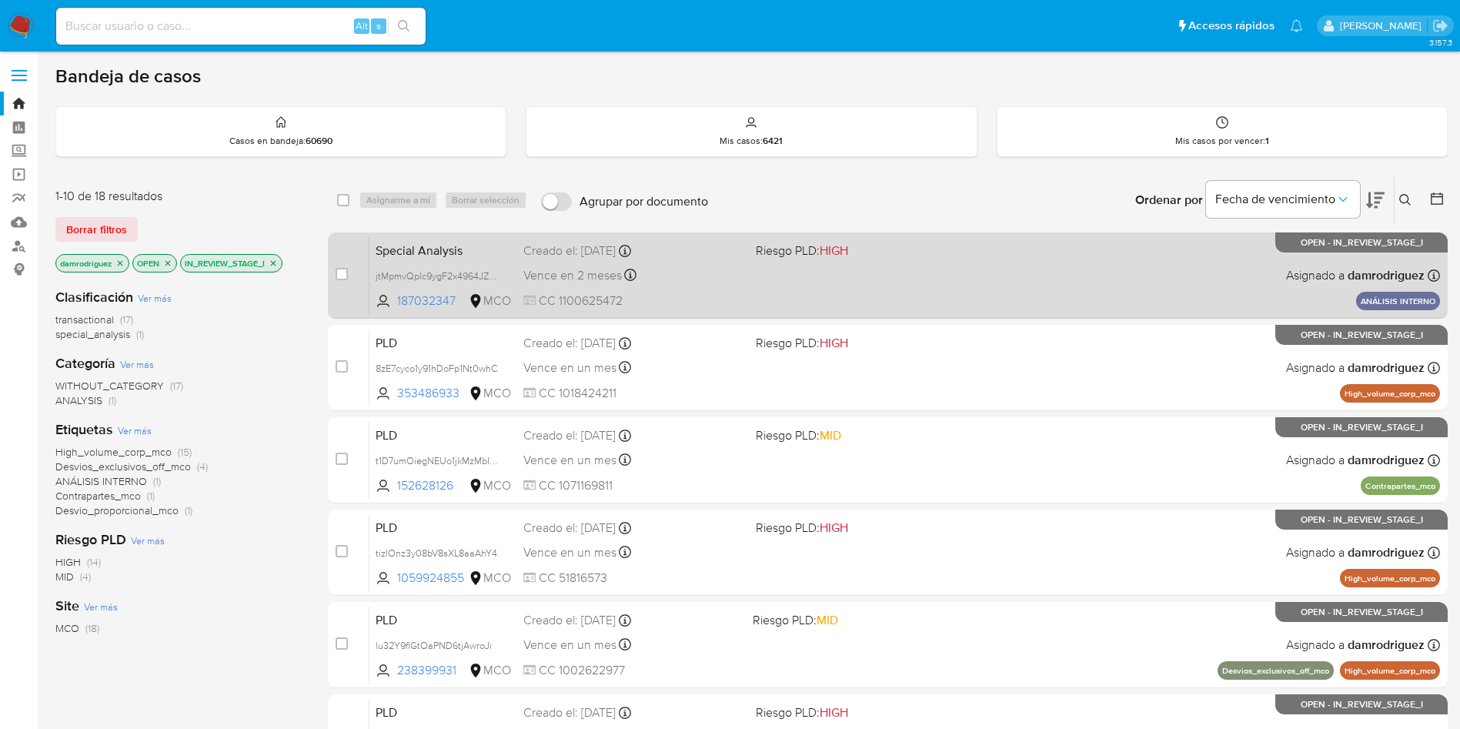
click at [488, 245] on span "Special Analysis" at bounding box center [443, 249] width 135 height 20
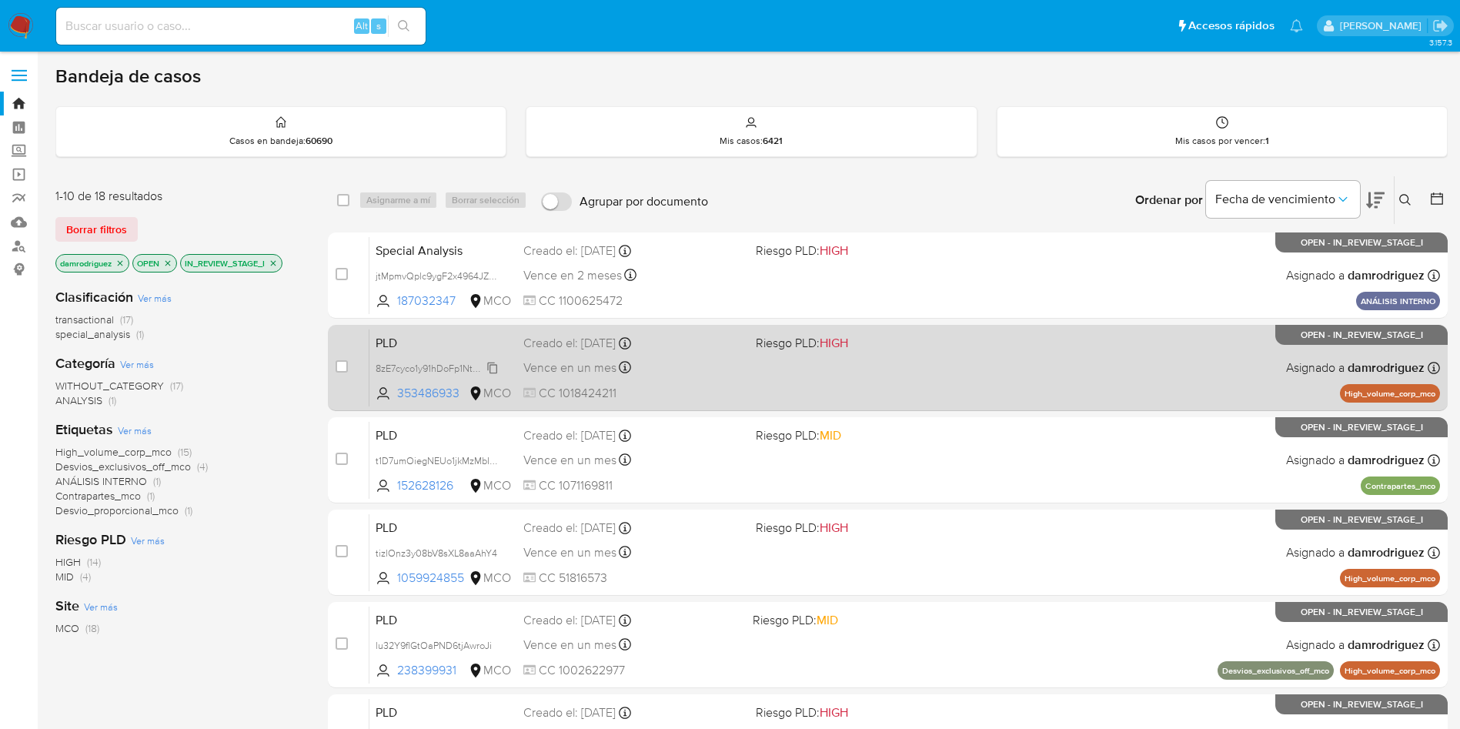
click at [456, 367] on span "8zE7cyco1y91hDoFp1Nt0whC" at bounding box center [437, 367] width 122 height 17
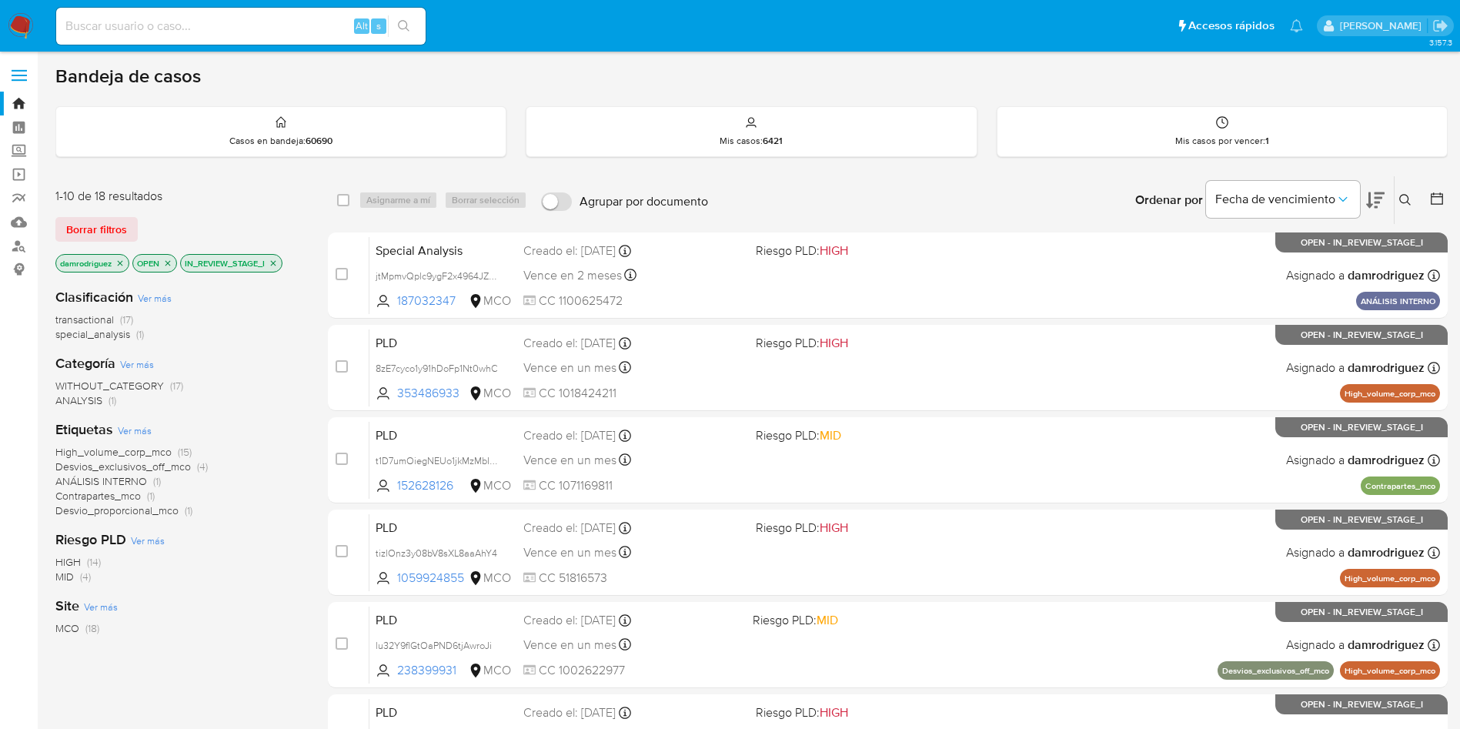
click at [275, 212] on div "1-10 de 18 resultados Borrar filtros damrodriguez OPEN IN_REVIEW_STAGE_I" at bounding box center [178, 232] width 246 height 88
click at [211, 226] on div "Borrar filtros" at bounding box center [178, 229] width 246 height 25
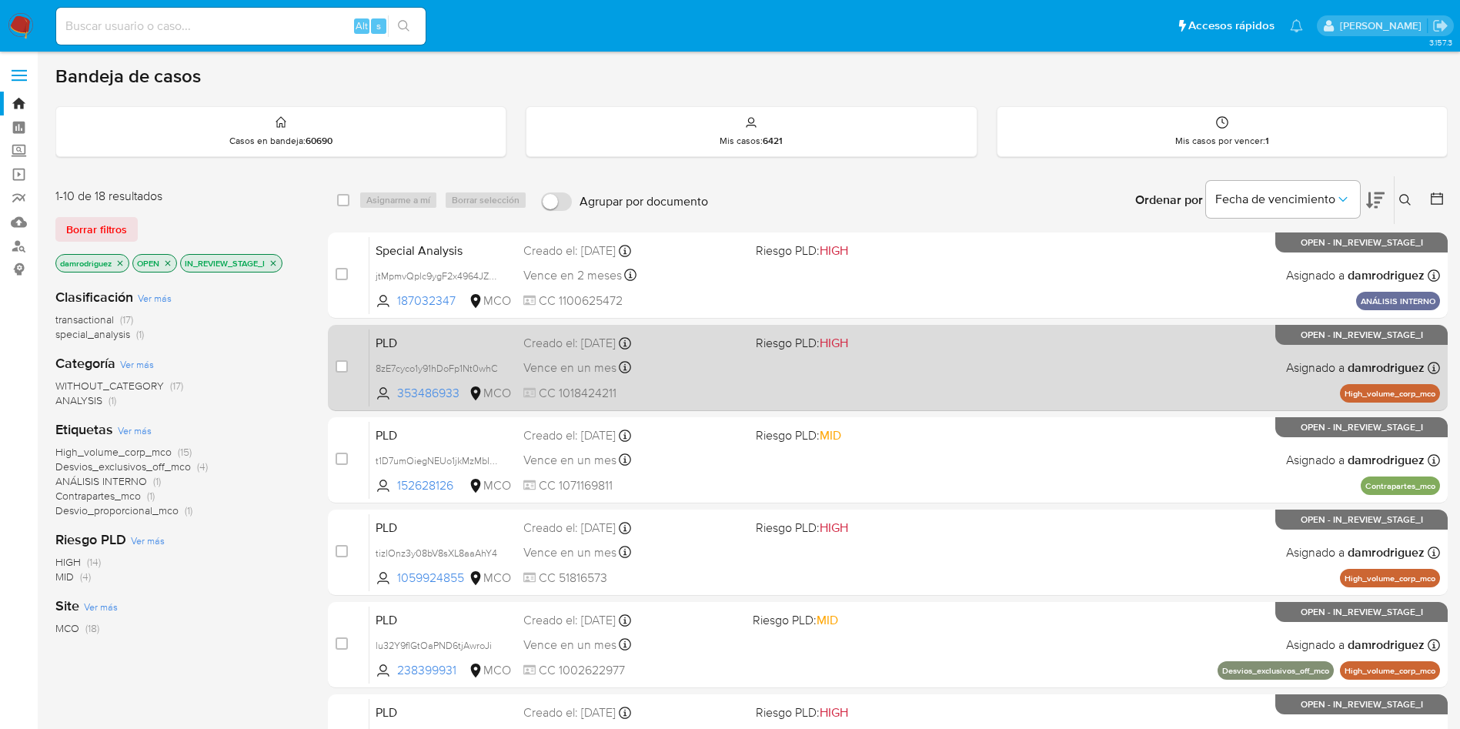
click at [425, 339] on span "PLD" at bounding box center [443, 342] width 135 height 20
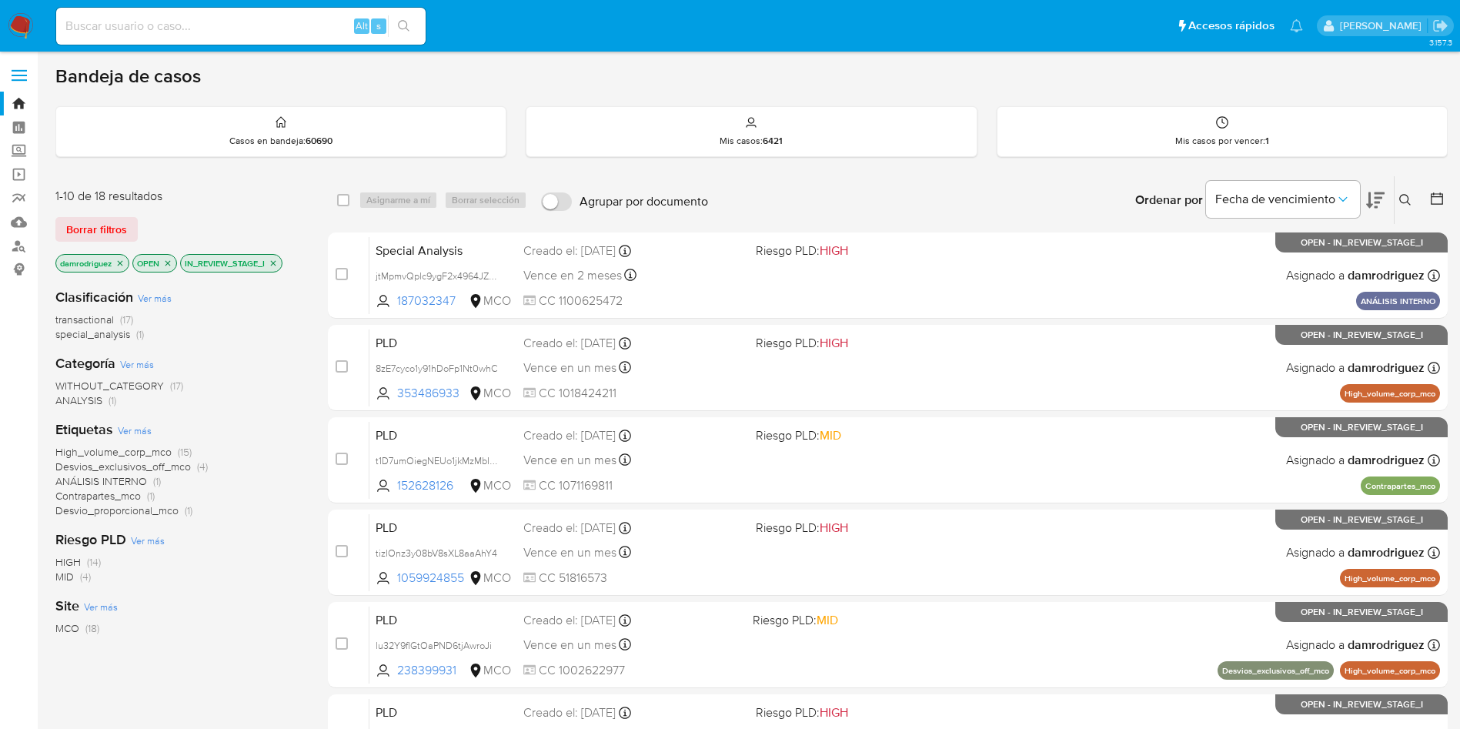
click at [276, 263] on icon "close-filter" at bounding box center [273, 263] width 9 height 9
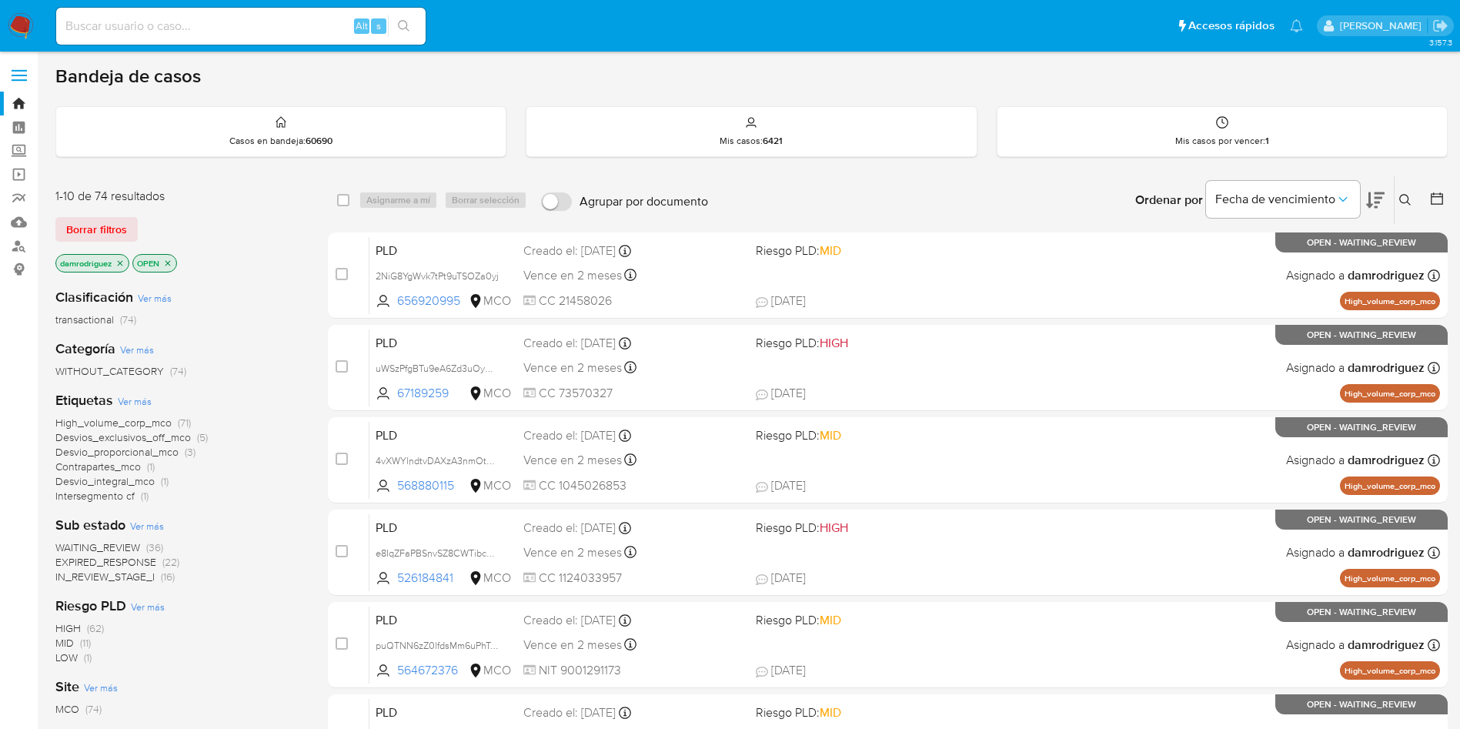
click at [133, 561] on span "EXPIRED_RESPONSE" at bounding box center [105, 561] width 101 height 15
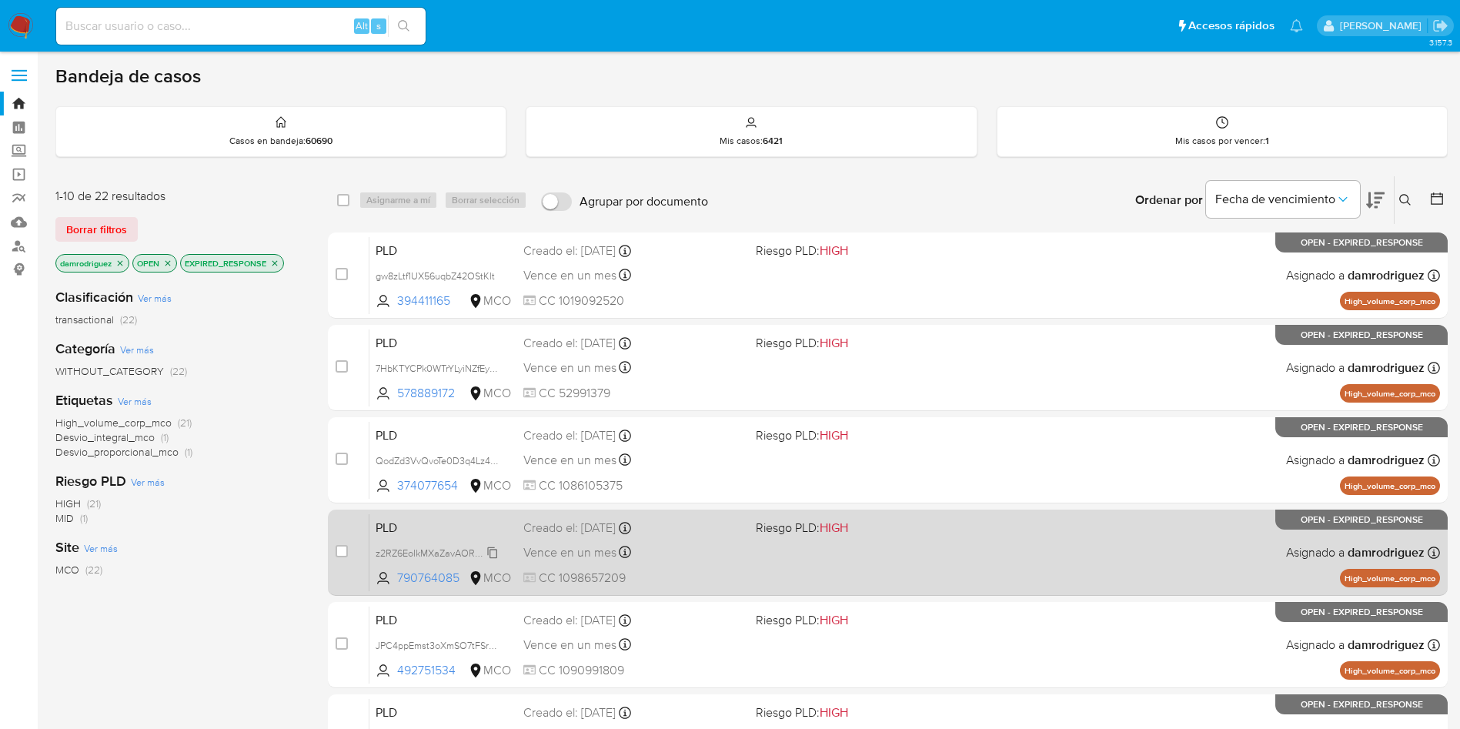
click at [411, 546] on span "z2RZ6EoIkMXaZavAORmuaNR1" at bounding box center [443, 551] width 134 height 17
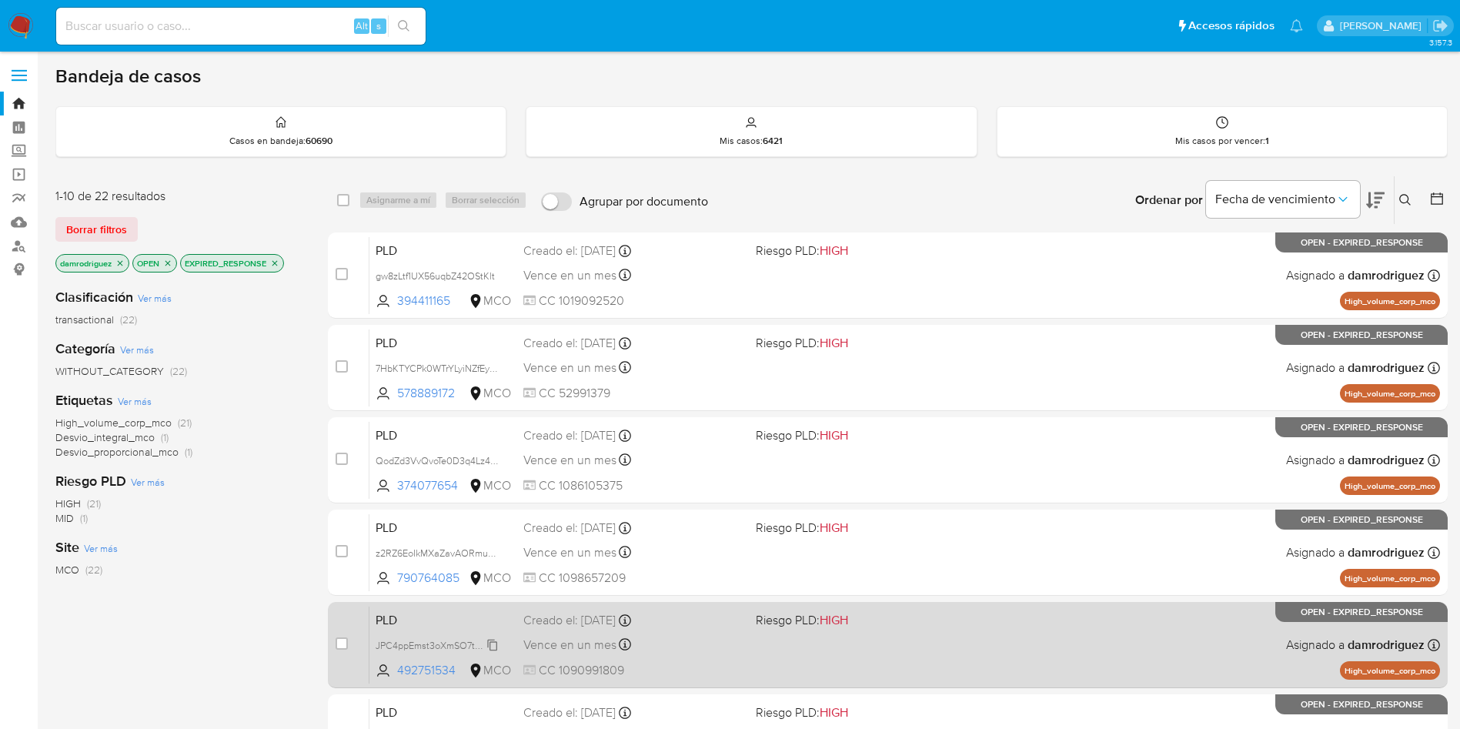
click at [428, 645] on span "JPC4ppEmst3oXmSO7tFSrZNf" at bounding box center [440, 644] width 128 height 17
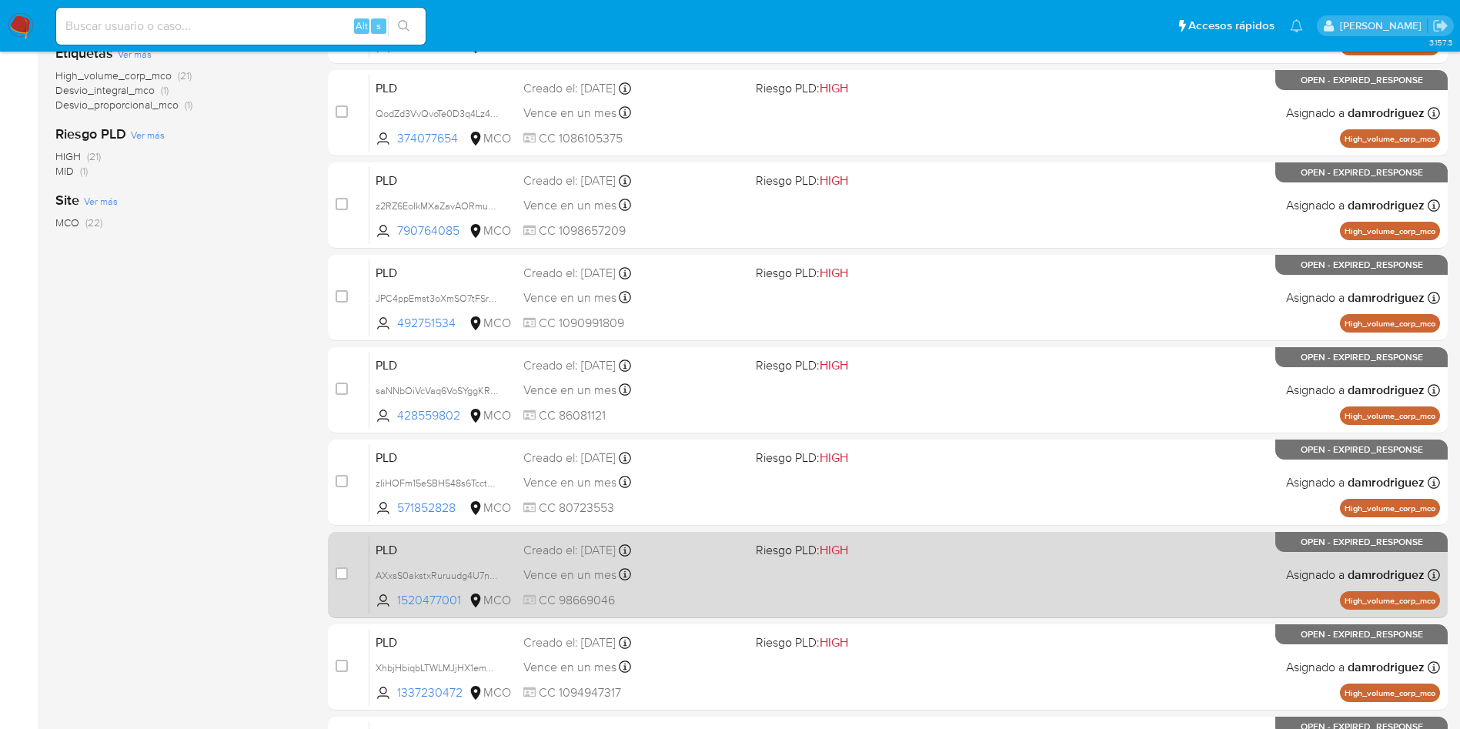
scroll to position [486, 0]
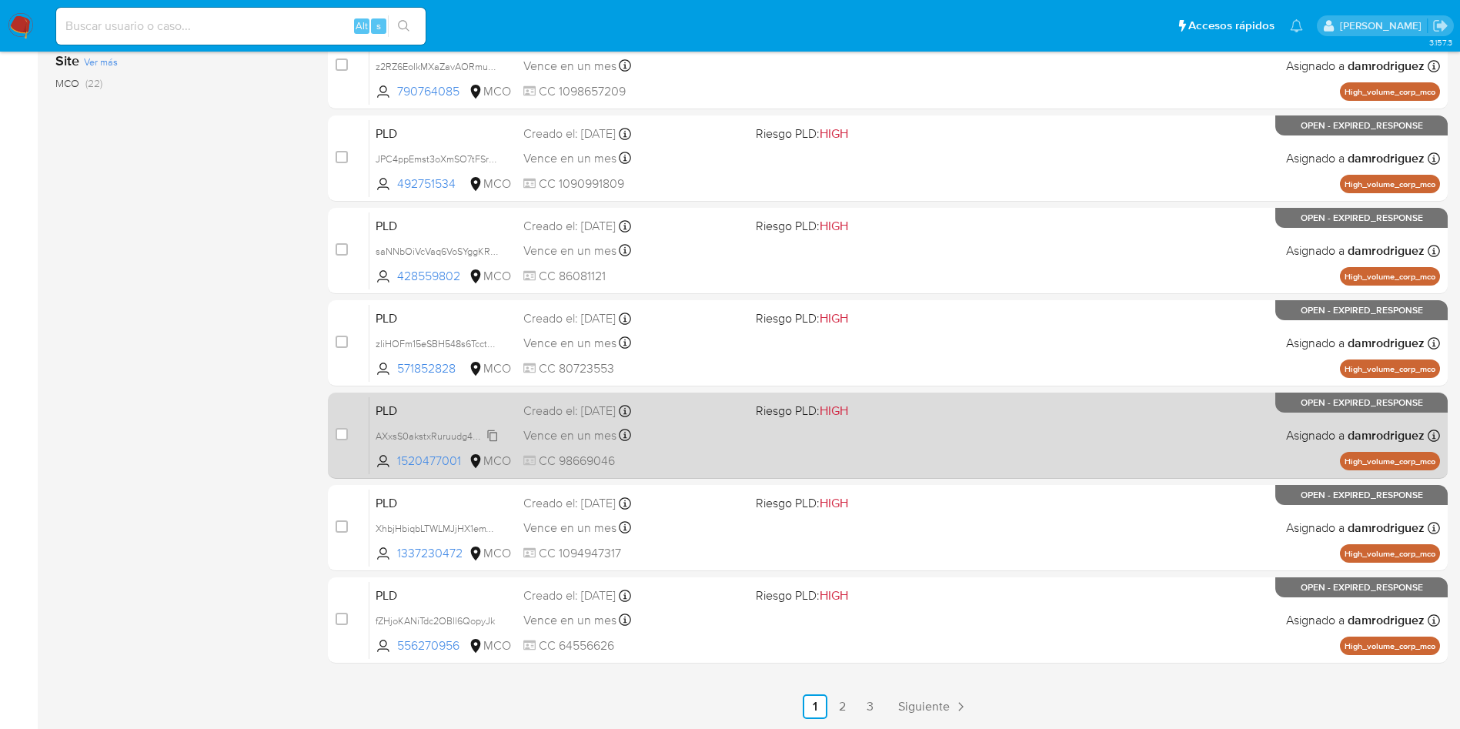
click at [419, 440] on span "AXxsS0akstxRuruudg4U7nyR" at bounding box center [438, 434] width 125 height 17
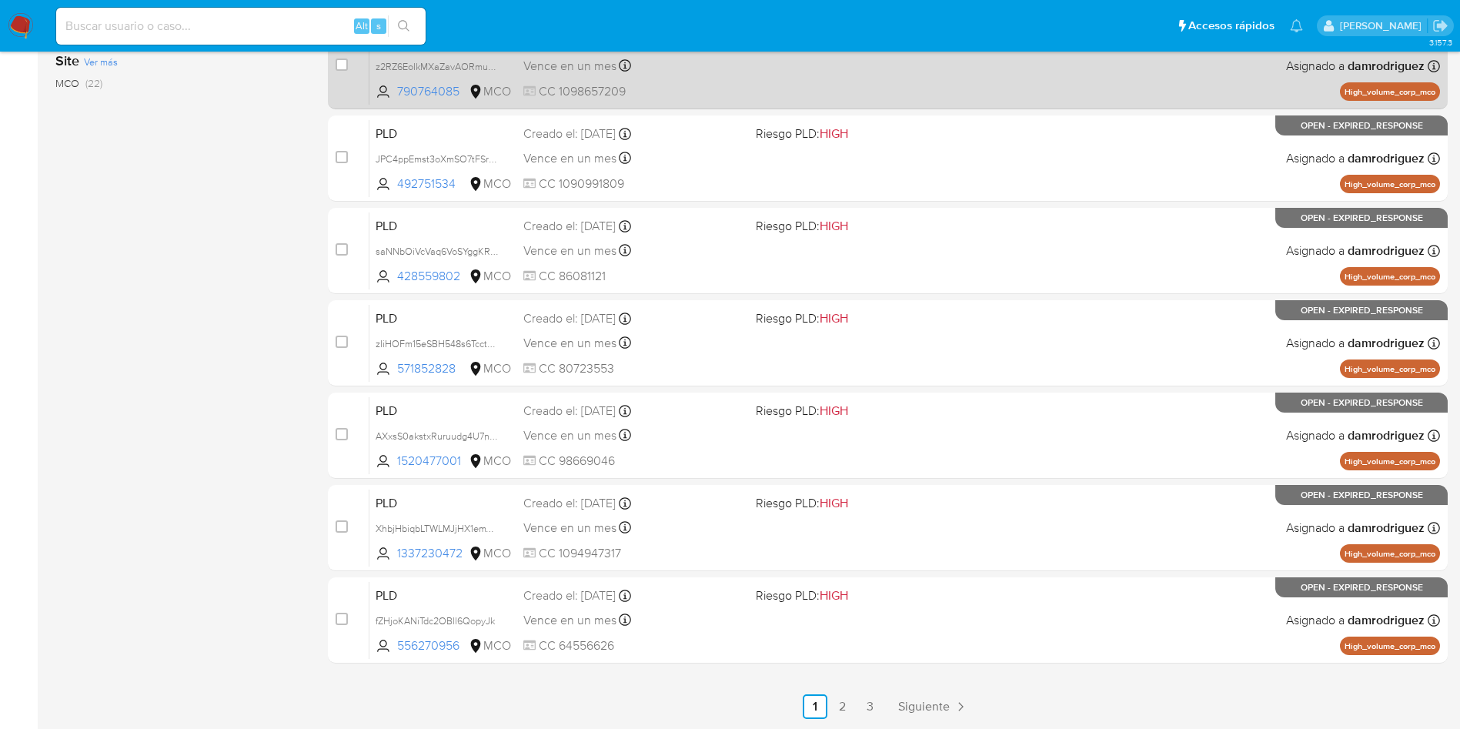
scroll to position [0, 0]
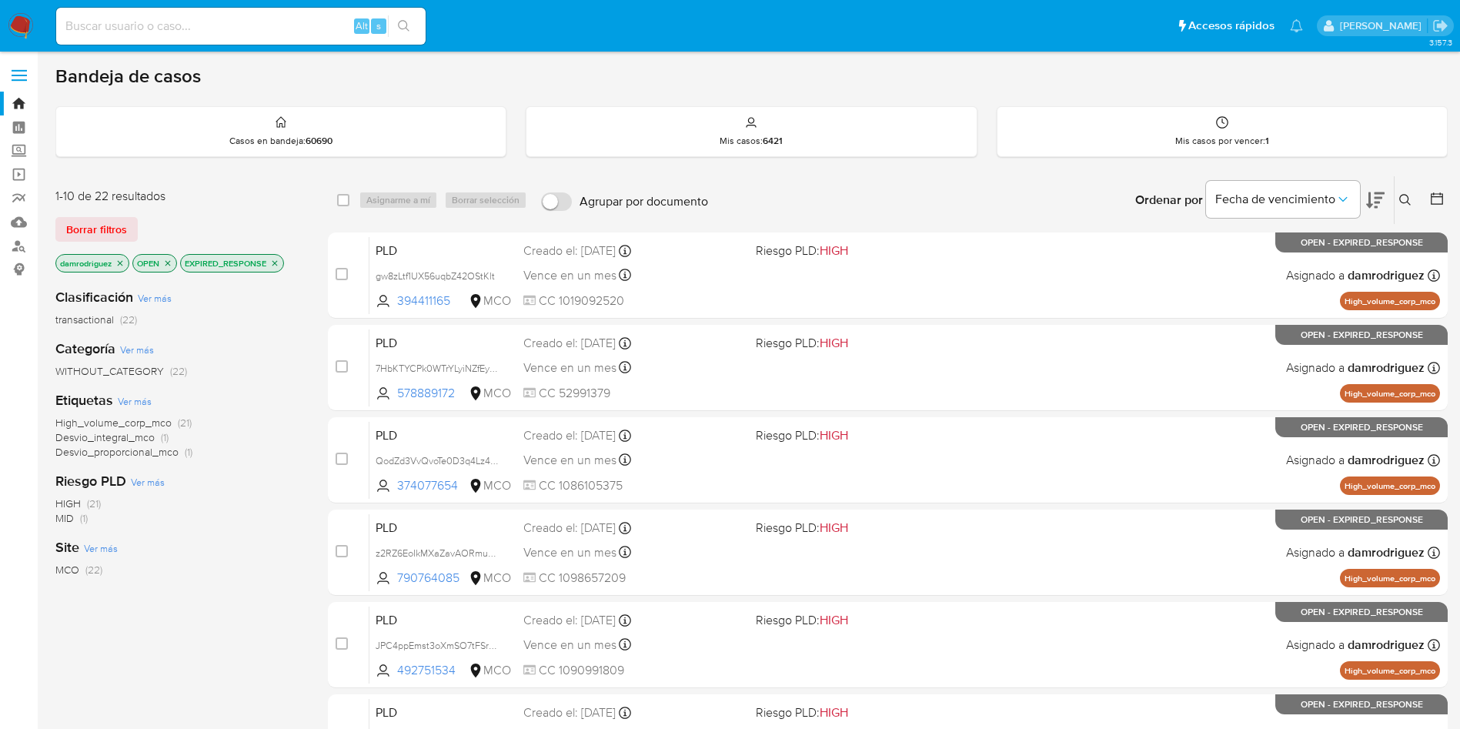
click at [278, 259] on icon "close-filter" at bounding box center [274, 263] width 9 height 9
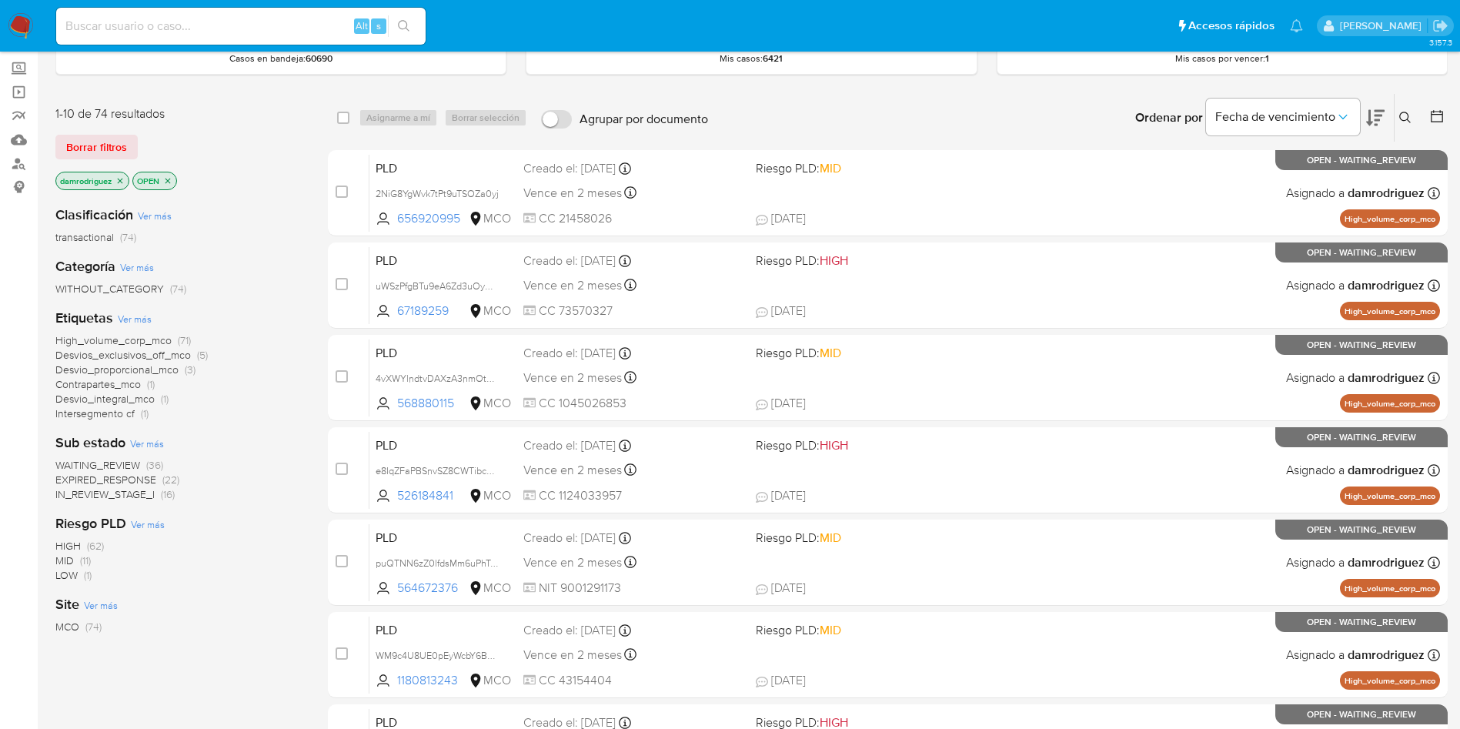
scroll to position [115, 0]
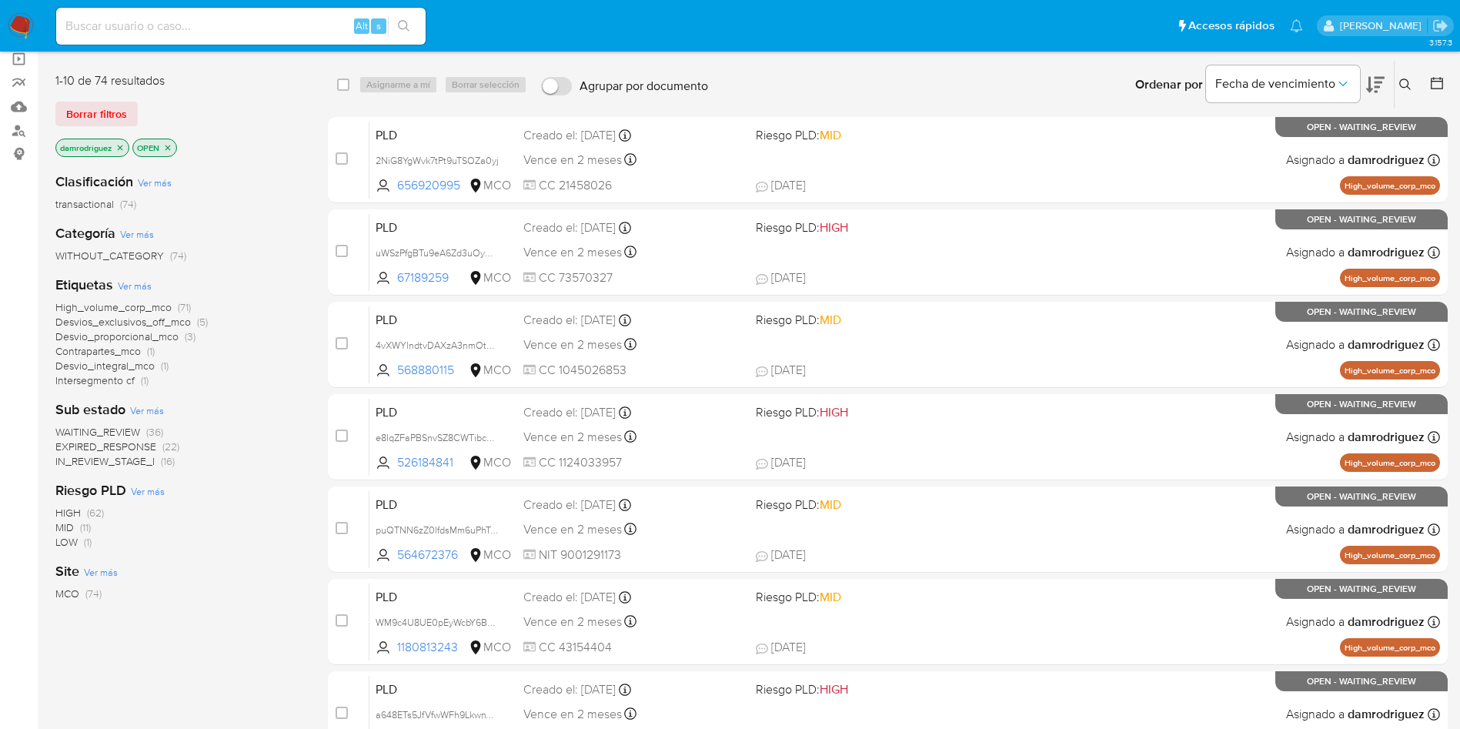
click at [119, 432] on span "WAITING_REVIEW" at bounding box center [97, 431] width 85 height 15
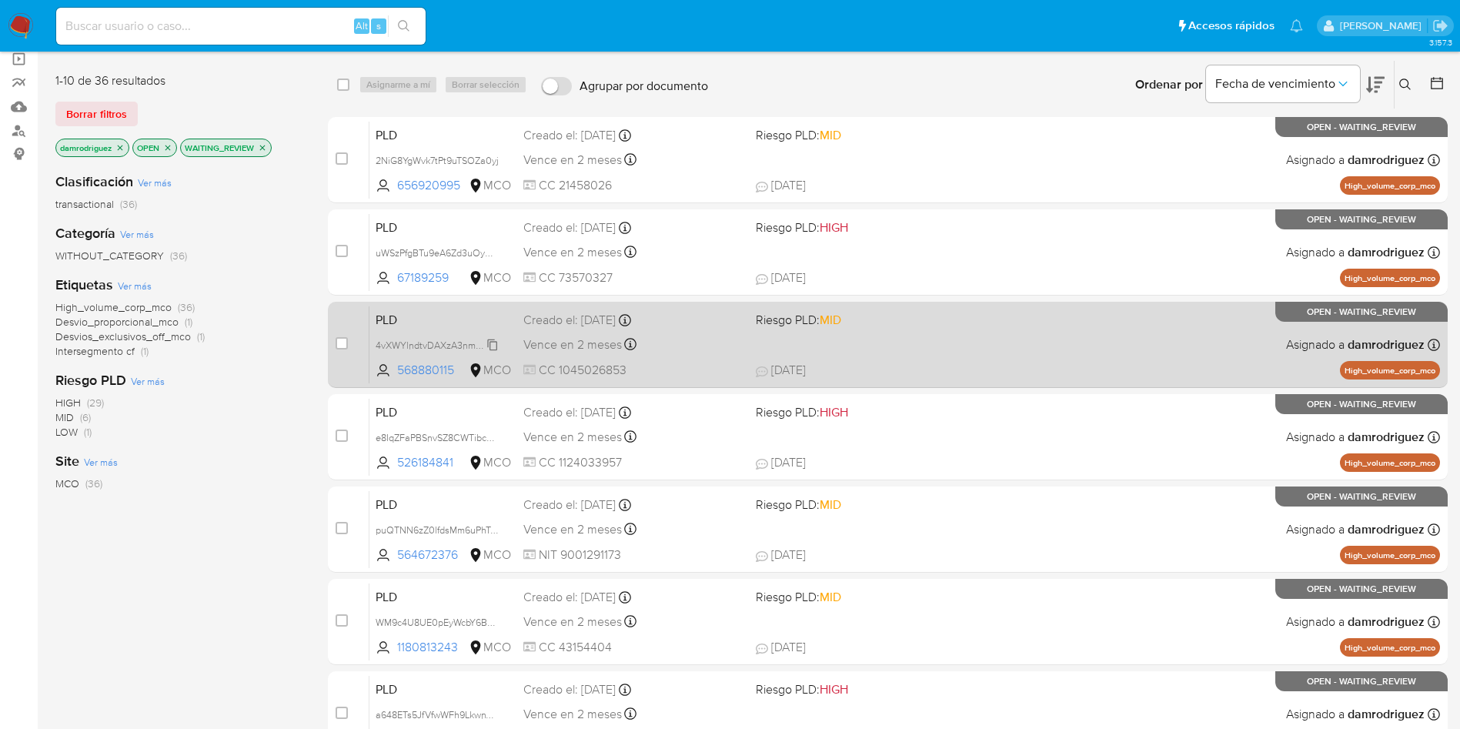
click at [424, 345] on span "4vXWYlndtvDAXzA3nmOtN8WR" at bounding box center [445, 344] width 138 height 17
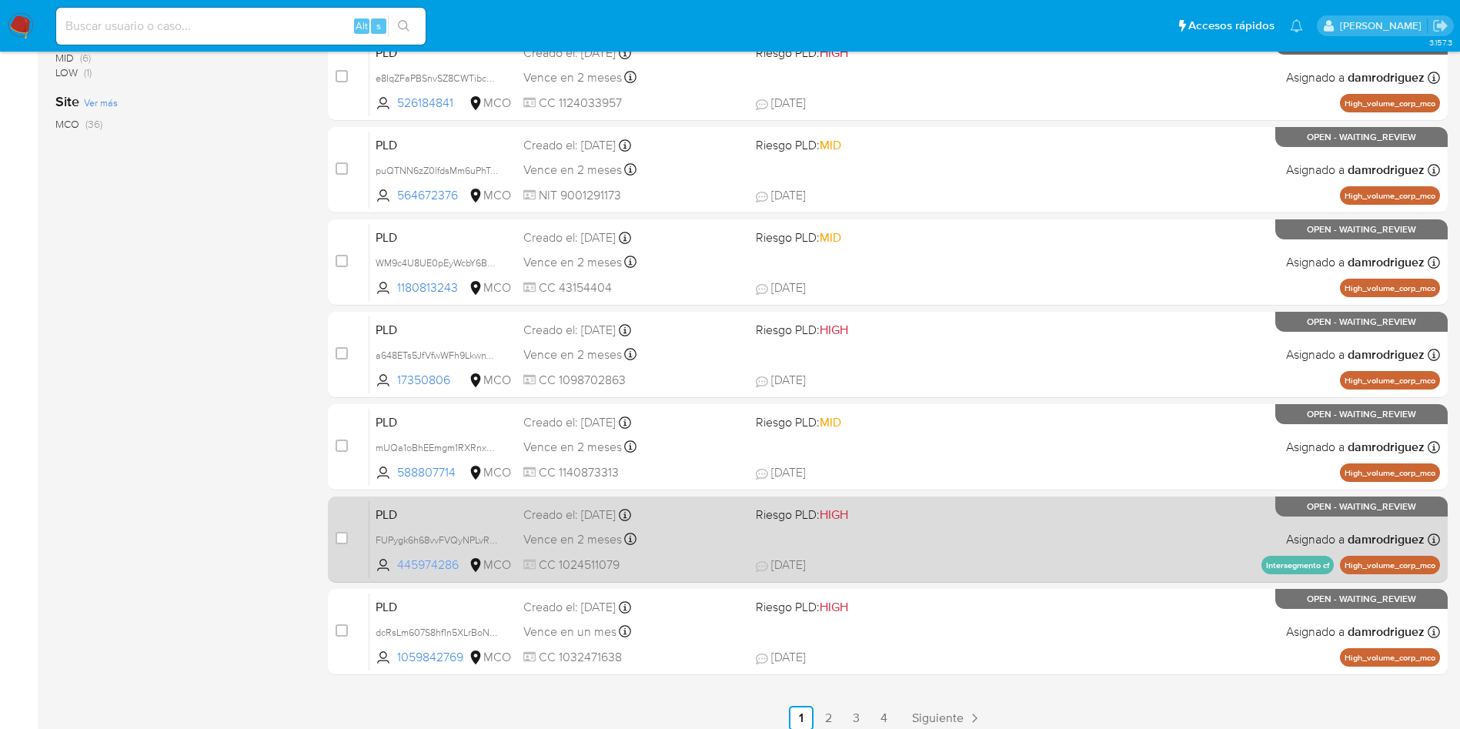
scroll to position [486, 0]
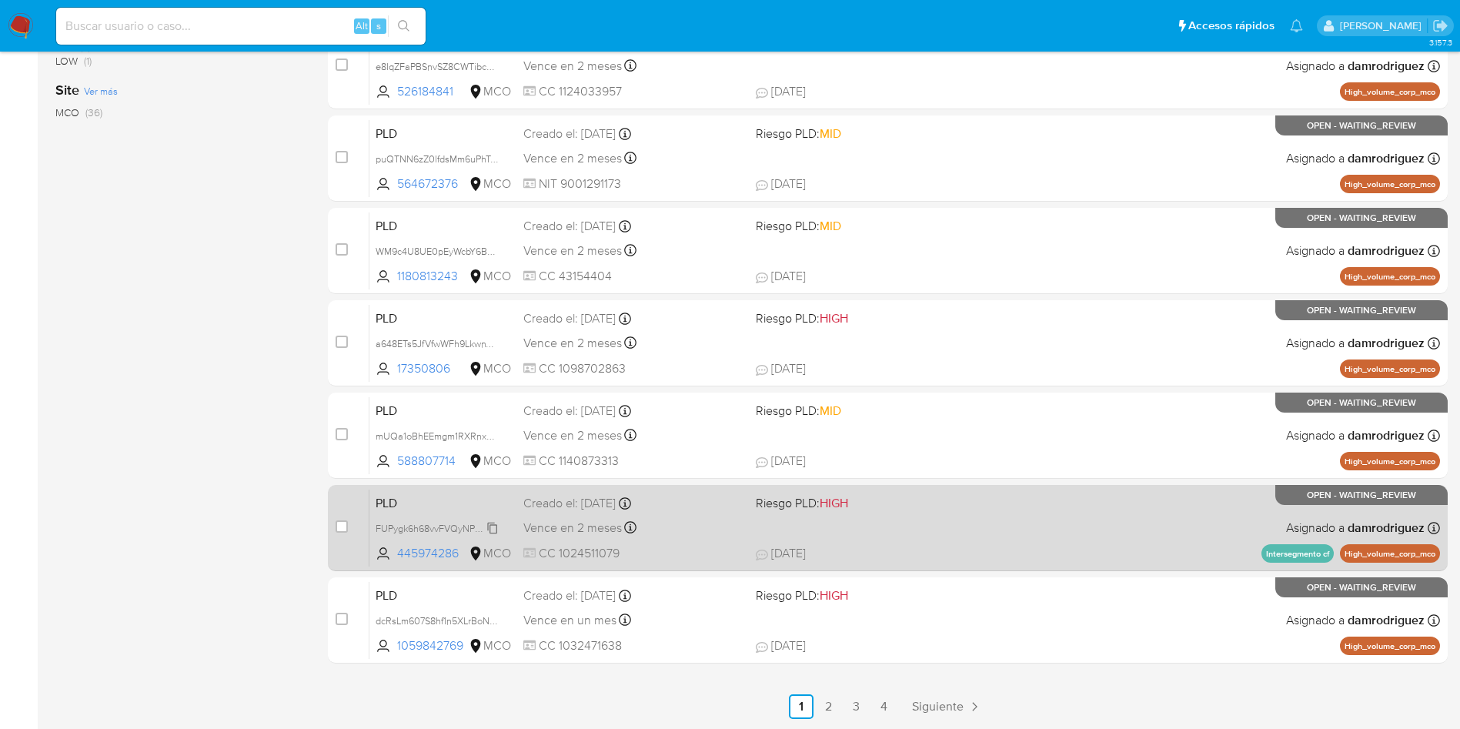
click at [425, 523] on span "FUPygk6h68vvFVQyNPLvR4xw" at bounding box center [441, 527] width 131 height 17
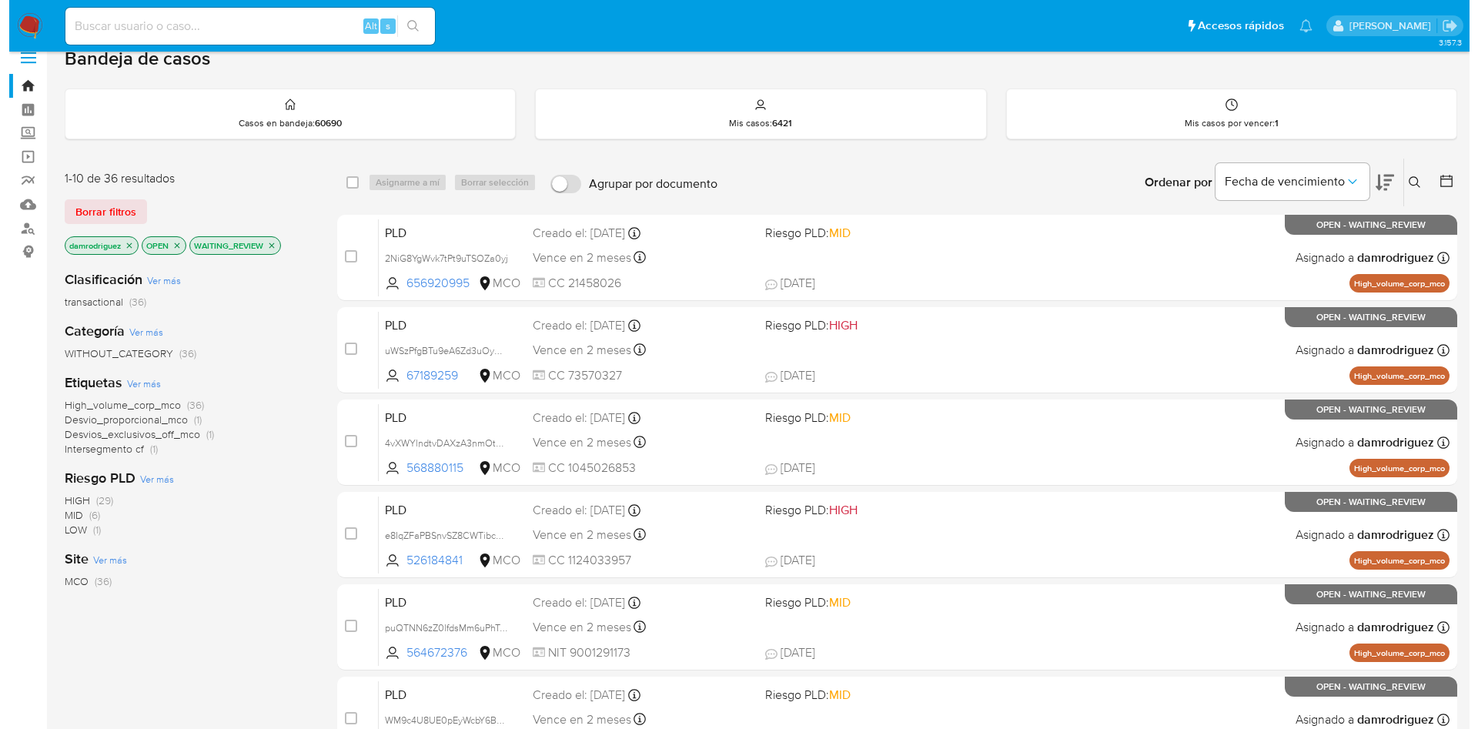
scroll to position [0, 0]
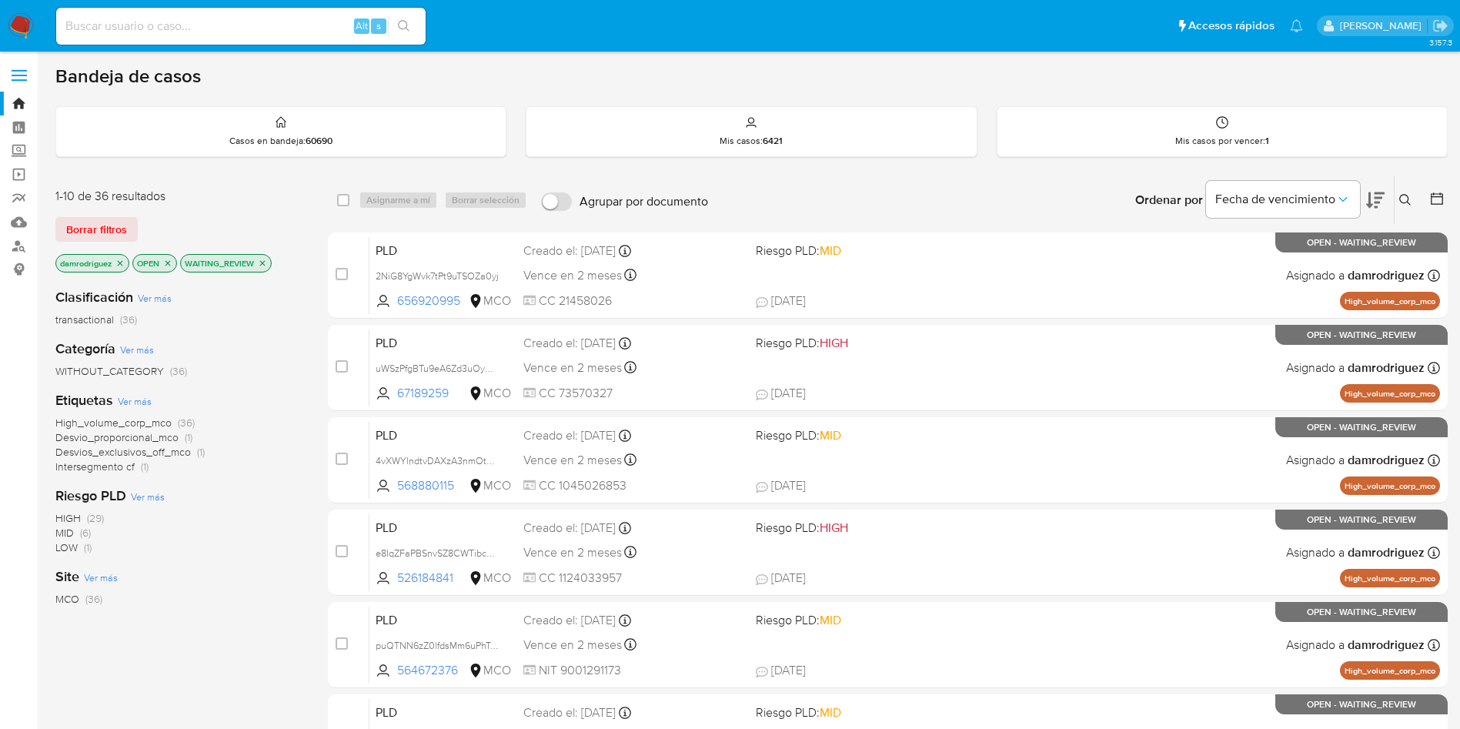
click at [264, 260] on icon "close-filter" at bounding box center [262, 263] width 9 height 9
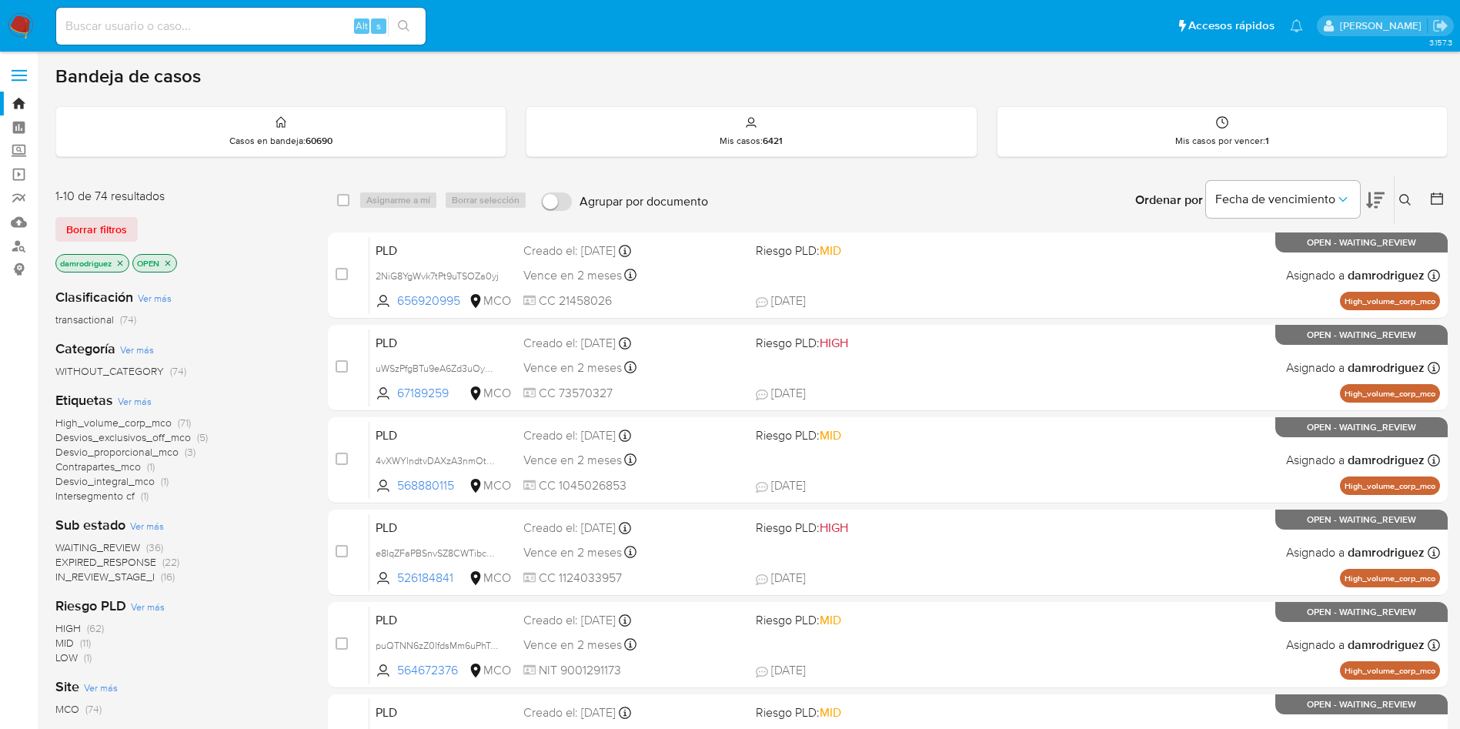
click at [112, 560] on span "EXPIRED_RESPONSE" at bounding box center [105, 561] width 101 height 15
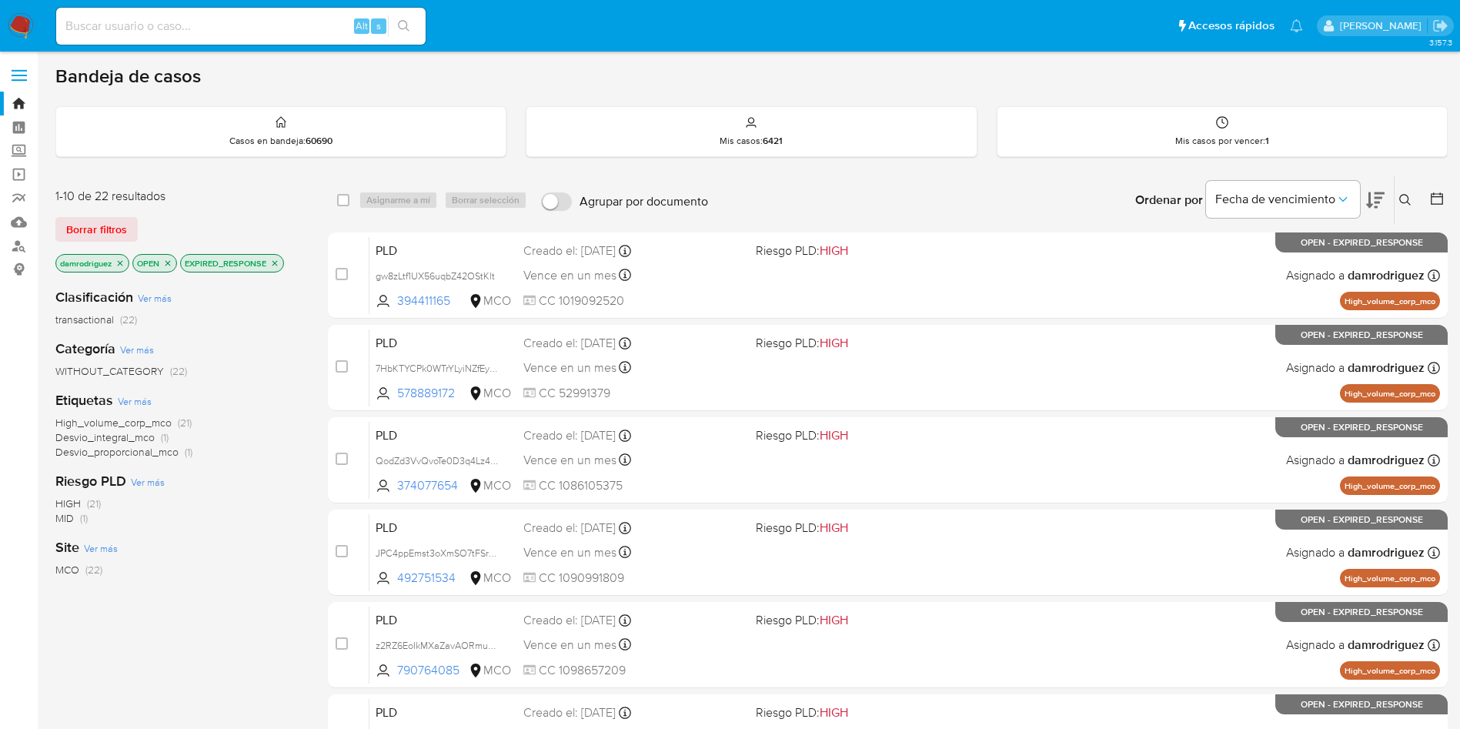
click at [1379, 196] on icon at bounding box center [1375, 200] width 18 height 16
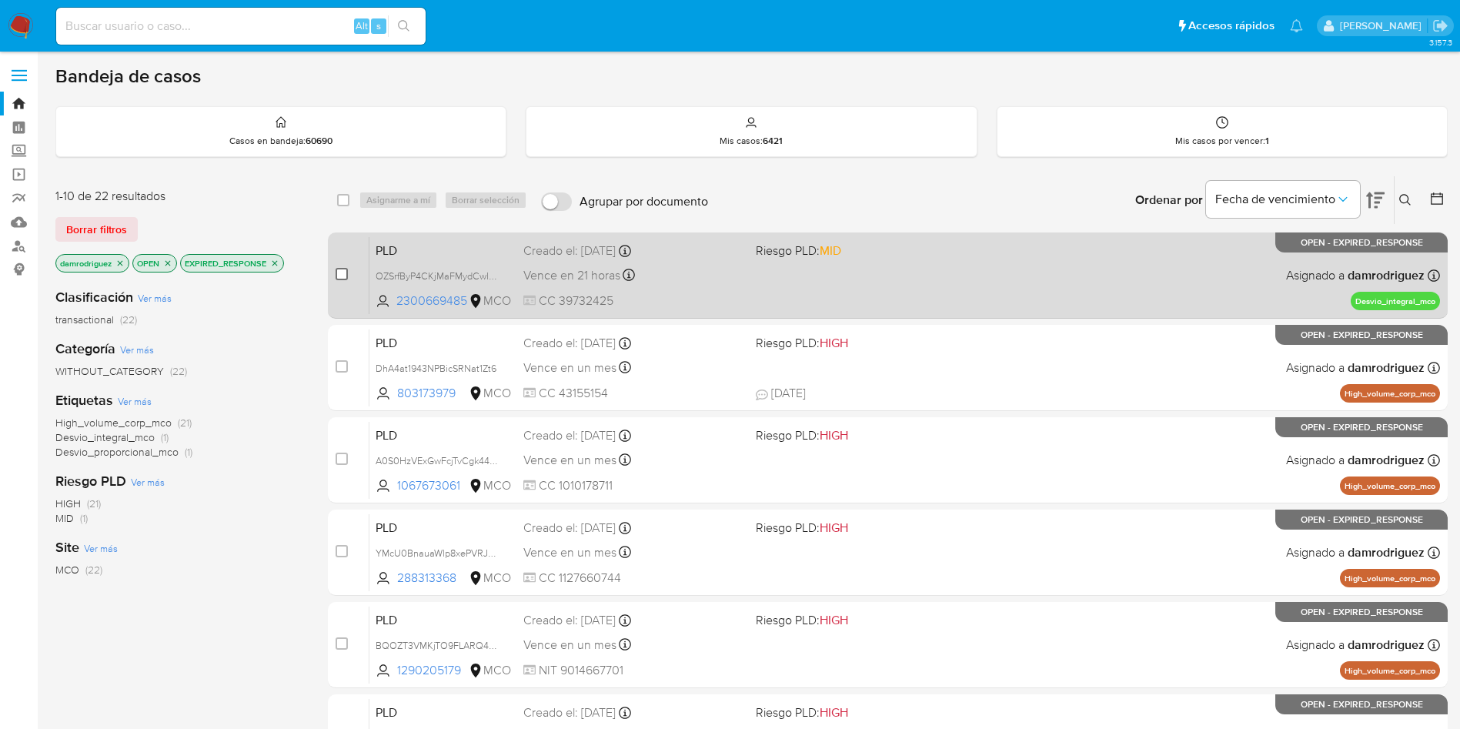
click at [342, 272] on input "checkbox" at bounding box center [342, 274] width 12 height 12
checkbox input "true"
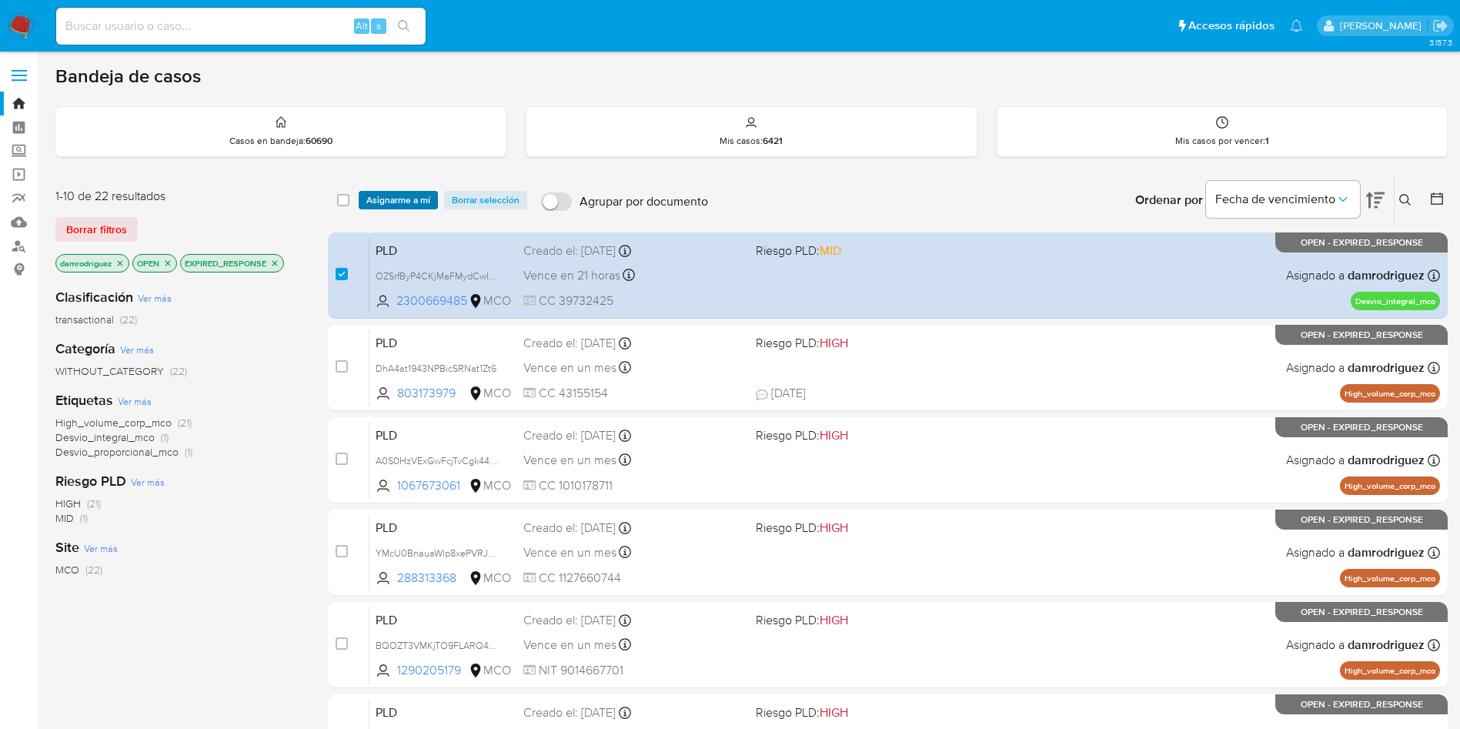
click at [407, 195] on span "Asignarme a mí" at bounding box center [398, 199] width 64 height 15
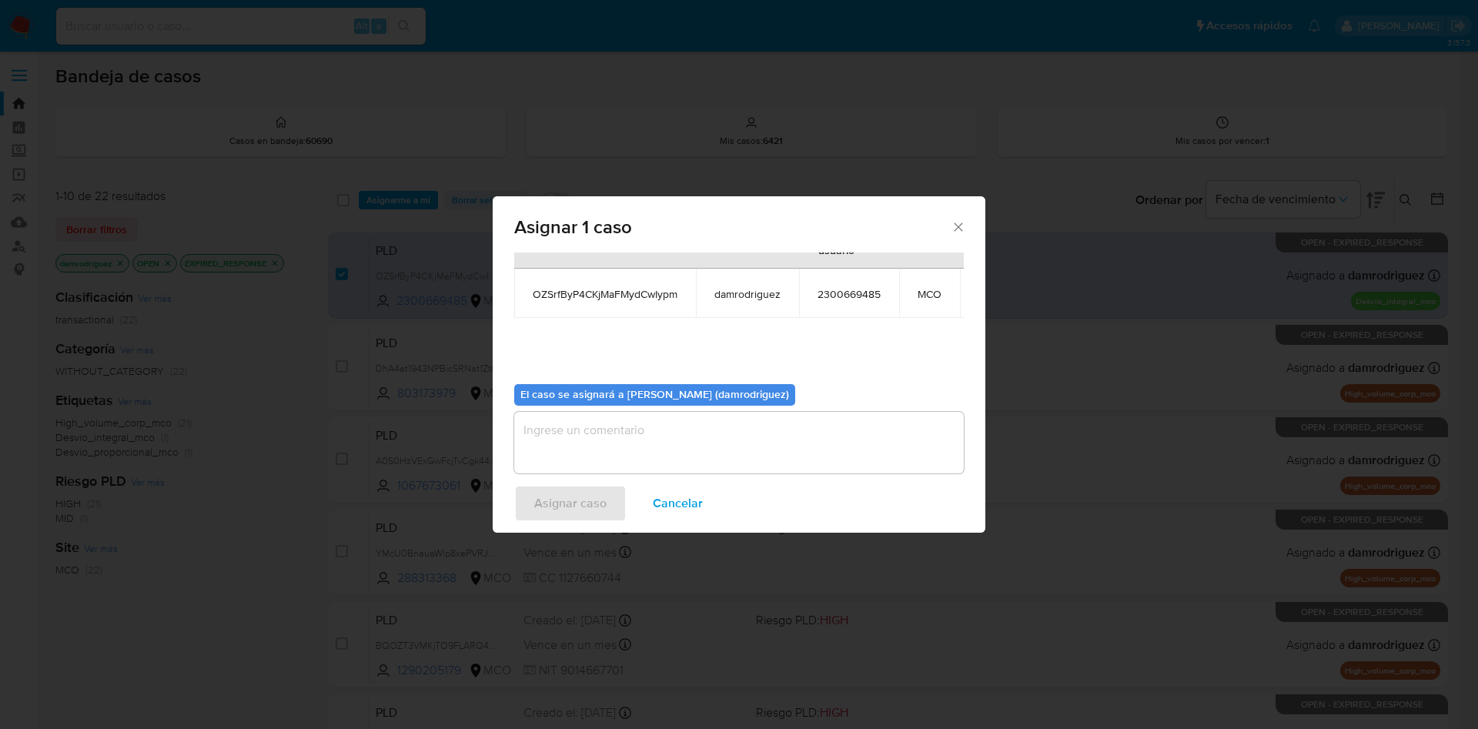
scroll to position [98, 0]
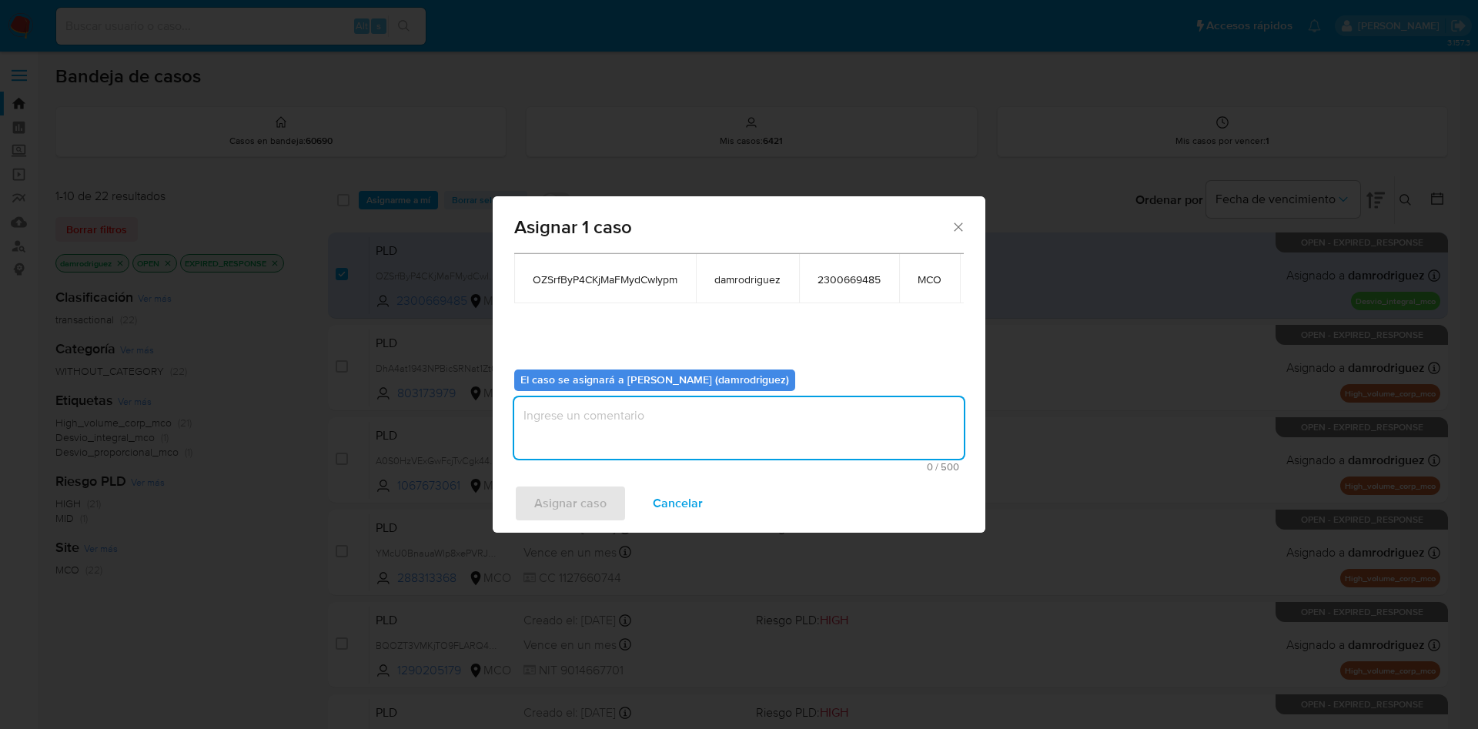
click at [600, 428] on textarea "assign-modal" at bounding box center [738, 428] width 449 height 62
type textarea "asignacion"
click at [587, 509] on span "Asignar caso" at bounding box center [570, 503] width 72 height 34
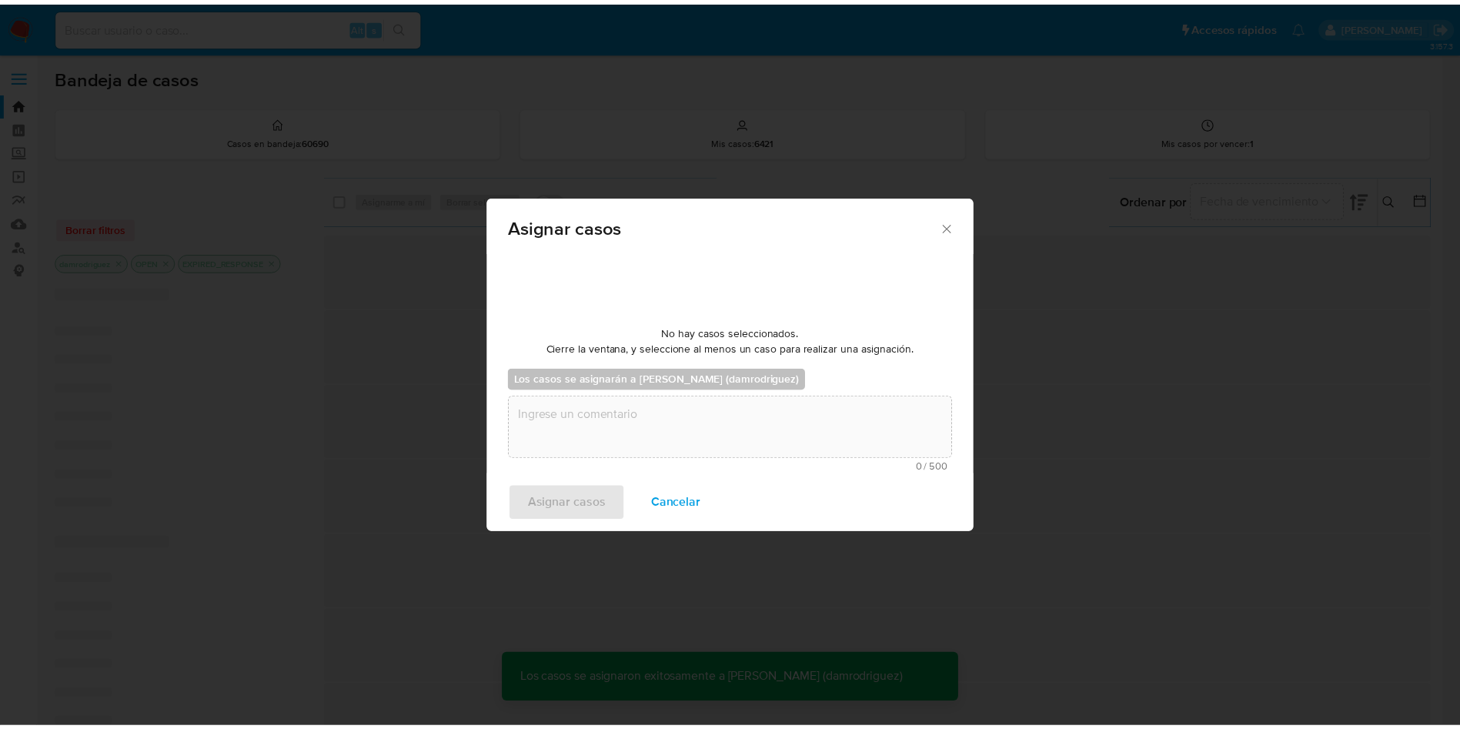
scroll to position [93, 0]
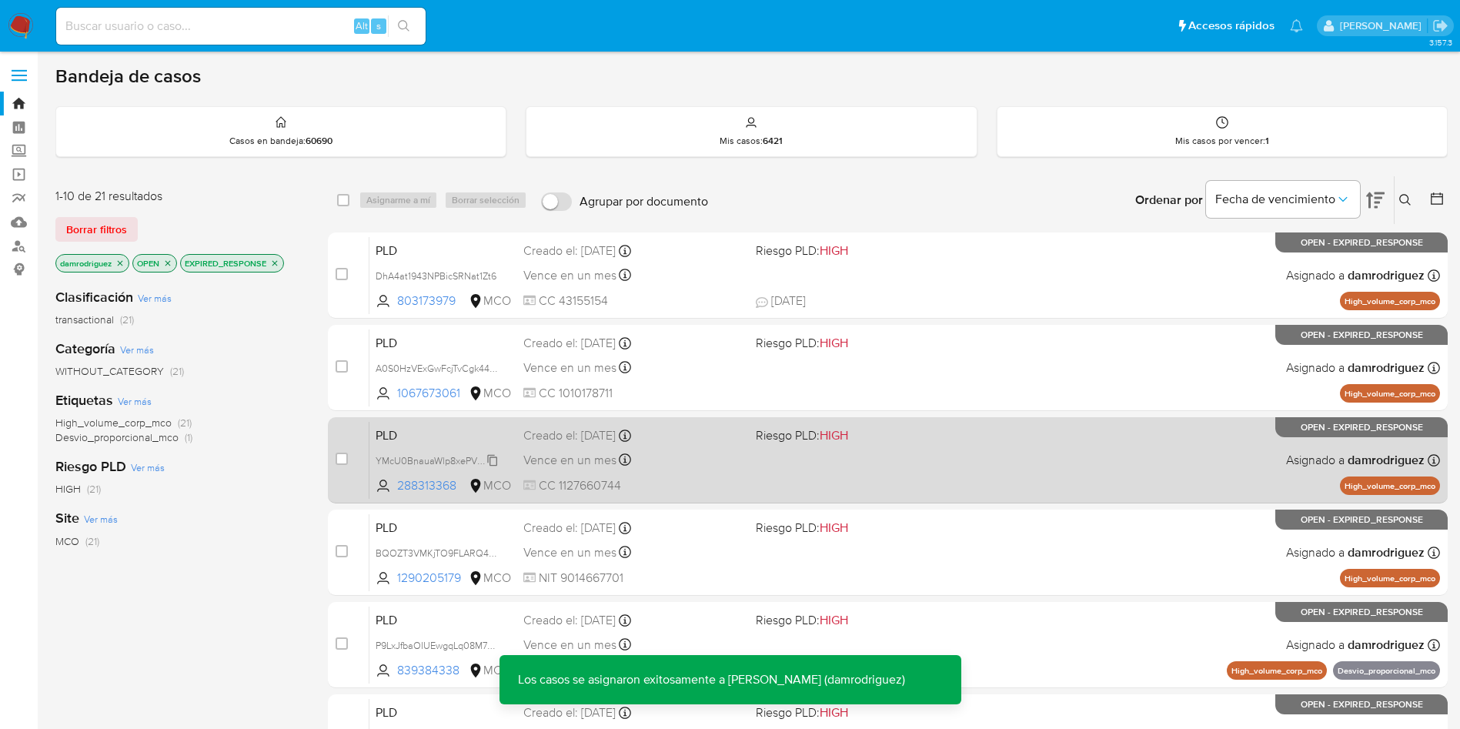
click at [428, 462] on span "YMcU0BnauaWlp8xePVRJRZtO" at bounding box center [443, 459] width 135 height 17
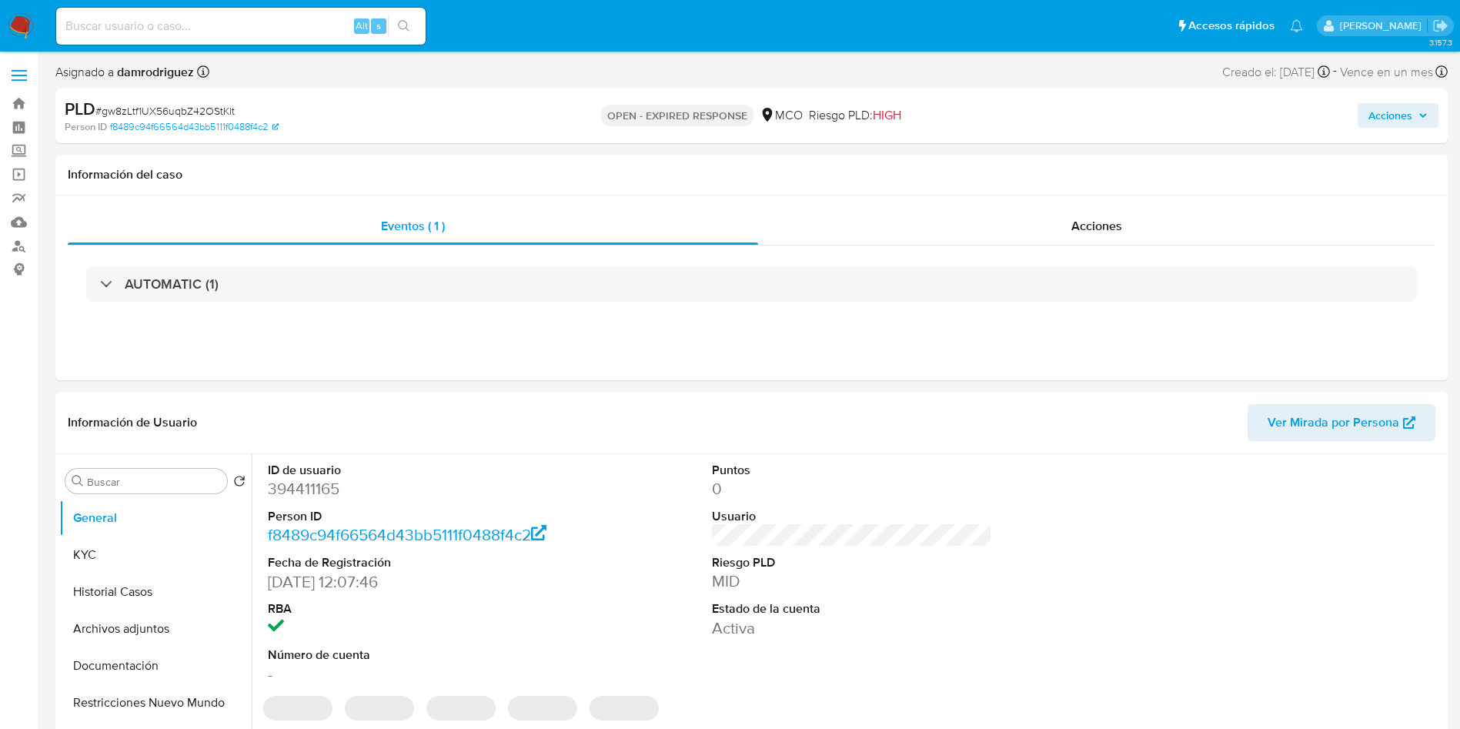
select select "10"
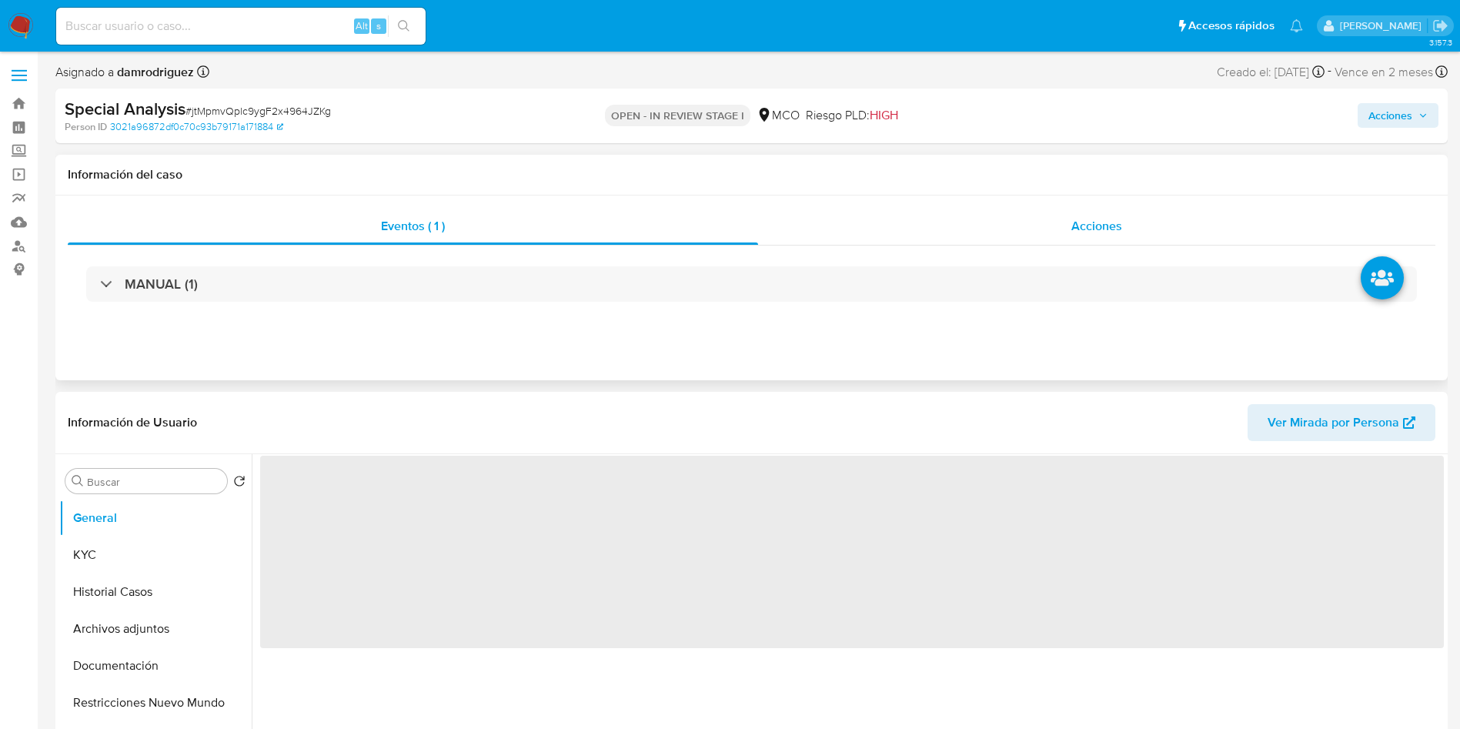
click at [1060, 212] on div "Acciones" at bounding box center [1096, 226] width 677 height 37
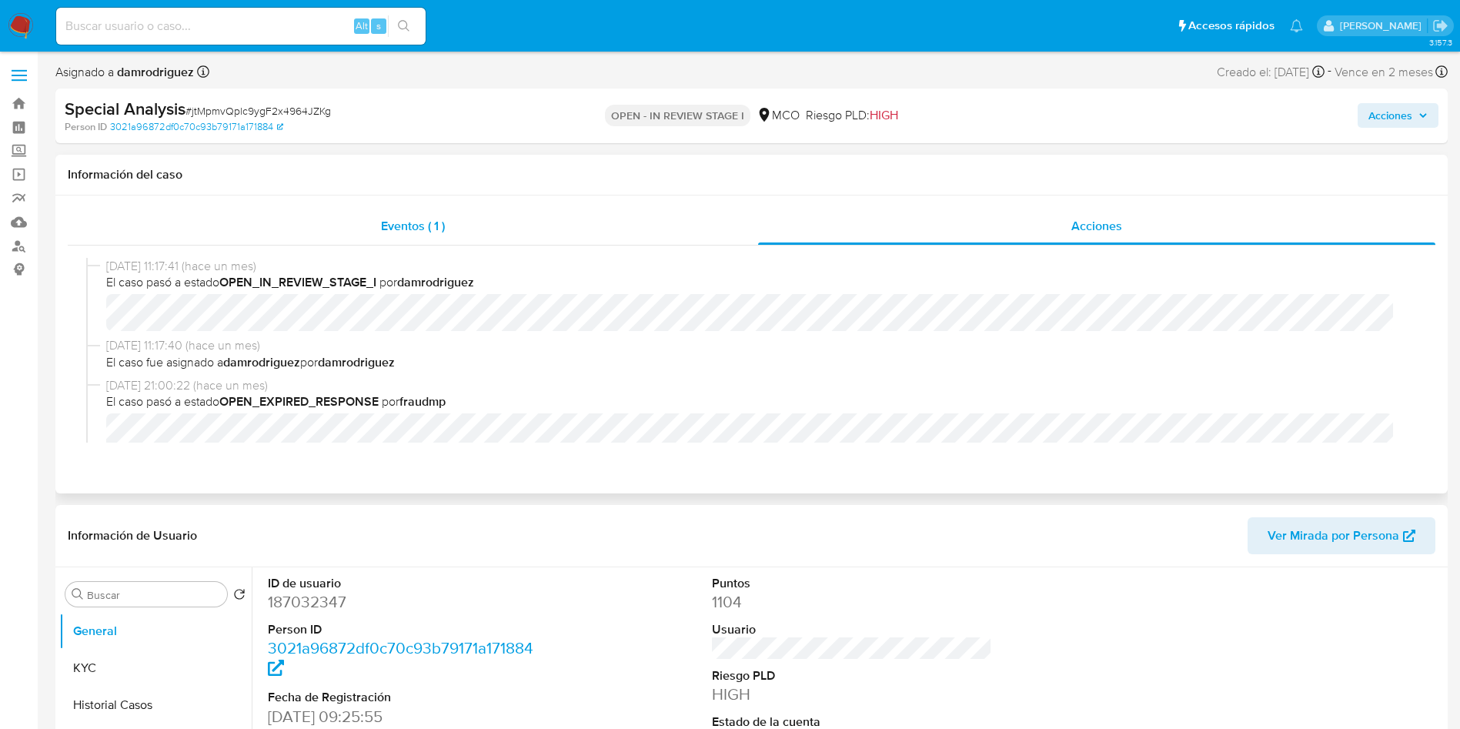
select select "10"
click at [471, 226] on div "Eventos ( 1 )" at bounding box center [413, 226] width 690 height 37
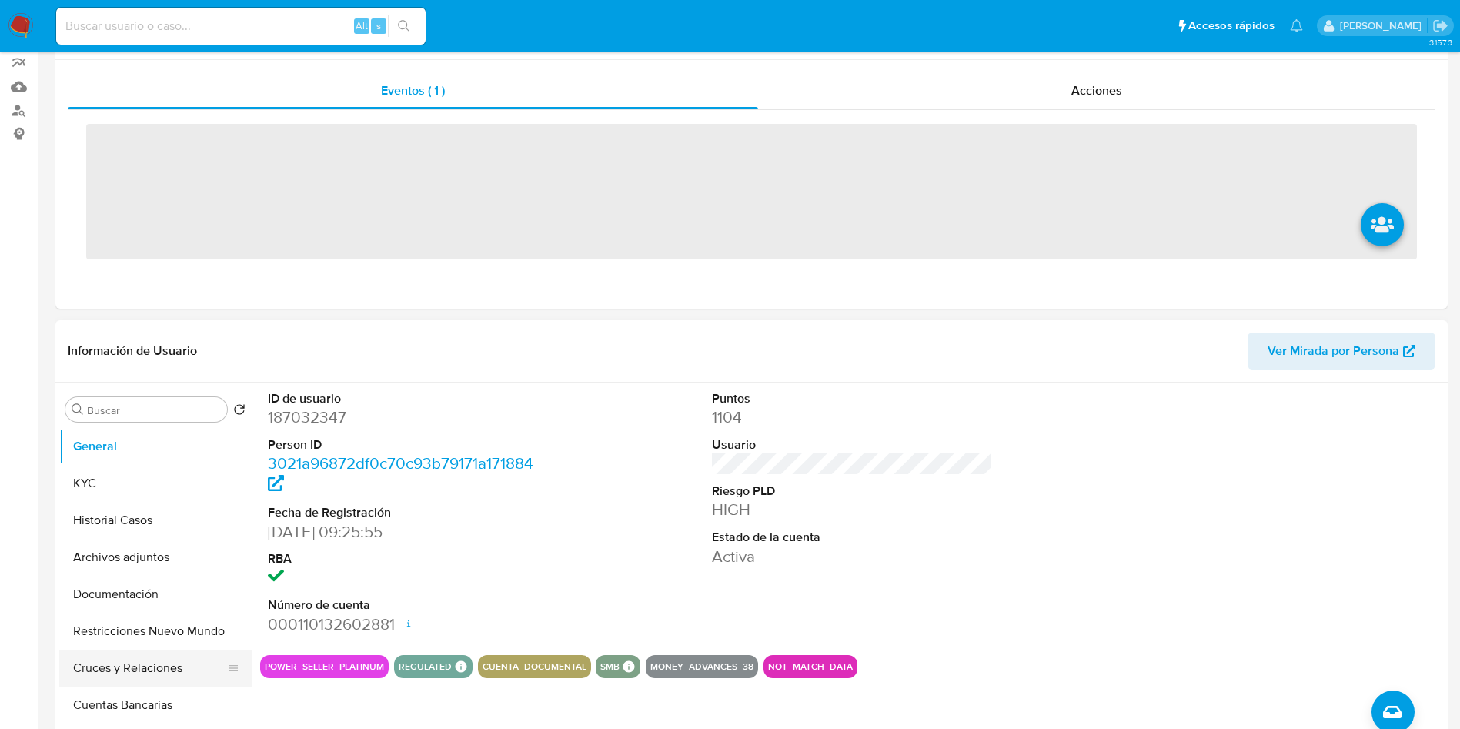
scroll to position [231, 0]
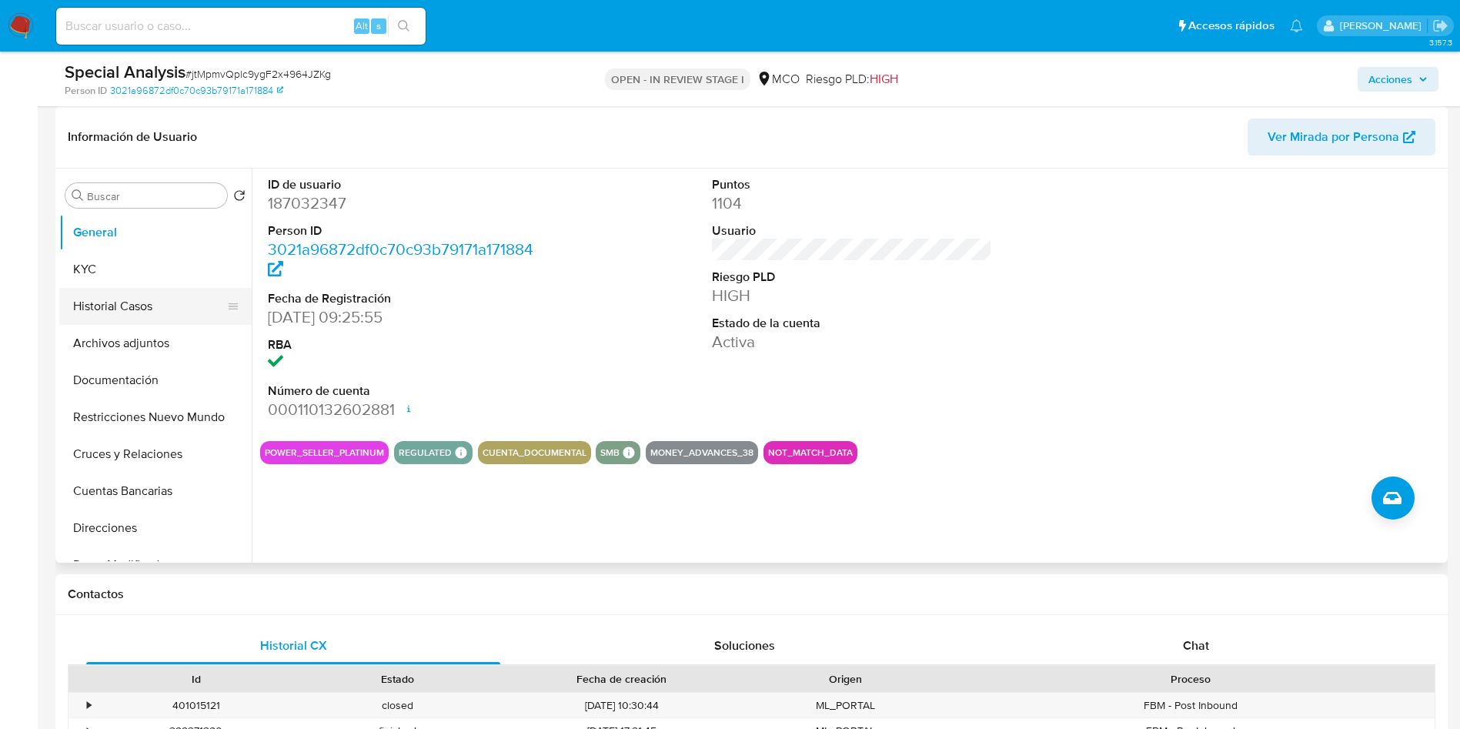
click at [151, 306] on button "Historial Casos" at bounding box center [149, 306] width 180 height 37
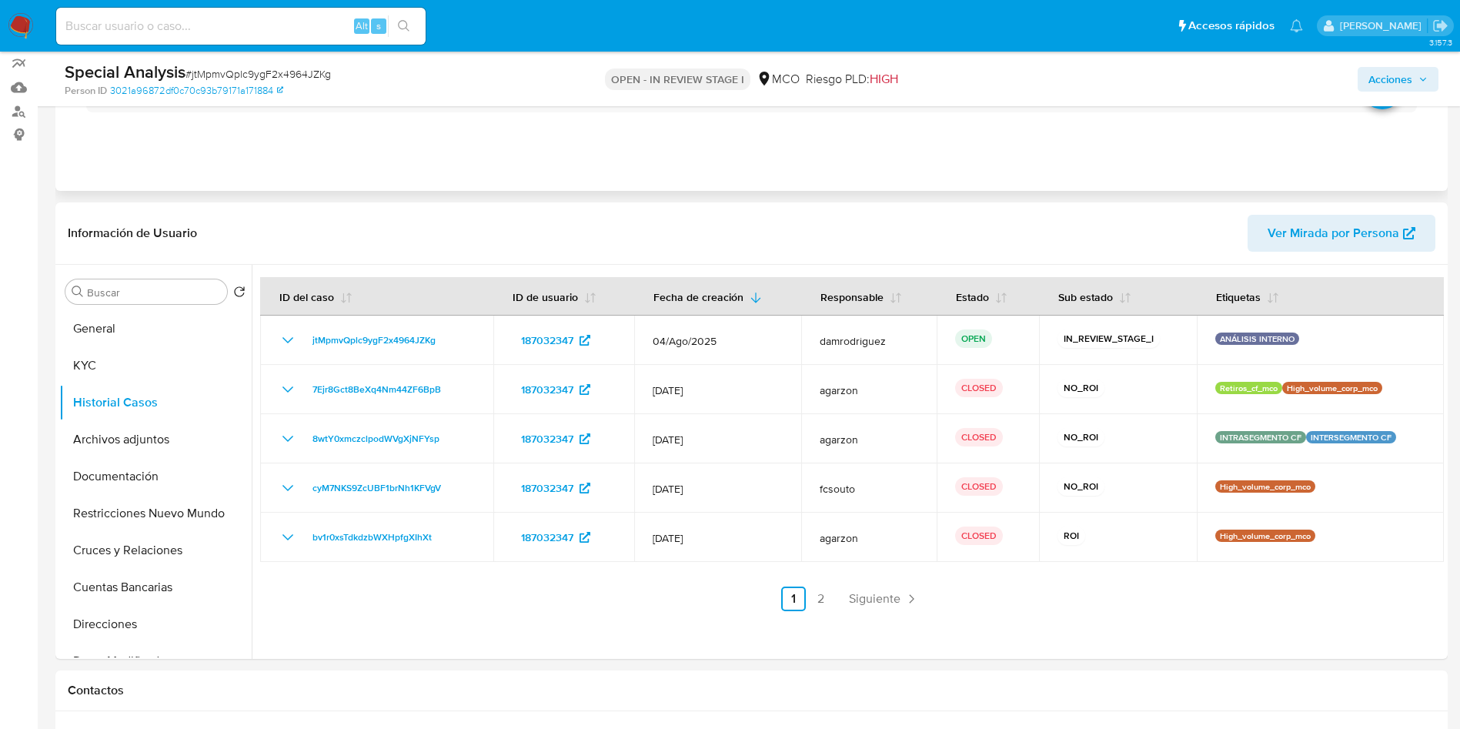
scroll to position [0, 0]
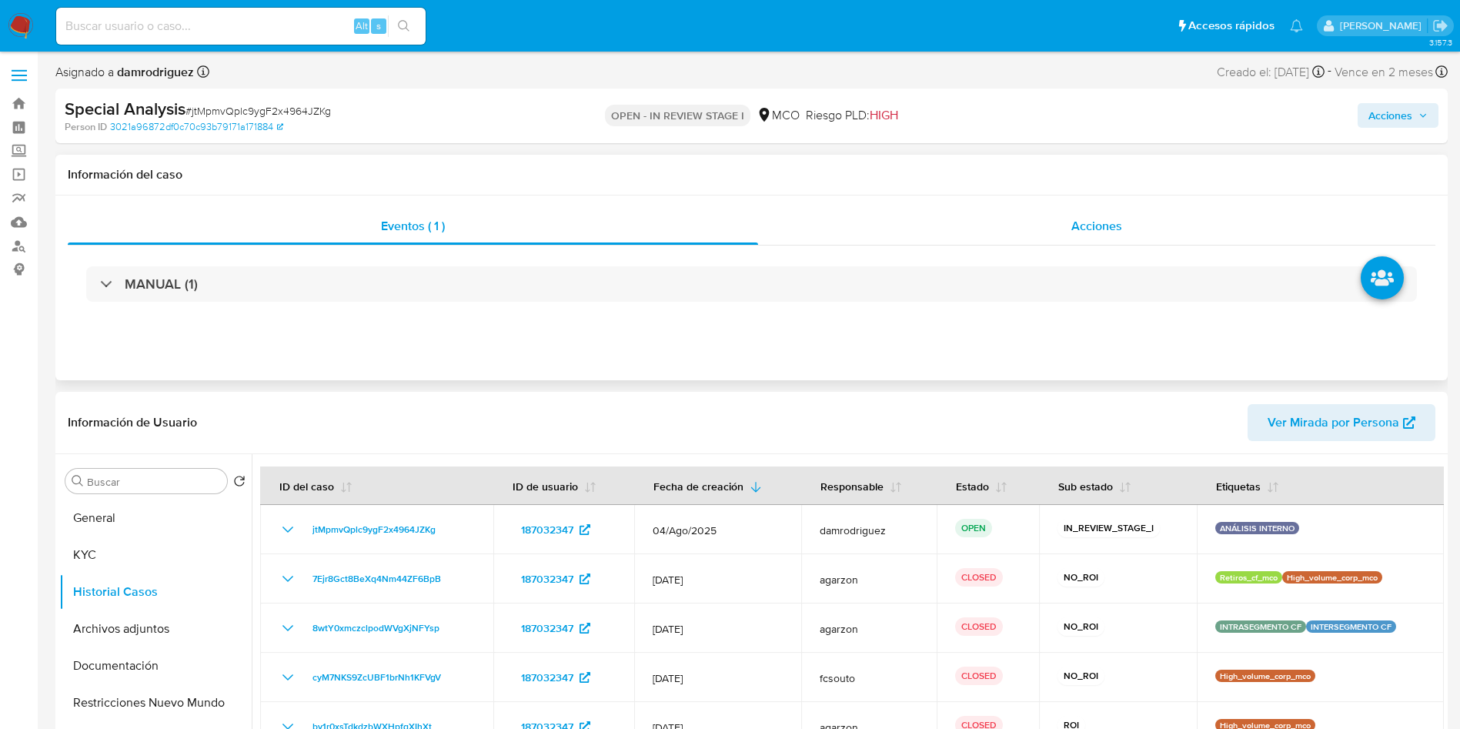
click at [1049, 232] on div "Acciones" at bounding box center [1096, 226] width 677 height 37
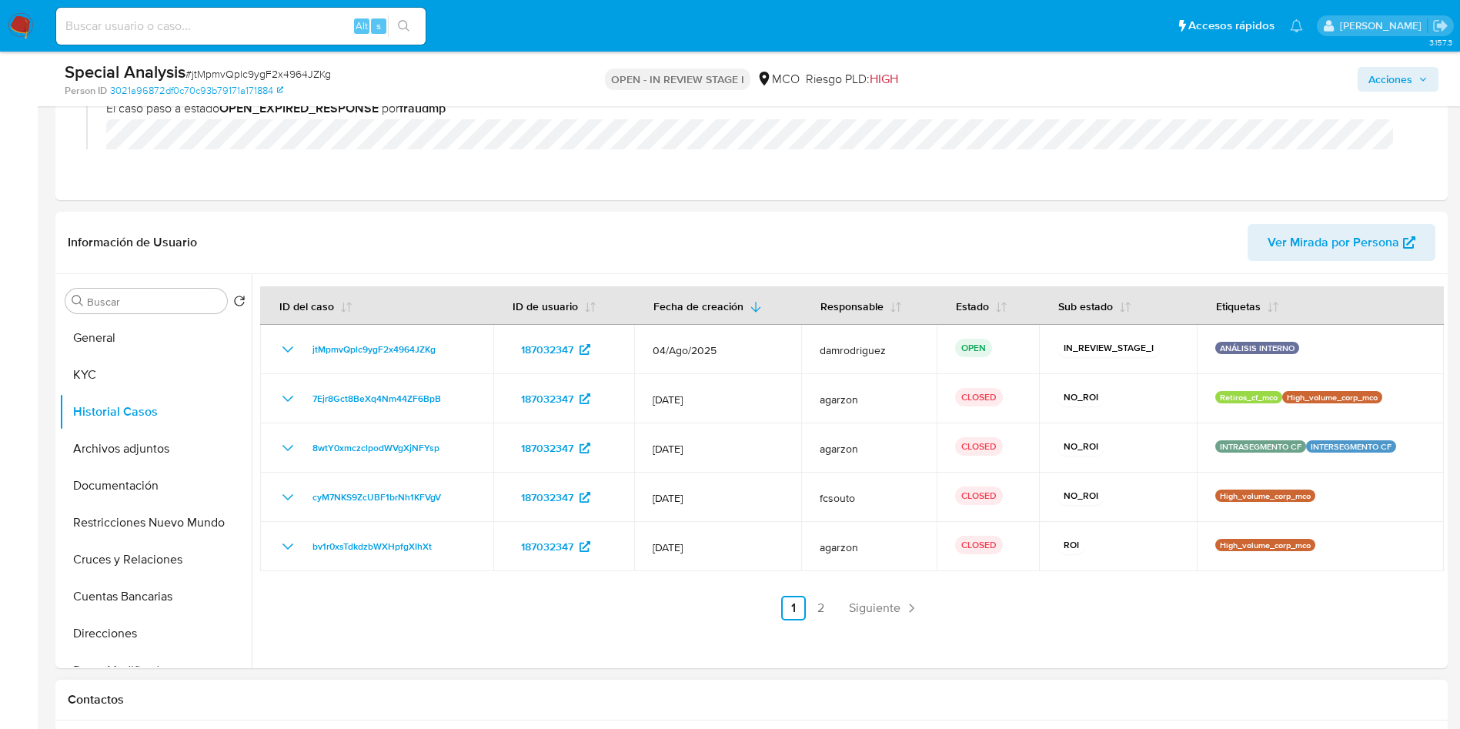
scroll to position [693, 0]
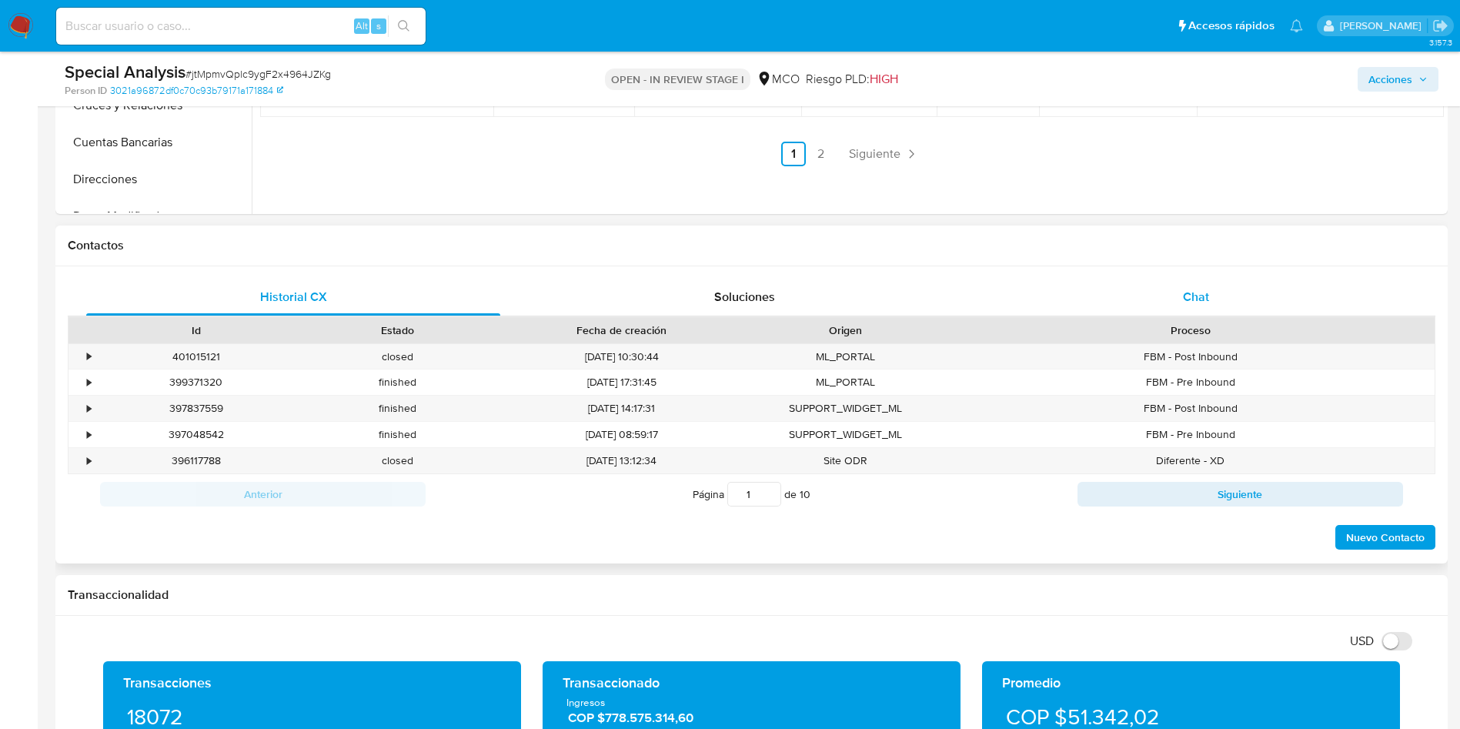
click at [1219, 287] on div "Chat" at bounding box center [1196, 297] width 414 height 37
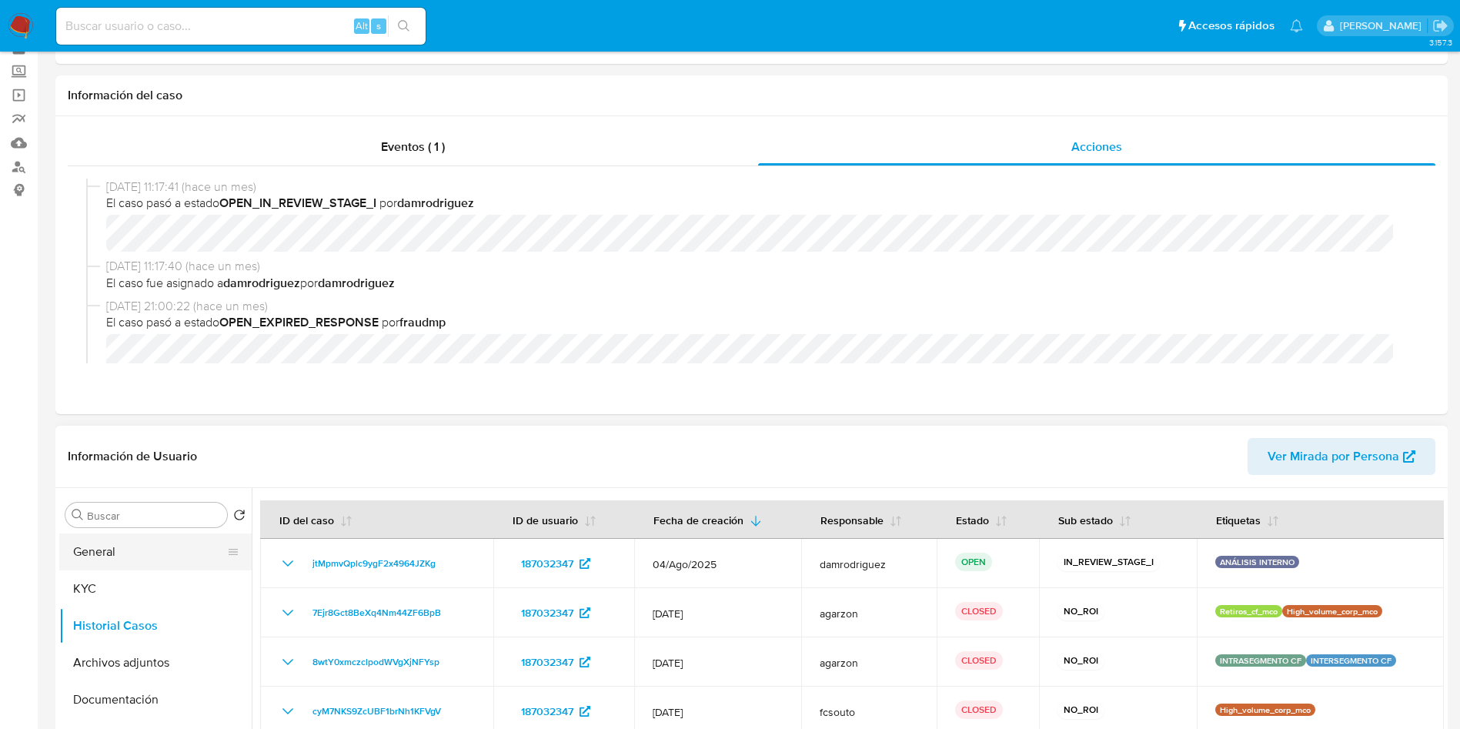
scroll to position [115, 0]
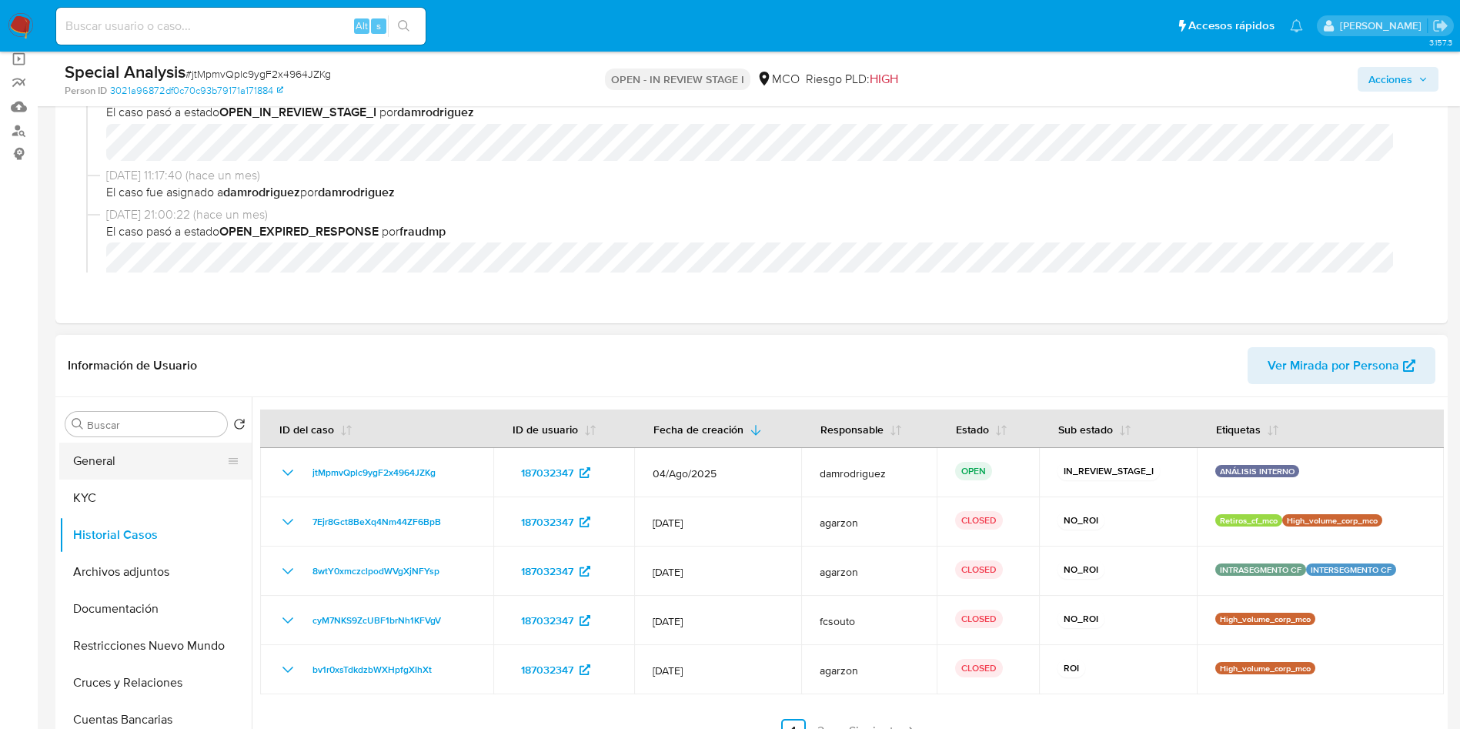
click at [115, 466] on button "General" at bounding box center [149, 461] width 180 height 37
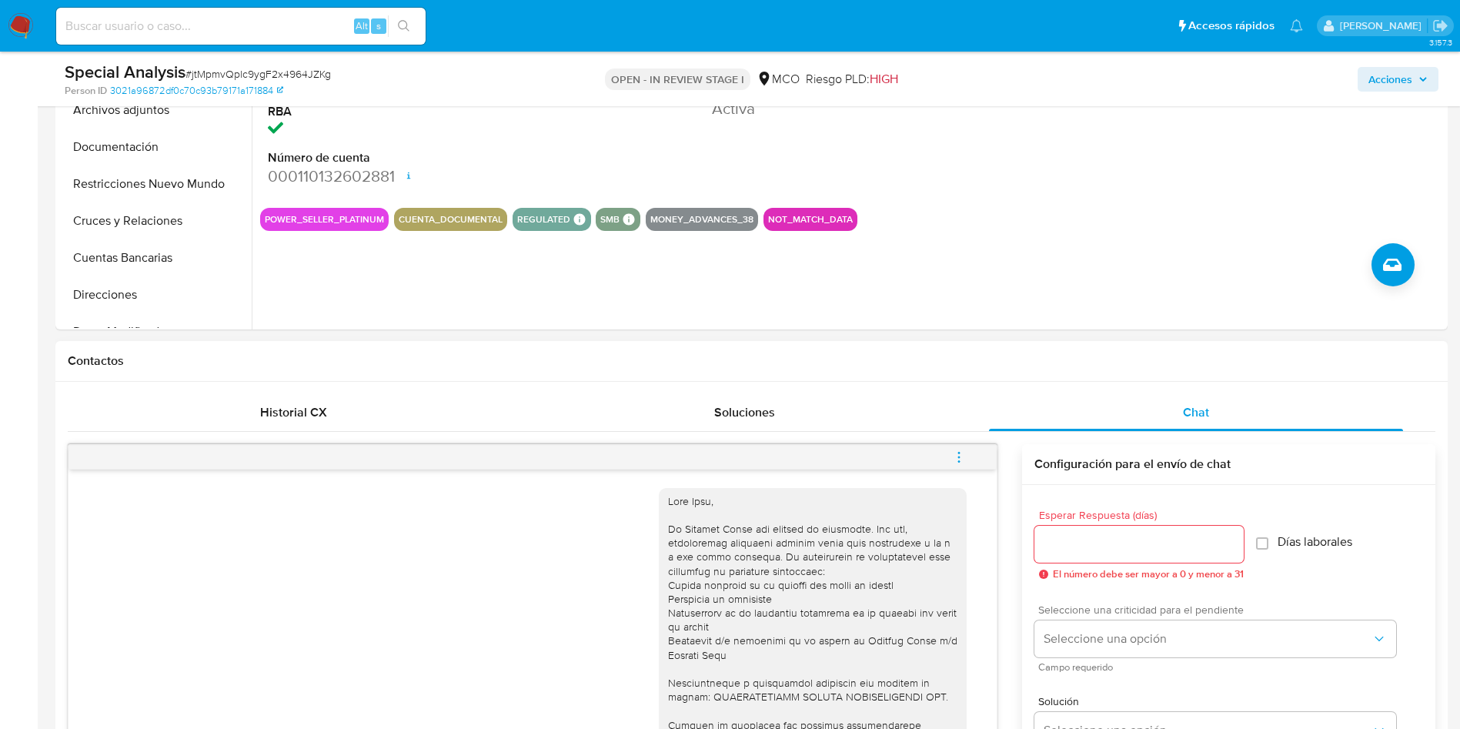
scroll to position [808, 0]
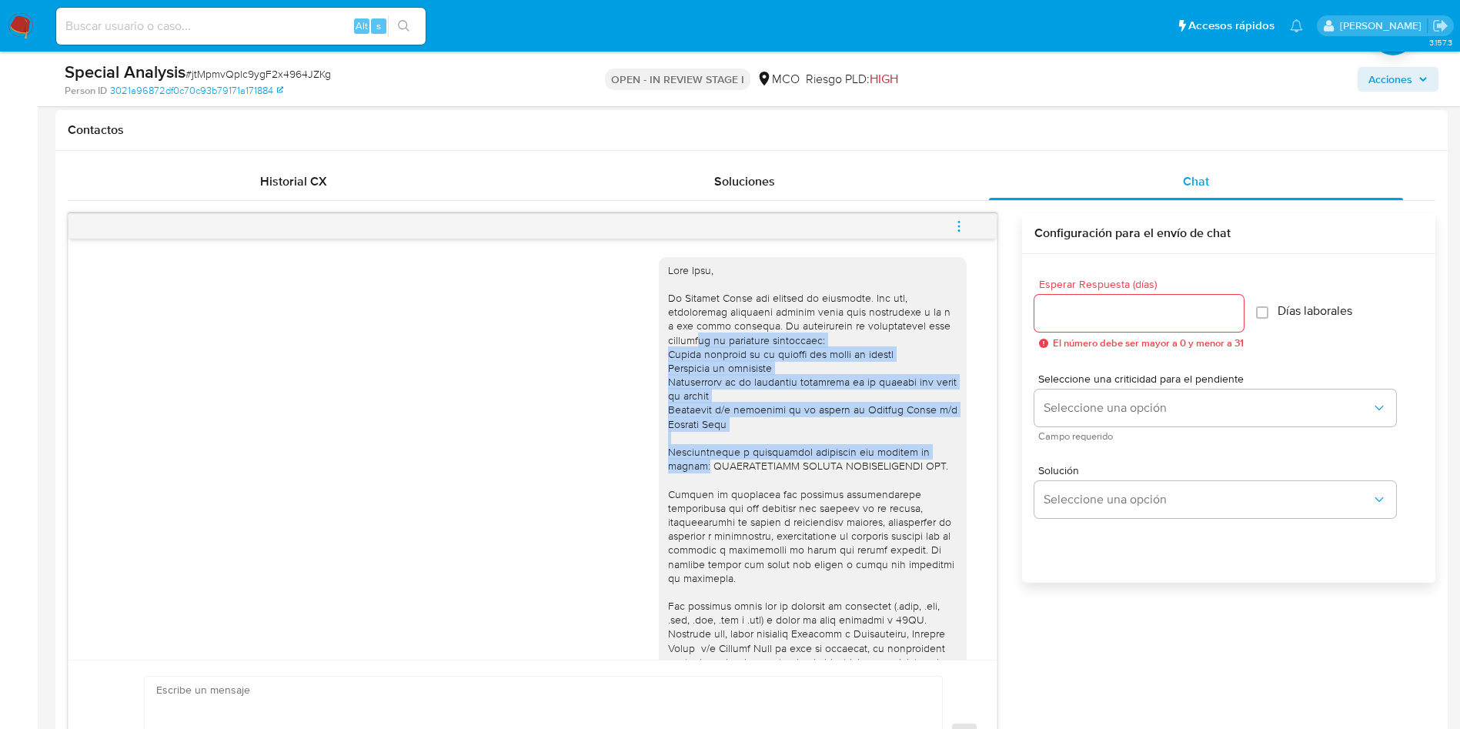
drag, startPoint x: 687, startPoint y: 342, endPoint x: 914, endPoint y: 446, distance: 249.7
click at [917, 446] on div at bounding box center [812, 522] width 289 height 518
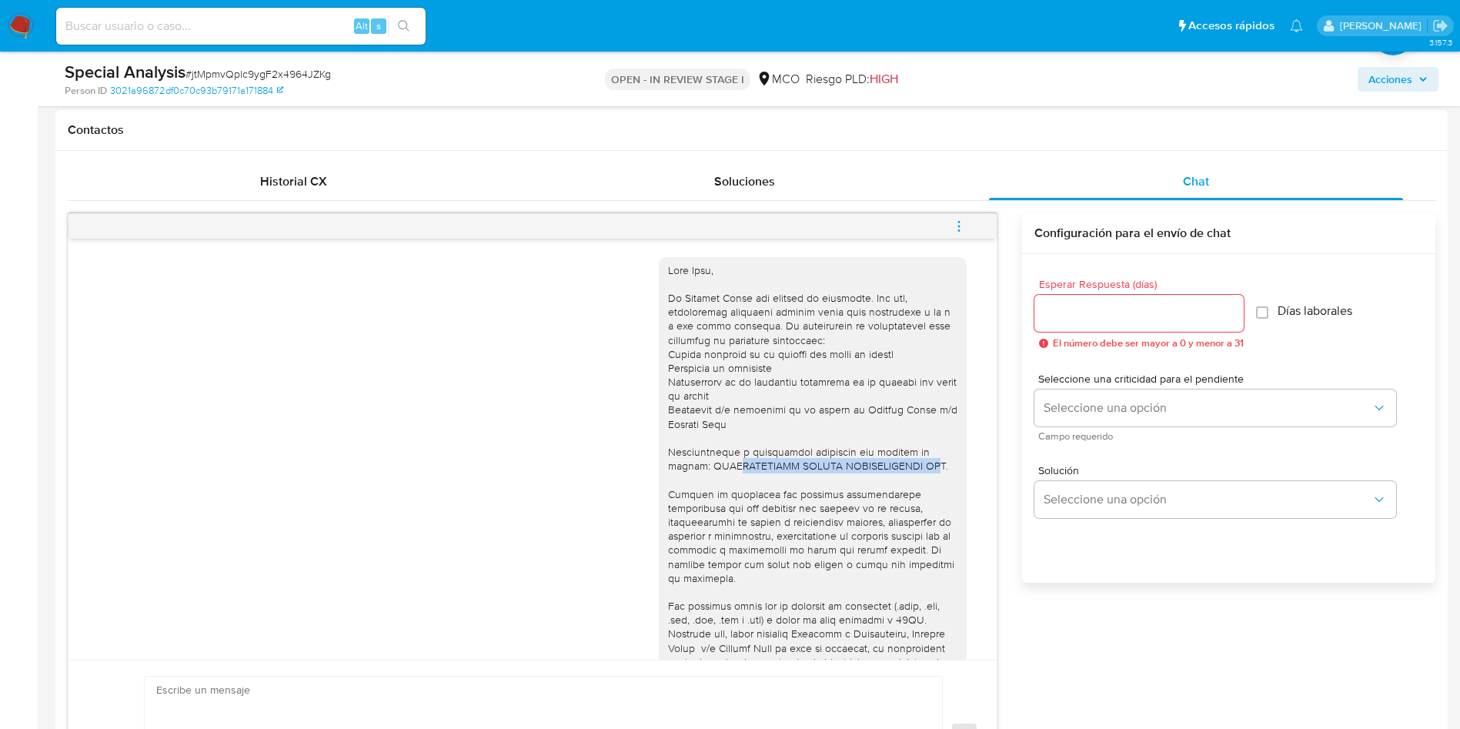
drag, startPoint x: 731, startPoint y: 465, endPoint x: 992, endPoint y: 446, distance: 261.6
click at [928, 460] on div at bounding box center [812, 522] width 289 height 518
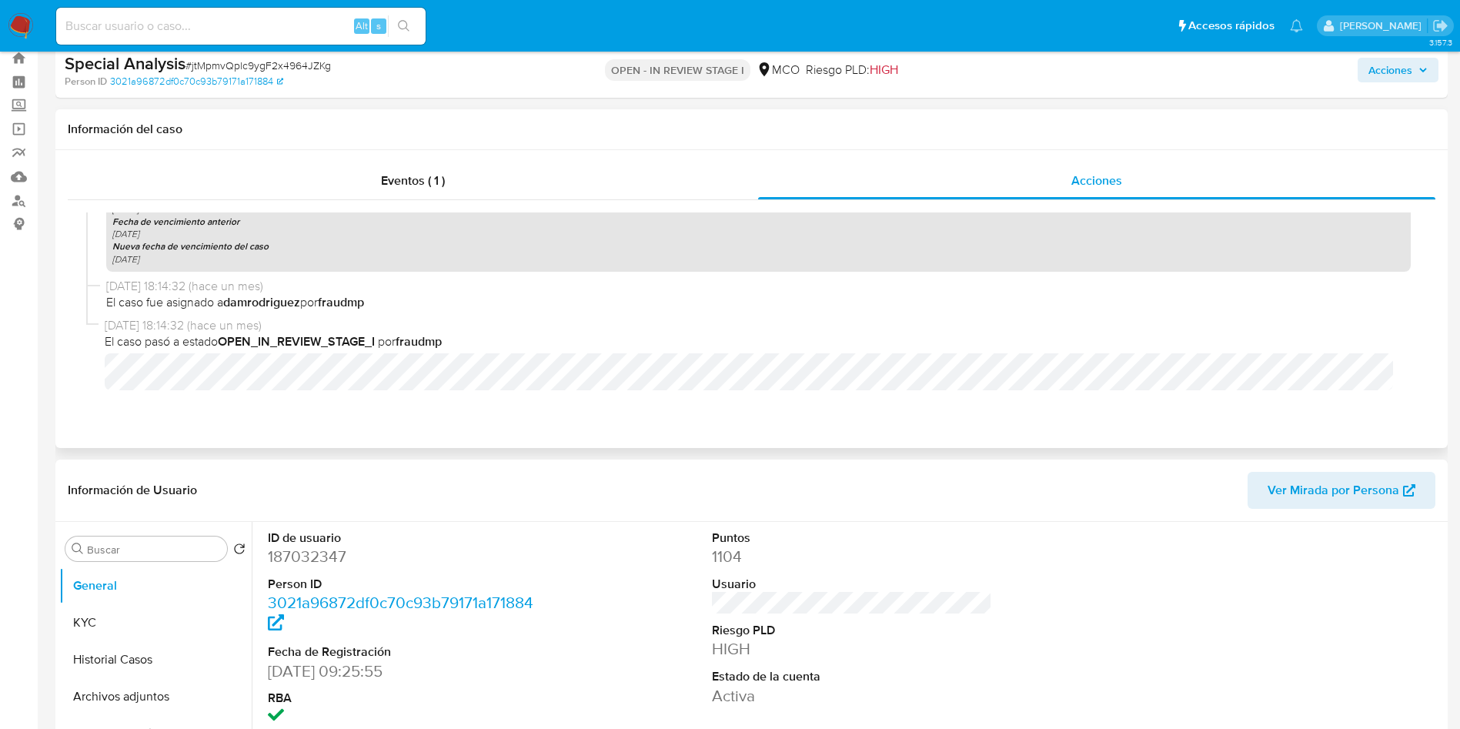
scroll to position [0, 0]
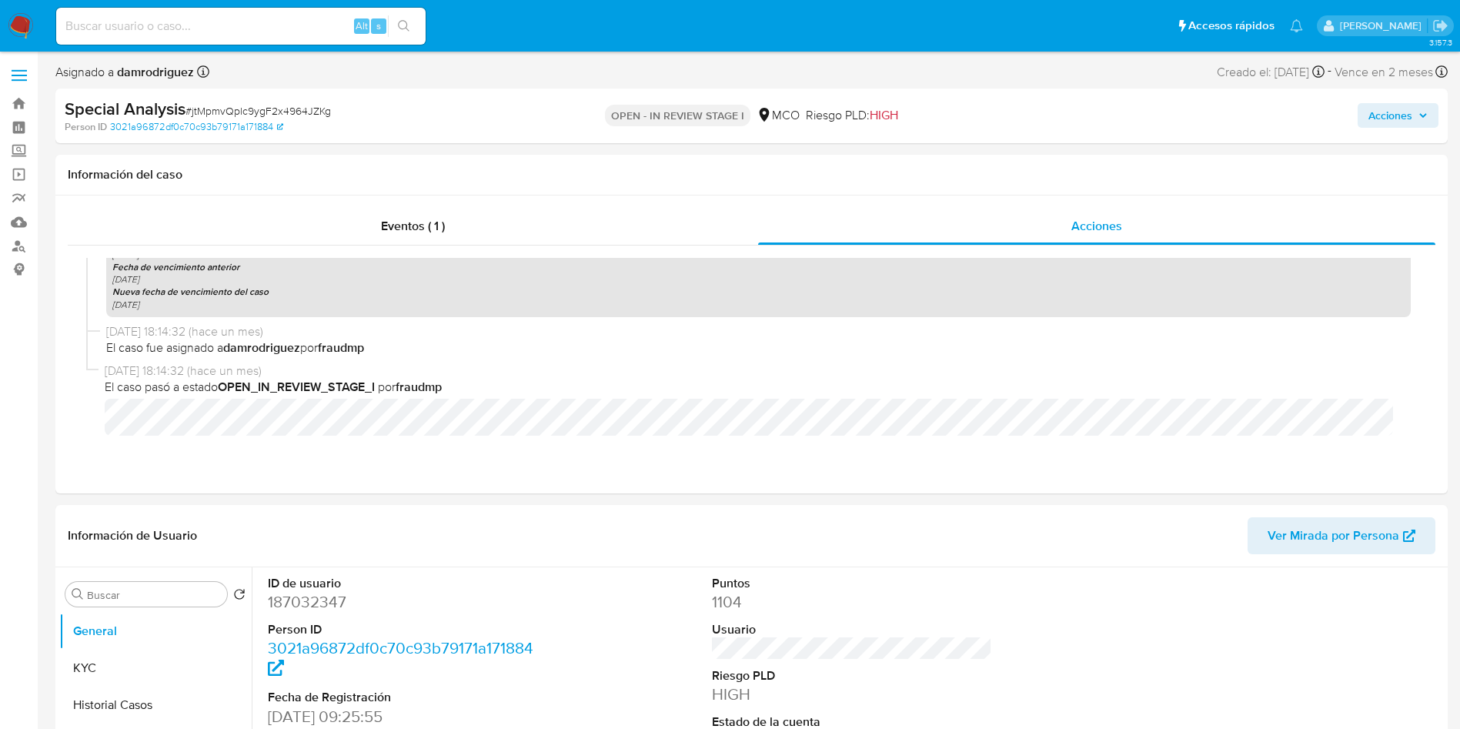
click at [1397, 121] on span "Acciones" at bounding box center [1390, 115] width 44 height 25
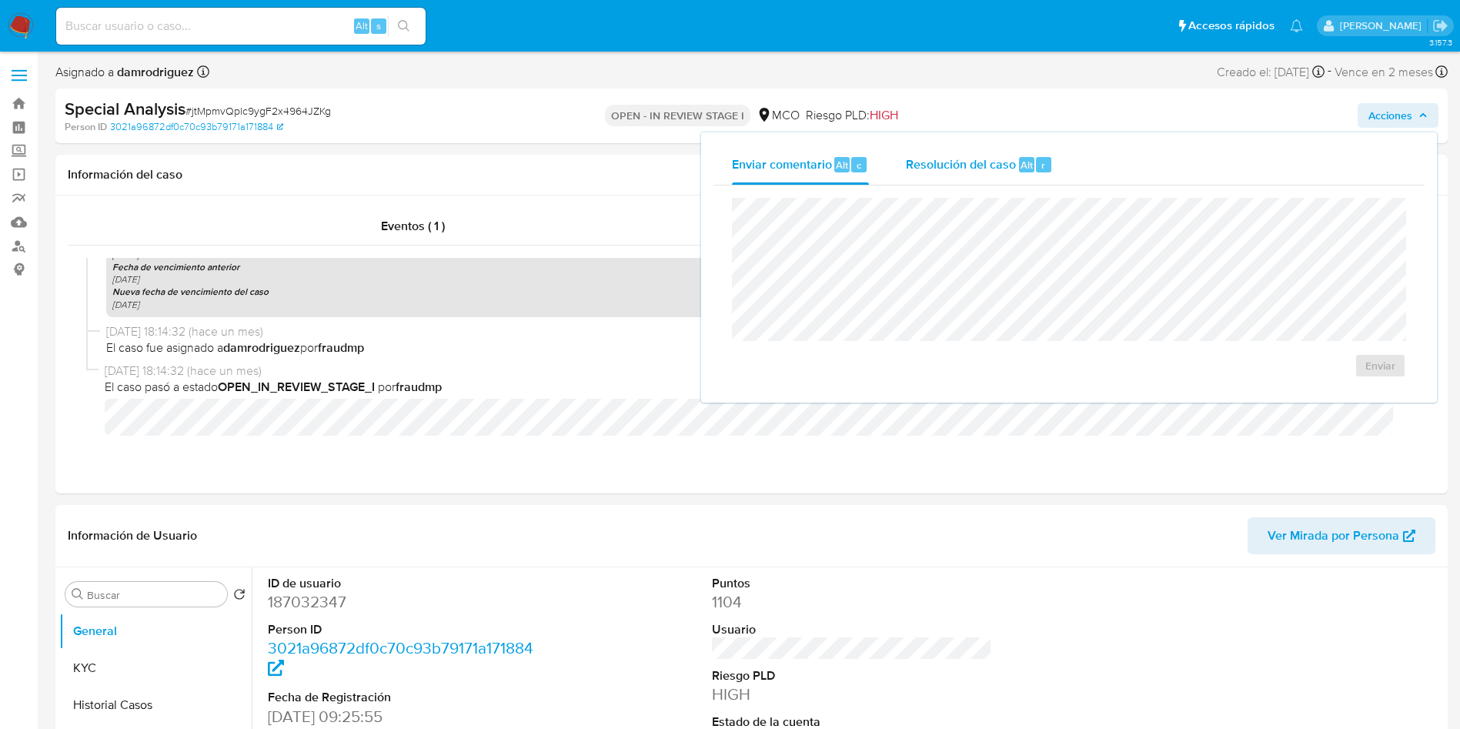
click at [904, 160] on button "Resolución del caso Alt r" at bounding box center [979, 165] width 184 height 40
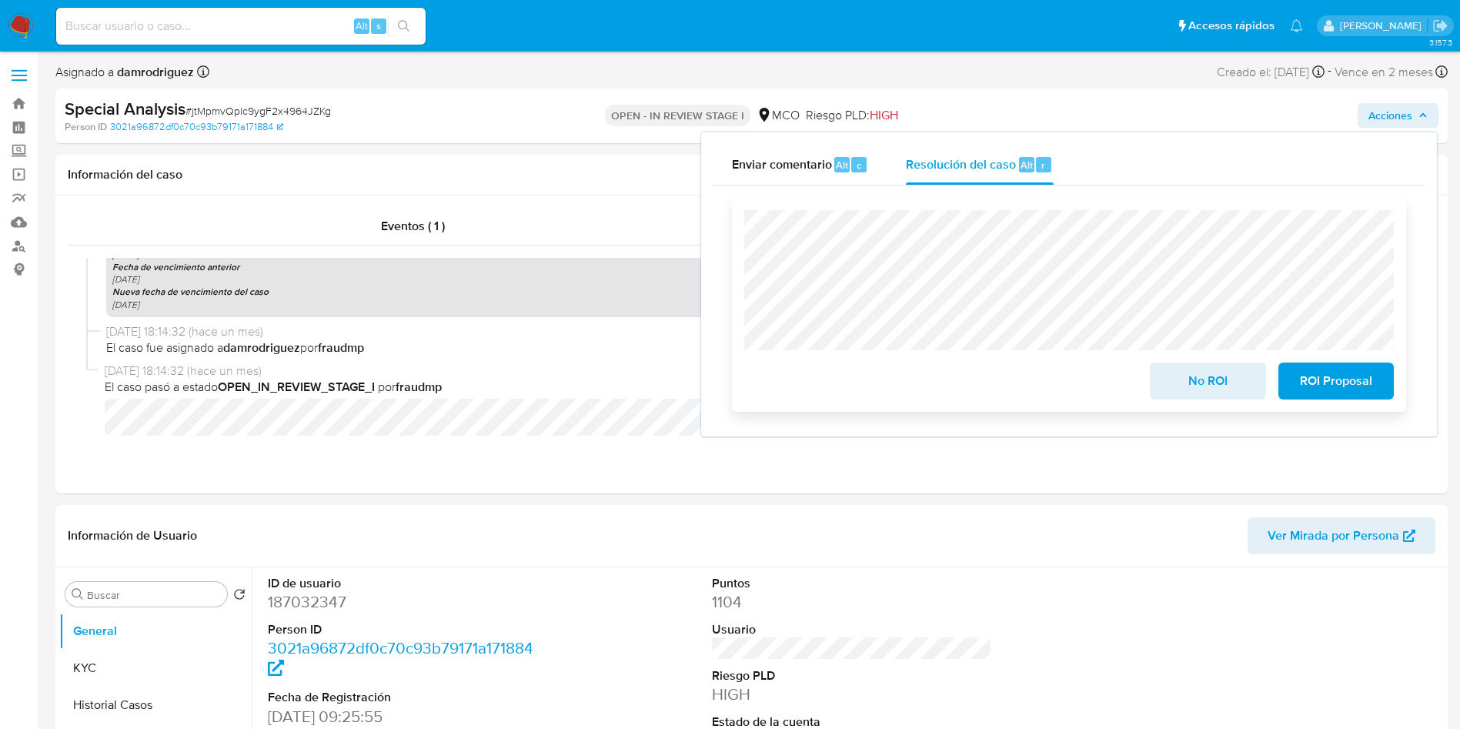
click at [1195, 380] on span "No ROI" at bounding box center [1207, 381] width 75 height 34
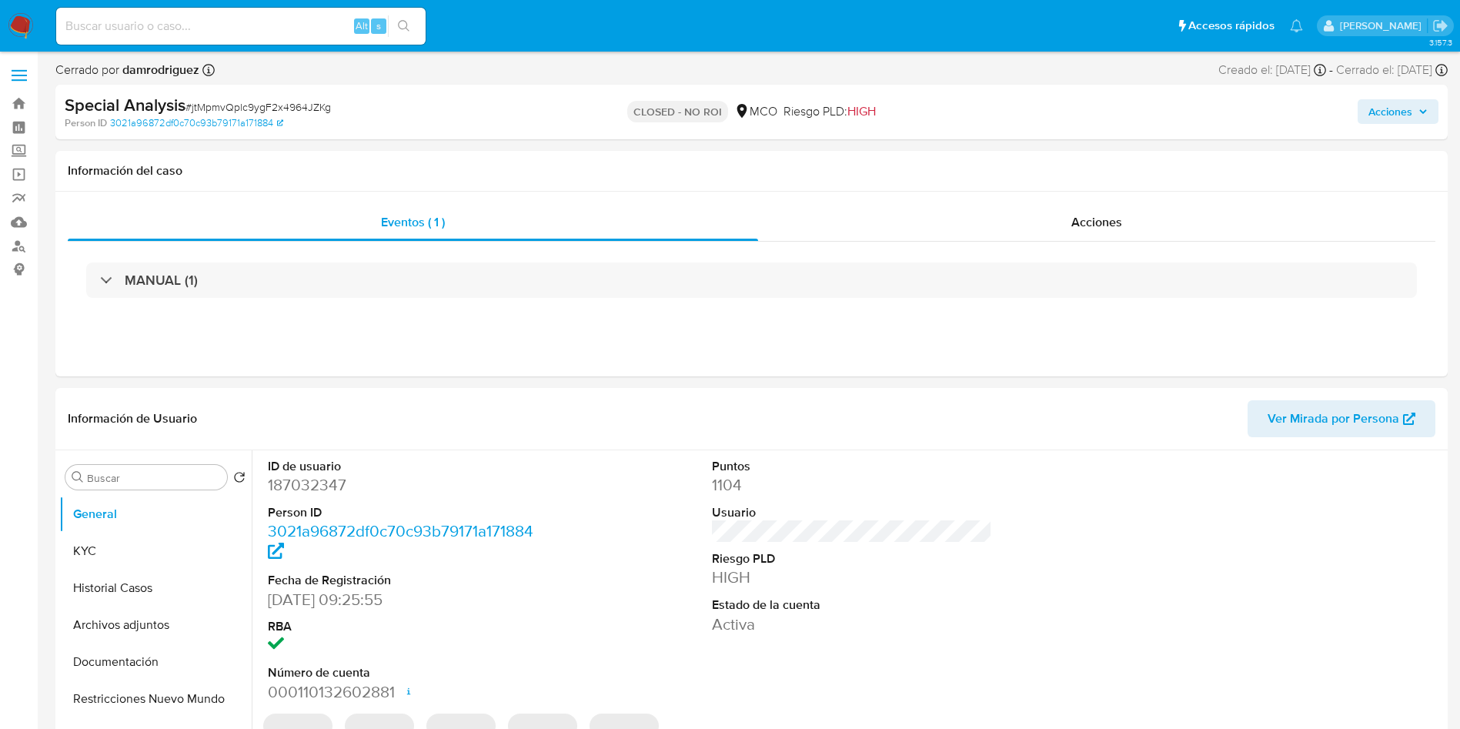
select select "10"
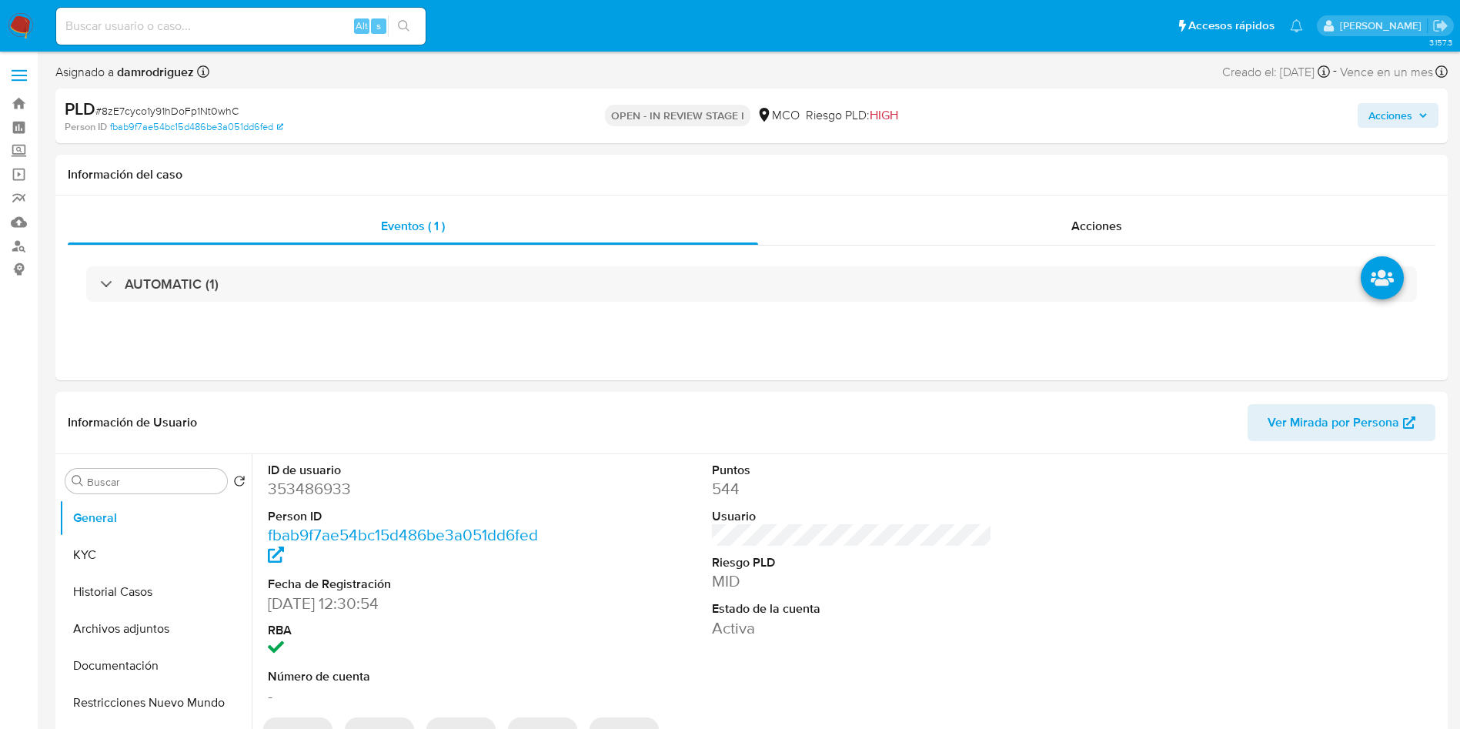
select select "10"
click at [506, 356] on div "Eventos ( 1 ) Acciones AUTOMATIC (1)" at bounding box center [751, 287] width 1392 height 185
click at [306, 480] on dd "353486933" at bounding box center [408, 489] width 281 height 22
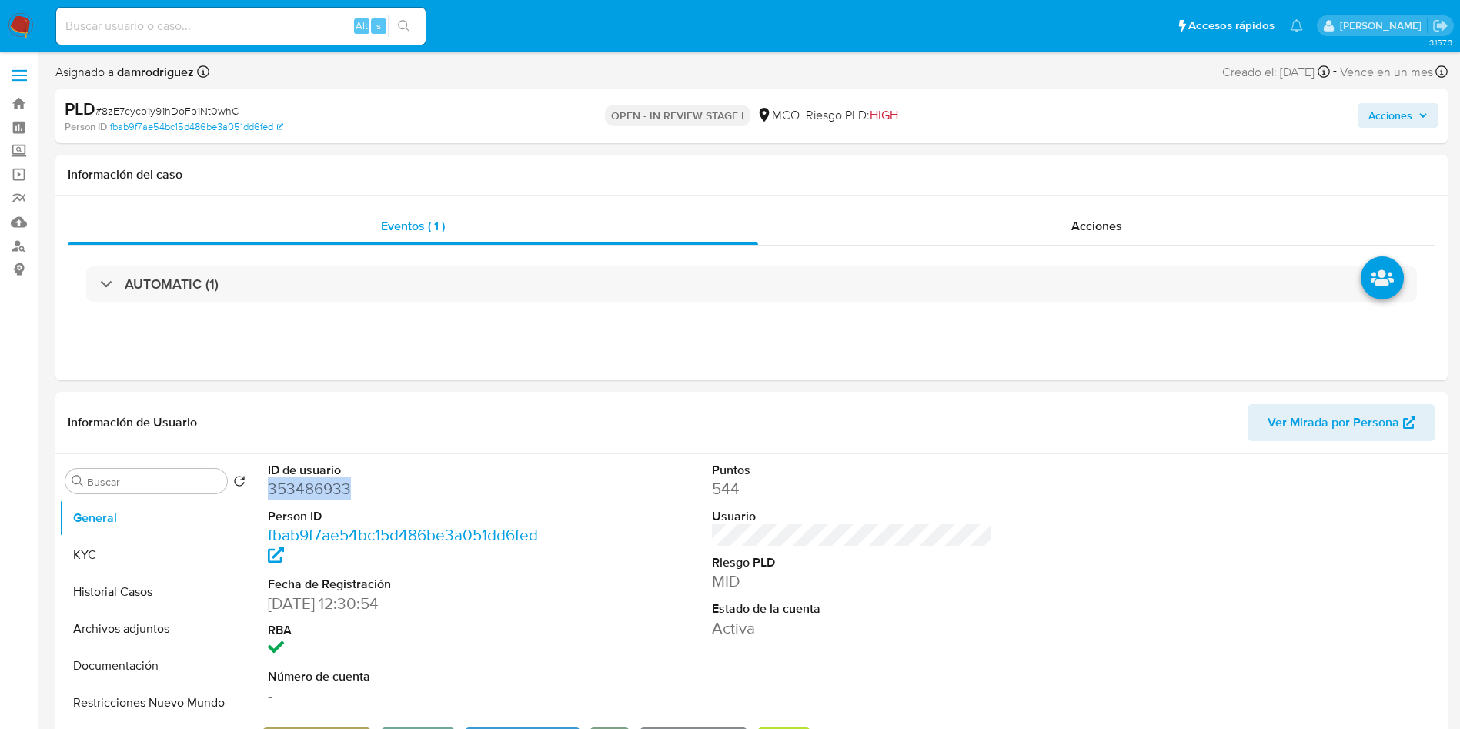
copy dd "353486933"
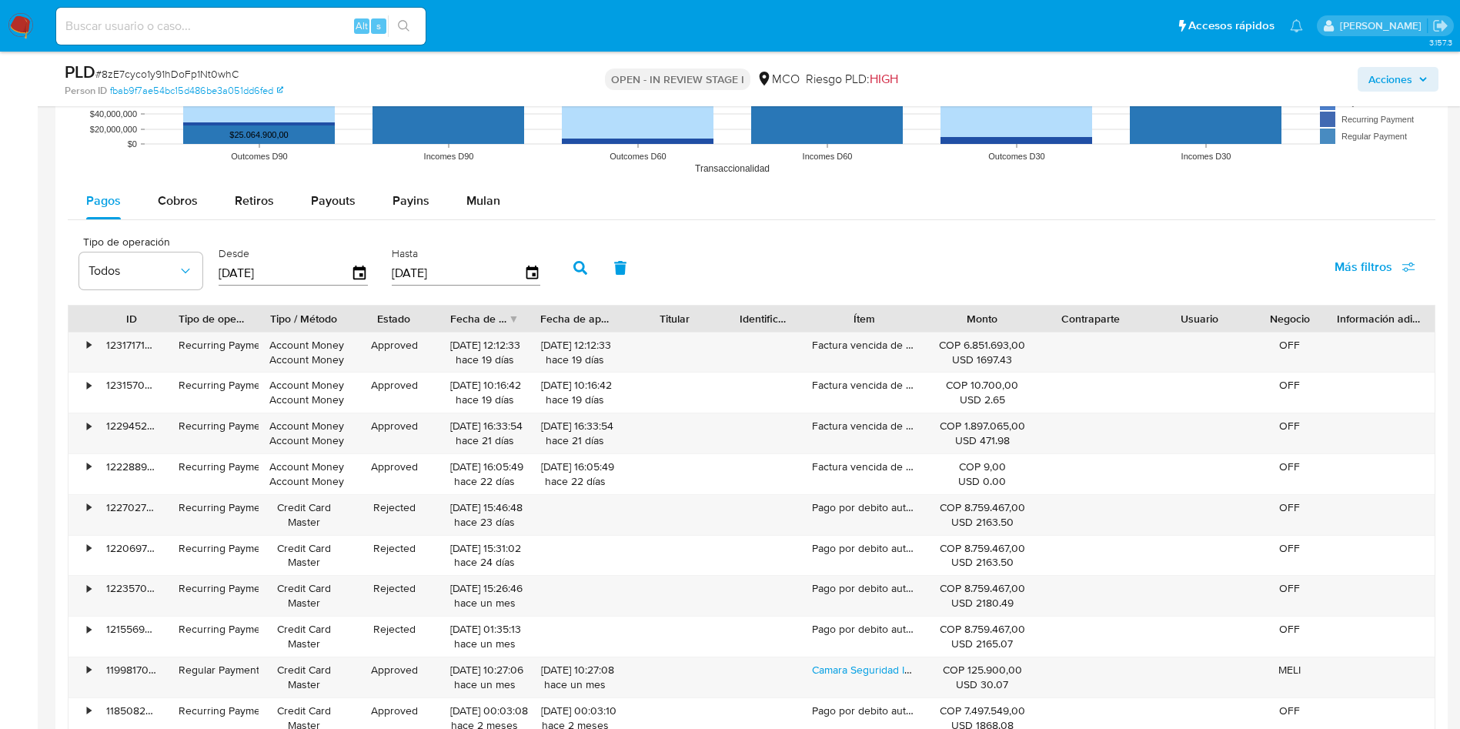
scroll to position [1616, 0]
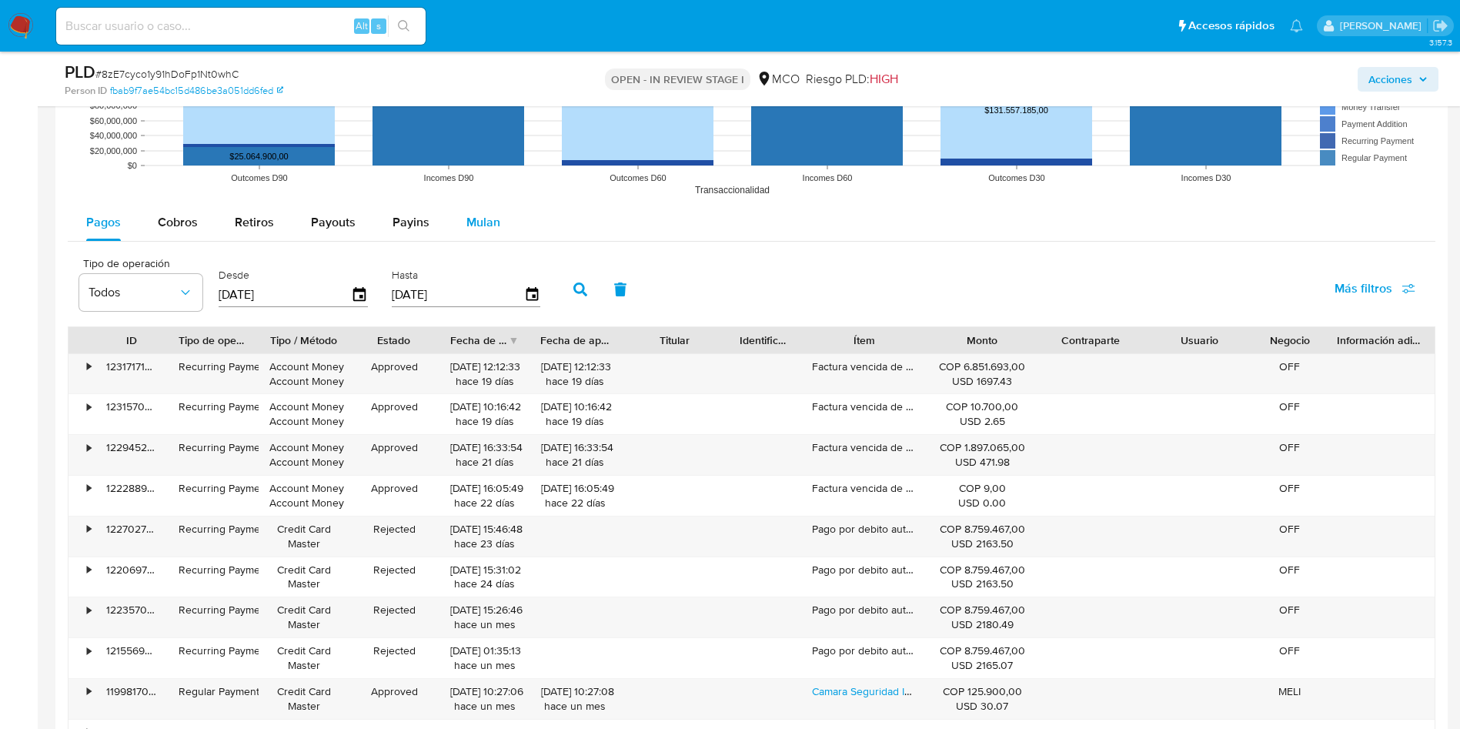
drag, startPoint x: 496, startPoint y: 217, endPoint x: 508, endPoint y: 212, distance: 13.2
click at [496, 217] on span "Mulan" at bounding box center [483, 222] width 34 height 18
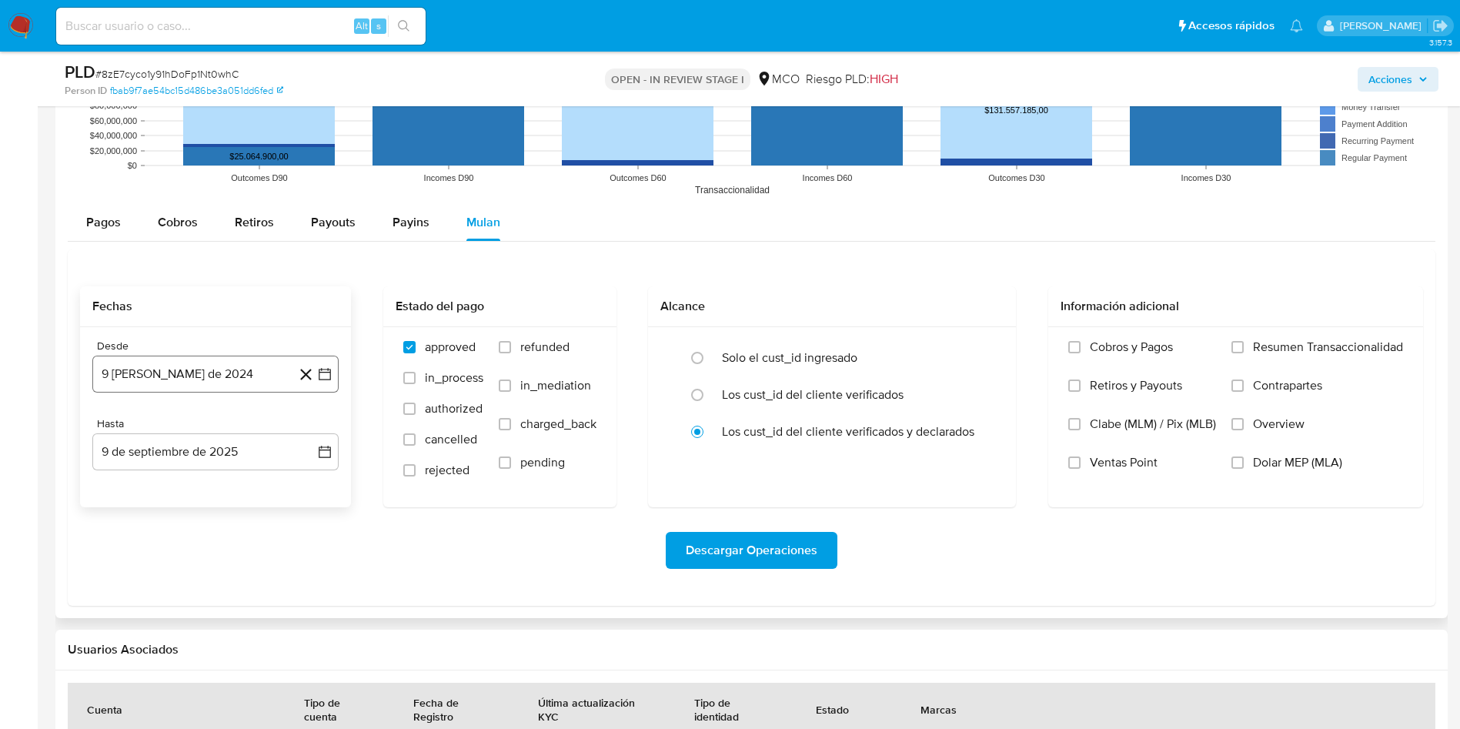
click at [175, 386] on button "9 de agosto de 2024" at bounding box center [215, 374] width 246 height 37
click at [312, 428] on icon "Mes siguiente" at bounding box center [312, 429] width 6 height 11
click at [114, 543] on button "9" at bounding box center [123, 548] width 25 height 25
click at [533, 352] on span "refunded" at bounding box center [544, 346] width 49 height 15
click at [511, 352] on input "refunded" at bounding box center [505, 347] width 12 height 12
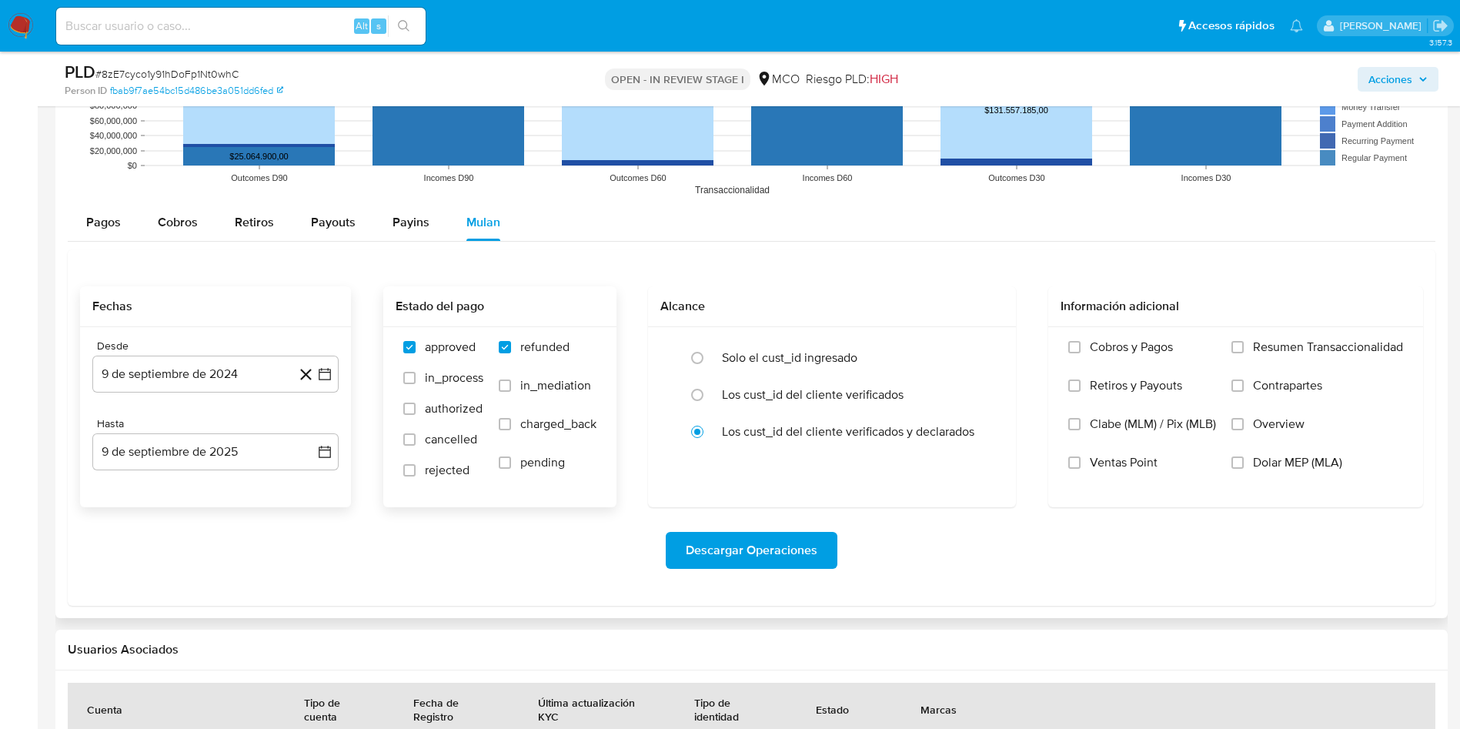
checkbox input "true"
click at [529, 426] on span "charged_back" at bounding box center [558, 423] width 76 height 15
click at [511, 426] on input "charged_back" at bounding box center [505, 424] width 12 height 12
checkbox input "true"
click at [436, 476] on span "rejected" at bounding box center [447, 470] width 45 height 15
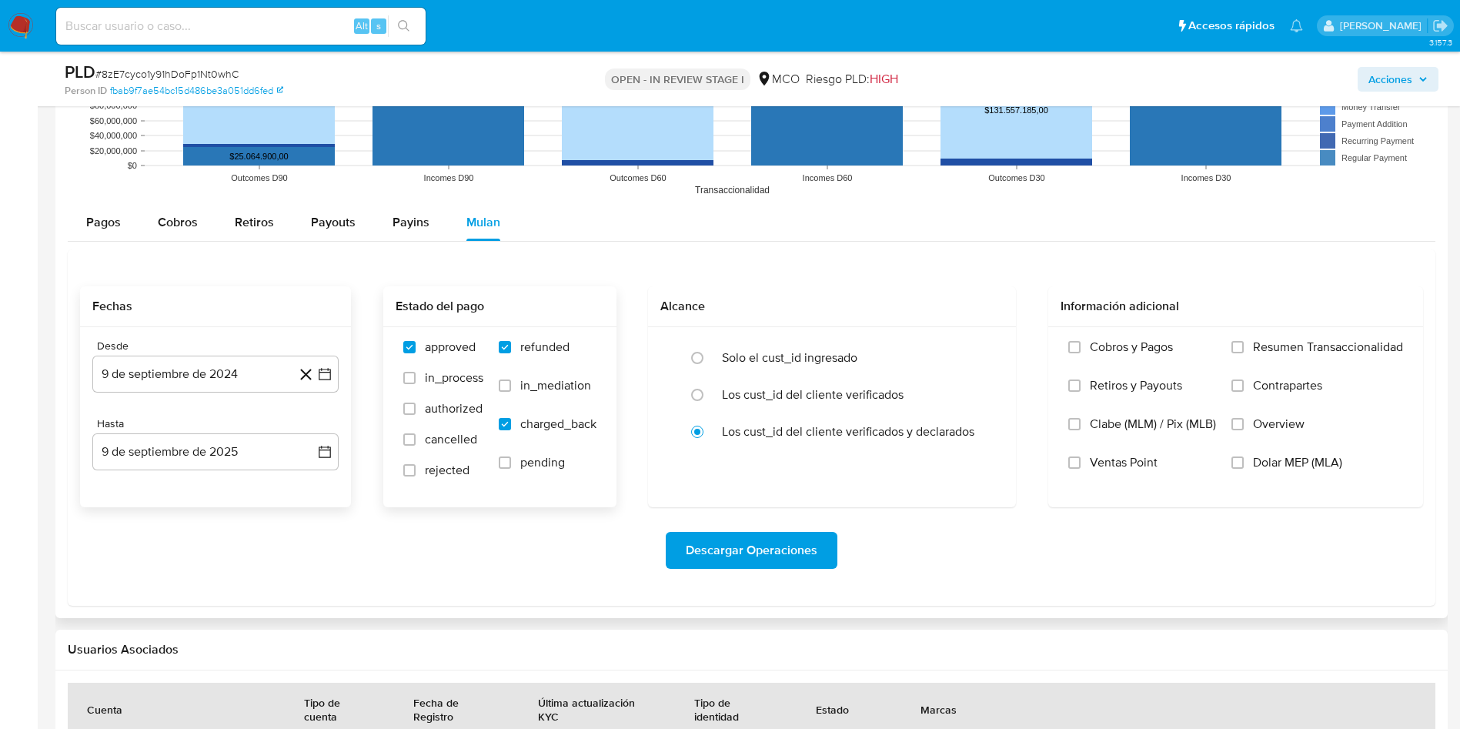
click at [416, 476] on input "rejected" at bounding box center [409, 470] width 12 height 12
checkbox input "true"
click at [747, 552] on span "Descargar Operaciones" at bounding box center [752, 550] width 132 height 34
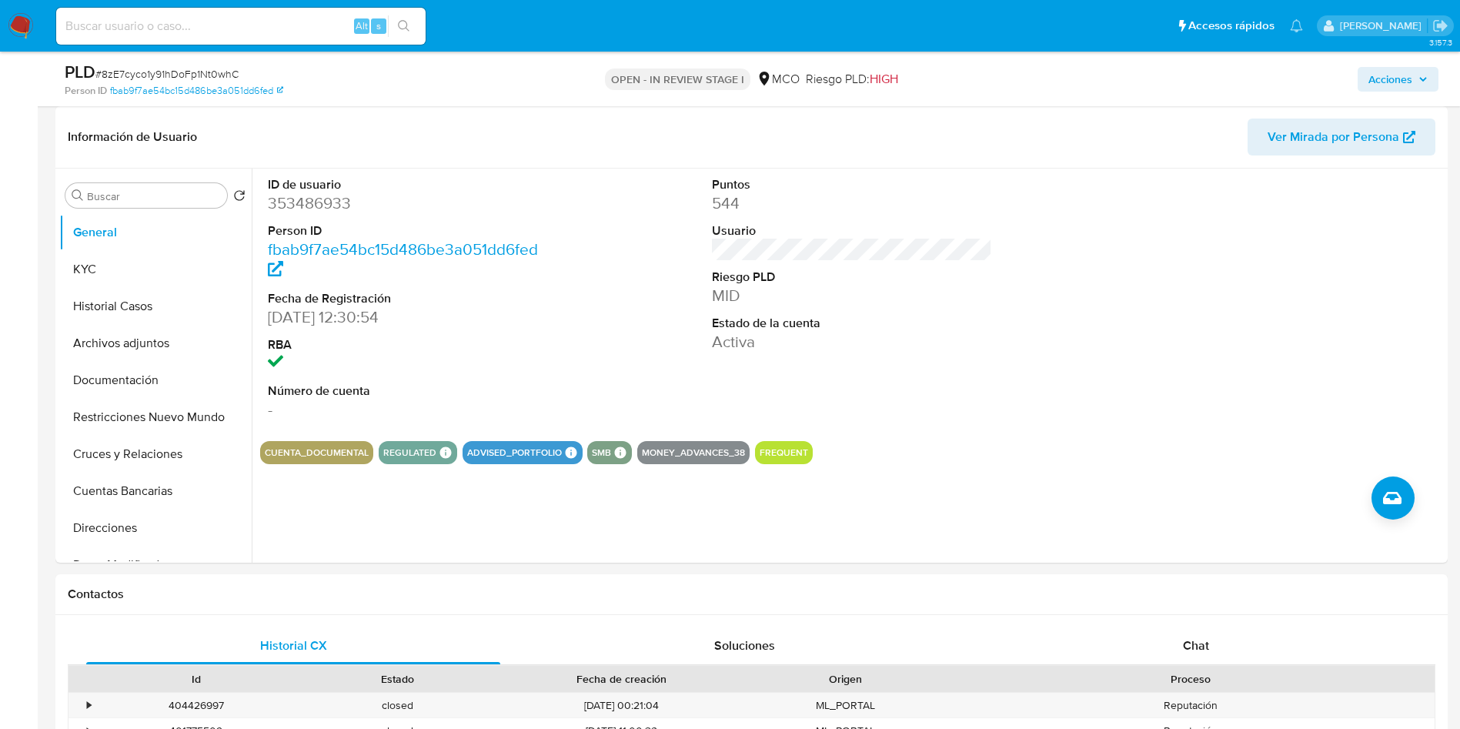
scroll to position [115, 0]
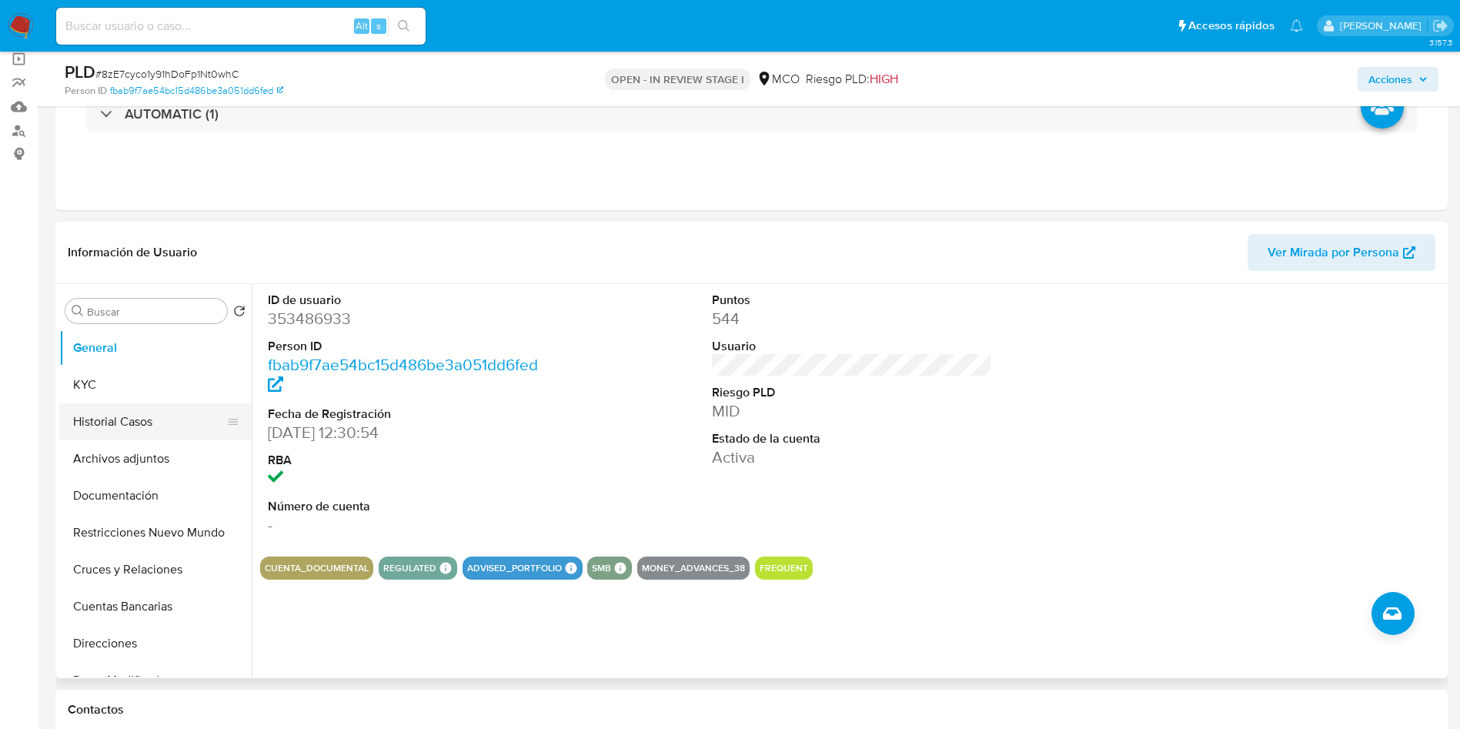
click at [156, 415] on button "Historial Casos" at bounding box center [149, 421] width 180 height 37
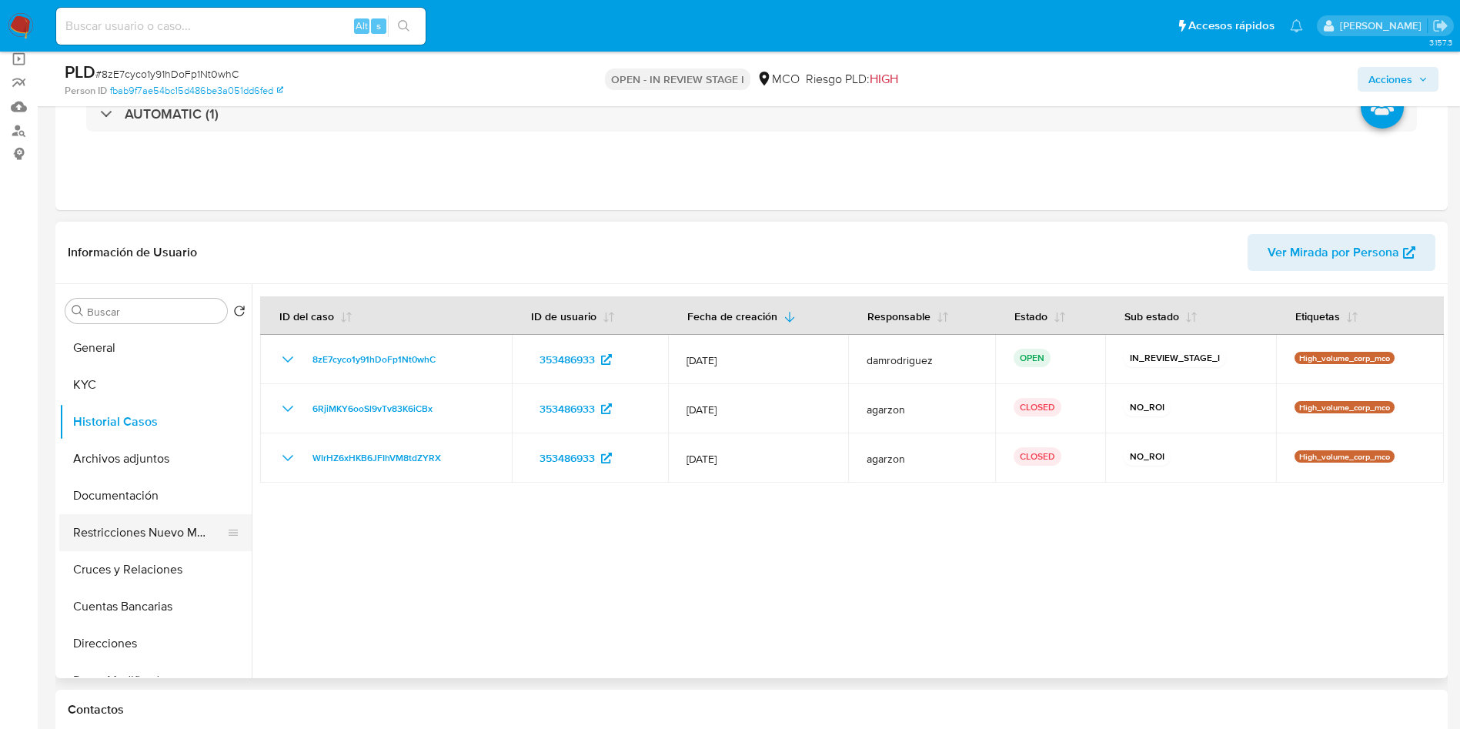
click at [168, 533] on button "Restricciones Nuevo Mundo" at bounding box center [149, 532] width 180 height 37
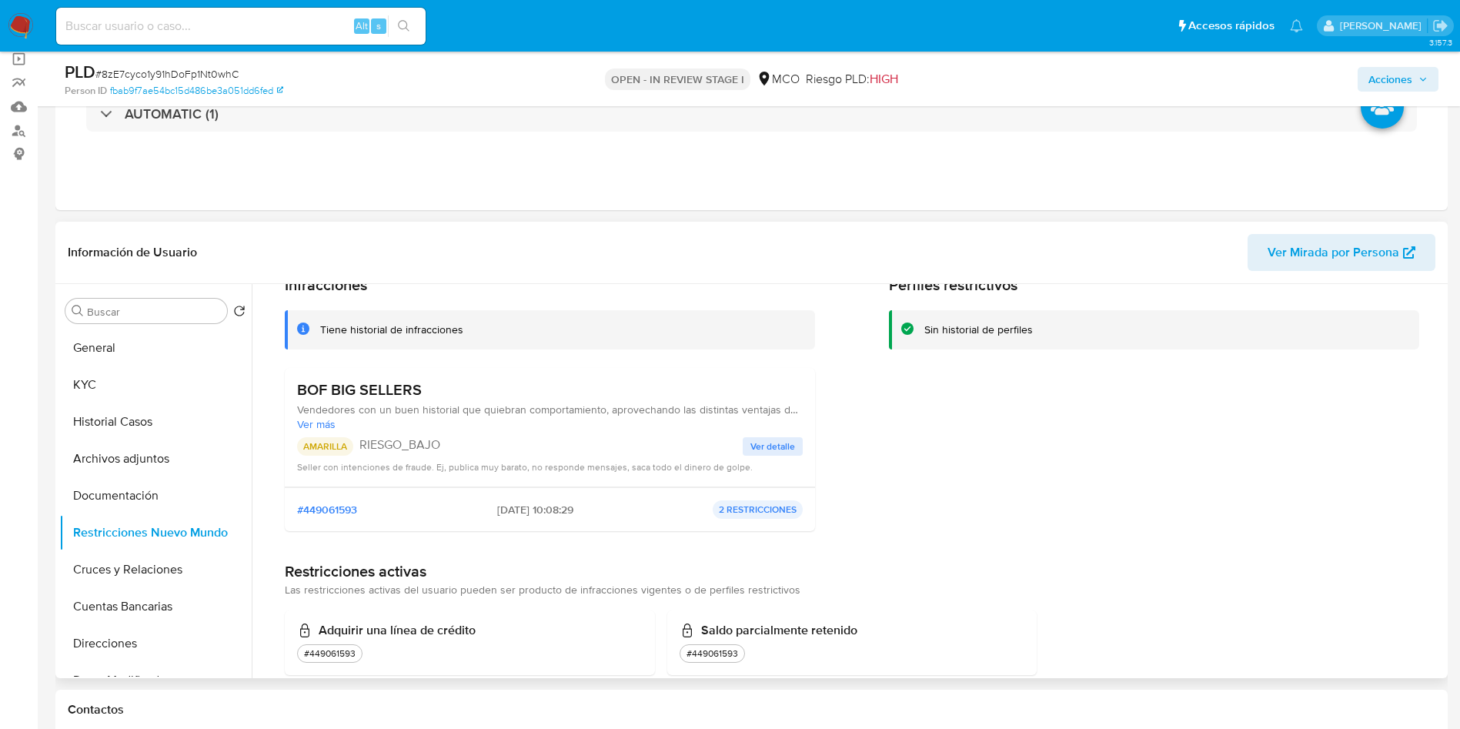
scroll to position [103, 0]
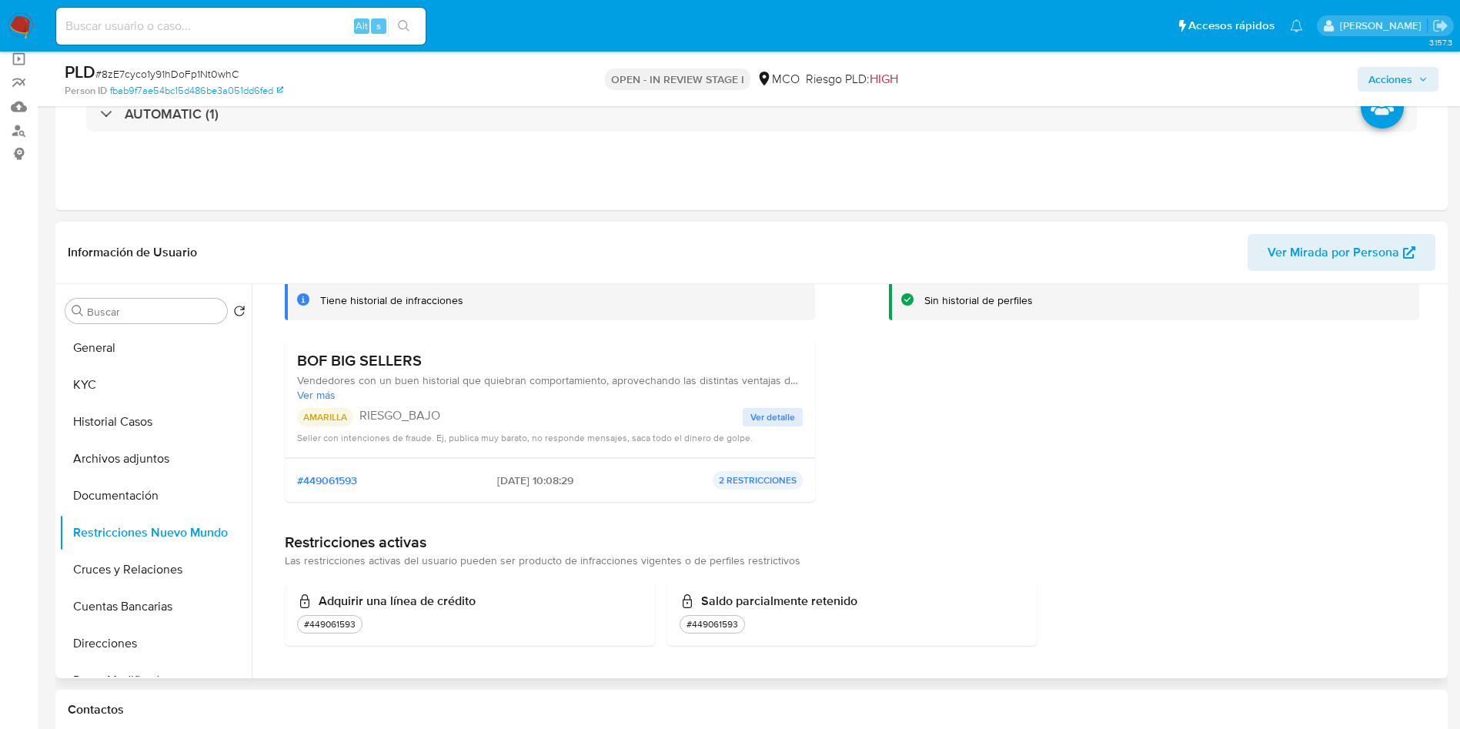
click at [763, 413] on span "Ver detalle" at bounding box center [772, 416] width 45 height 15
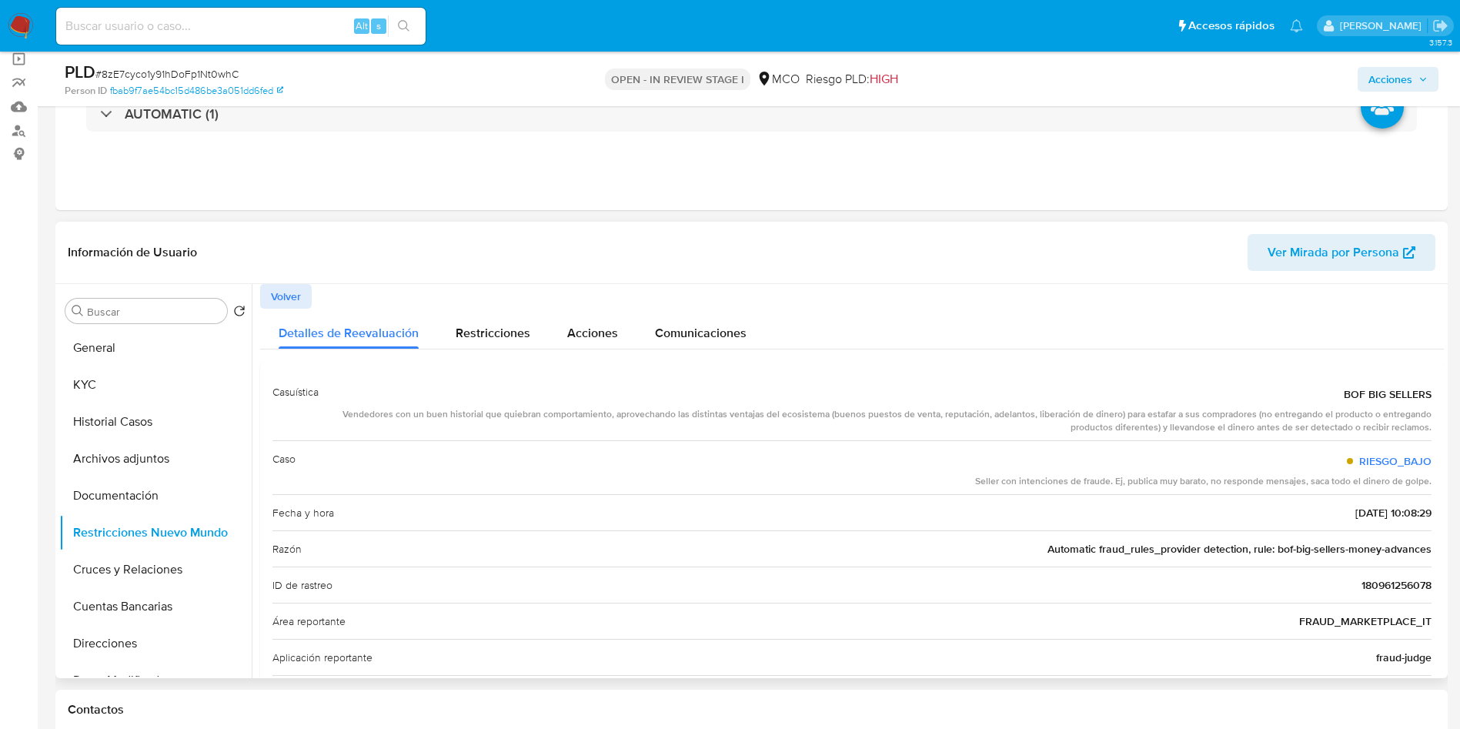
drag, startPoint x: 996, startPoint y: 413, endPoint x: 1392, endPoint y: 416, distance: 396.4
click at [1392, 416] on div "Vendedores con un buen historial que quiebran comportamiento, aprovechando las …" at bounding box center [881, 421] width 1101 height 26
drag, startPoint x: 1146, startPoint y: 431, endPoint x: 1404, endPoint y: 425, distance: 257.9
click at [1404, 425] on div "Vendedores con un buen historial que quiebran comportamiento, aprovechando las …" at bounding box center [881, 421] width 1101 height 26
click at [282, 297] on span "Volver" at bounding box center [286, 297] width 30 height 22
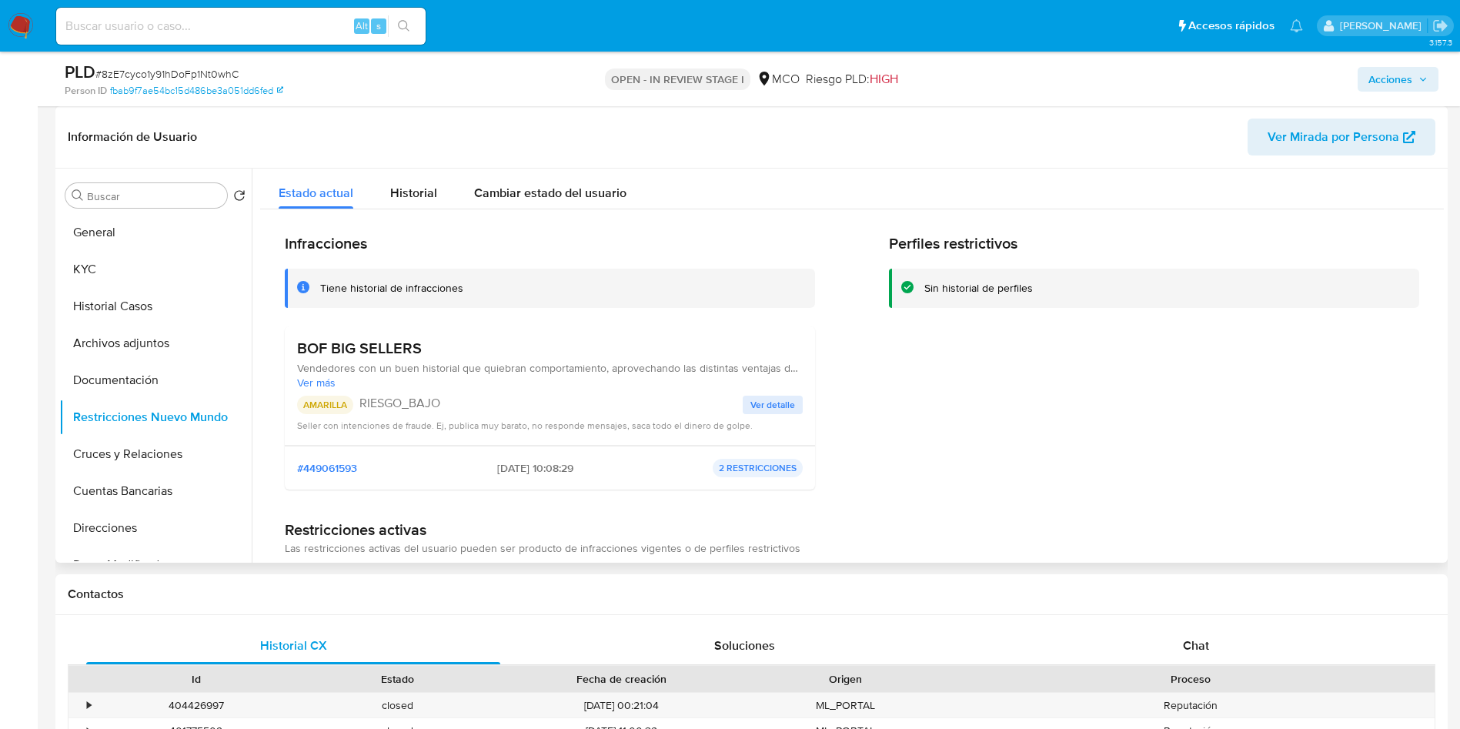
scroll to position [115, 0]
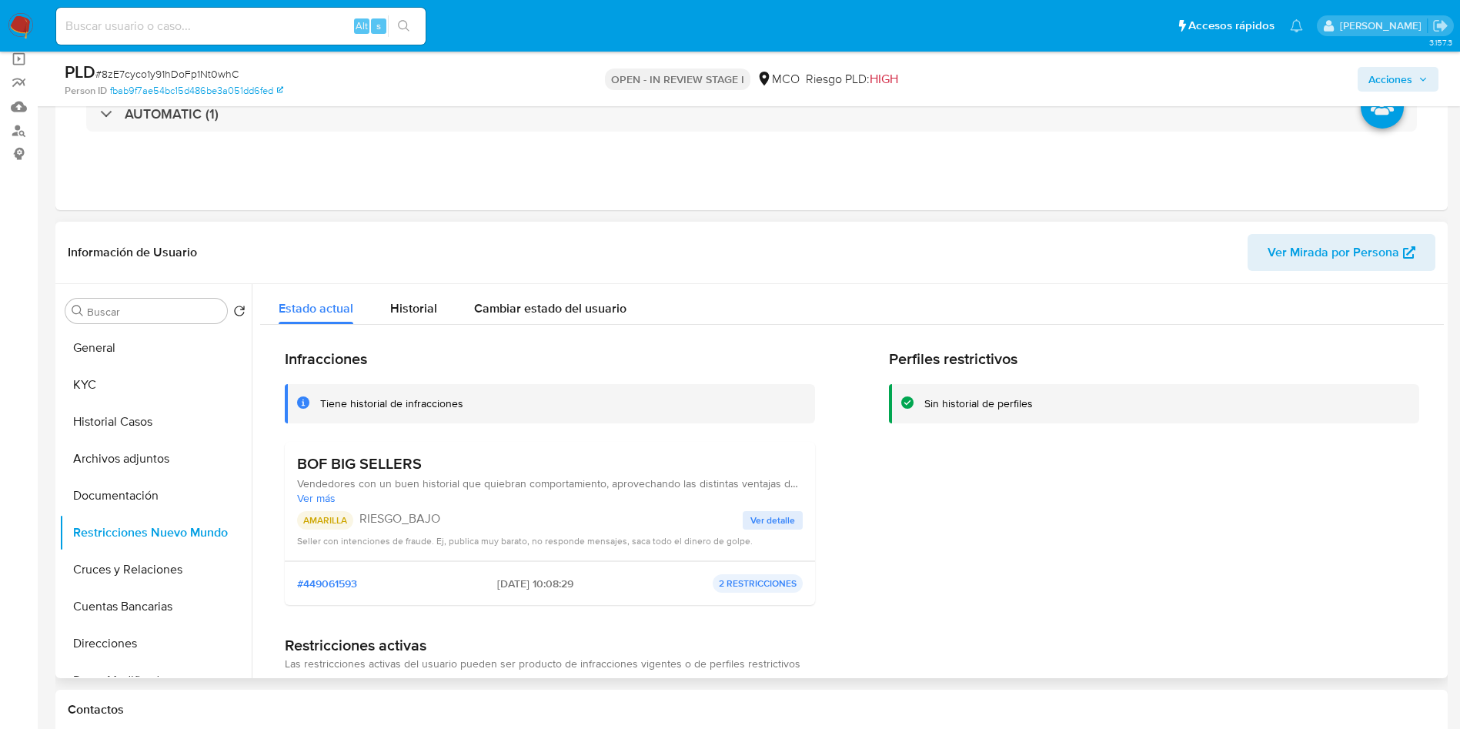
click at [760, 520] on span "Ver detalle" at bounding box center [772, 520] width 45 height 15
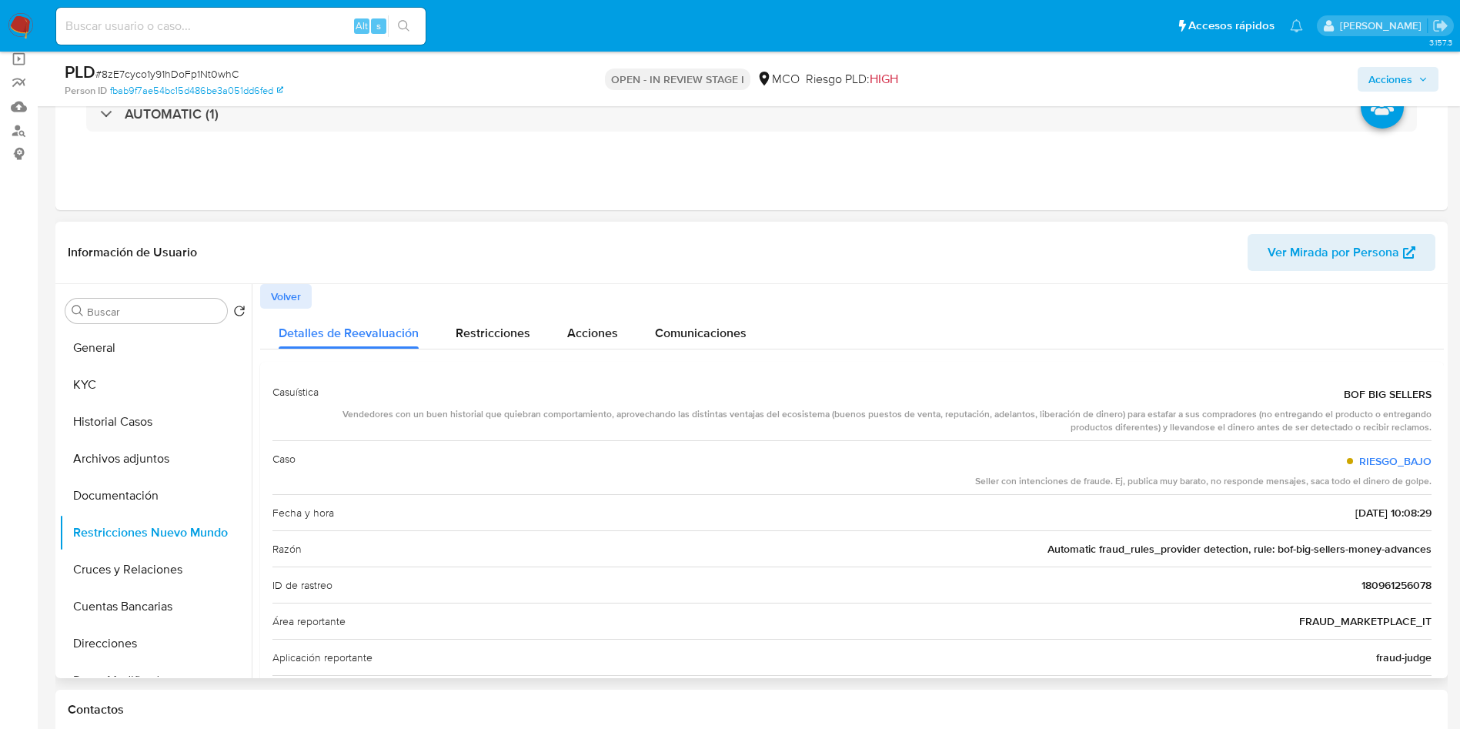
drag, startPoint x: 990, startPoint y: 486, endPoint x: 1395, endPoint y: 478, distance: 404.9
click at [1395, 478] on div "Seller con intenciones de fraude. Ej, publica muy barato, no responde mensajes,…" at bounding box center [1203, 481] width 456 height 13
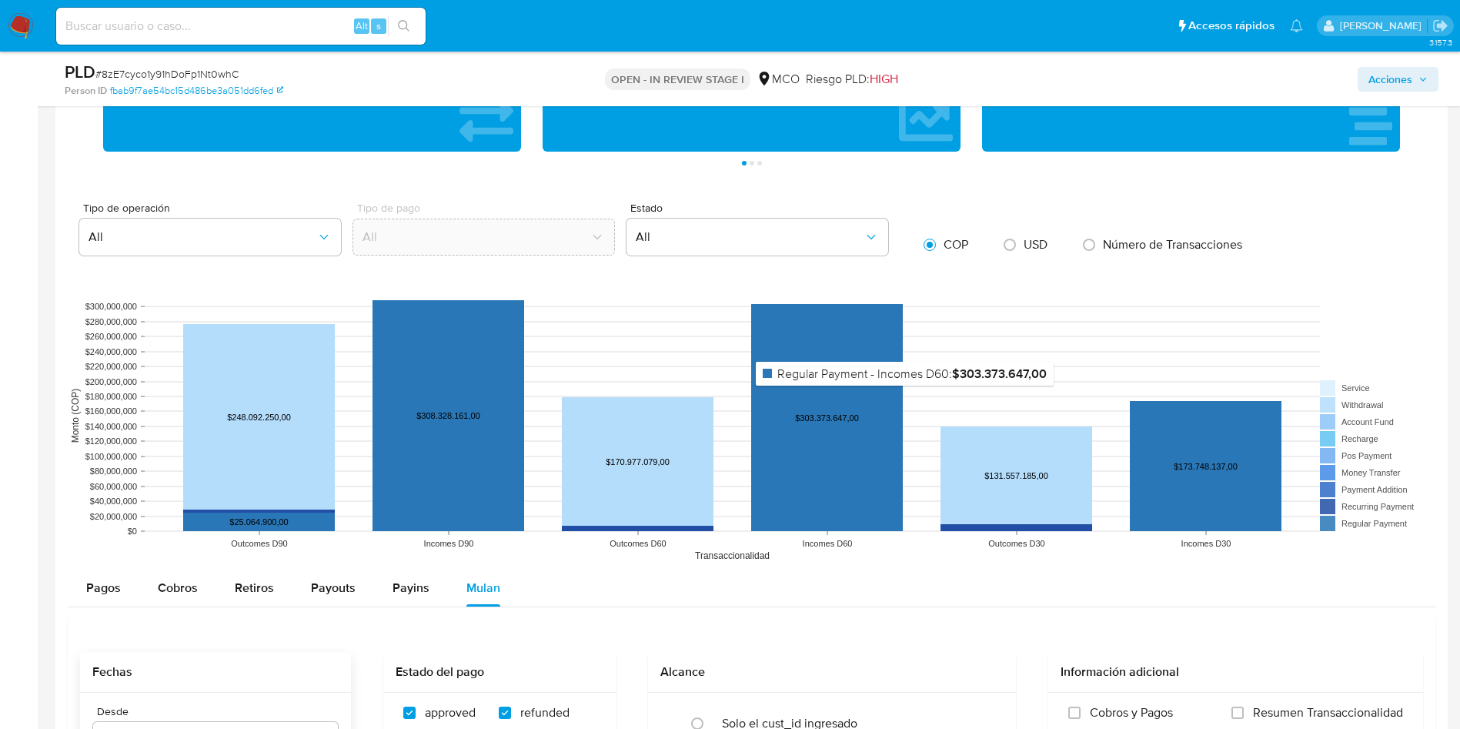
scroll to position [924, 0]
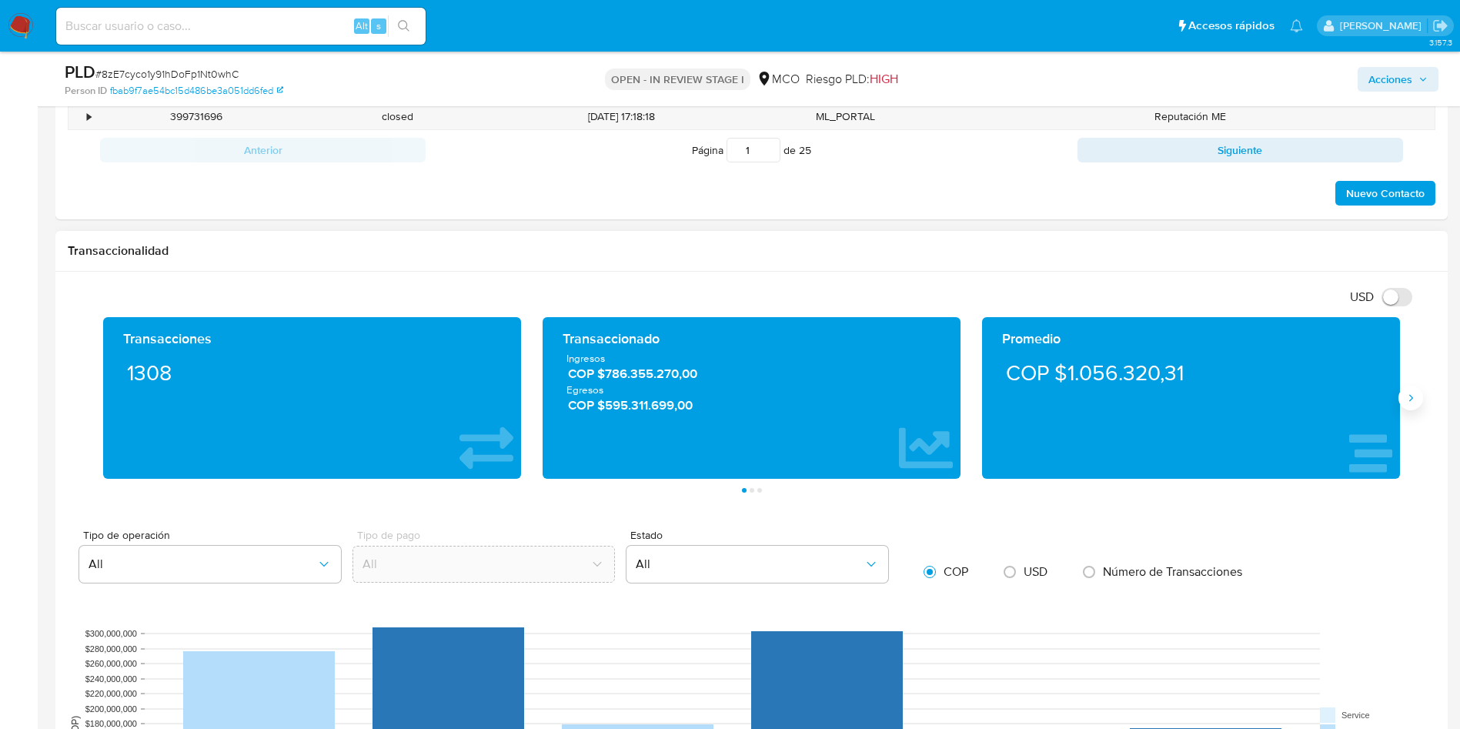
click at [1412, 393] on icon "Siguiente" at bounding box center [1411, 398] width 12 height 12
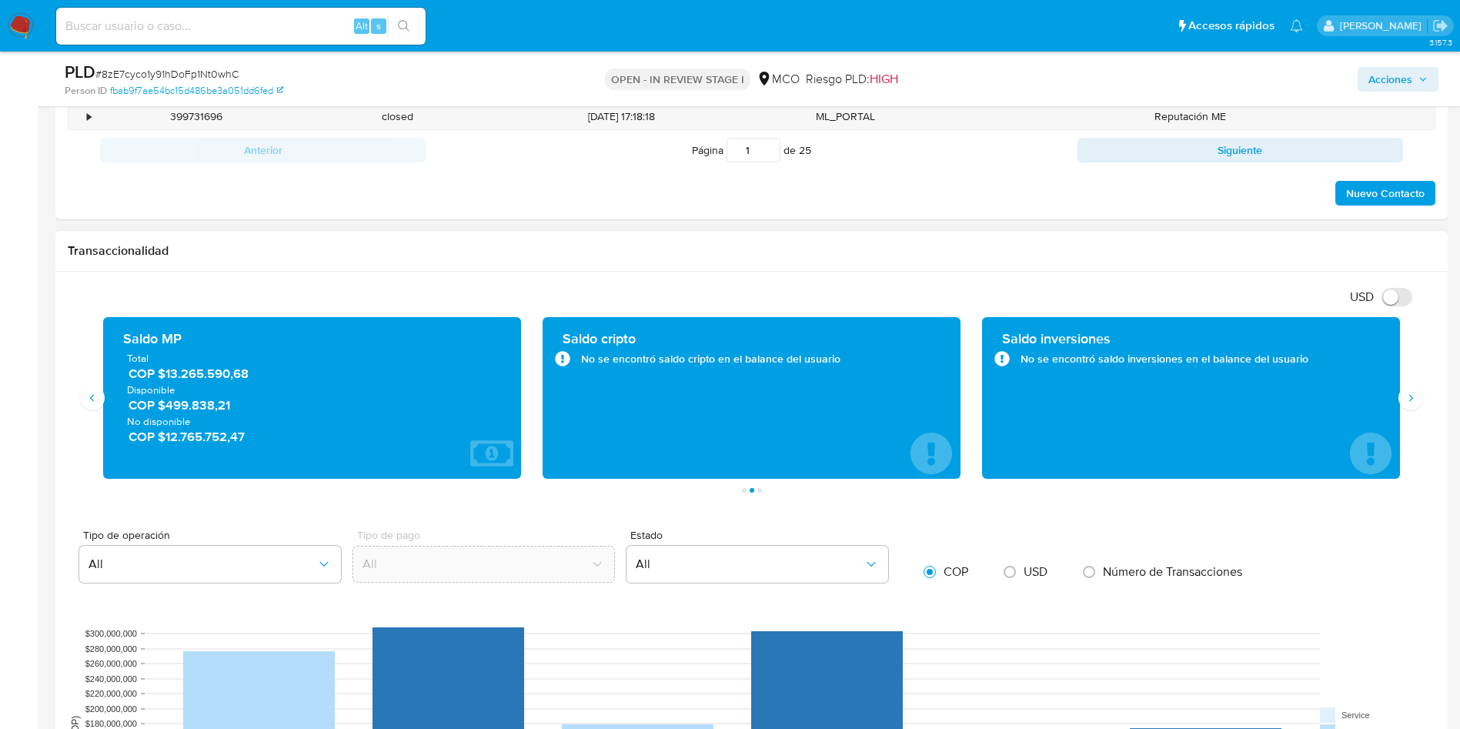
click at [190, 409] on span "COP $499.838,21" at bounding box center [313, 405] width 369 height 18
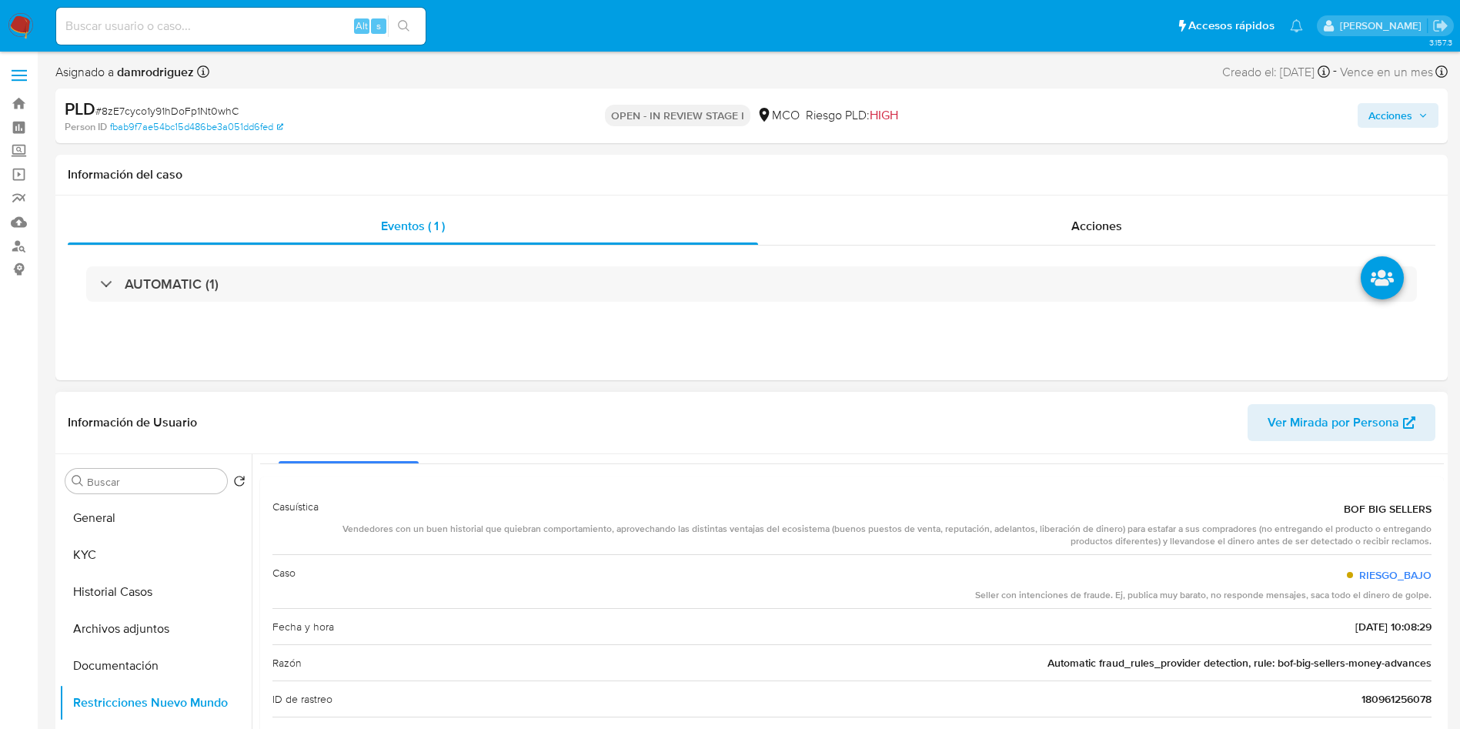
scroll to position [0, 0]
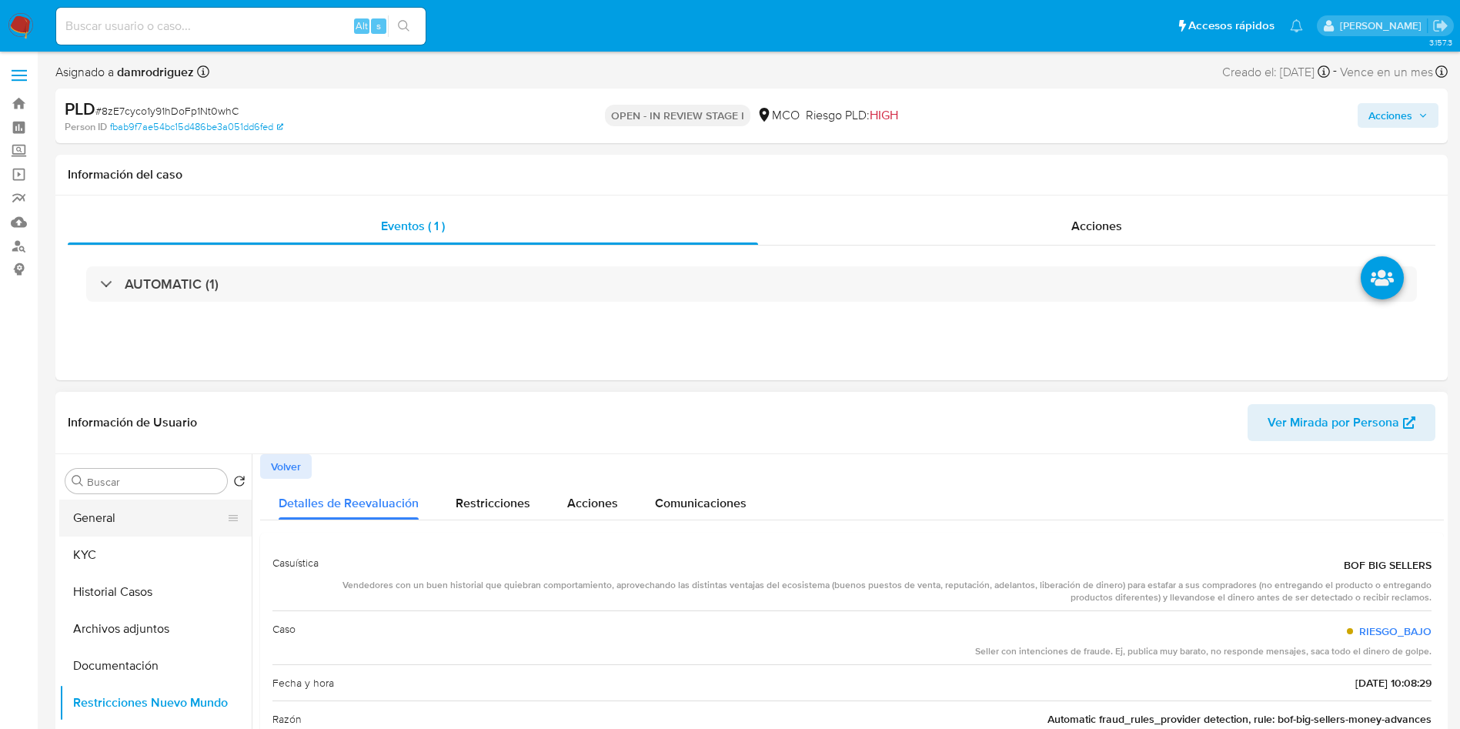
click at [169, 516] on button "General" at bounding box center [149, 517] width 180 height 37
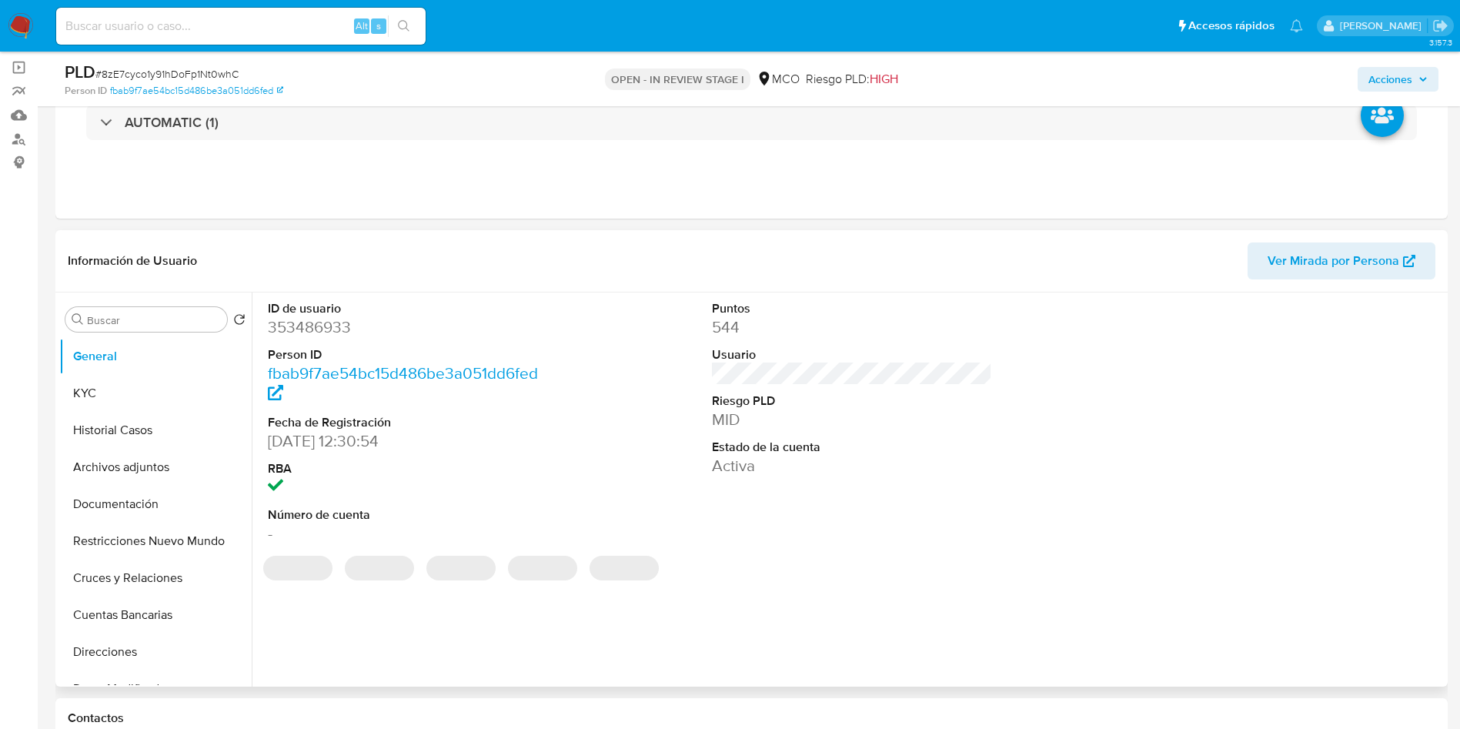
scroll to position [115, 0]
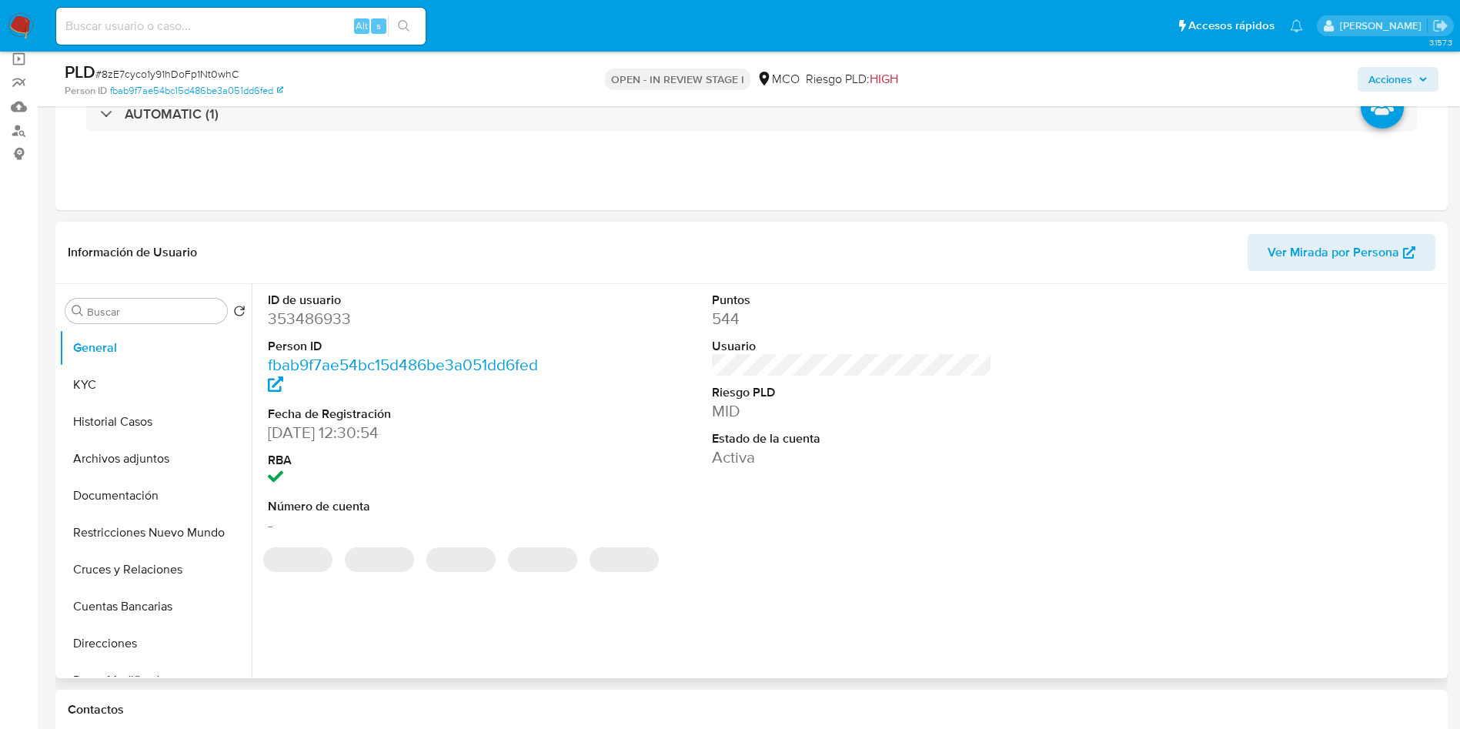
click at [316, 313] on dd "353486933" at bounding box center [408, 319] width 281 height 22
copy dd "353486933"
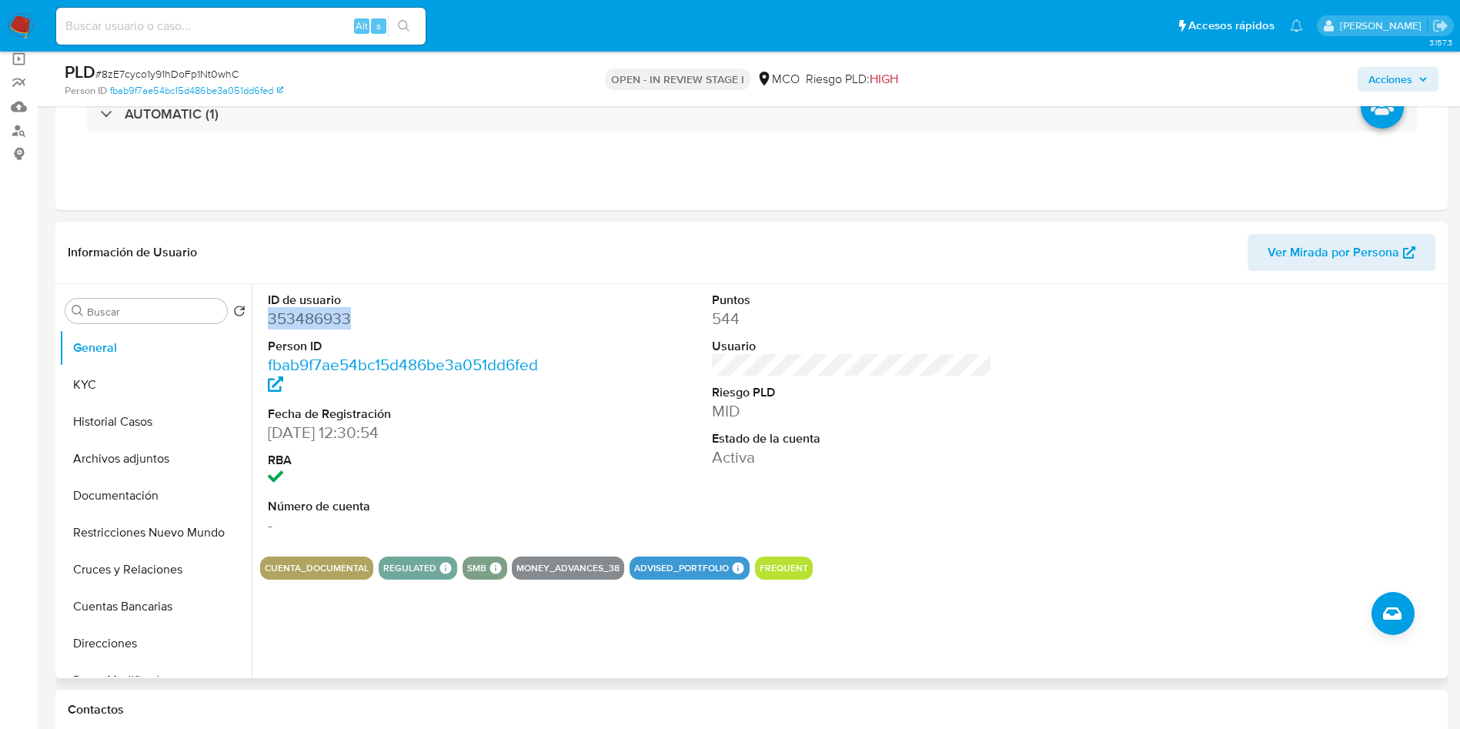
copy dd "353486933"
click at [561, 397] on div "ID de usuario 353486933 Person ID fbab9f7ae54bc15d486be3a051dd6fed Fecha de Reg…" at bounding box center [852, 414] width 1184 height 260
click at [615, 359] on div "ID de usuario 353486933 Person ID fbab9f7ae54bc15d486be3a051dd6fed Fecha de Reg…" at bounding box center [852, 414] width 1184 height 260
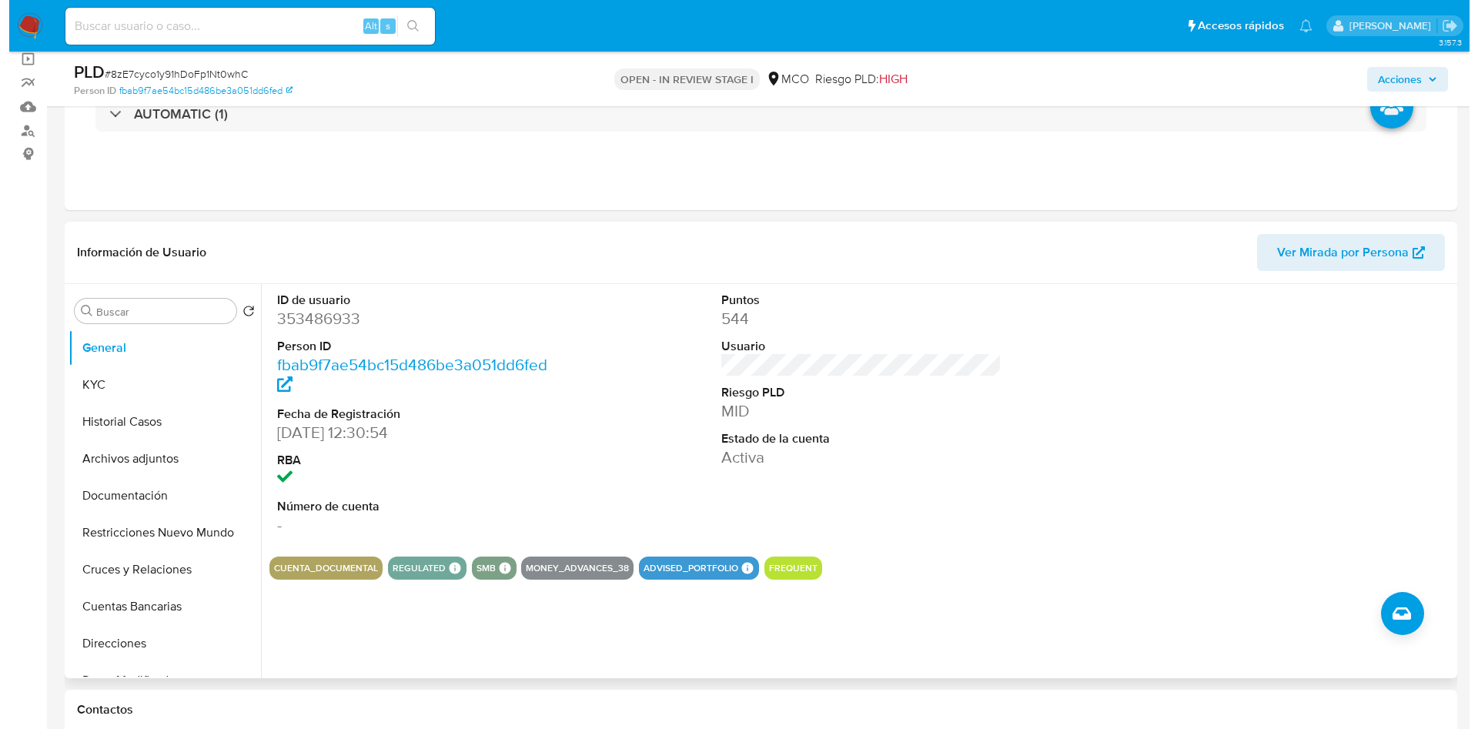
scroll to position [231, 0]
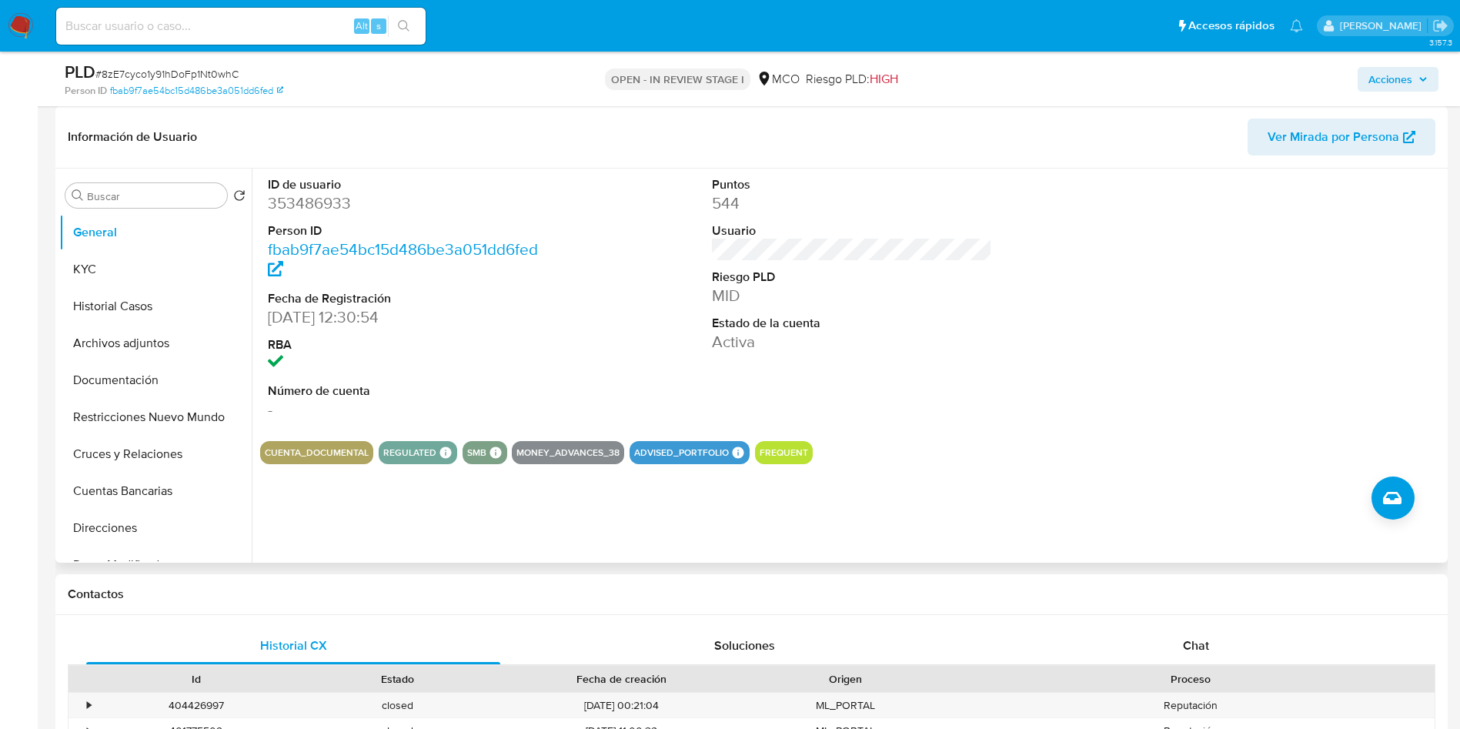
click at [615, 359] on div "ID de usuario 353486933 Person ID fbab9f7ae54bc15d486be3a051dd6fed Fecha de Reg…" at bounding box center [852, 299] width 1184 height 260
click at [463, 513] on div "ID de usuario 353486933 Person ID fbab9f7ae54bc15d486be3a051dd6fed Fecha de Reg…" at bounding box center [848, 366] width 1192 height 394
click at [128, 289] on button "Historial Casos" at bounding box center [149, 306] width 180 height 37
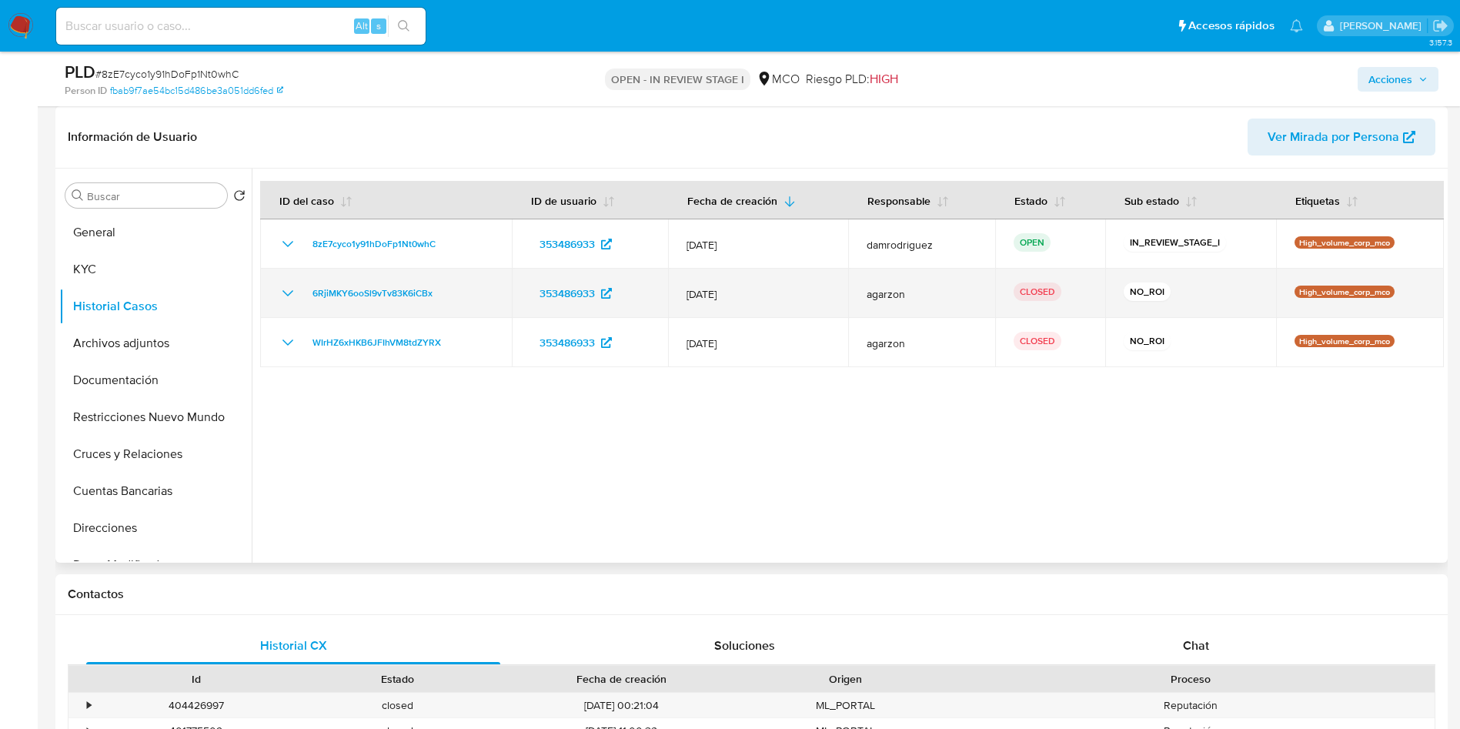
click at [286, 292] on icon "Mostrar/Ocultar" at bounding box center [288, 293] width 18 height 18
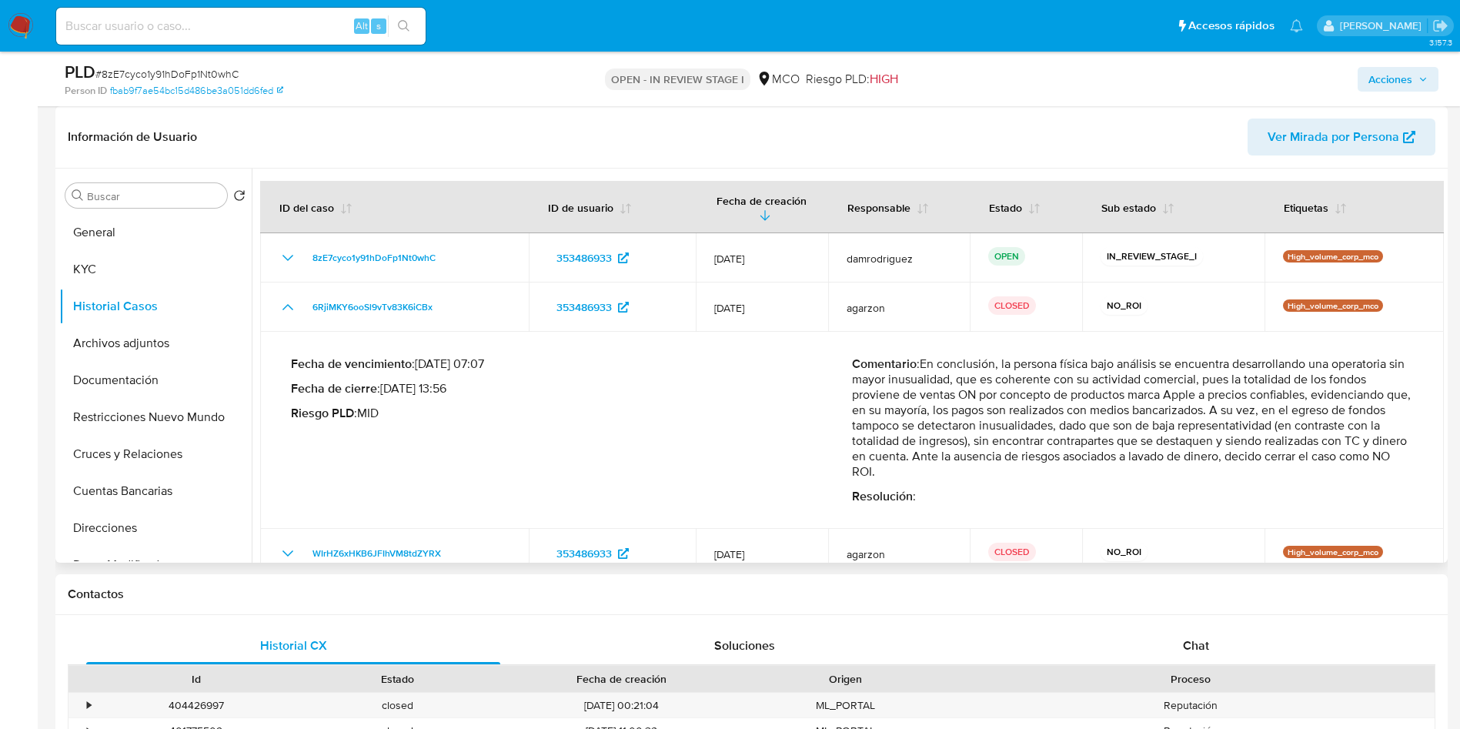
drag, startPoint x: 971, startPoint y: 366, endPoint x: 1357, endPoint y: 397, distance: 386.8
click at [1358, 397] on p "Comentario : En conclusión, la persona física bajo análisis se encuentra desarr…" at bounding box center [1132, 417] width 561 height 123
drag, startPoint x: 900, startPoint y: 414, endPoint x: 1348, endPoint y: 408, distance: 448.0
click at [1347, 408] on p "Comentario : En conclusión, la persona física bajo análisis se encuentra desarr…" at bounding box center [1132, 417] width 561 height 123
drag, startPoint x: 922, startPoint y: 427, endPoint x: 1334, endPoint y: 443, distance: 412.0
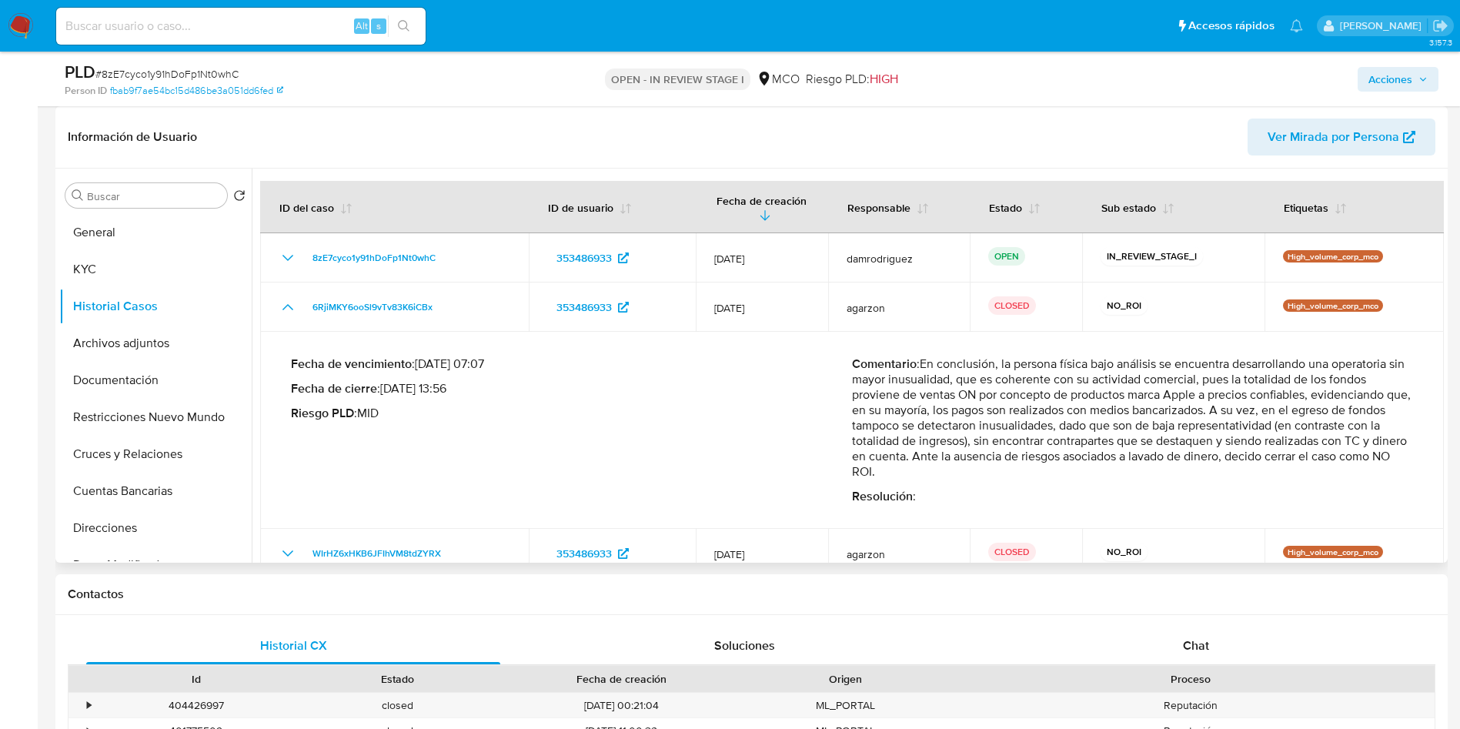
click at [1334, 443] on p "Comentario : En conclusión, la persona física bajo análisis se encuentra desarr…" at bounding box center [1132, 417] width 561 height 123
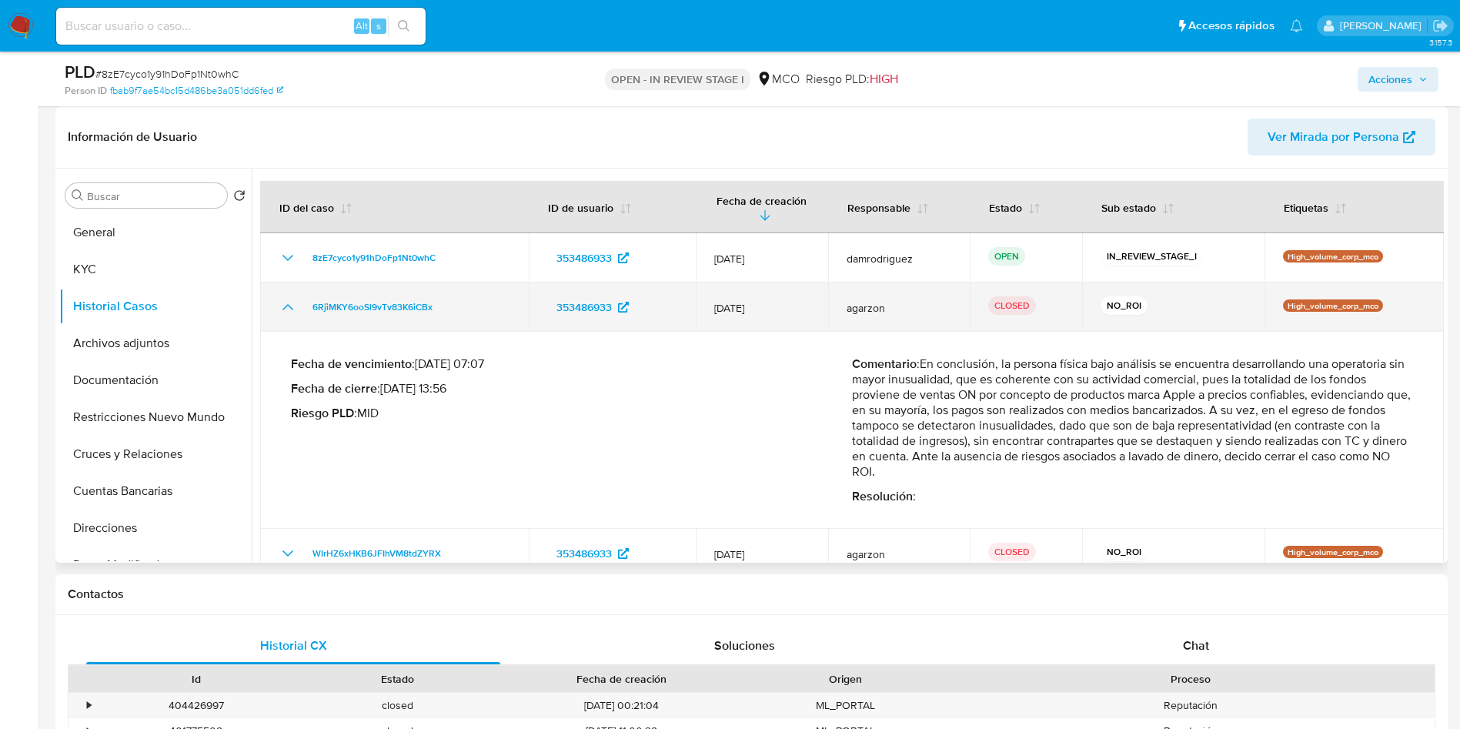
click at [281, 306] on icon "Mostrar/Ocultar" at bounding box center [288, 307] width 18 height 18
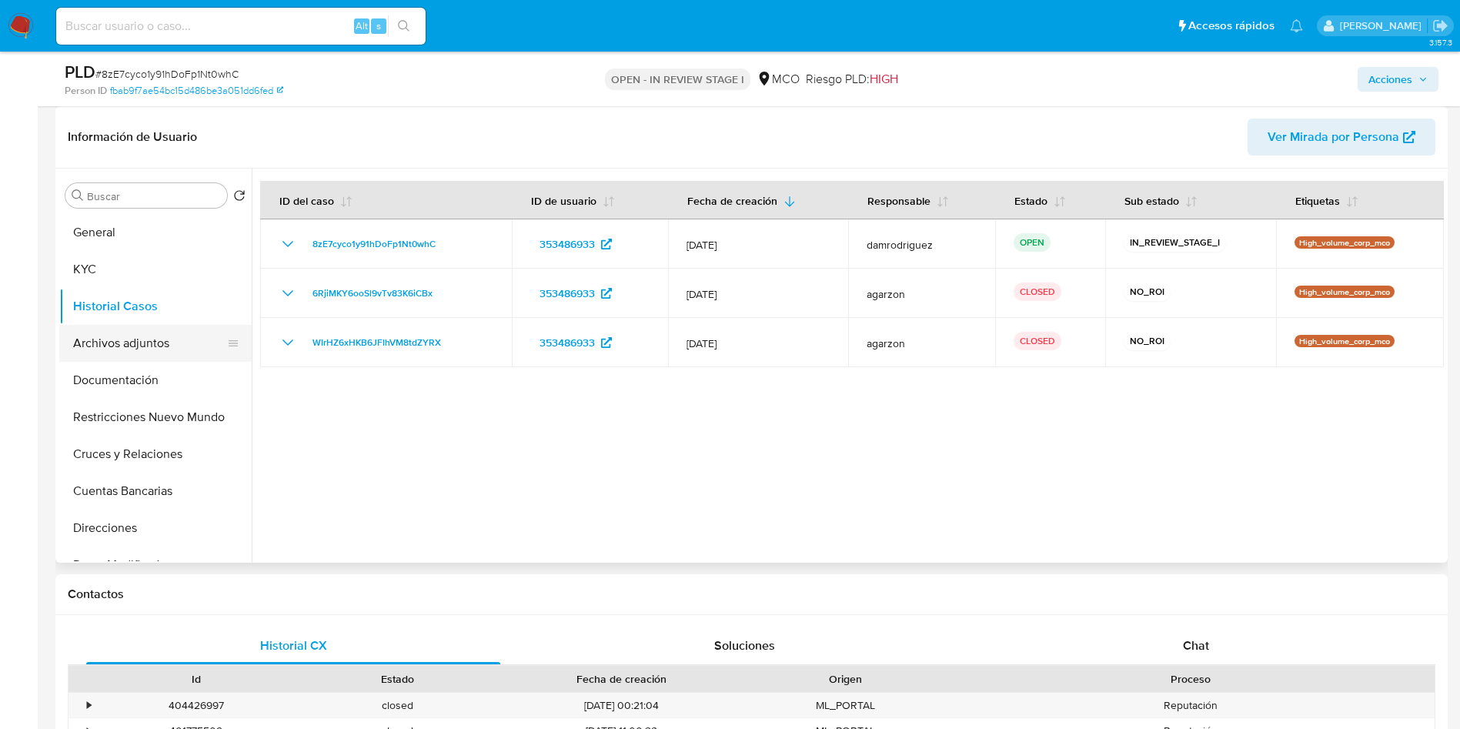
click at [85, 355] on button "Archivos adjuntos" at bounding box center [149, 343] width 180 height 37
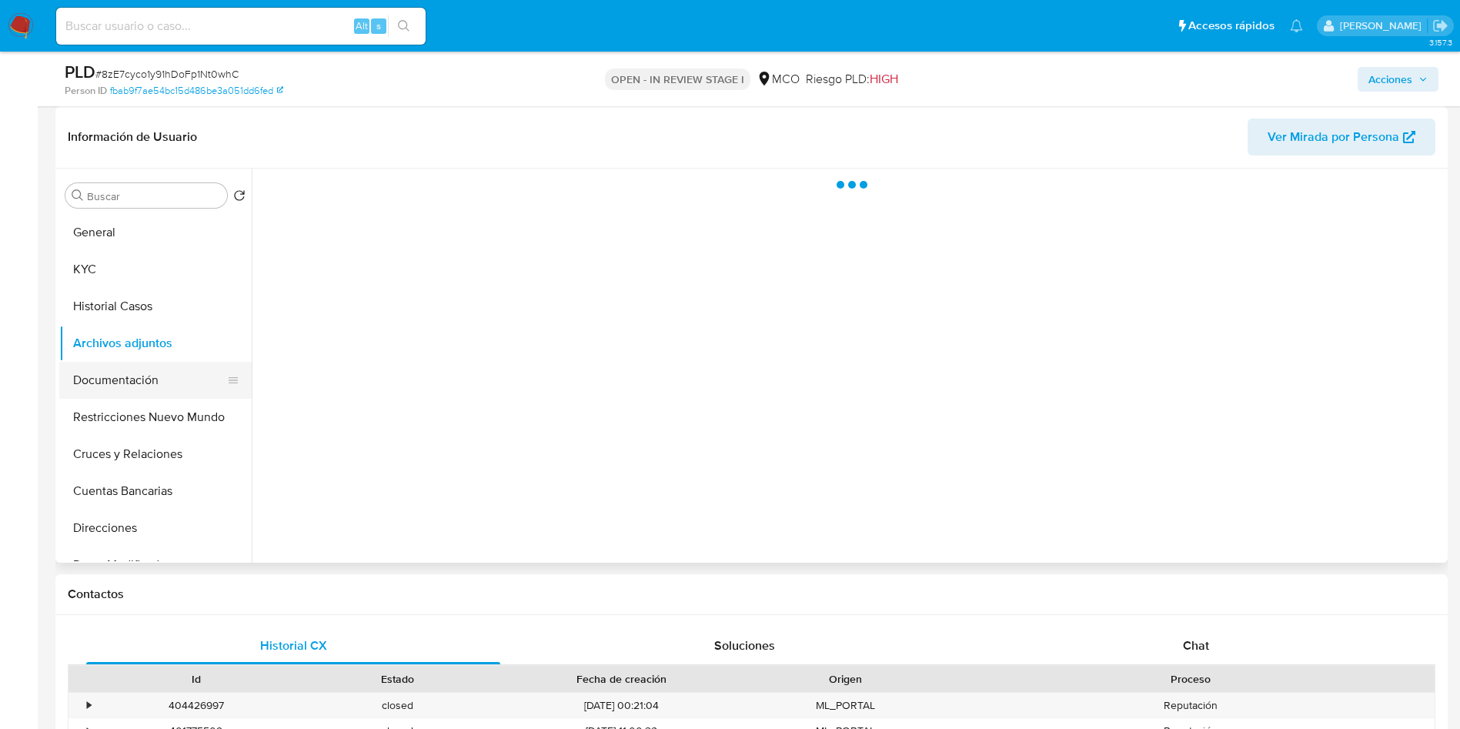
click at [144, 391] on button "Documentación" at bounding box center [149, 380] width 180 height 37
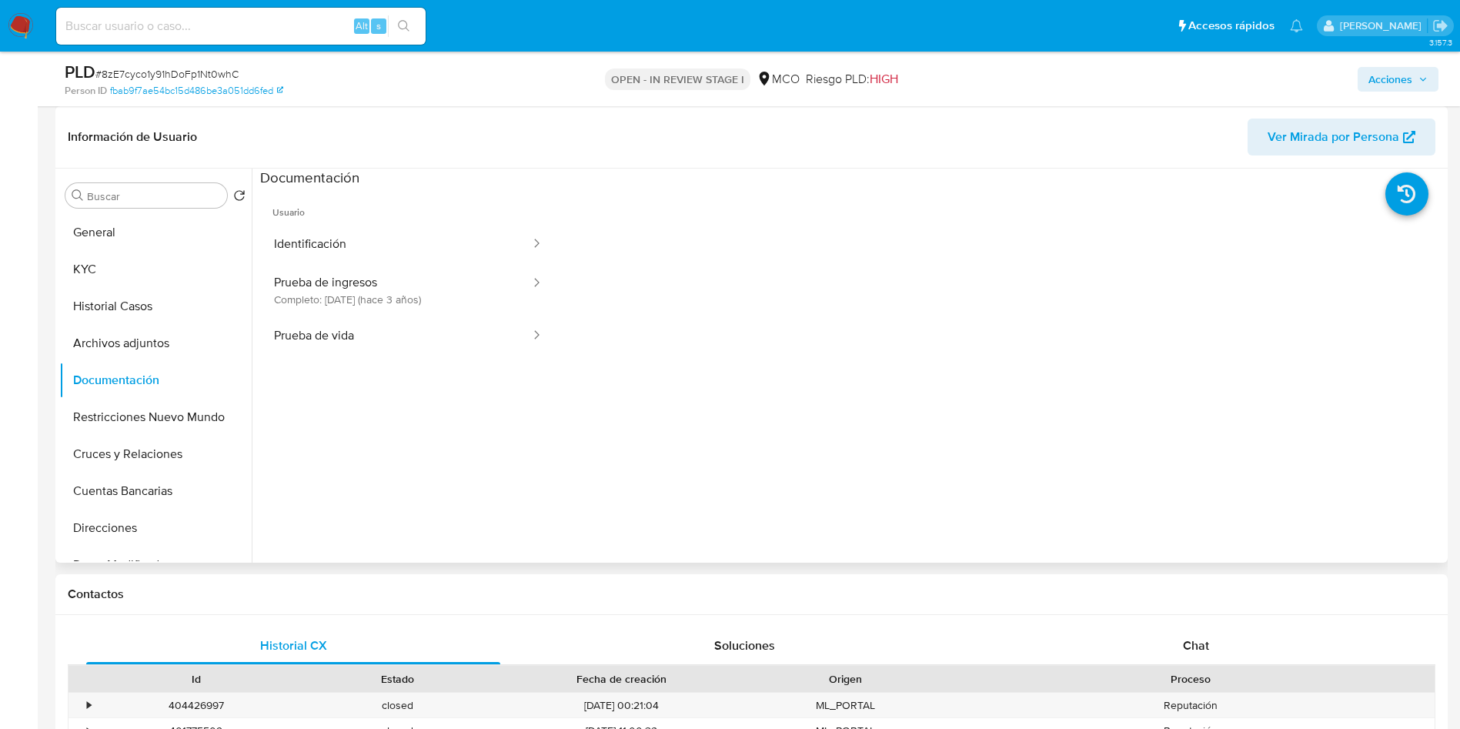
drag, startPoint x: 381, startPoint y: 296, endPoint x: 476, endPoint y: 375, distance: 123.0
click at [382, 299] on button "Prueba de ingresos Completo: 24/04/2022 (hace 3 años)" at bounding box center [396, 290] width 272 height 52
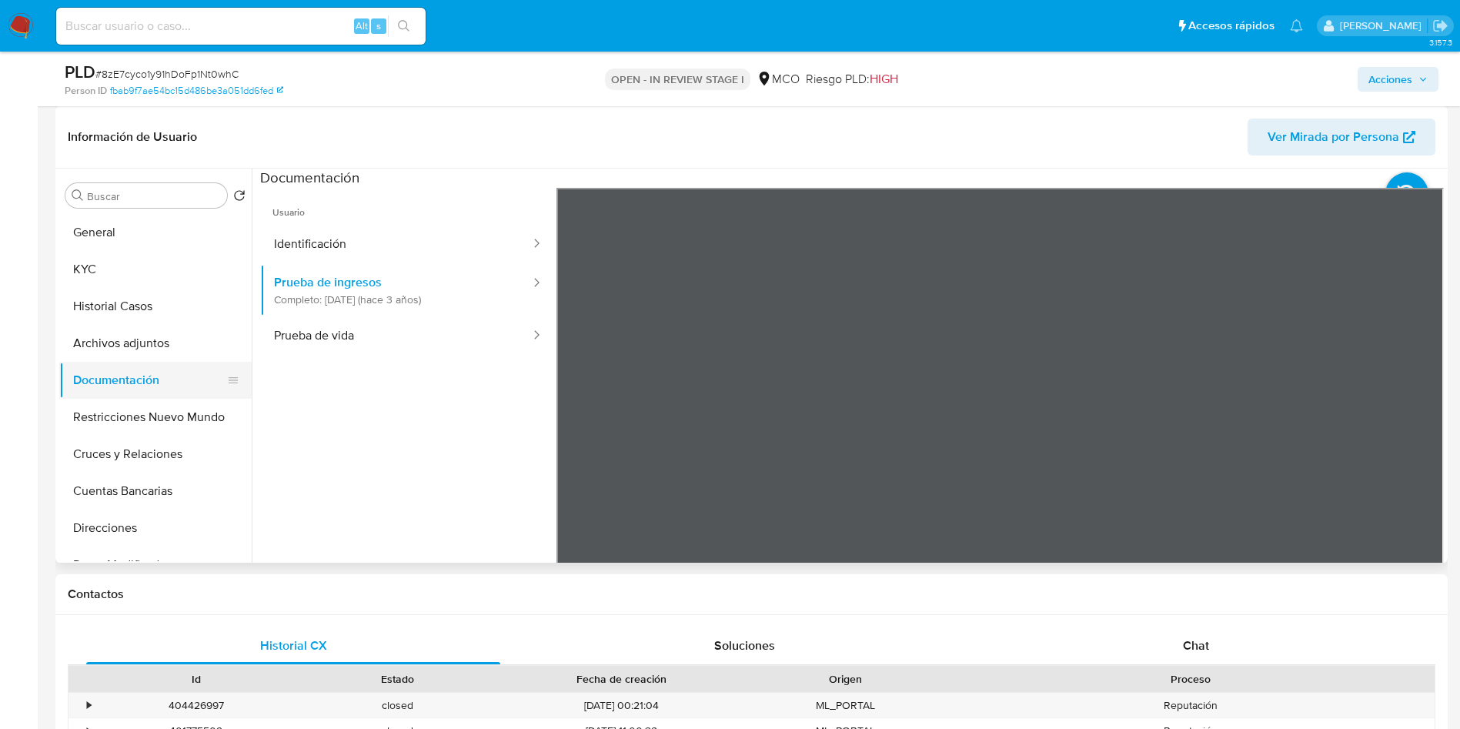
click at [121, 364] on button "Documentación" at bounding box center [149, 380] width 180 height 37
click at [134, 327] on button "Archivos adjuntos" at bounding box center [149, 343] width 180 height 37
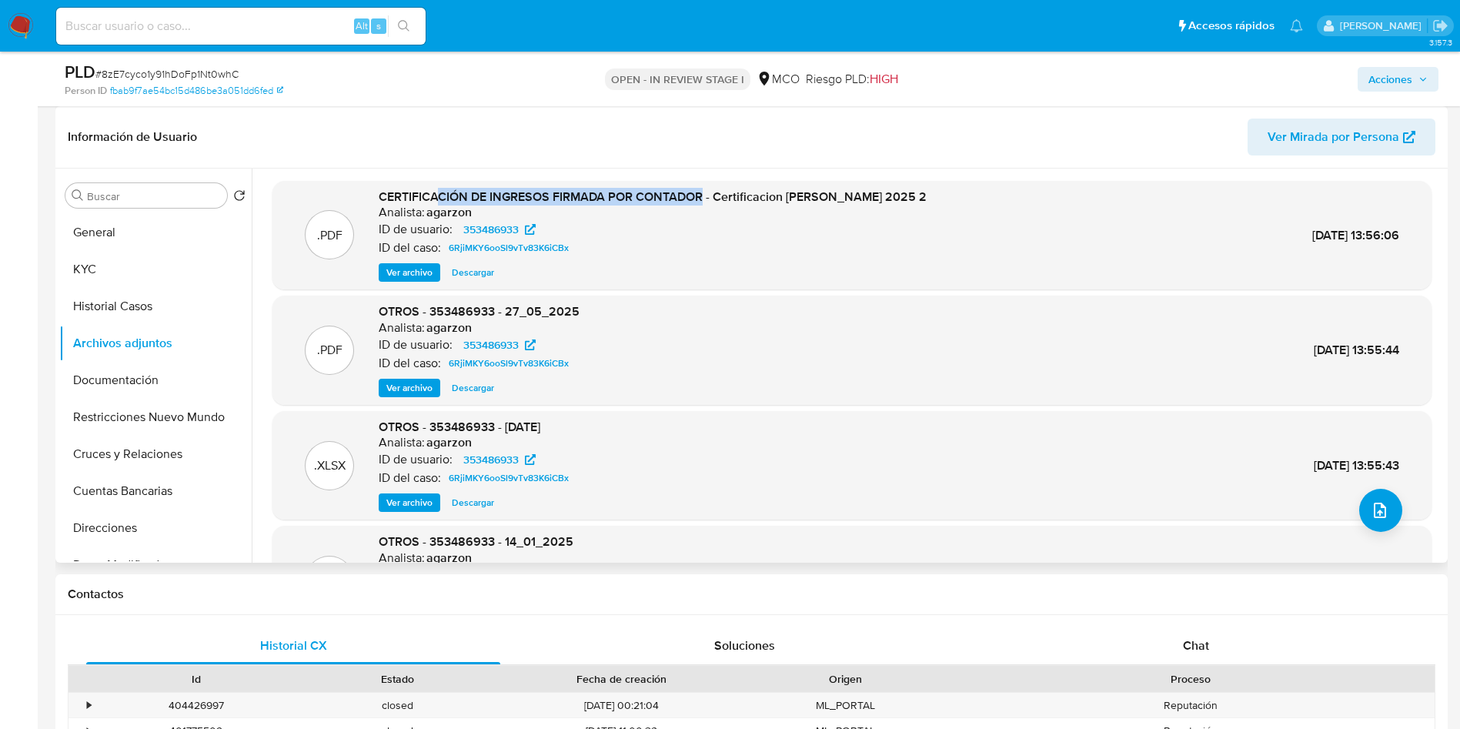
drag, startPoint x: 443, startPoint y: 193, endPoint x: 708, endPoint y: 199, distance: 265.6
click at [706, 199] on span "CERTIFICACIÓN DE INGRESOS FIRMADA POR CONTADOR - Certificacion Camilo 2025 2" at bounding box center [653, 197] width 548 height 18
click at [693, 246] on div "ID del caso: 6RjiMKY6ooSl9vTv83K6iCBx" at bounding box center [653, 248] width 548 height 18
click at [400, 272] on span "Ver archivo" at bounding box center [409, 272] width 46 height 15
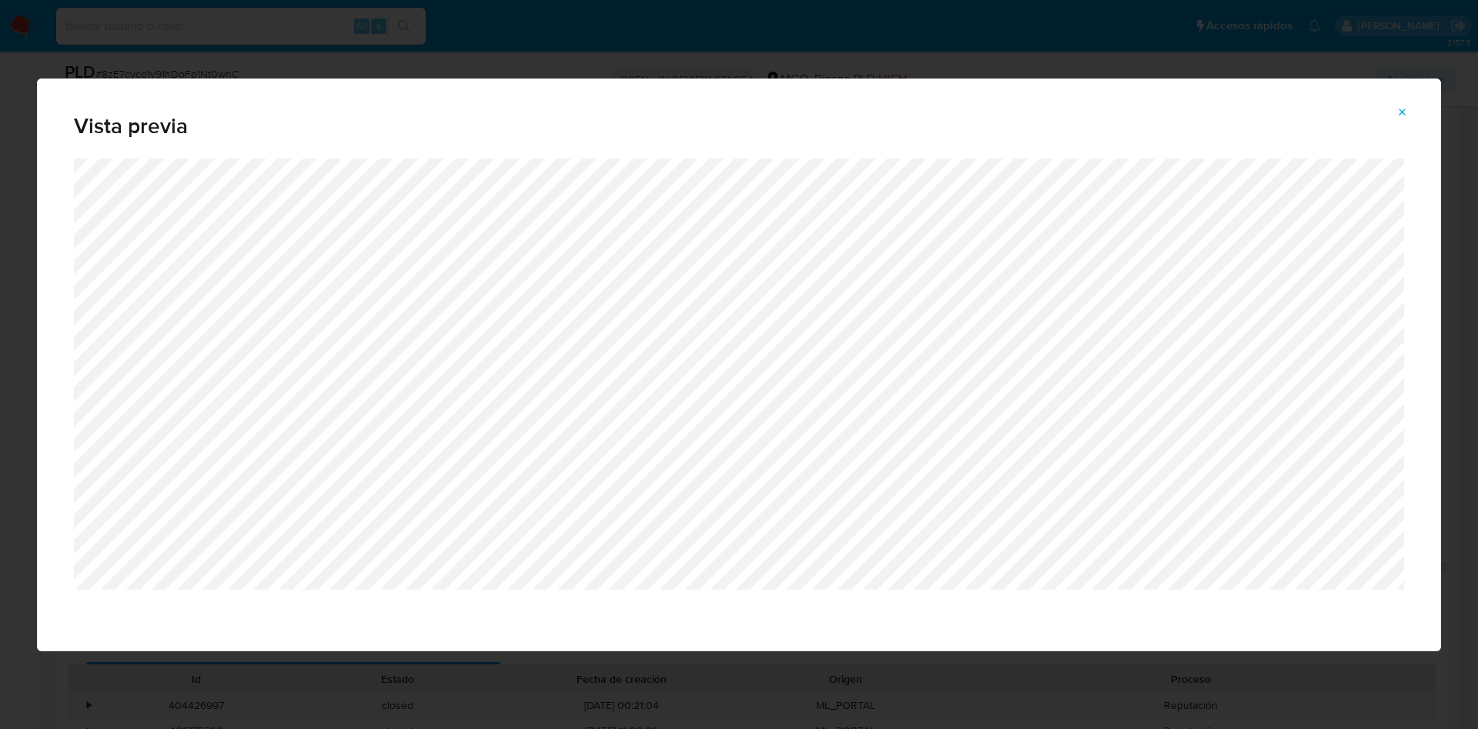
click at [1401, 112] on icon "Attachment preview" at bounding box center [1402, 112] width 12 height 12
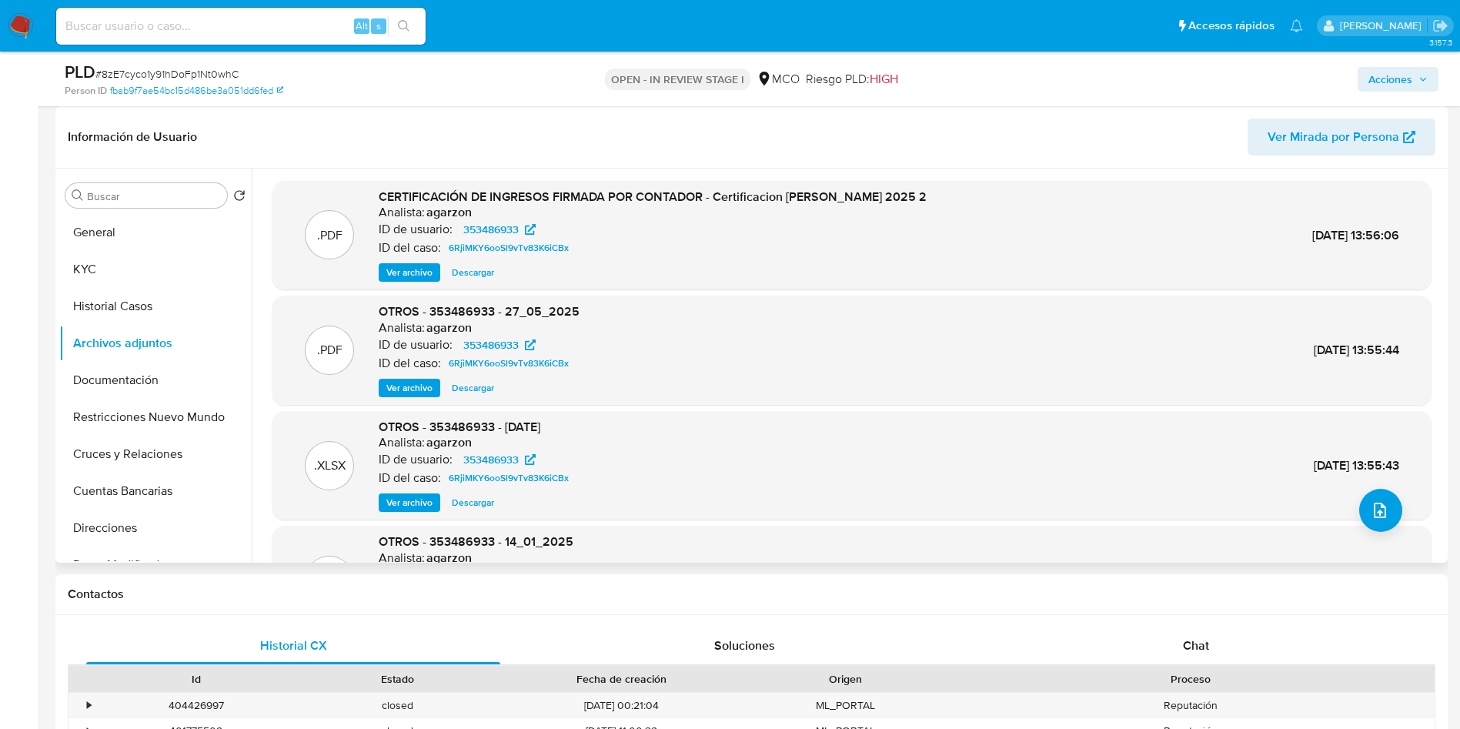
click at [403, 387] on span "Ver archivo" at bounding box center [409, 387] width 46 height 15
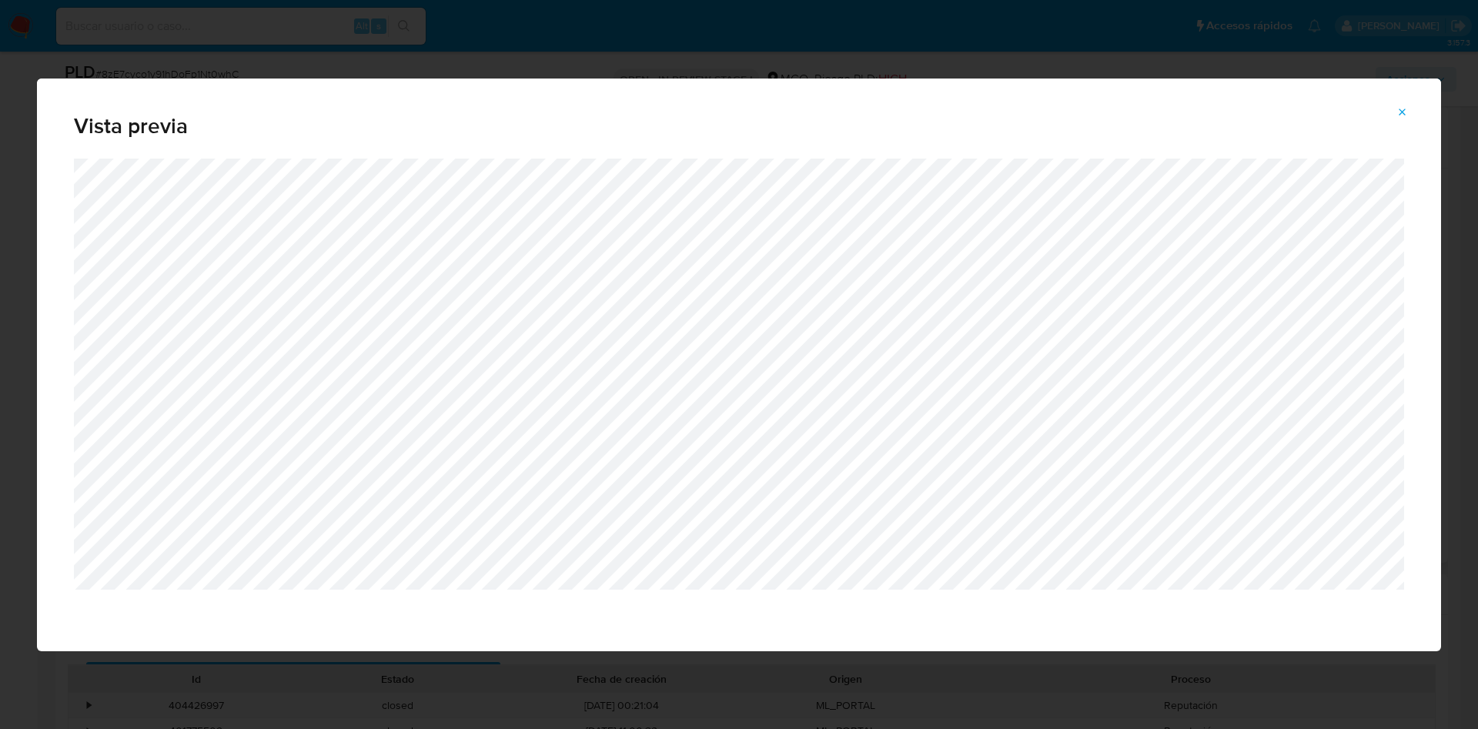
drag, startPoint x: 969, startPoint y: 55, endPoint x: 1001, endPoint y: 71, distance: 35.5
click at [969, 55] on div "Vista previa" at bounding box center [739, 364] width 1478 height 729
click at [1398, 110] on icon "Attachment preview" at bounding box center [1402, 112] width 12 height 12
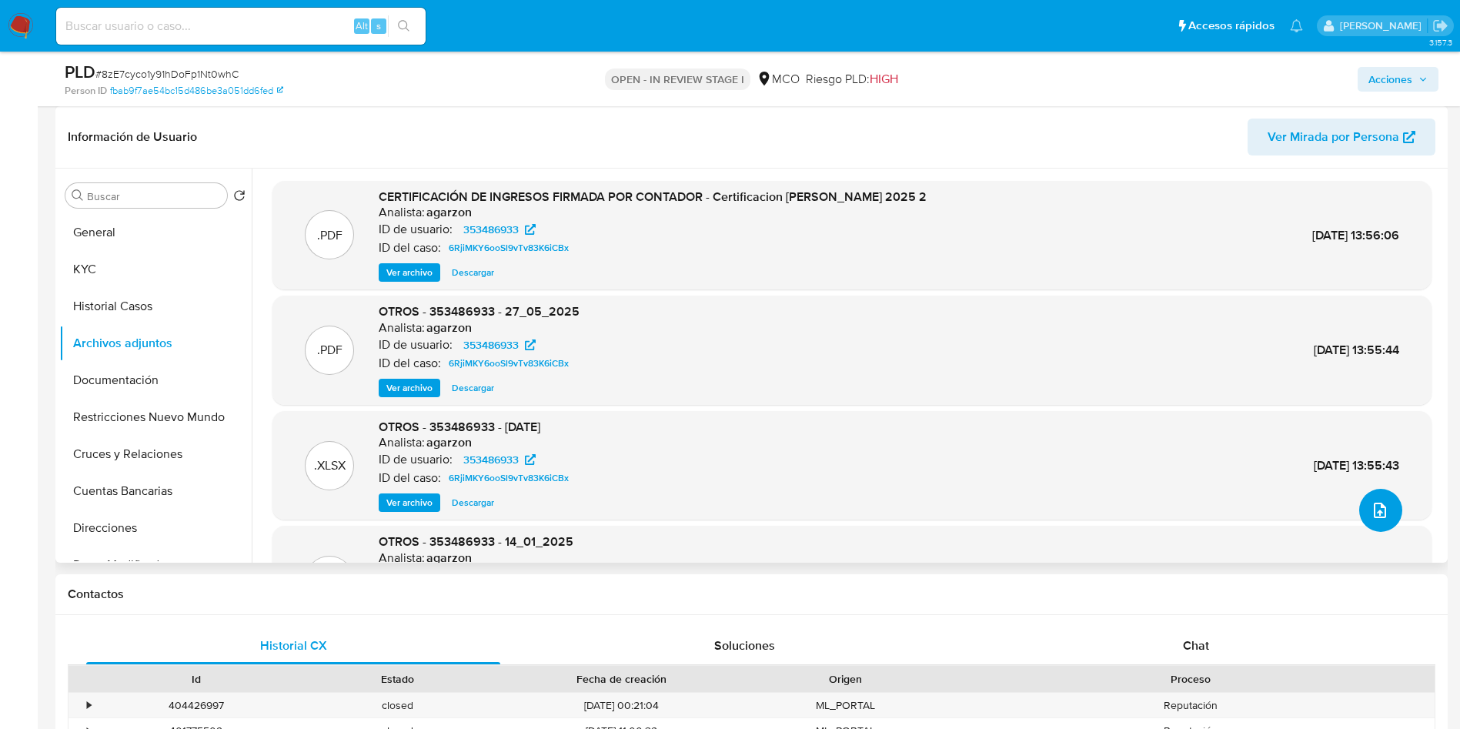
click at [1371, 513] on icon "upload-file" at bounding box center [1380, 510] width 18 height 18
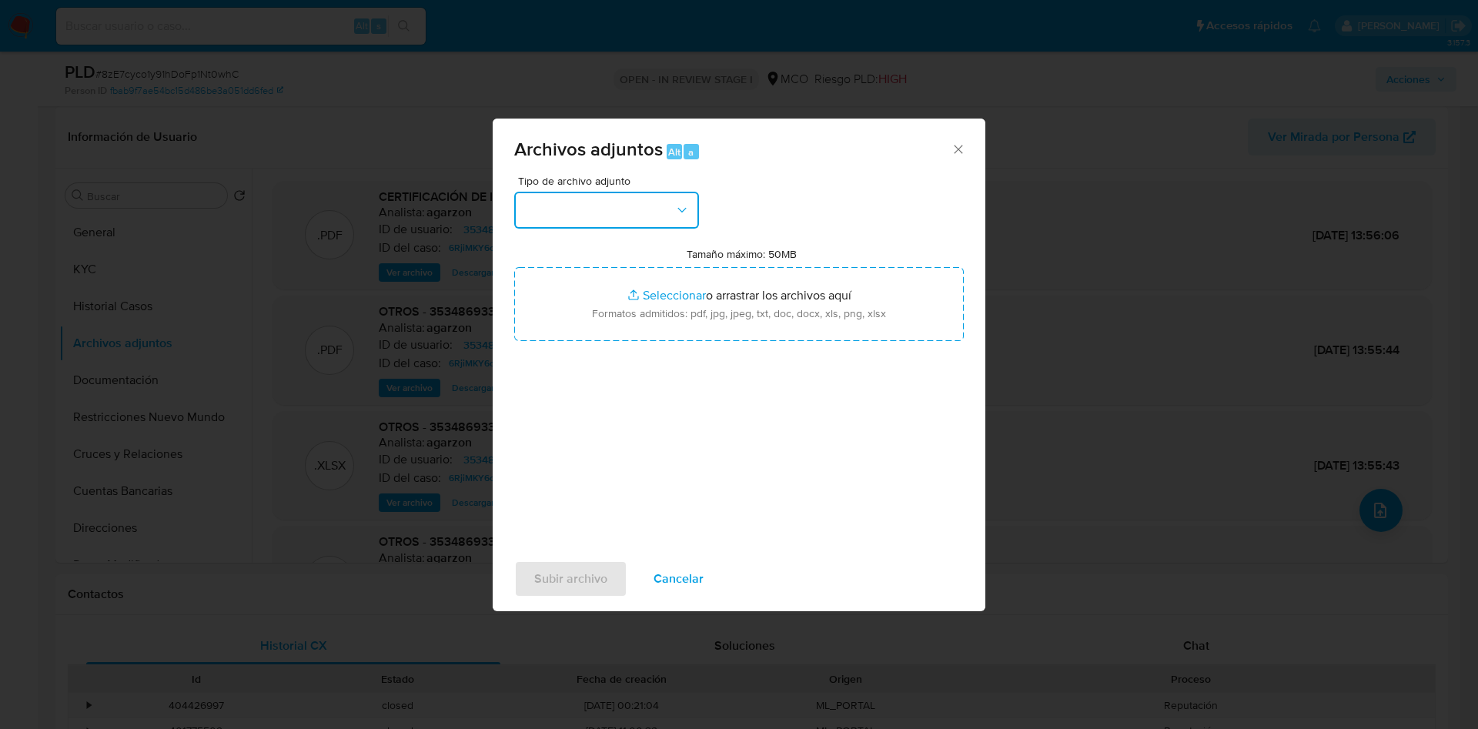
click at [618, 204] on button "button" at bounding box center [606, 210] width 185 height 37
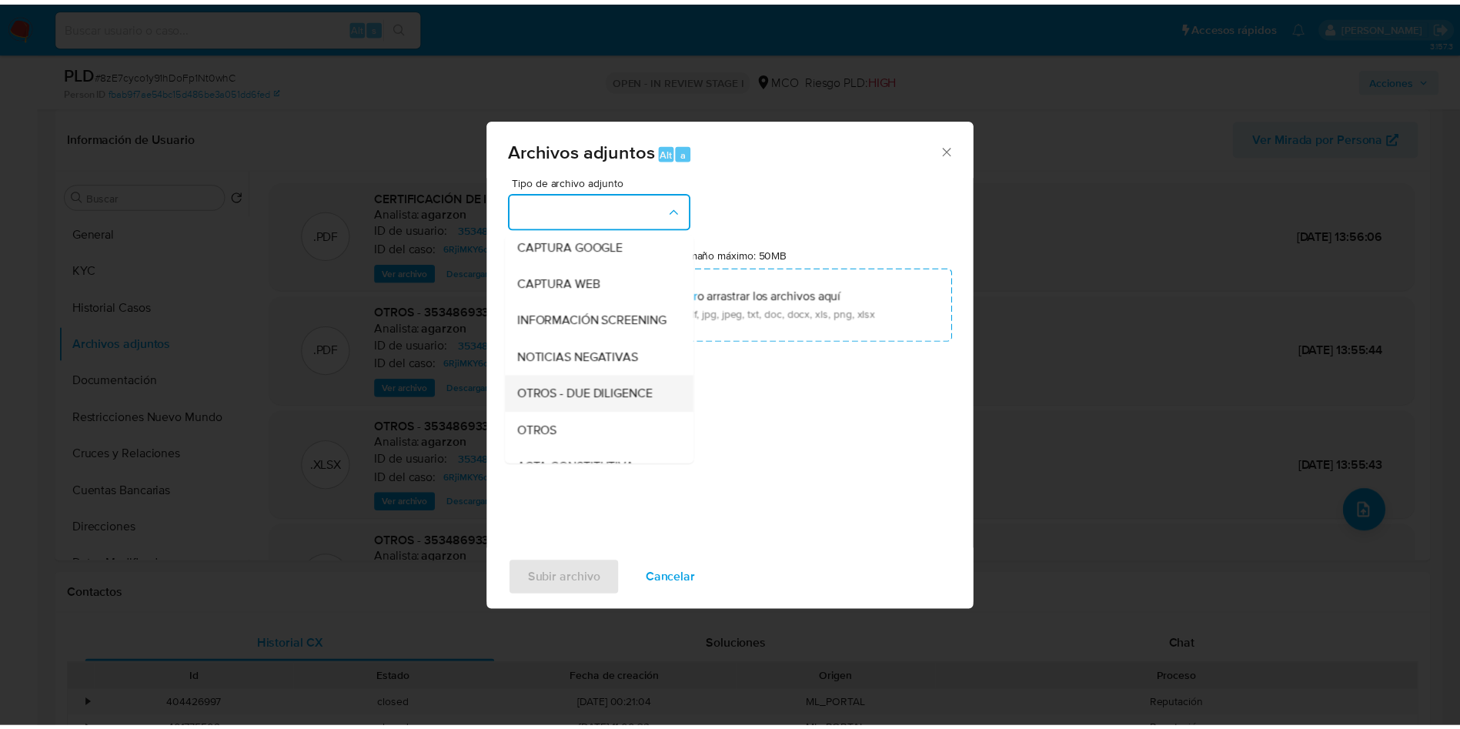
scroll to position [115, 0]
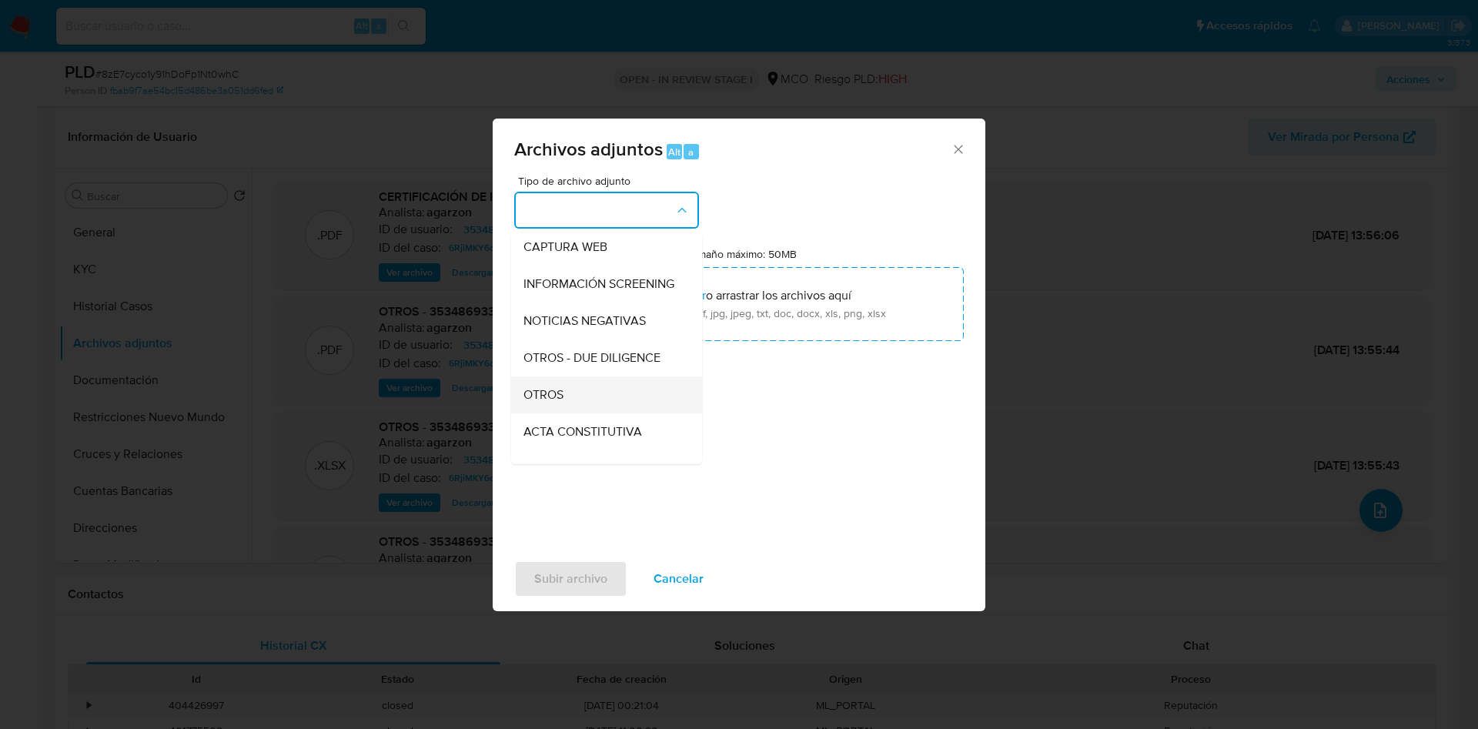
click at [583, 405] on div "OTROS" at bounding box center [601, 394] width 157 height 37
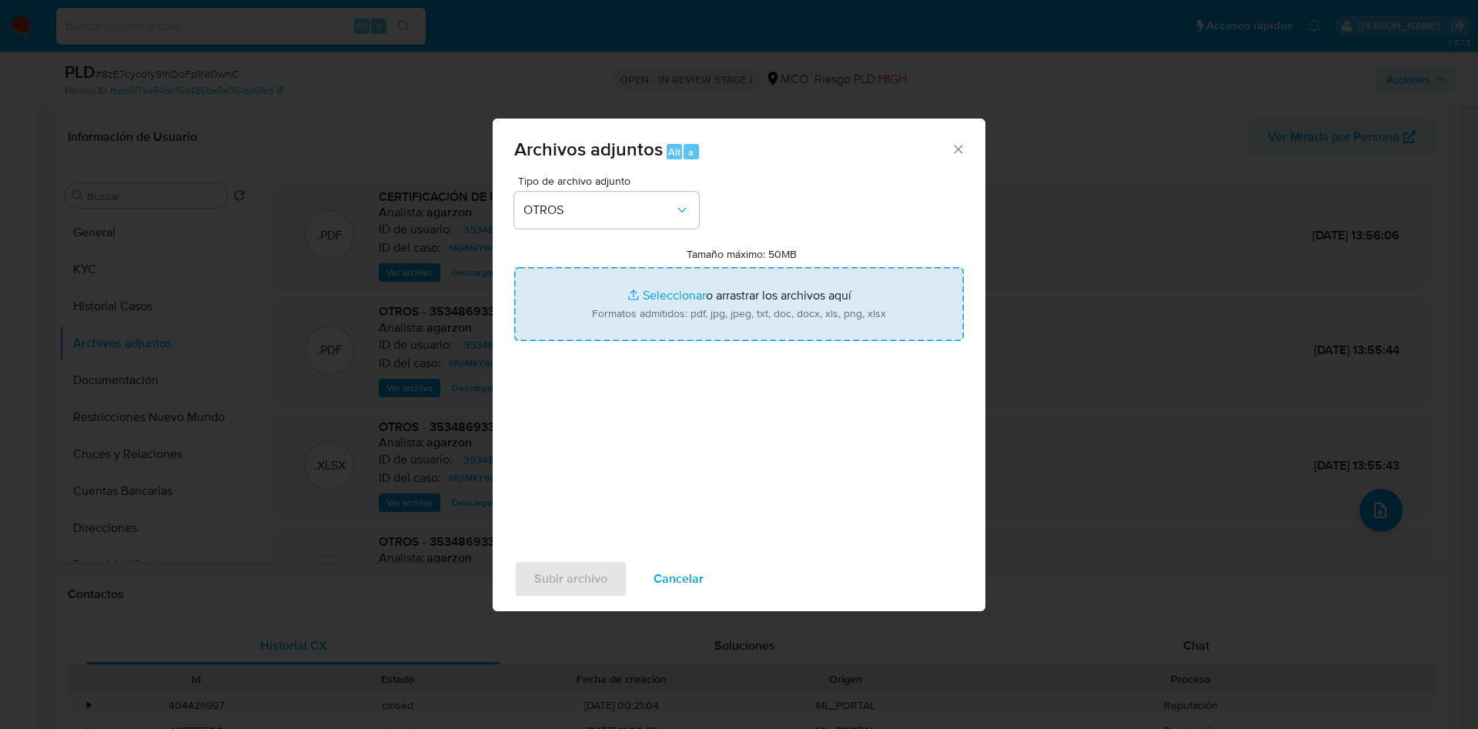
click at [645, 322] on input "Tamaño máximo: 50MB Seleccionar archivos" at bounding box center [738, 304] width 449 height 74
type input "C:\fakepath\353486933 - 09_09_2025.pdf"
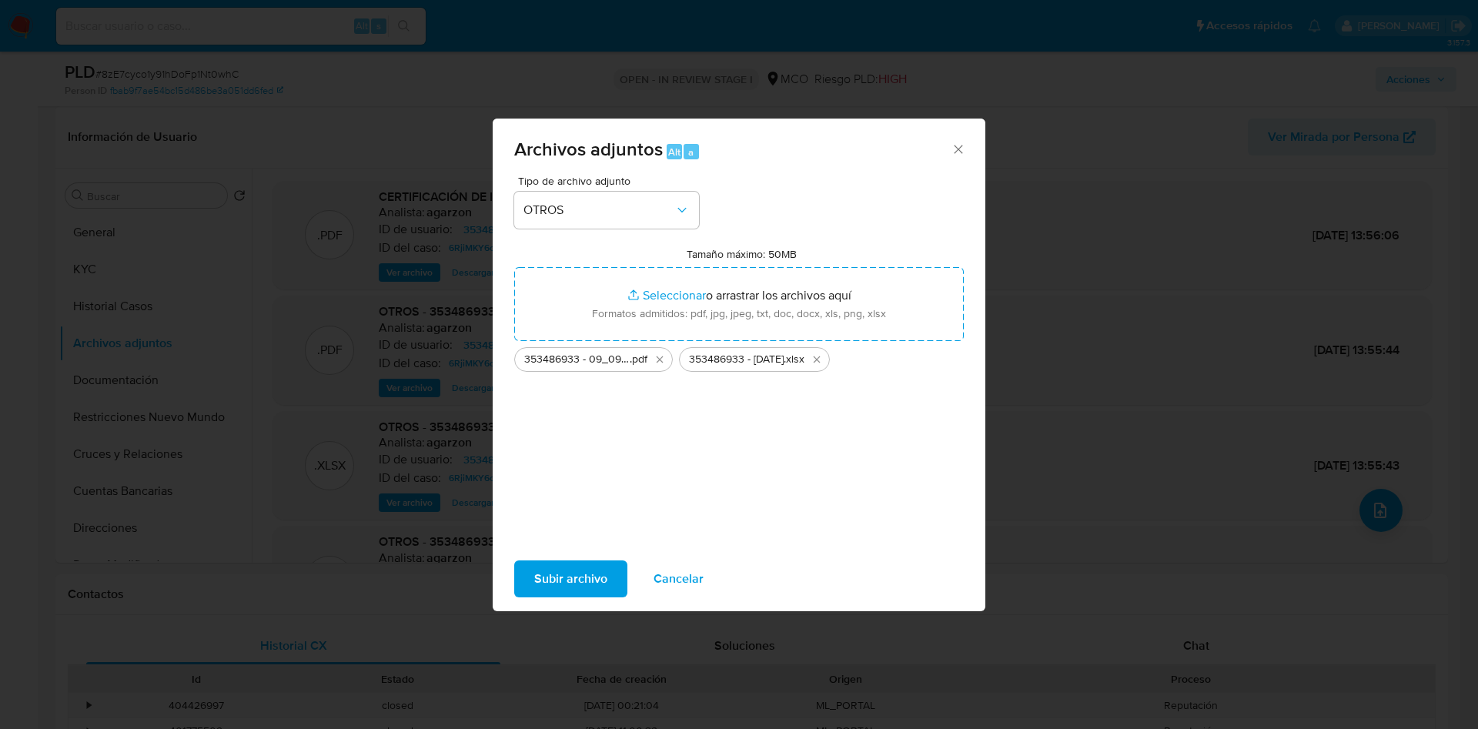
click at [565, 590] on span "Subir archivo" at bounding box center [570, 579] width 73 height 34
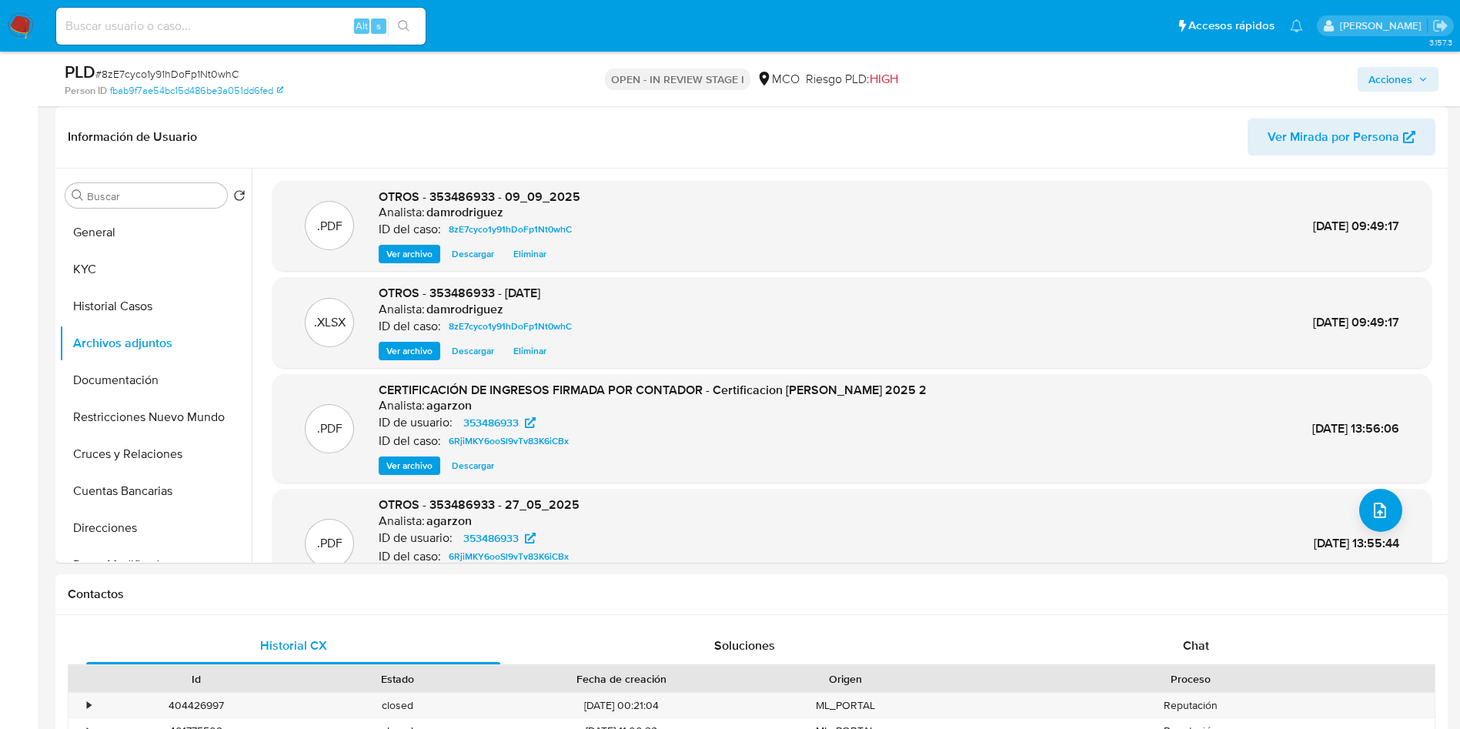
click at [1396, 80] on span "Acciones" at bounding box center [1390, 79] width 44 height 25
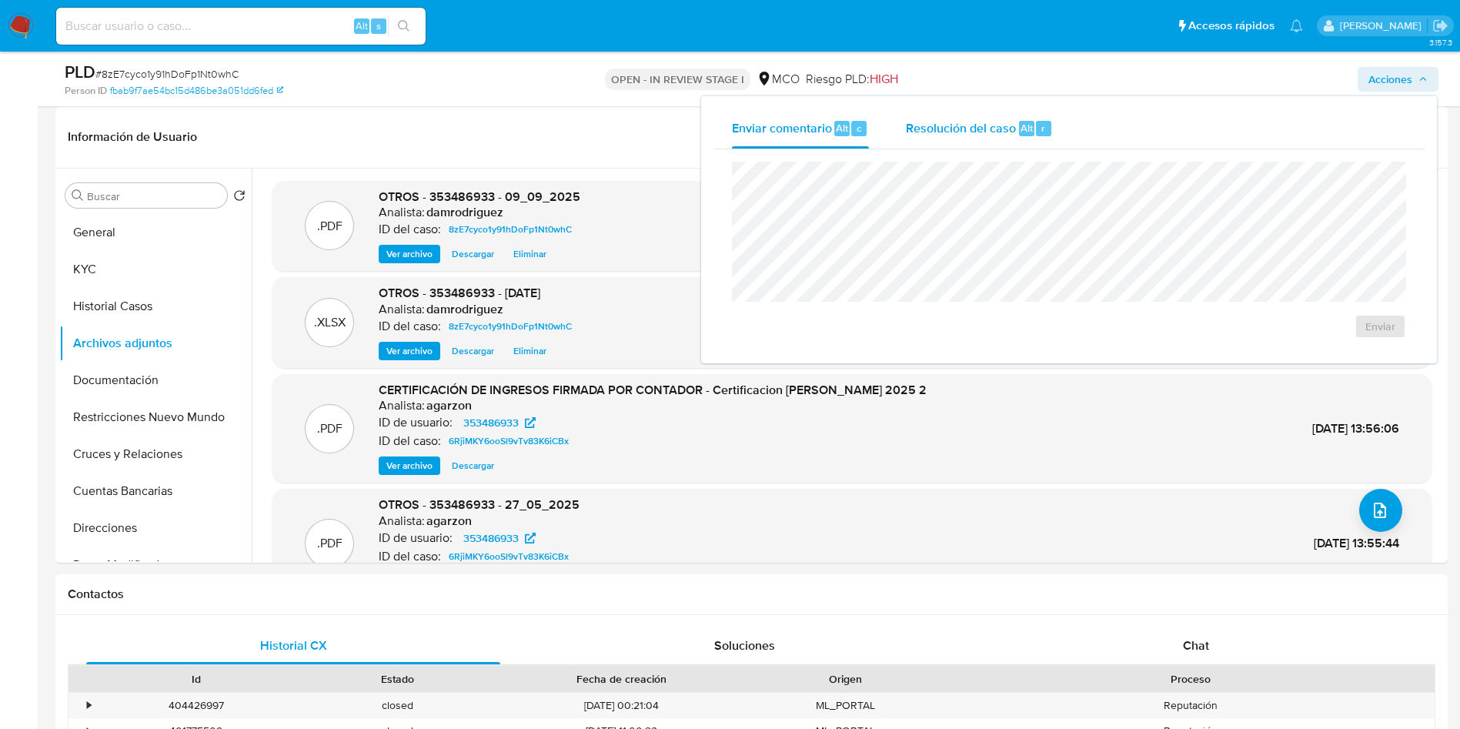
click at [976, 129] on span "Resolución del caso" at bounding box center [961, 128] width 110 height 18
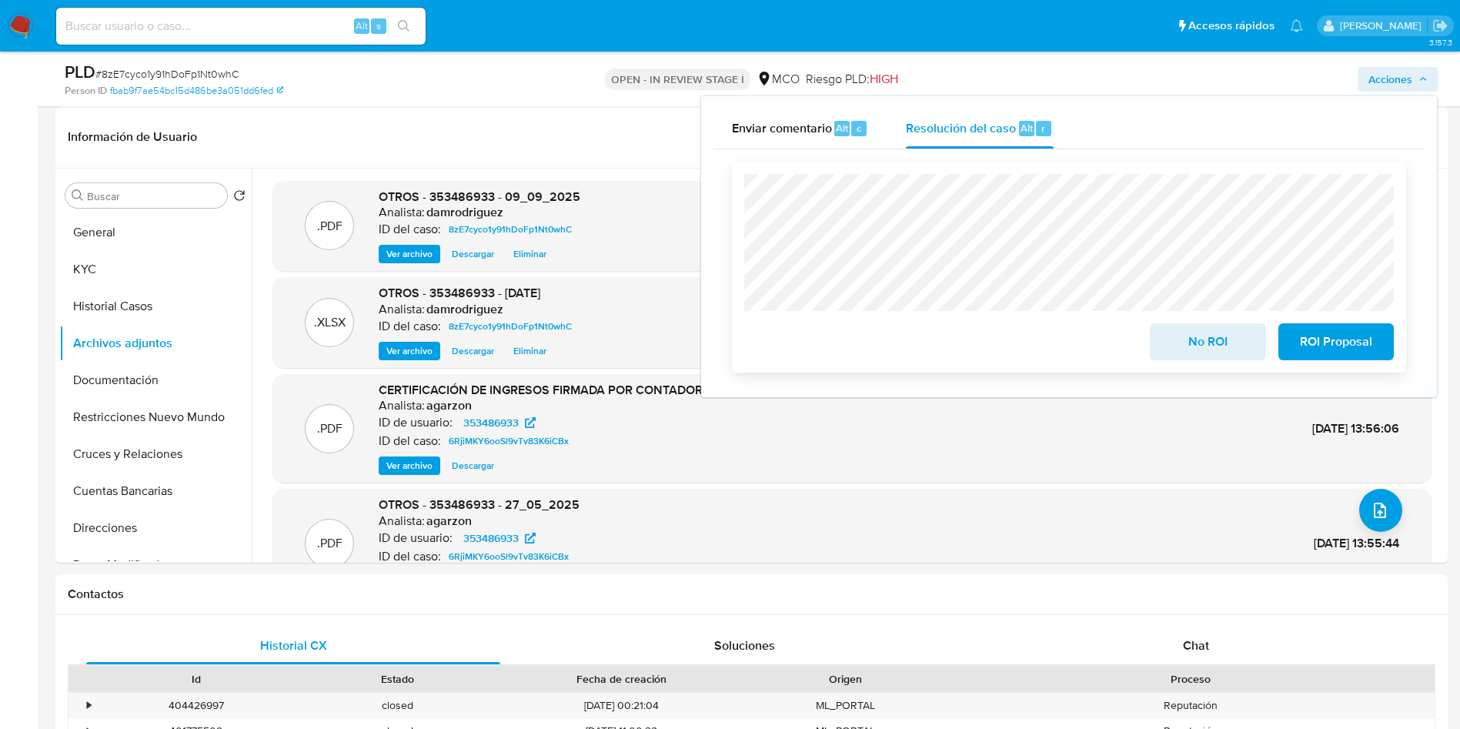
click at [1218, 354] on span "No ROI" at bounding box center [1207, 342] width 75 height 34
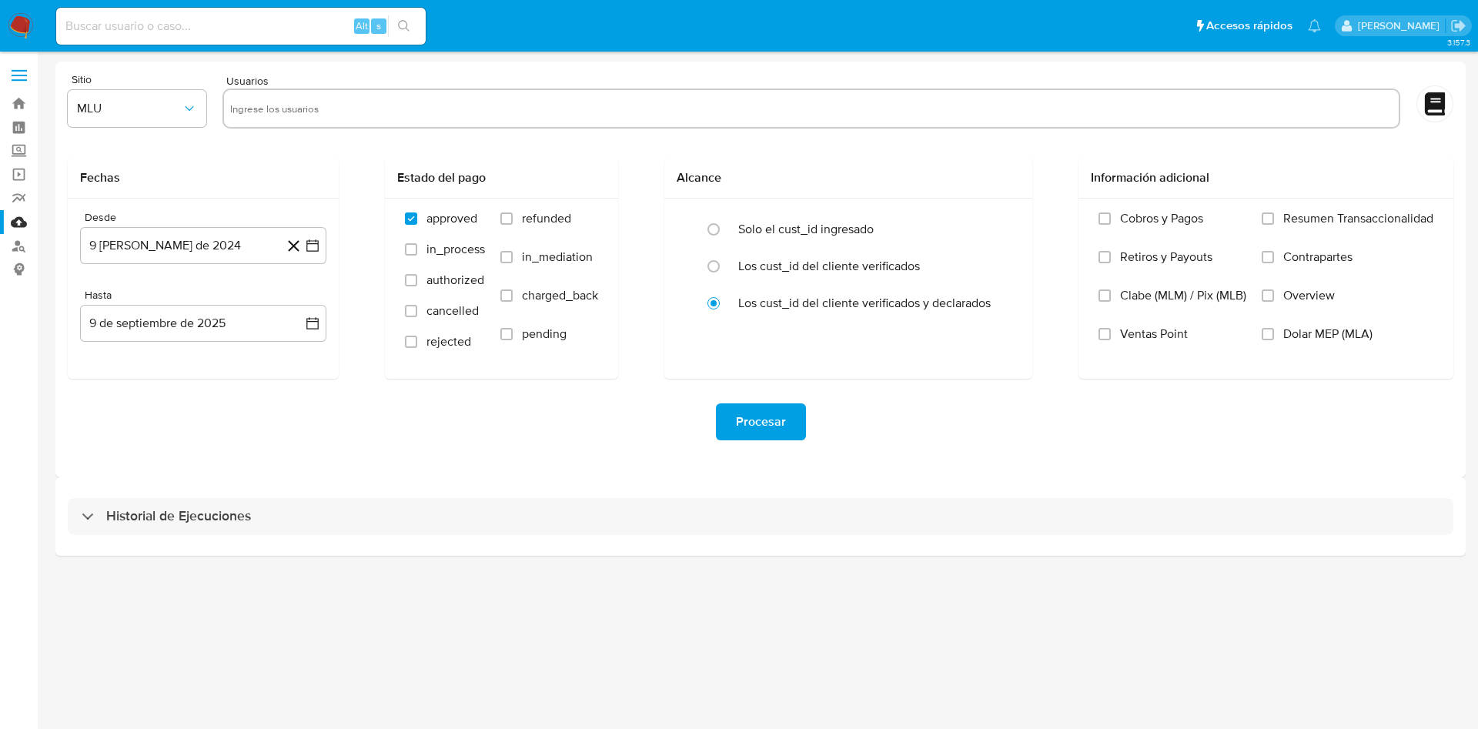
drag, startPoint x: 202, startPoint y: 520, endPoint x: 241, endPoint y: 496, distance: 45.7
click at [202, 521] on h3 "Historial de Ejecuciones" at bounding box center [178, 516] width 145 height 18
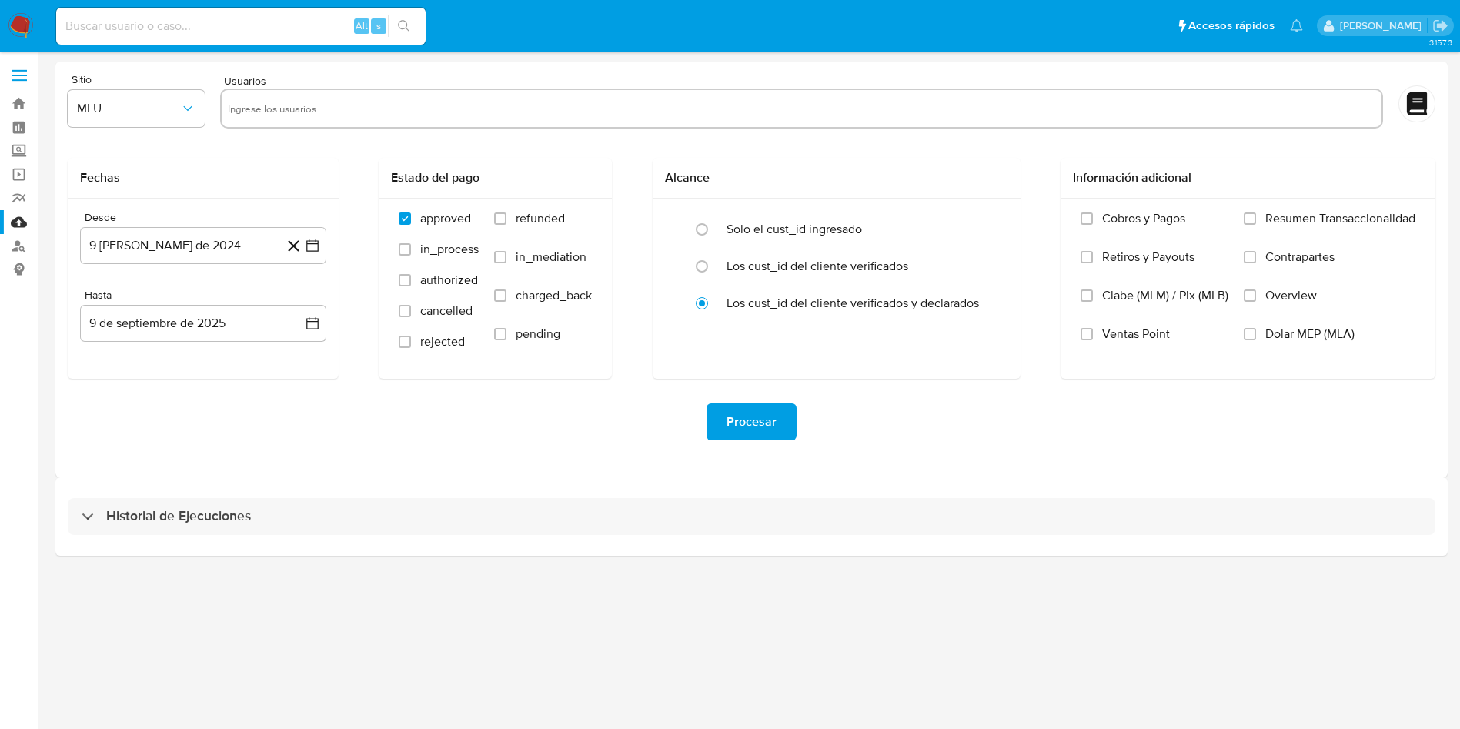
select select "10"
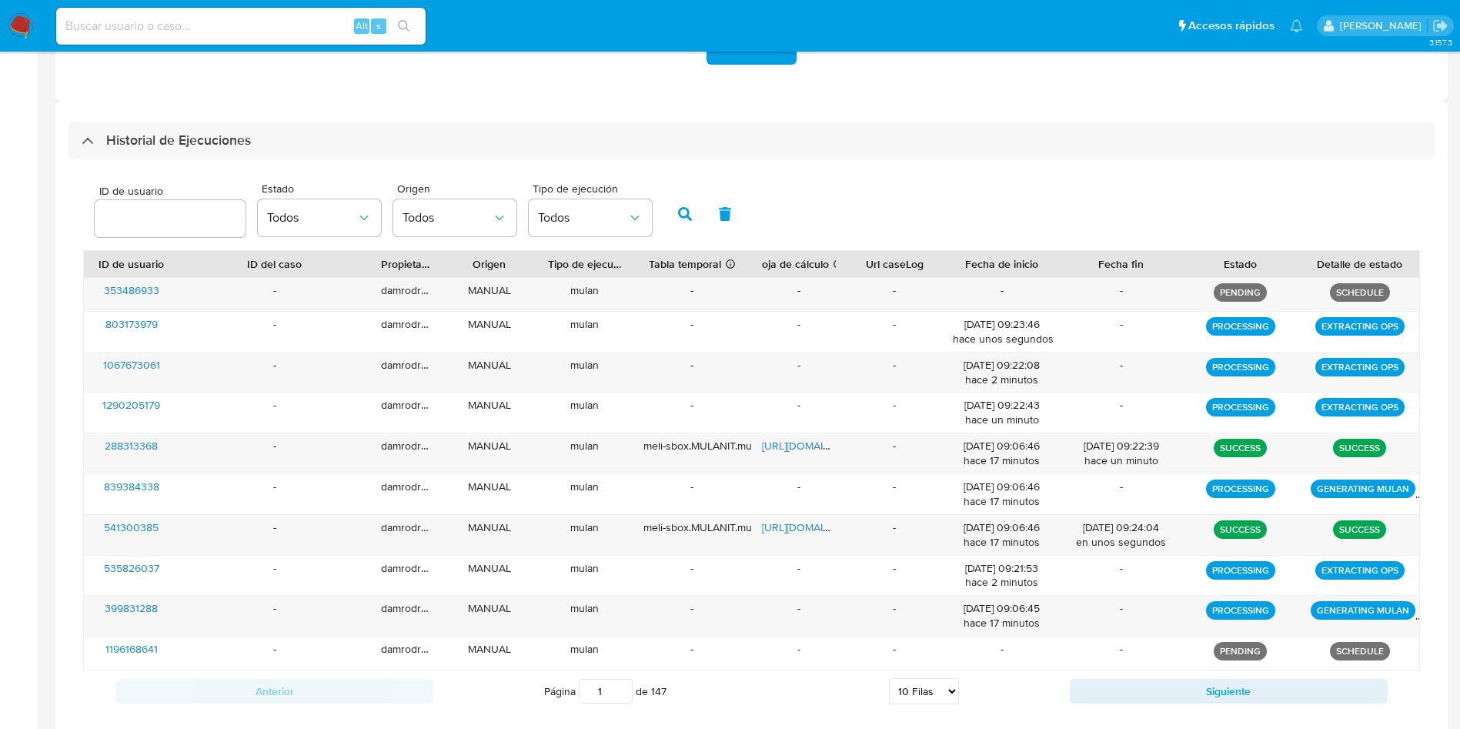
scroll to position [289, 0]
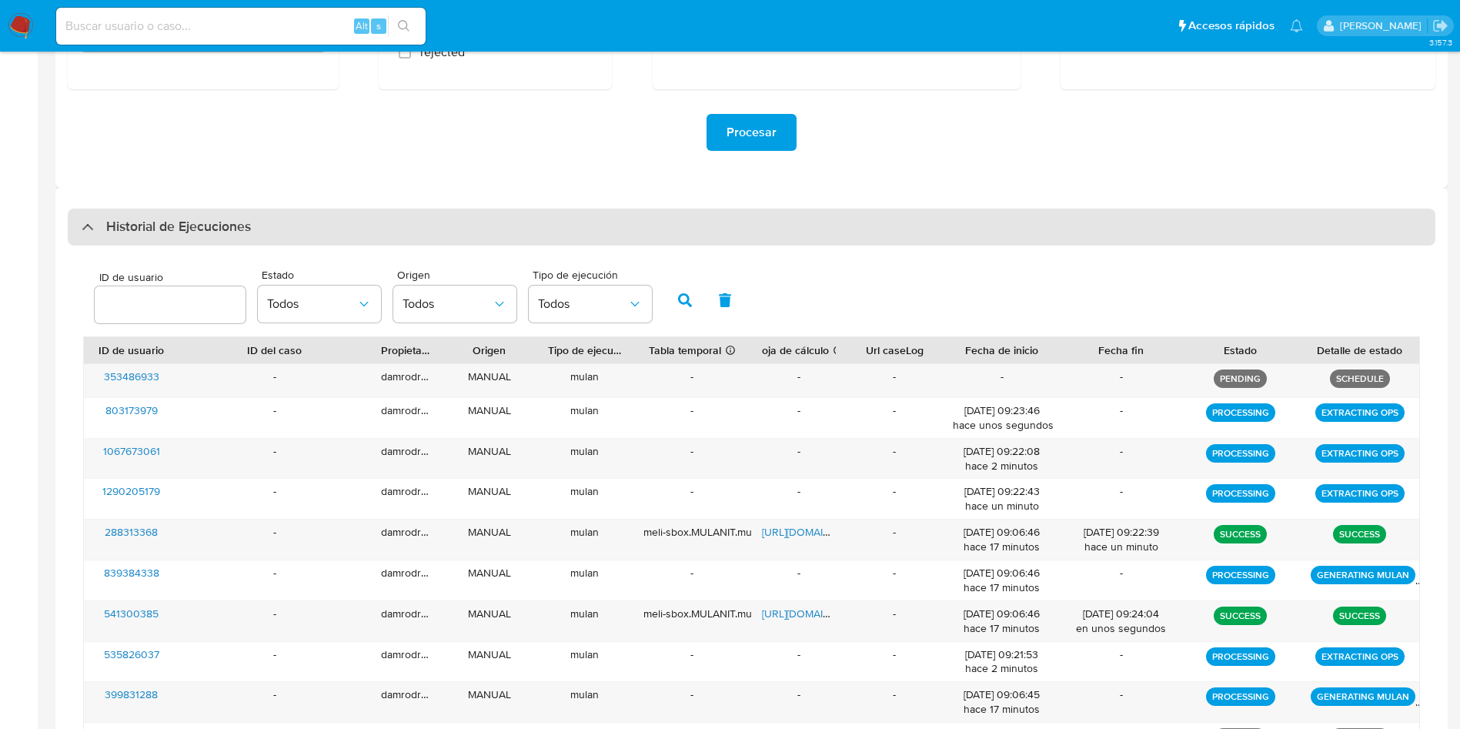
click at [187, 226] on h3 "Historial de Ejecuciones" at bounding box center [178, 227] width 145 height 18
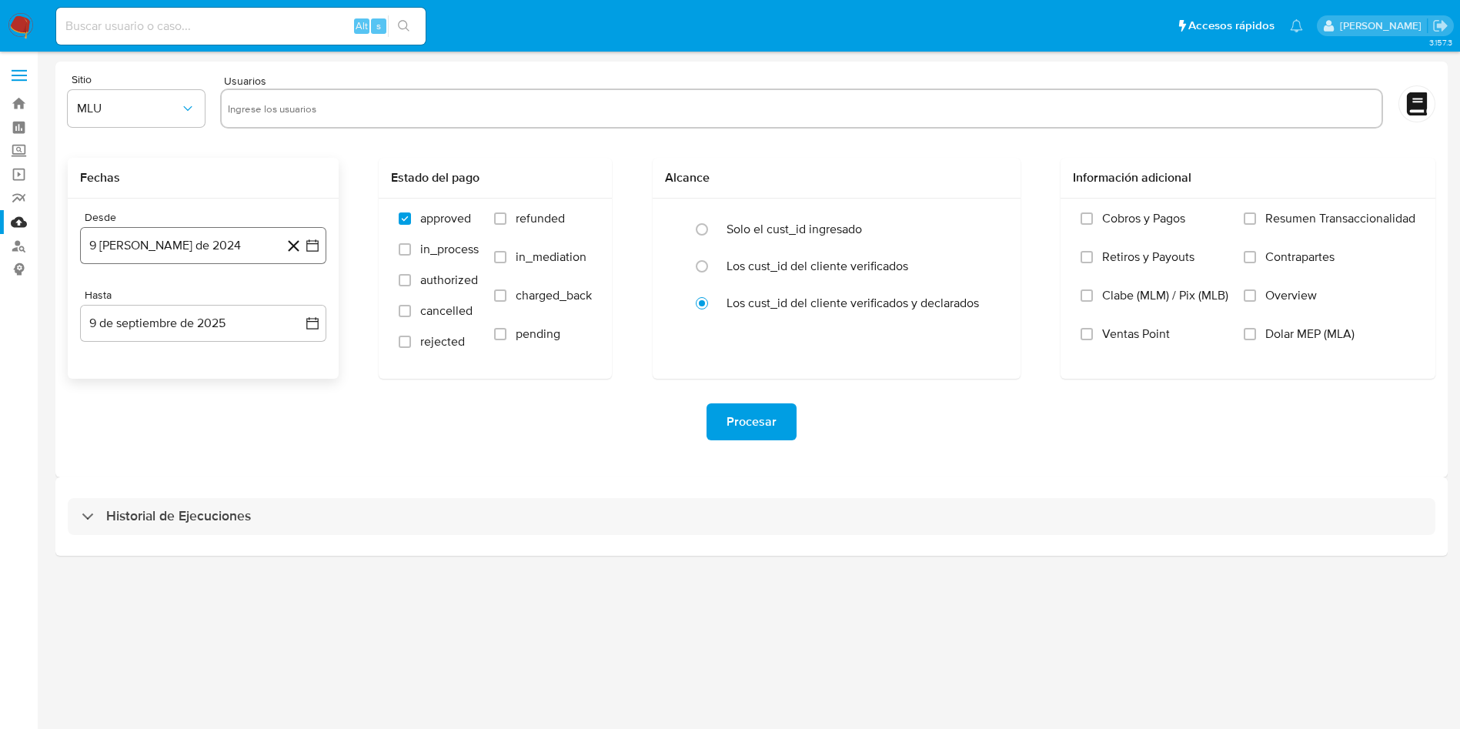
scroll to position [0, 0]
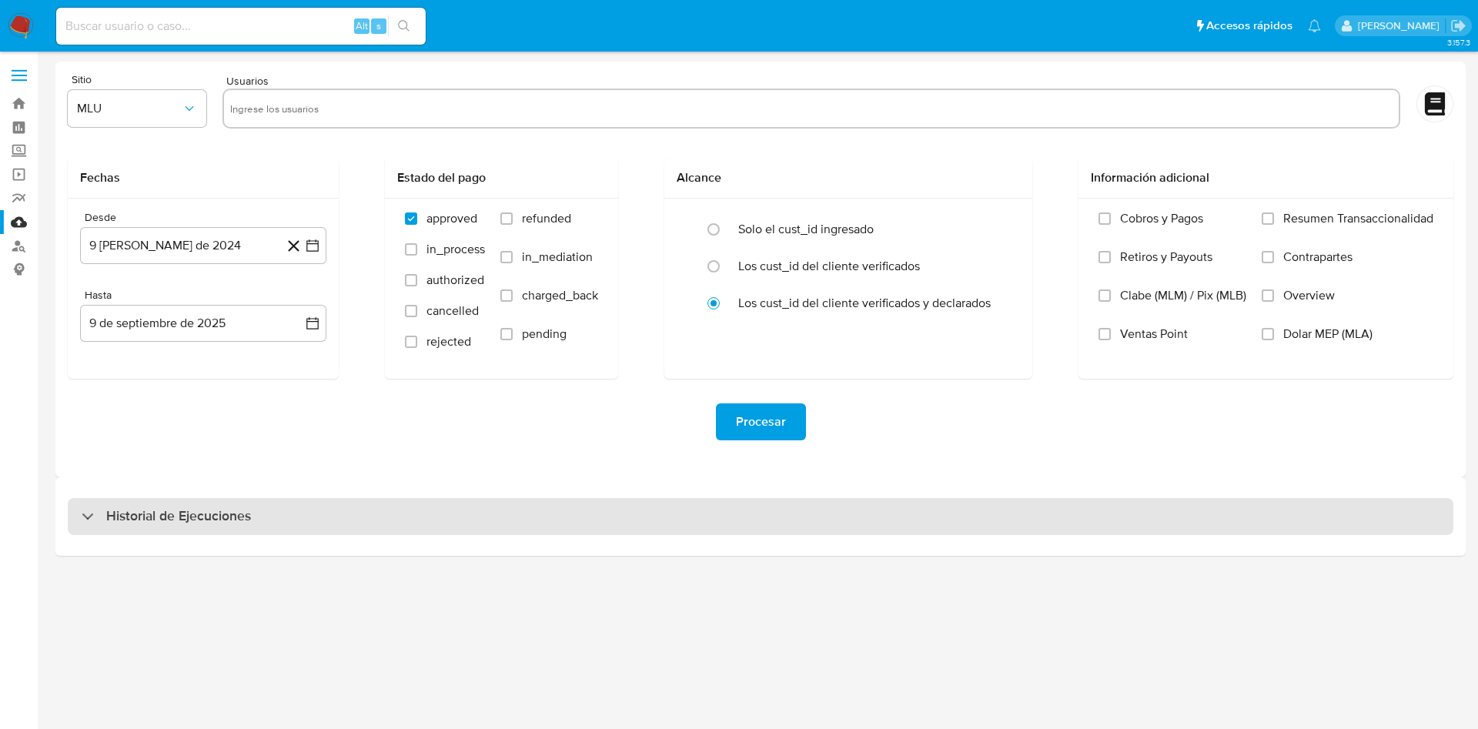
click at [139, 502] on div "Historial de Ejecuciones" at bounding box center [760, 516] width 1385 height 37
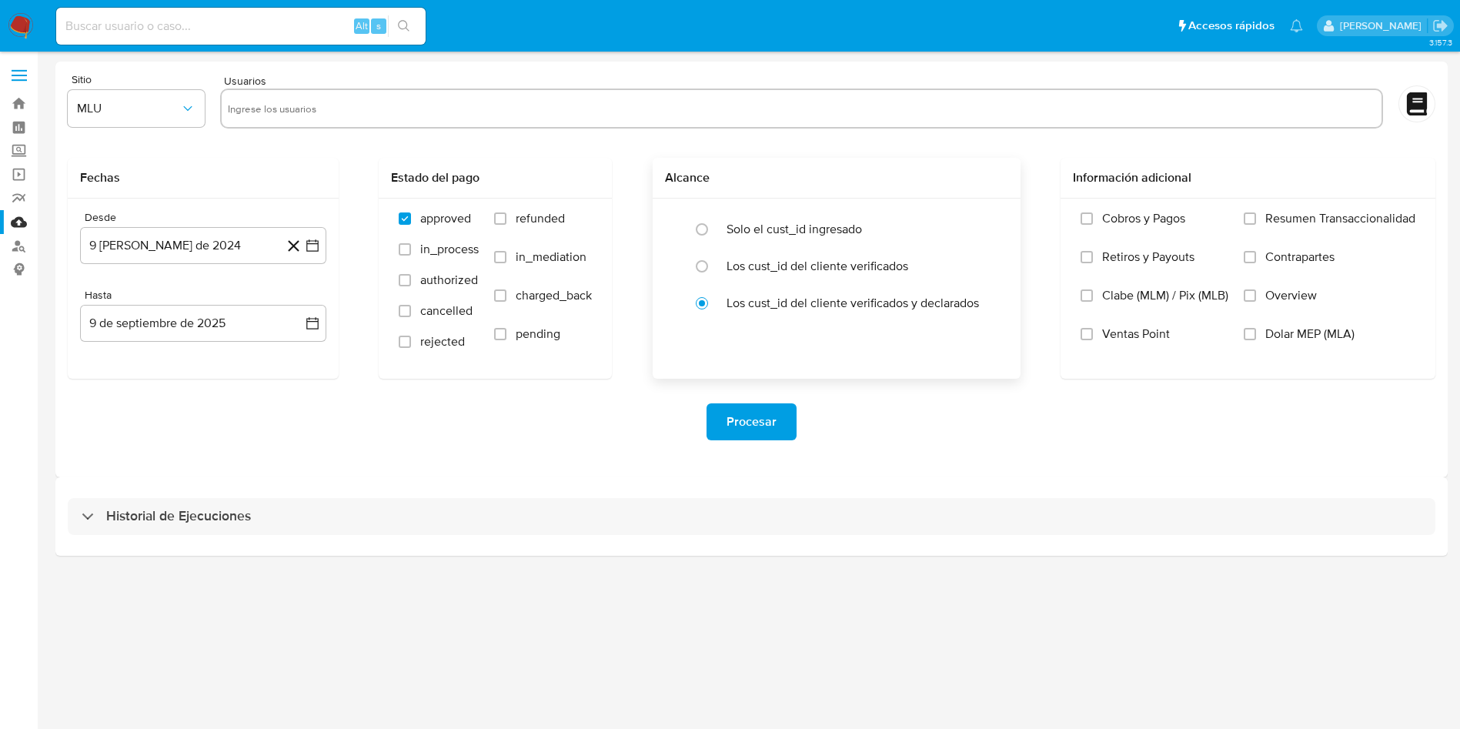
select select "10"
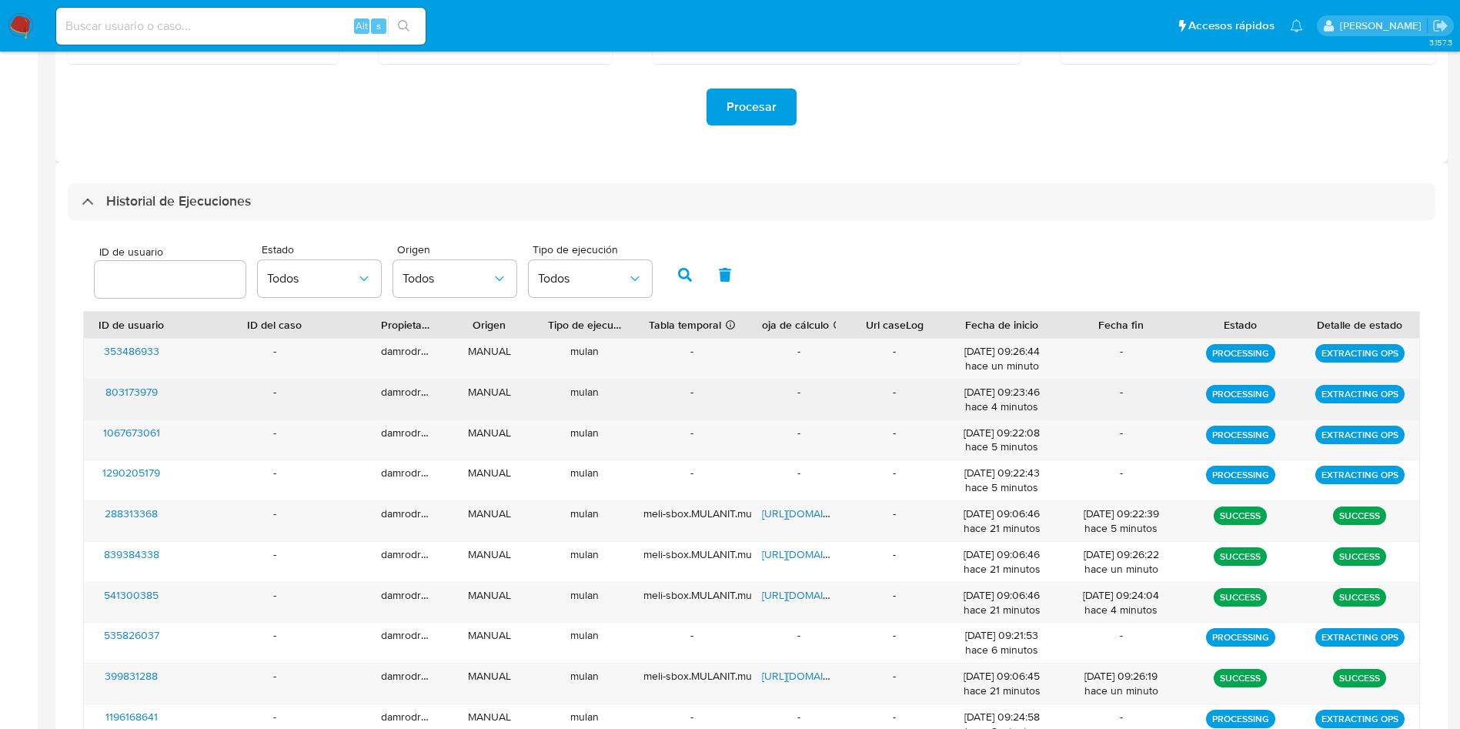
scroll to position [346, 0]
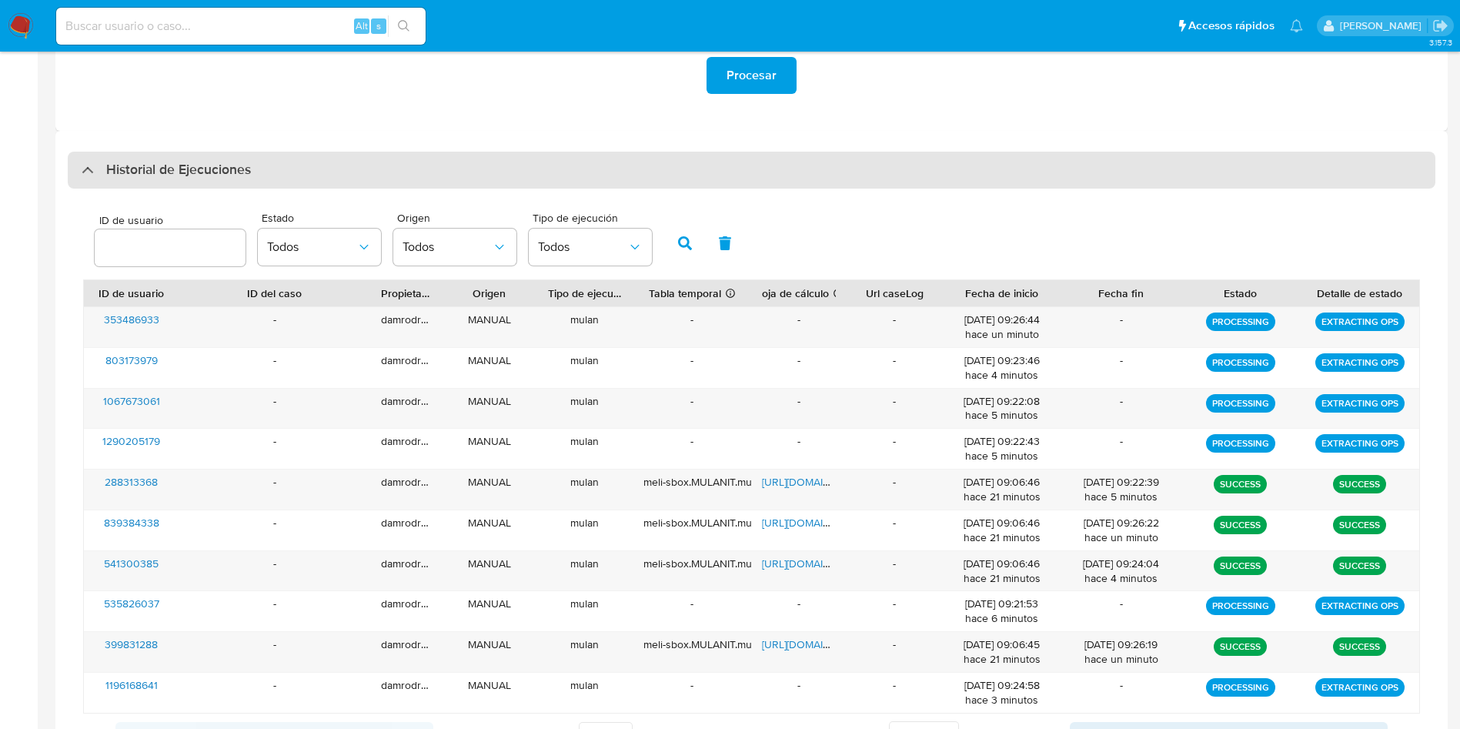
click at [195, 172] on h3 "Historial de Ejecuciones" at bounding box center [178, 170] width 145 height 18
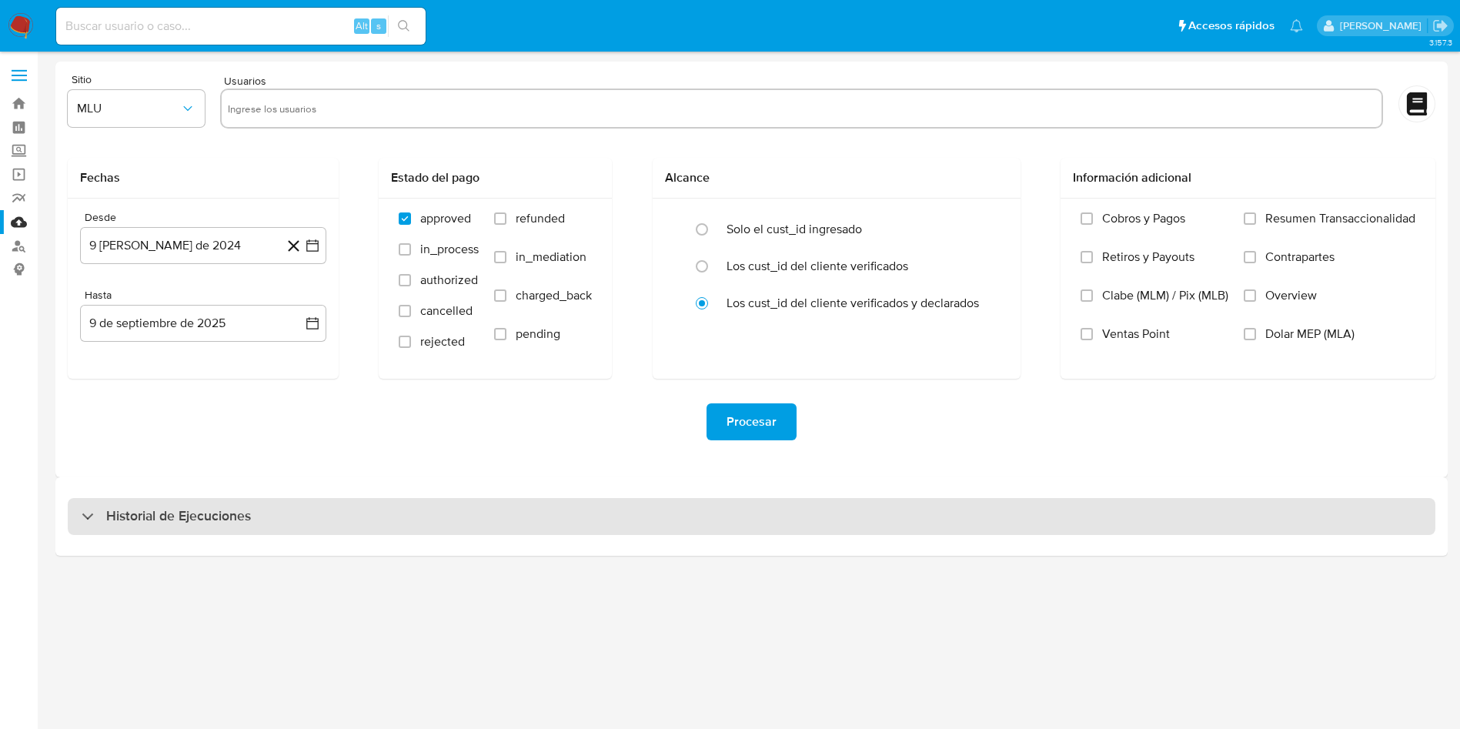
scroll to position [0, 0]
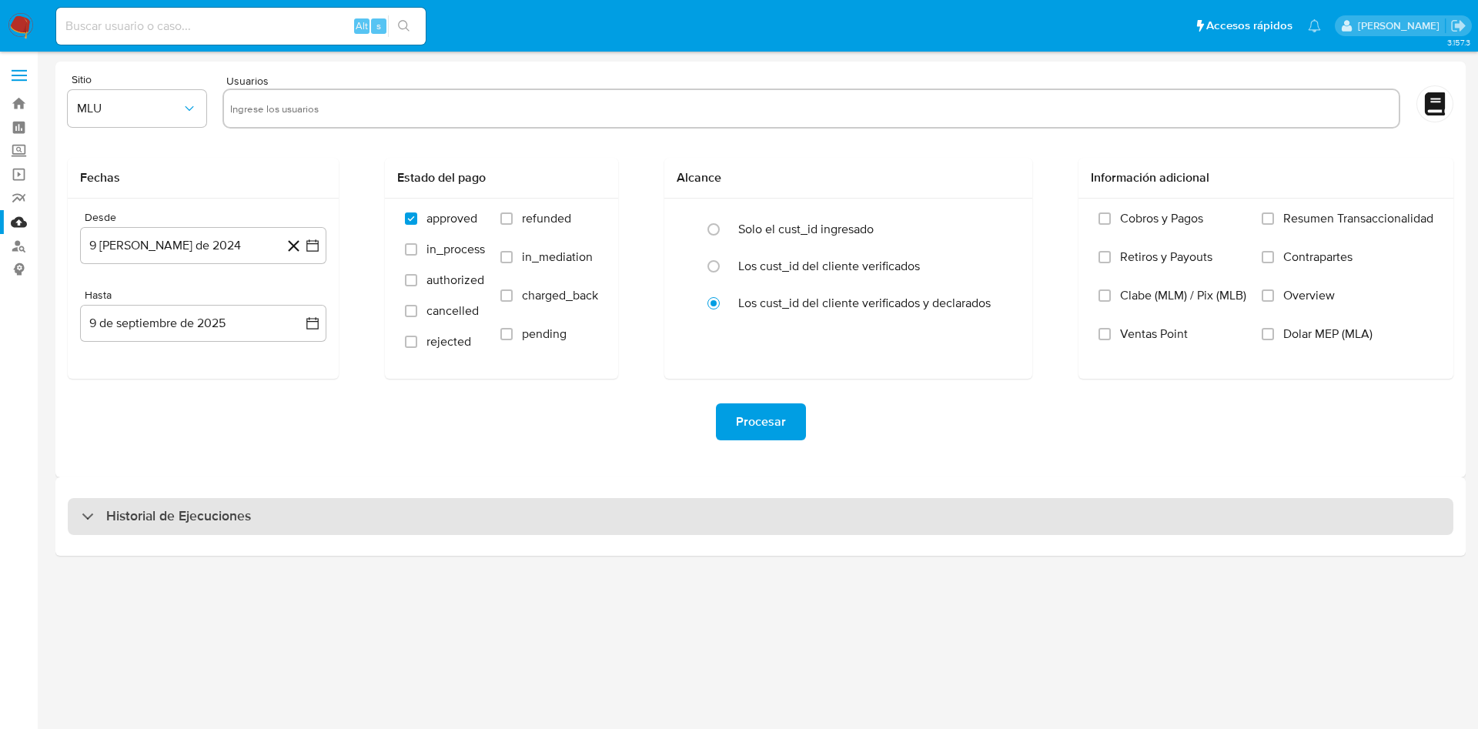
click at [159, 510] on h3 "Historial de Ejecuciones" at bounding box center [178, 516] width 145 height 18
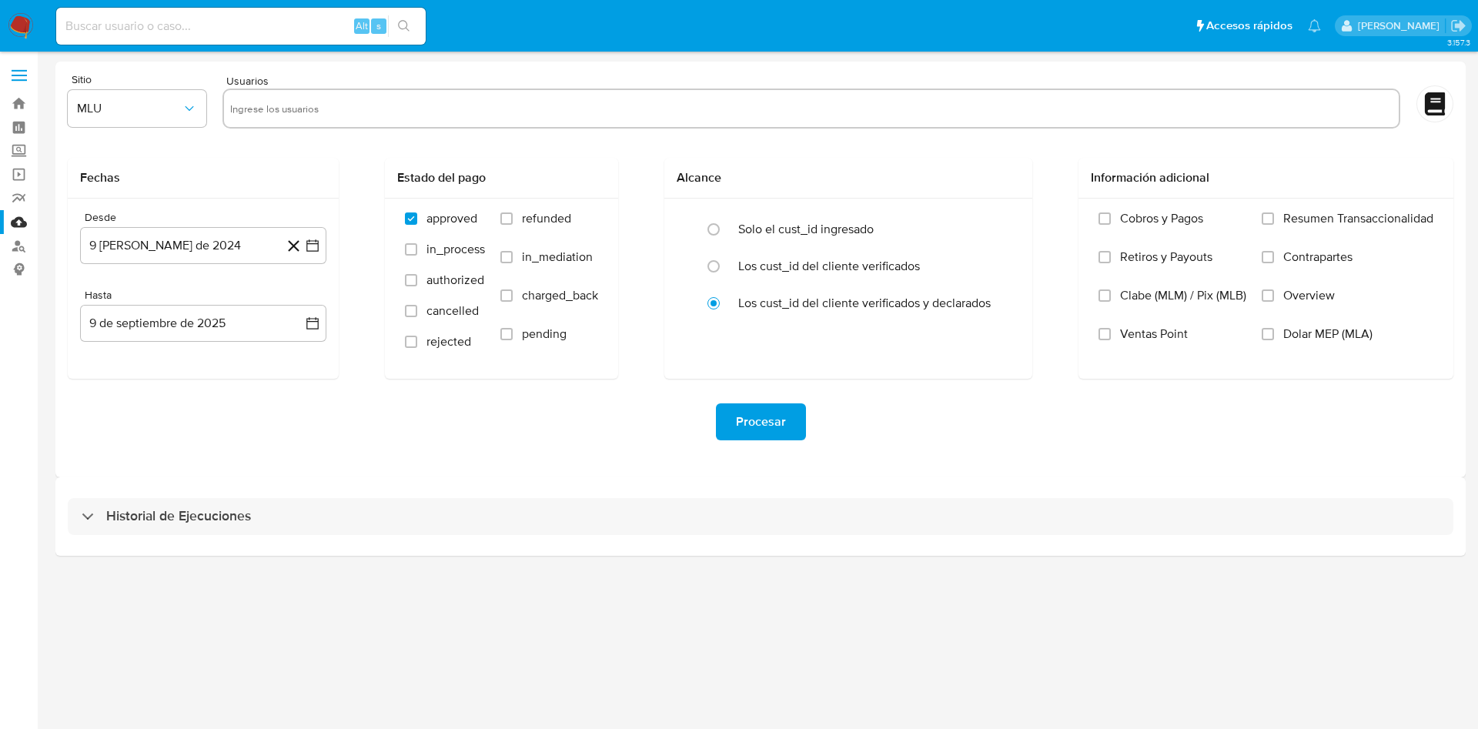
select select "10"
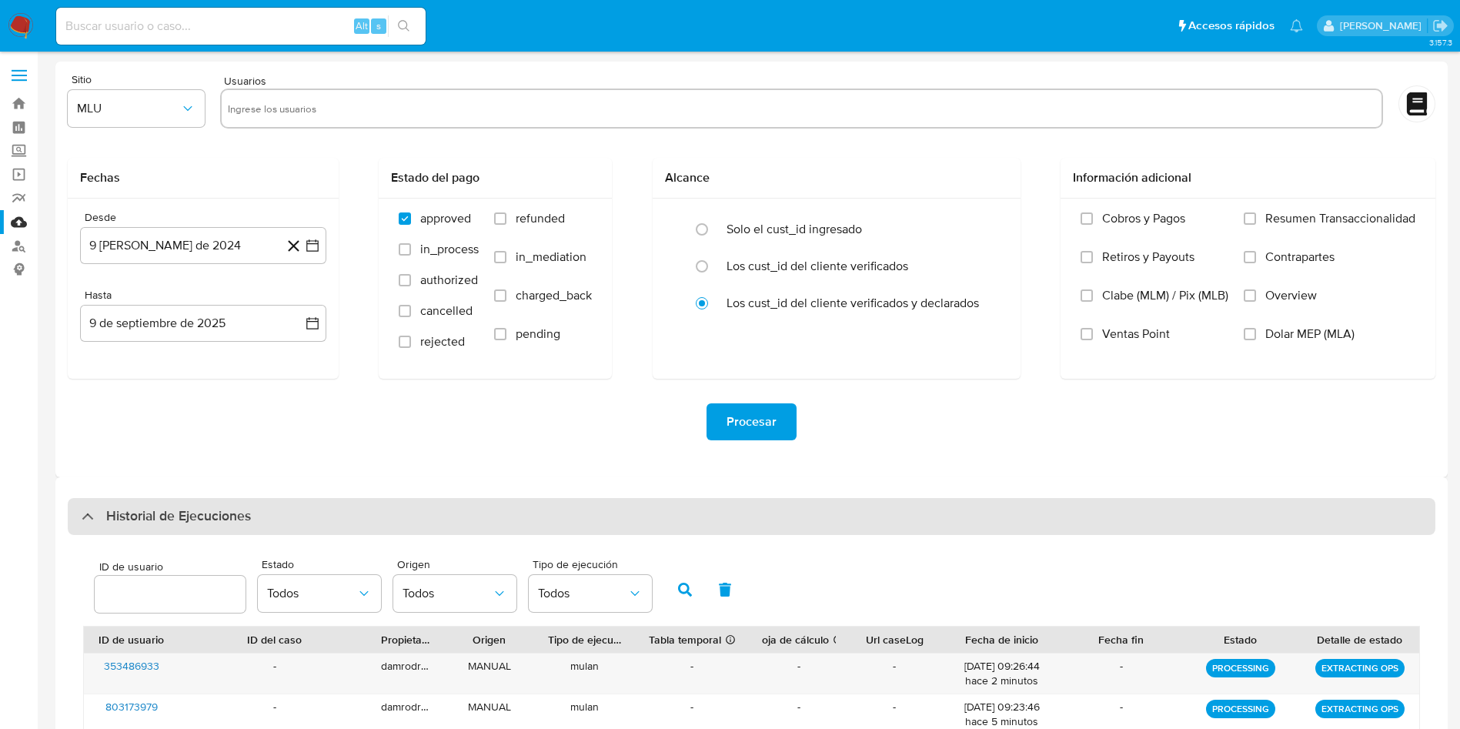
click at [227, 508] on h3 "Historial de Ejecuciones" at bounding box center [178, 516] width 145 height 18
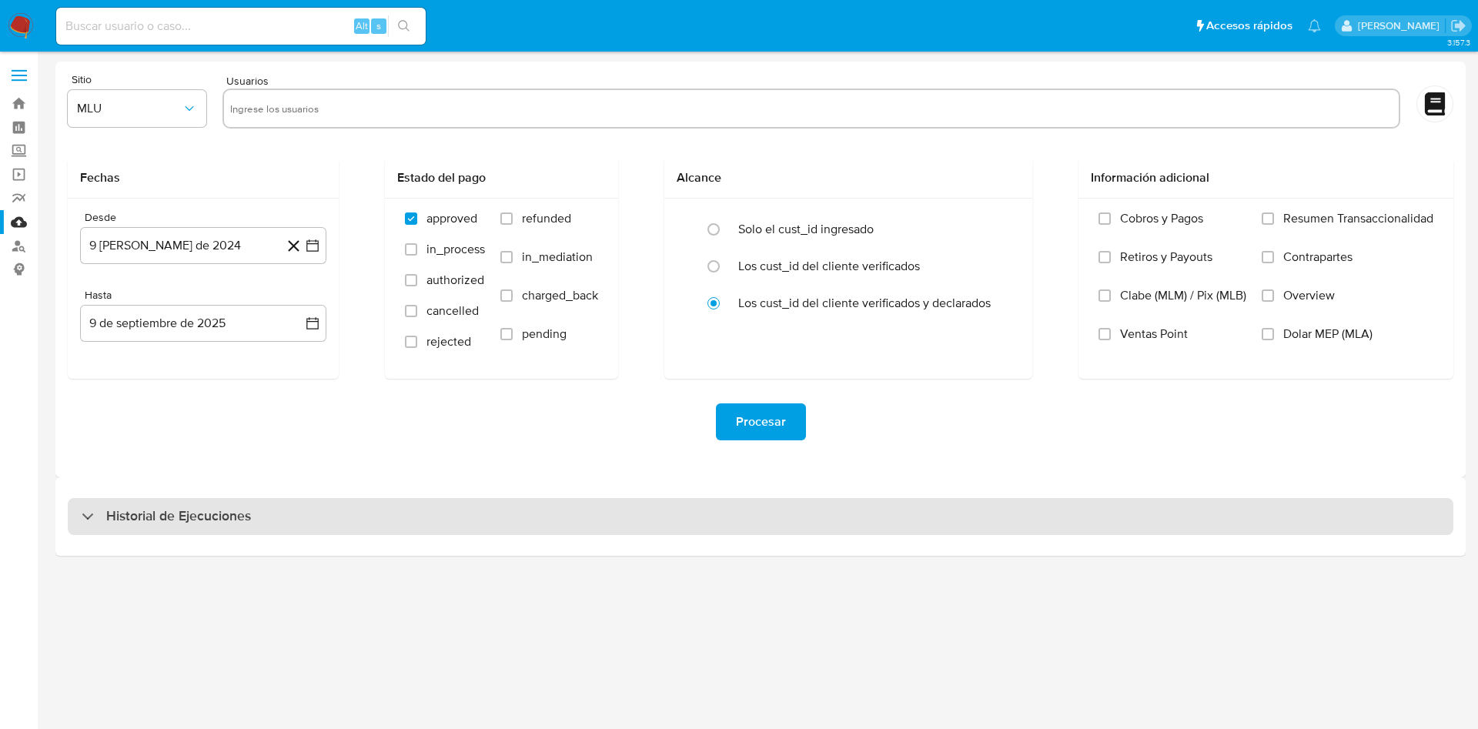
click at [206, 521] on h3 "Historial de Ejecuciones" at bounding box center [178, 516] width 145 height 18
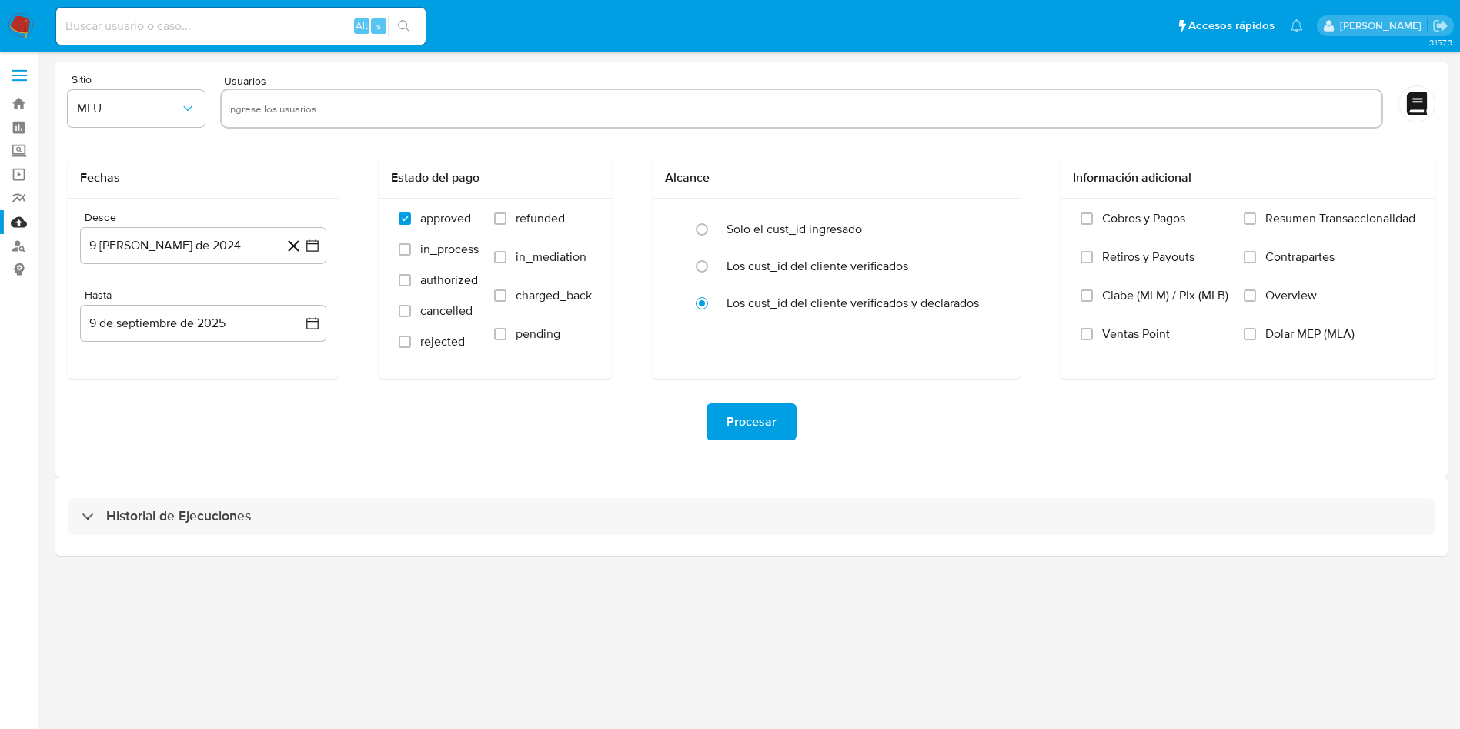
select select "10"
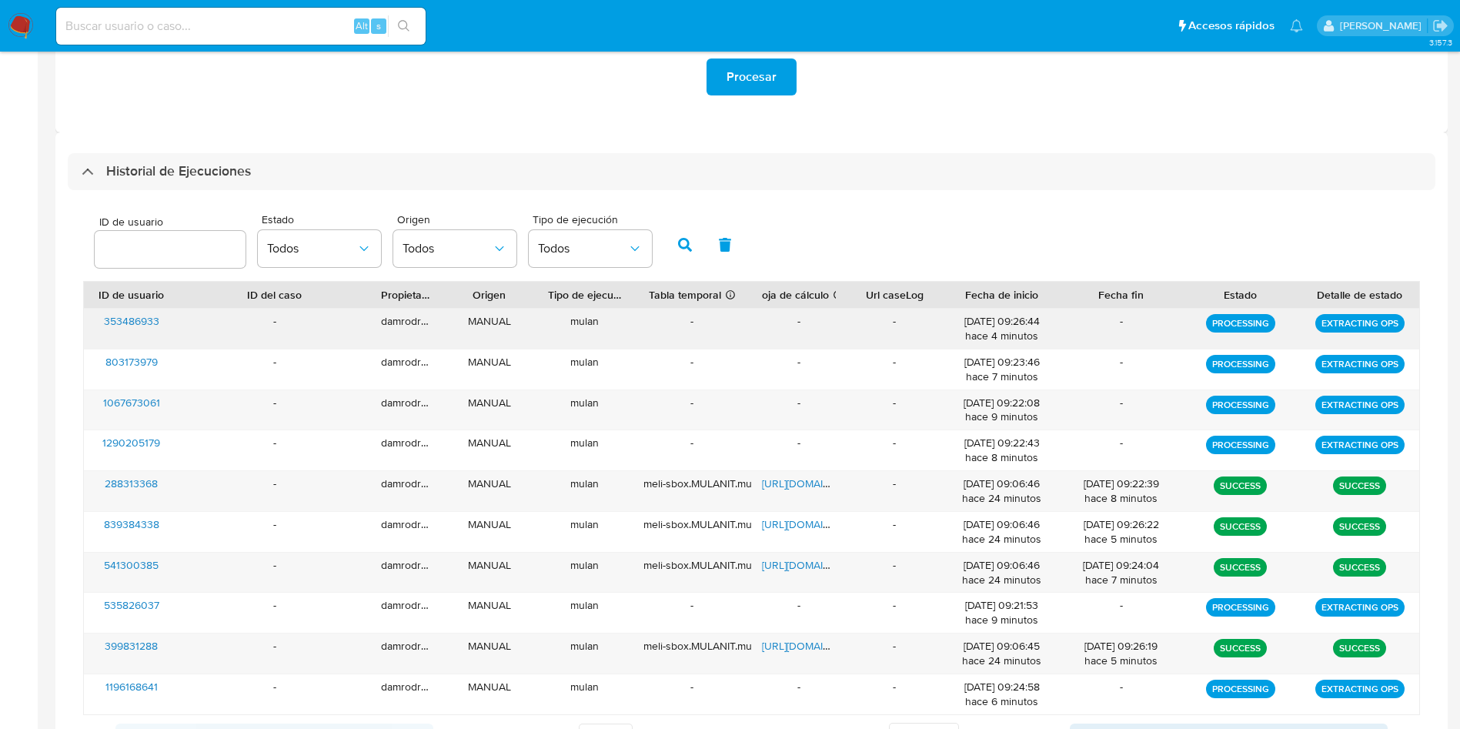
scroll to position [419, 0]
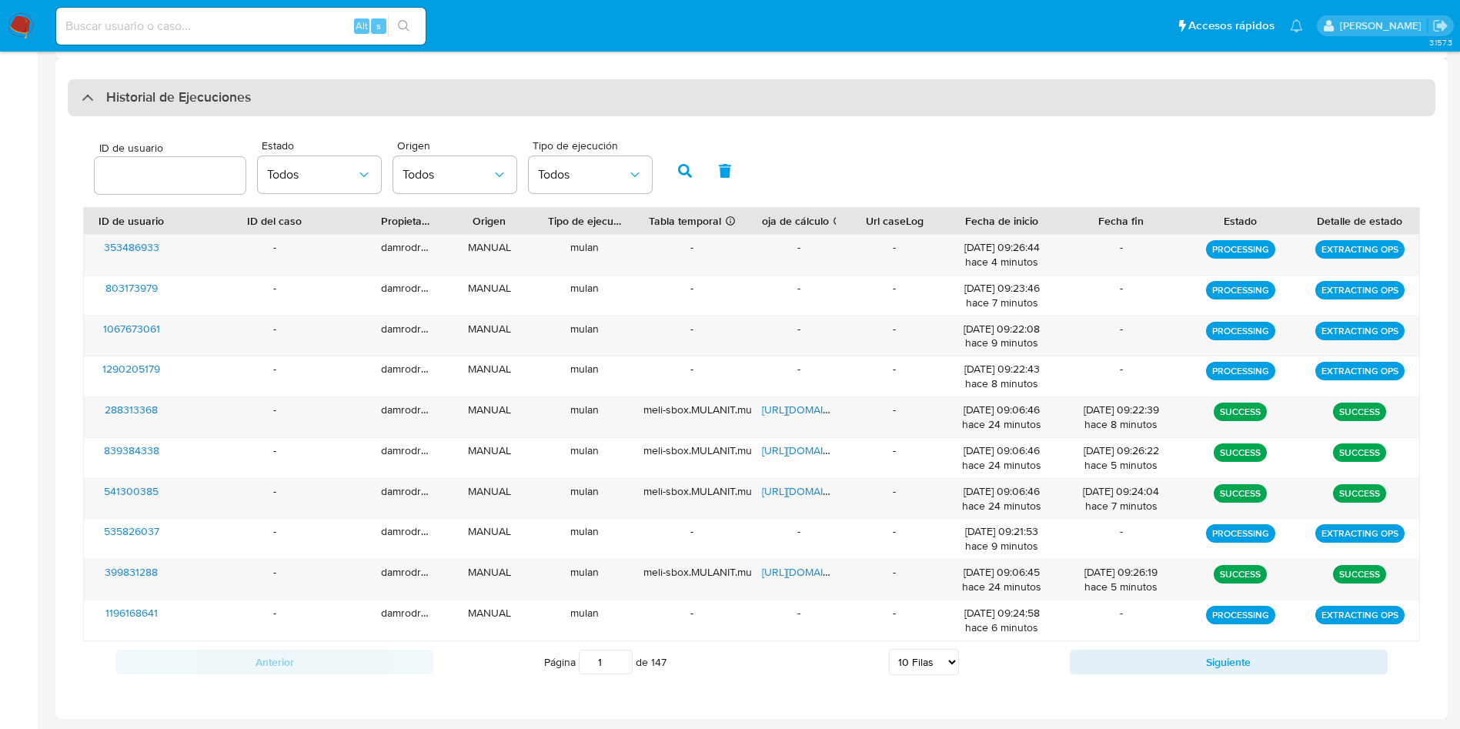
click at [170, 98] on h3 "Historial de Ejecuciones" at bounding box center [178, 98] width 145 height 18
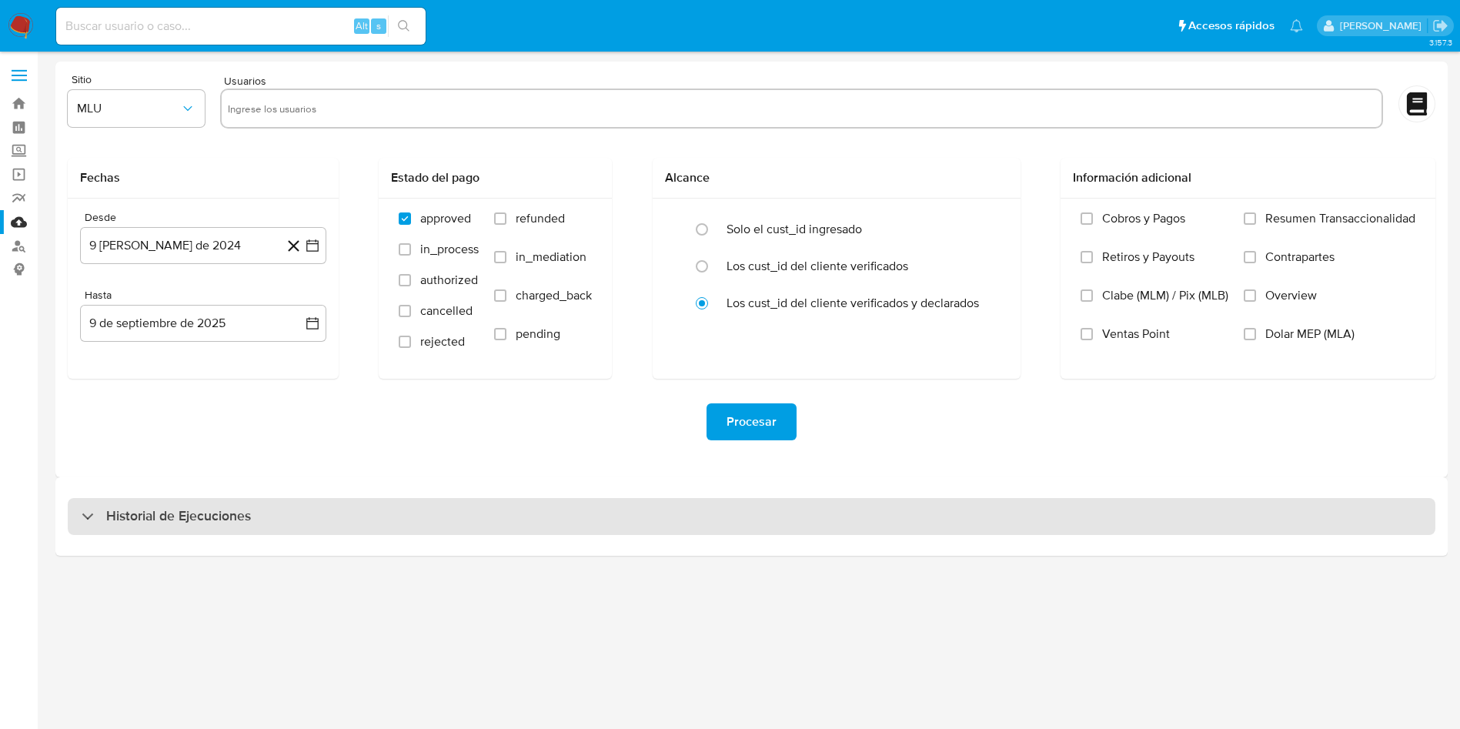
scroll to position [0, 0]
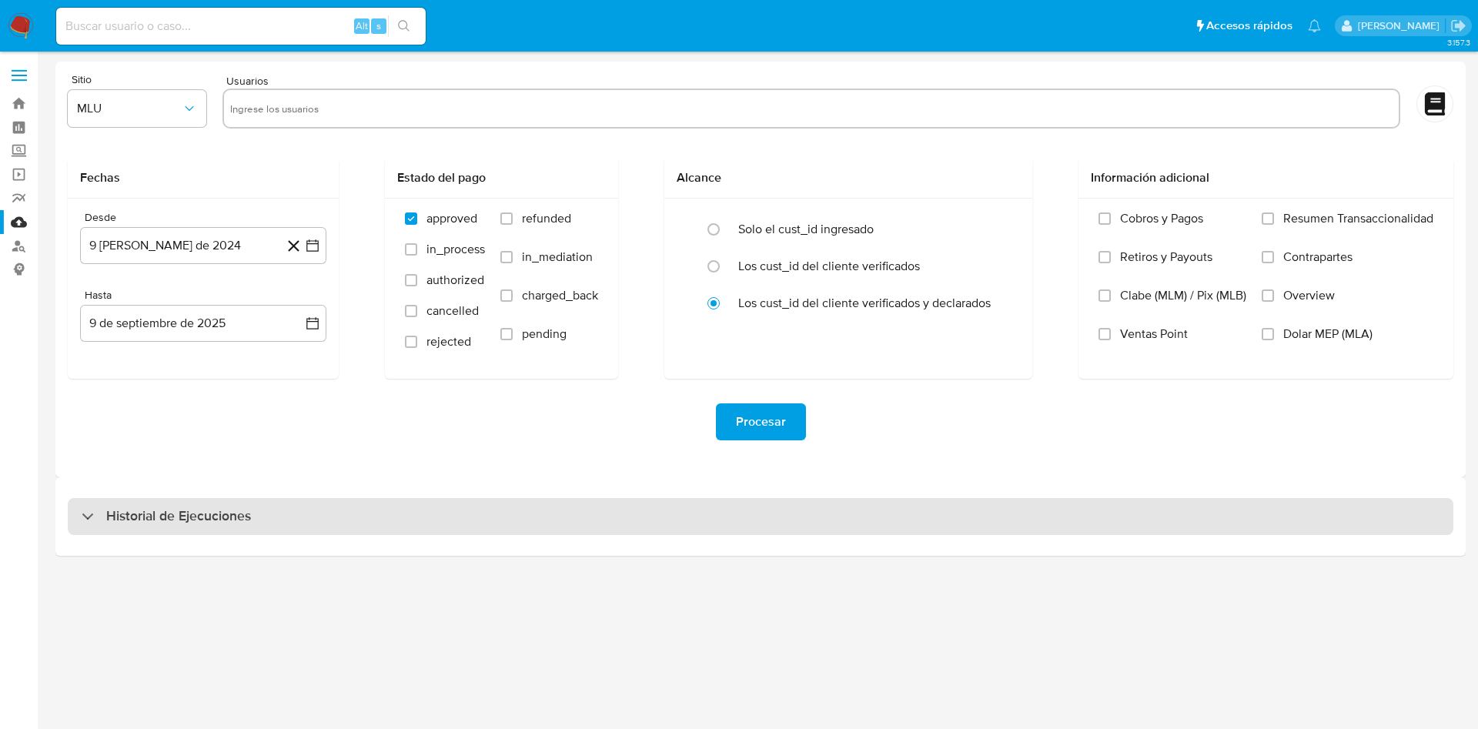
click at [177, 512] on h3 "Historial de Ejecuciones" at bounding box center [178, 516] width 145 height 18
select select "10"
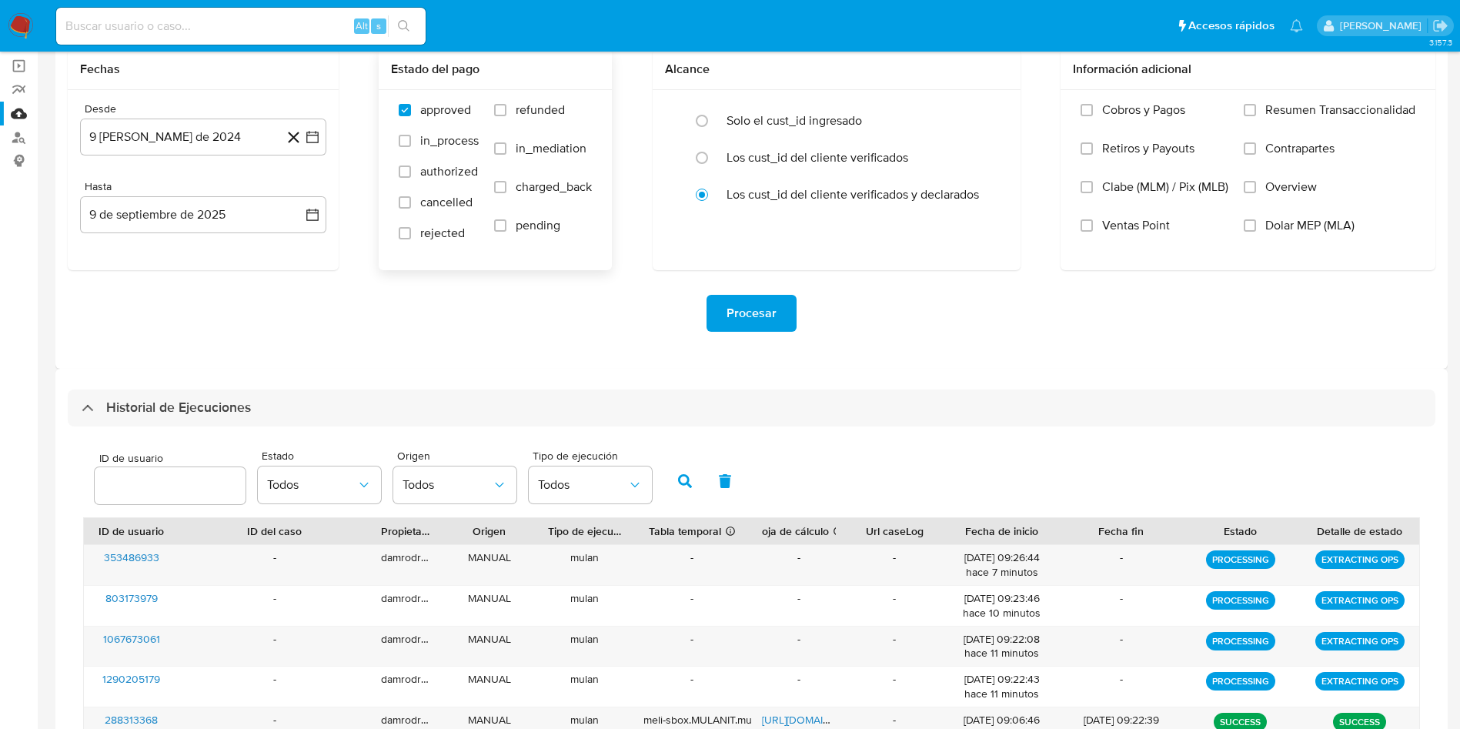
scroll to position [346, 0]
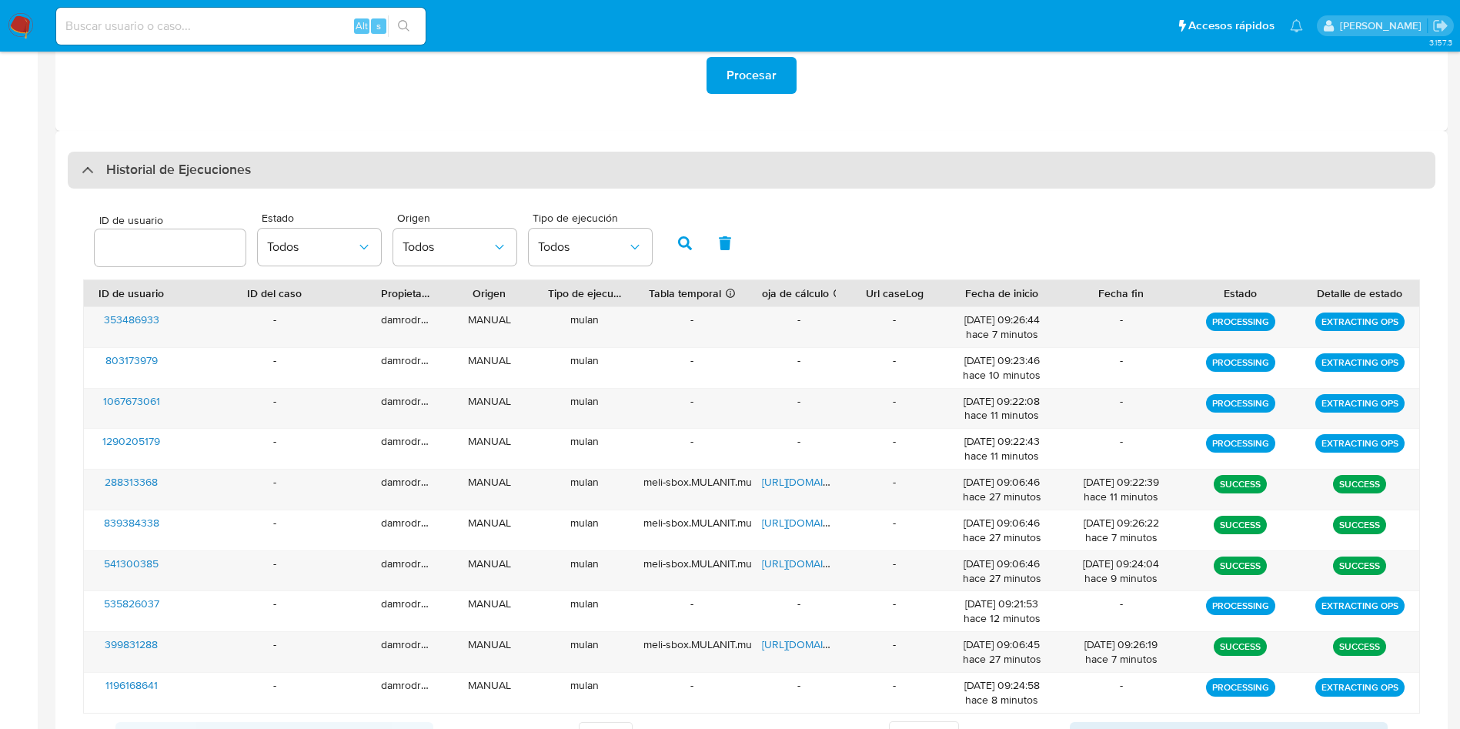
click at [130, 169] on h3 "Historial de Ejecuciones" at bounding box center [178, 170] width 145 height 18
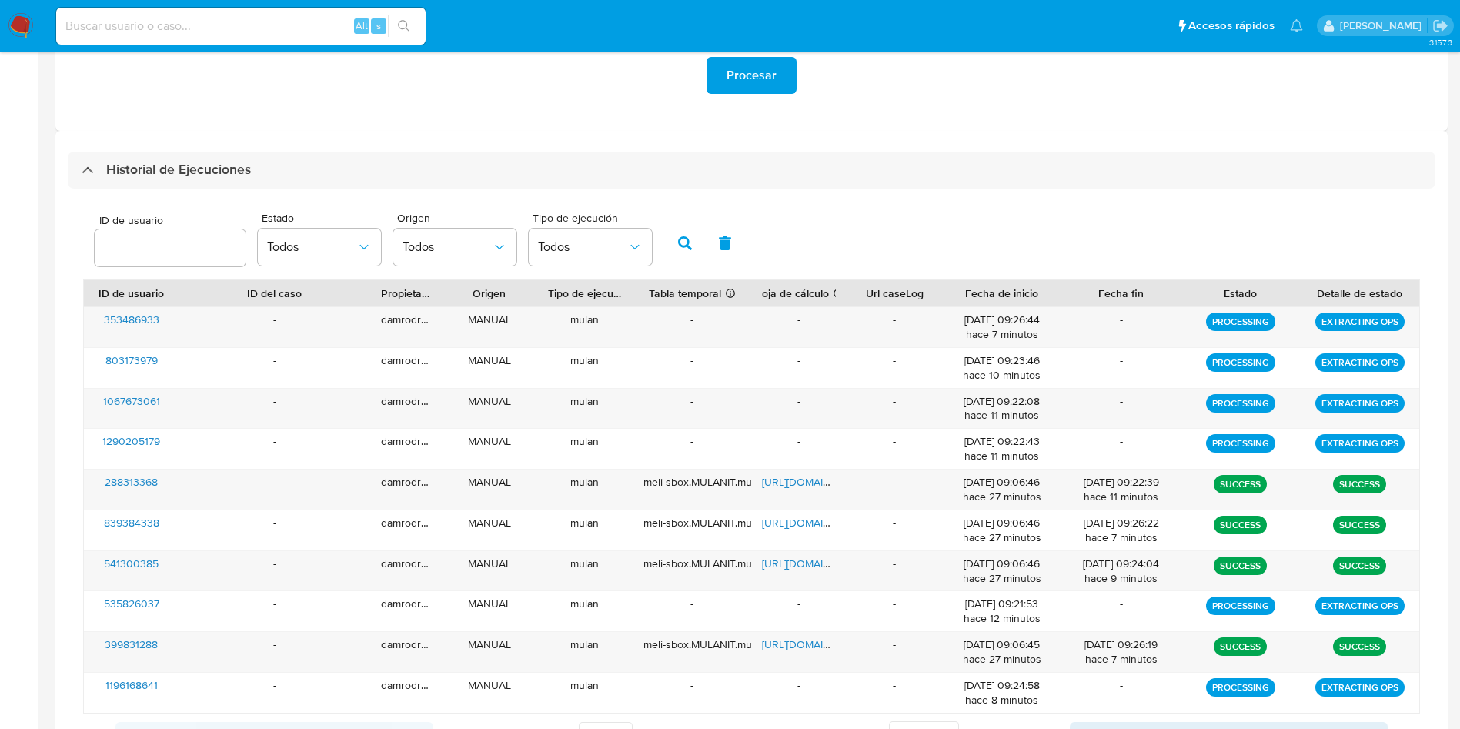
scroll to position [0, 0]
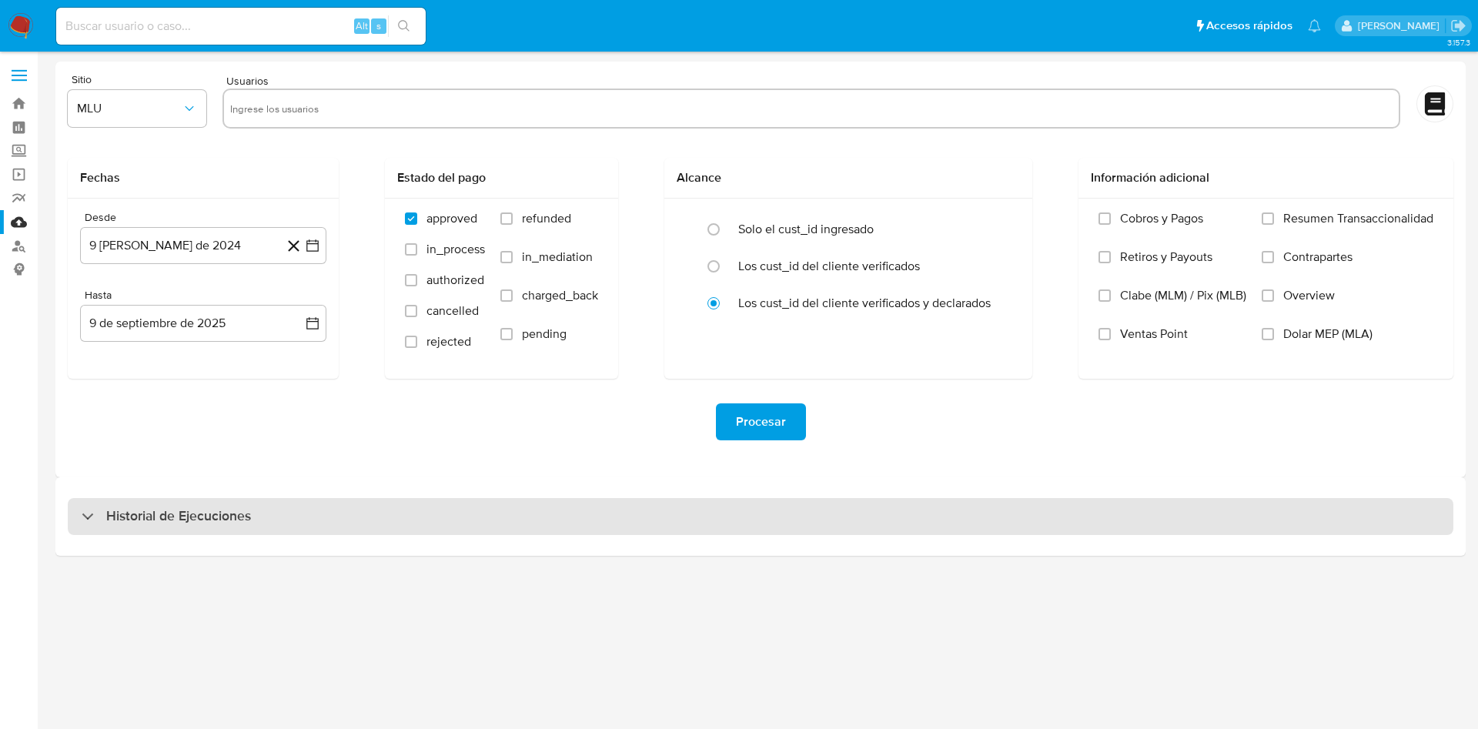
click at [175, 532] on div "Historial de Ejecuciones" at bounding box center [760, 516] width 1385 height 37
select select "10"
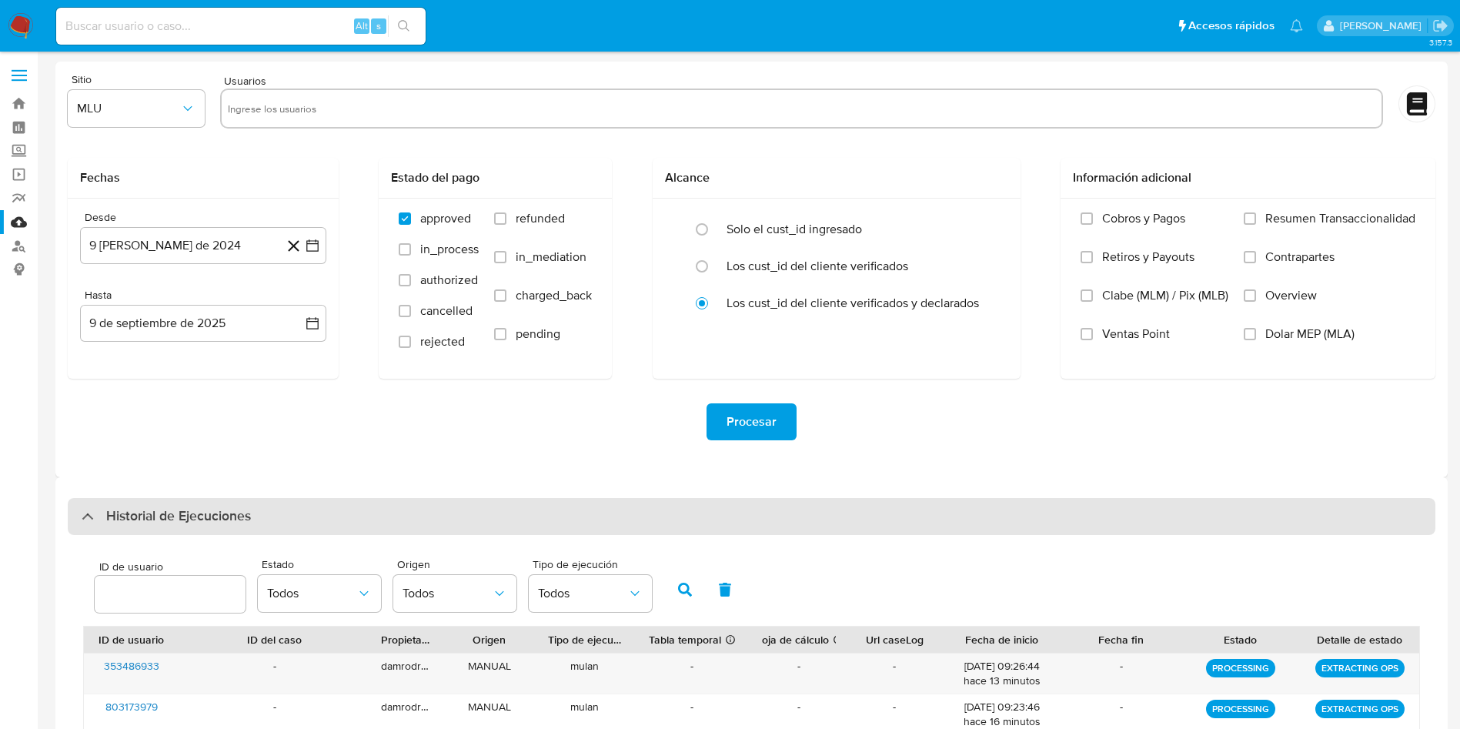
click at [190, 500] on div "Historial de Ejecuciones" at bounding box center [752, 516] width 1368 height 37
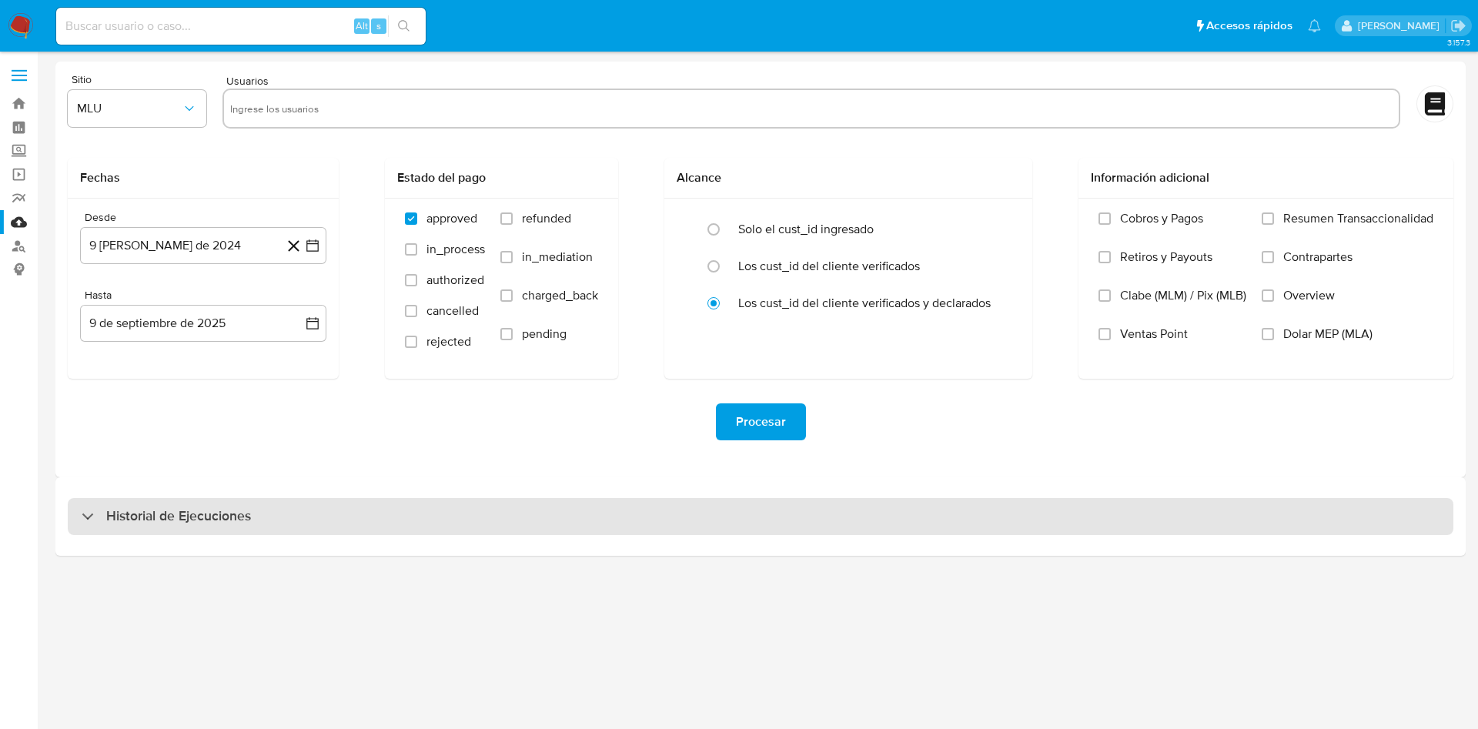
click at [191, 515] on h3 "Historial de Ejecuciones" at bounding box center [178, 516] width 145 height 18
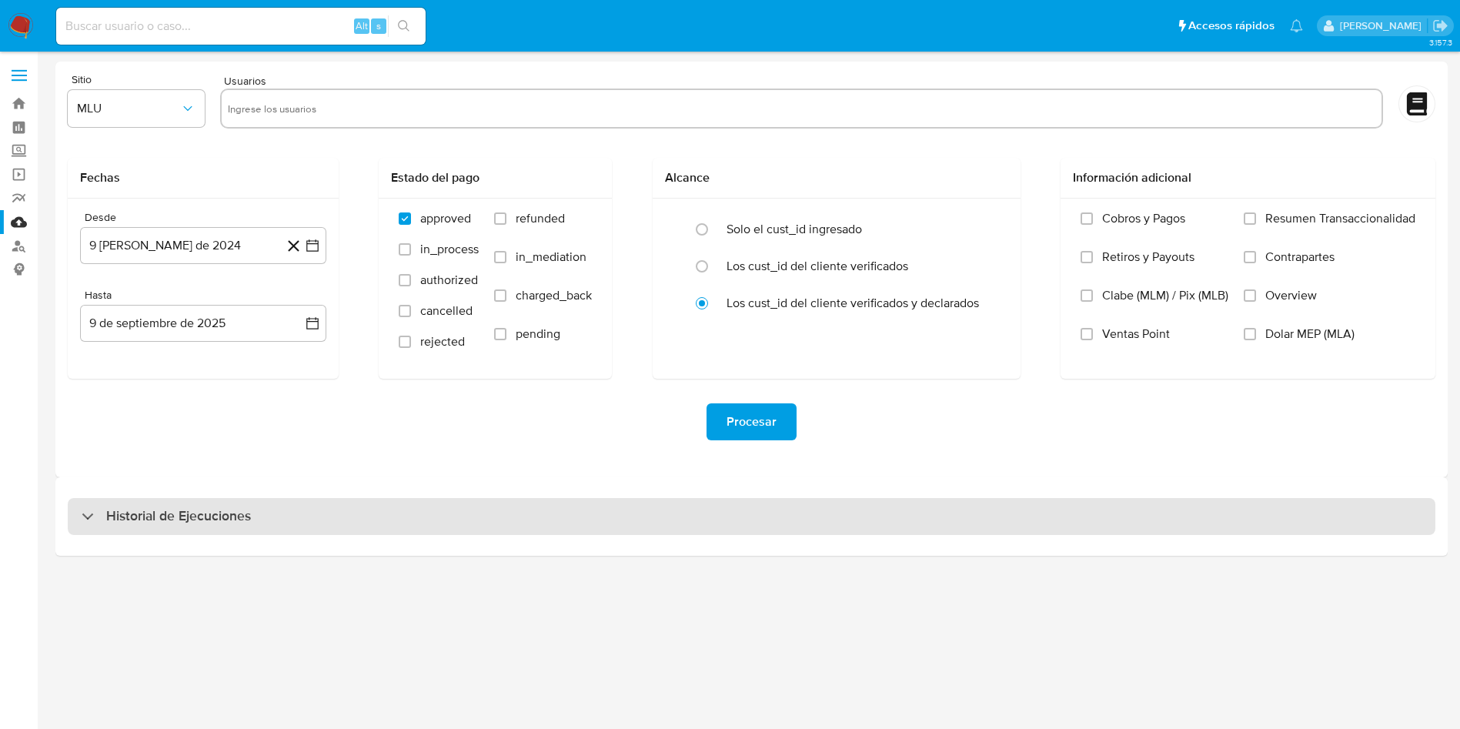
select select "10"
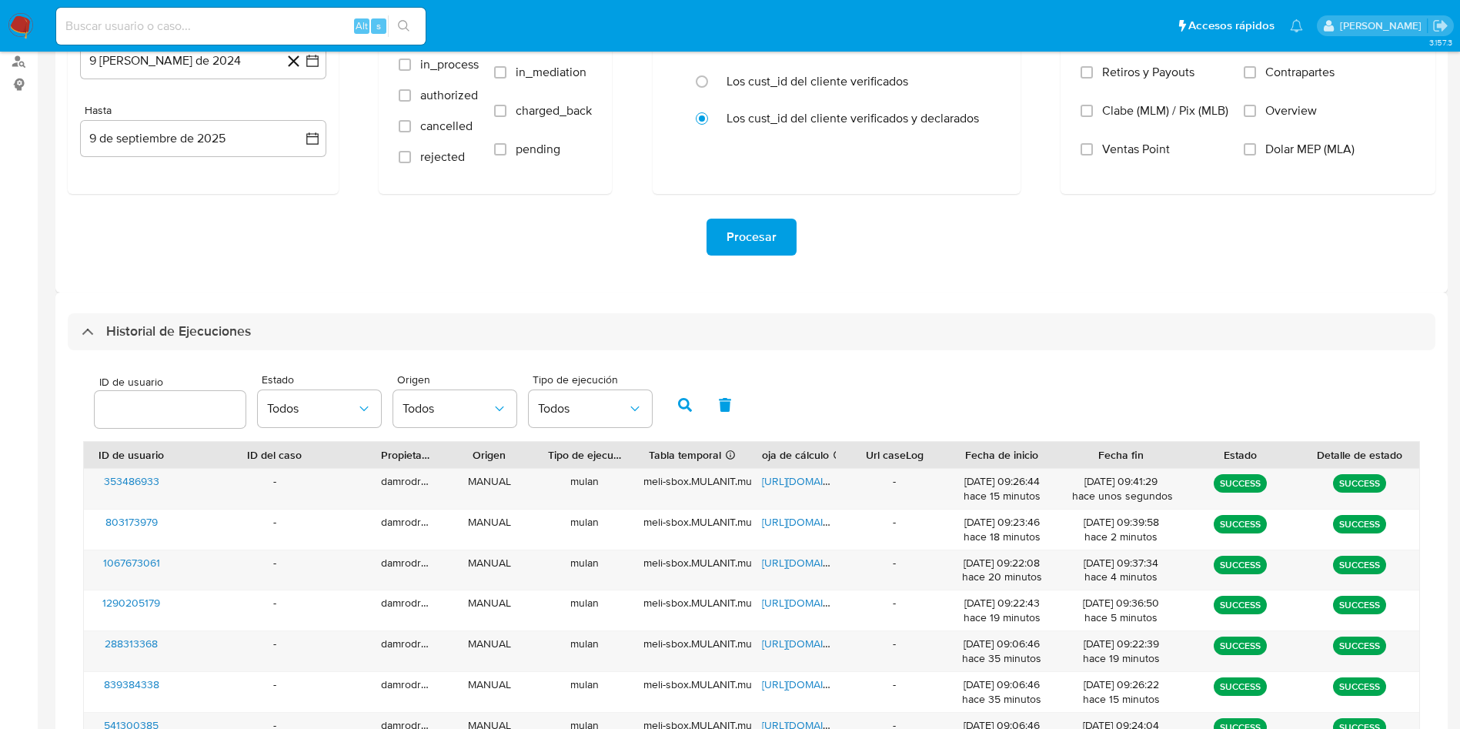
scroll to position [231, 0]
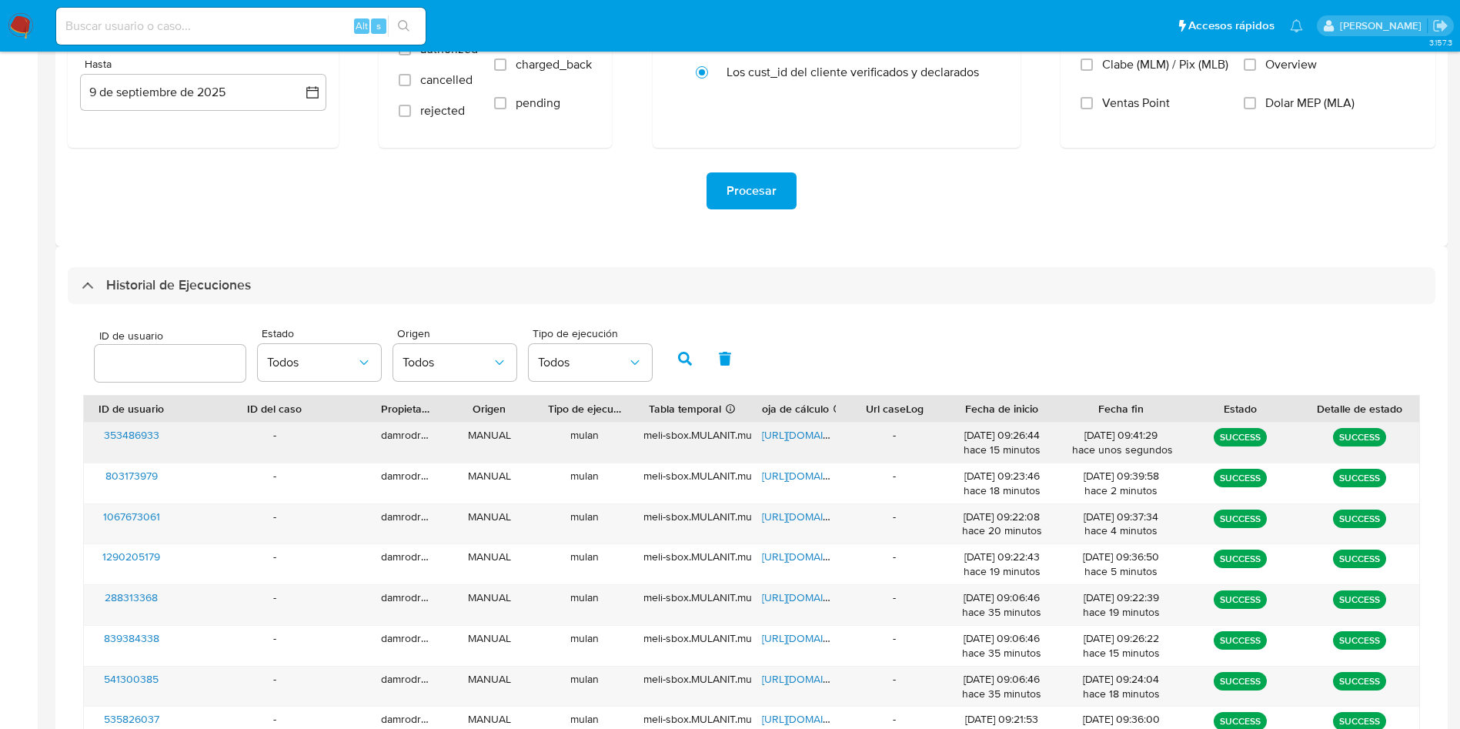
click at [143, 428] on span "353486933" at bounding box center [131, 434] width 55 height 15
click at [813, 434] on span "https://docs.google.com/spreadsheets/d/1Db9hk_g1WbrtbfSLnOxDrLdRTP9VGWdVrTV31ax…" at bounding box center [815, 434] width 106 height 15
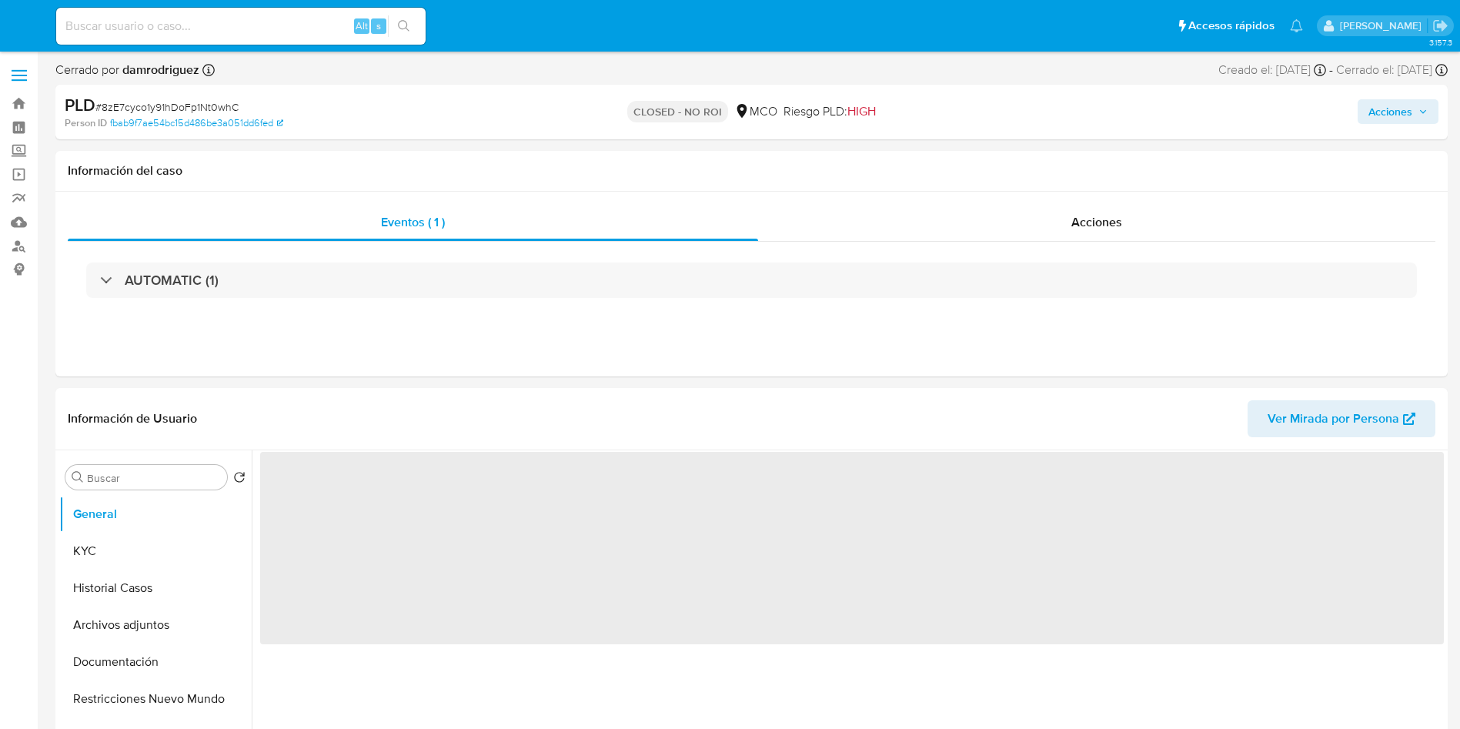
select select "10"
